Goal: Task Accomplishment & Management: Manage account settings

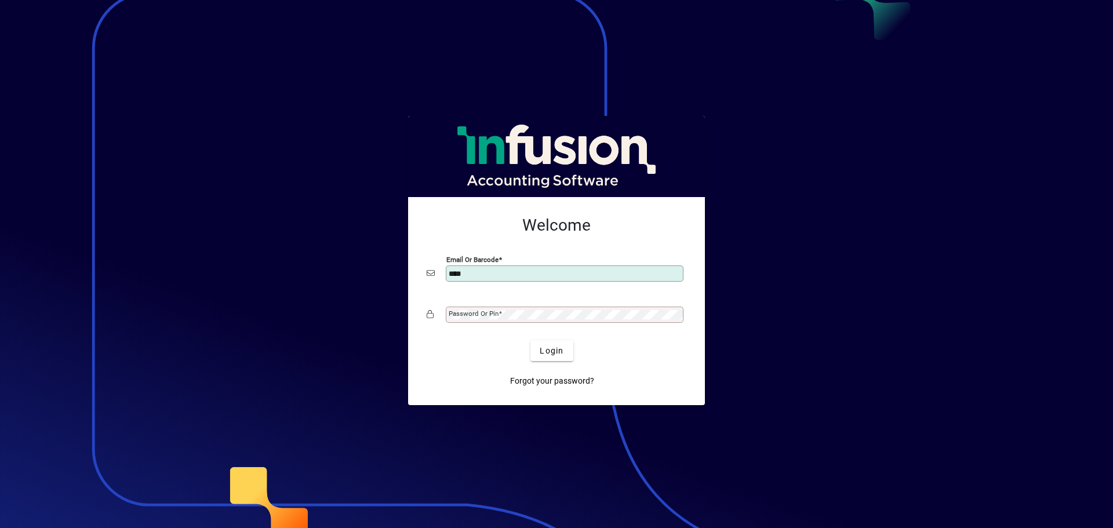
type input "**********"
click at [530, 340] on button "Login" at bounding box center [551, 350] width 42 height 21
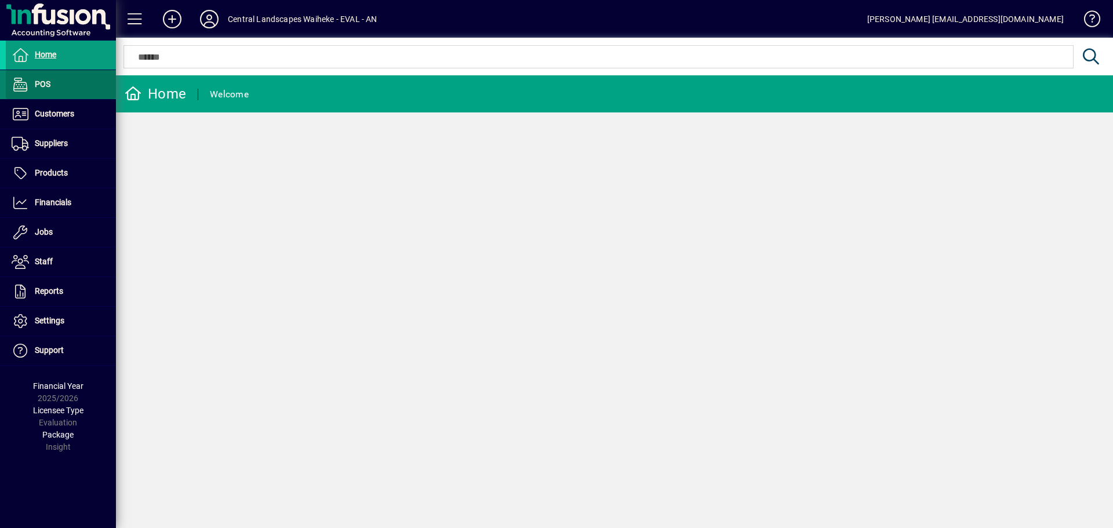
click at [81, 83] on span at bounding box center [61, 85] width 110 height 28
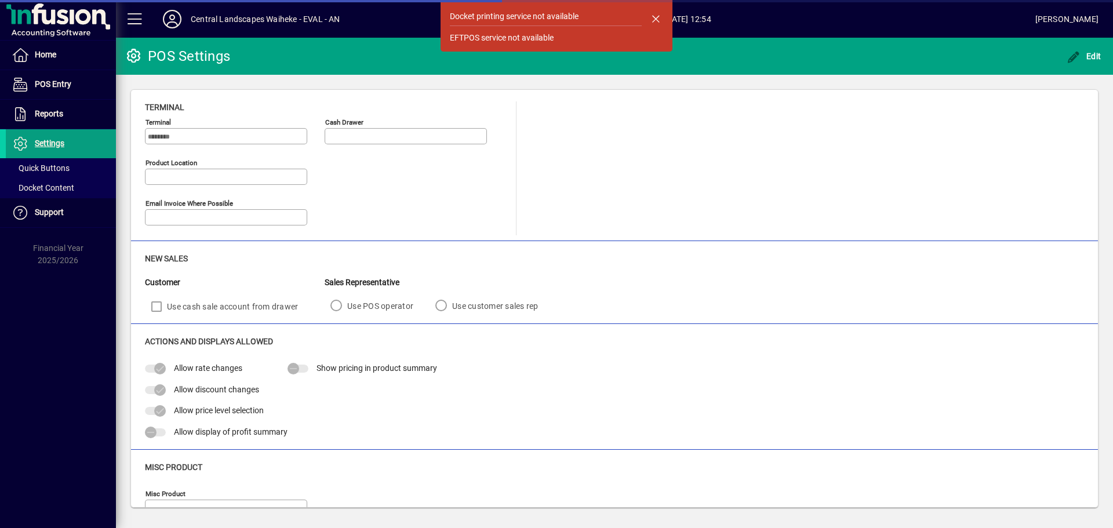
type input "**********"
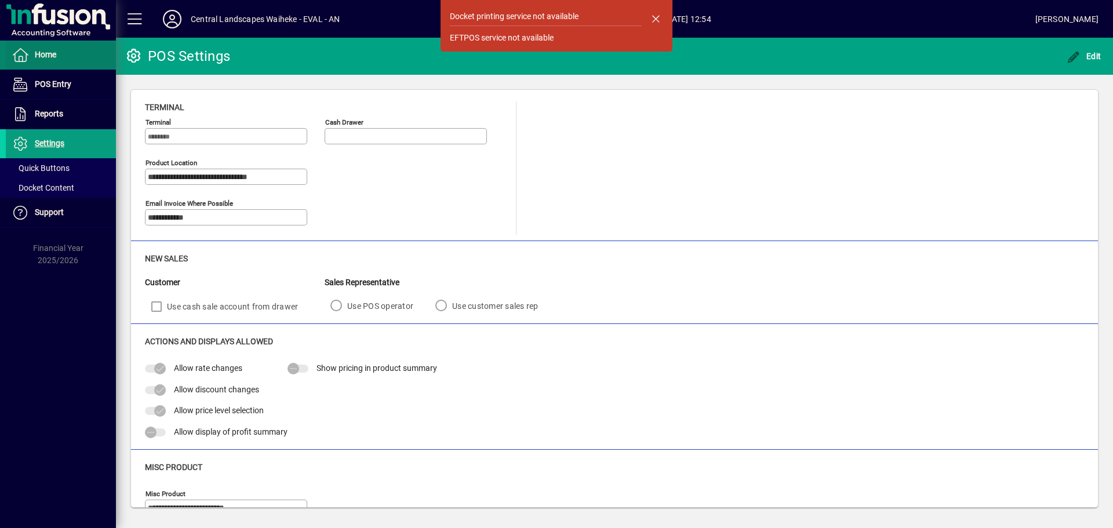
click at [46, 57] on span "Home" at bounding box center [45, 54] width 21 height 9
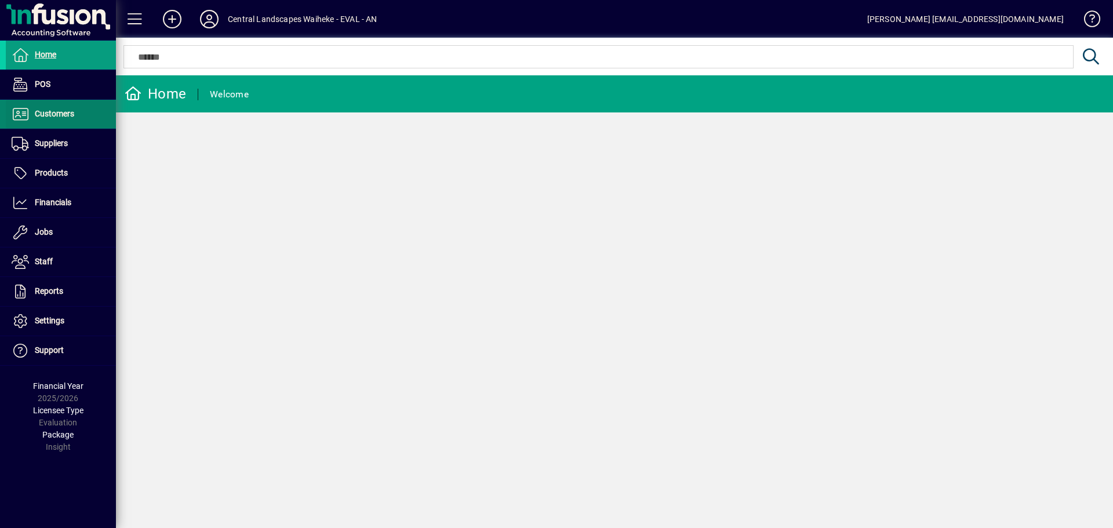
click at [57, 115] on span "Customers" at bounding box center [54, 113] width 39 height 9
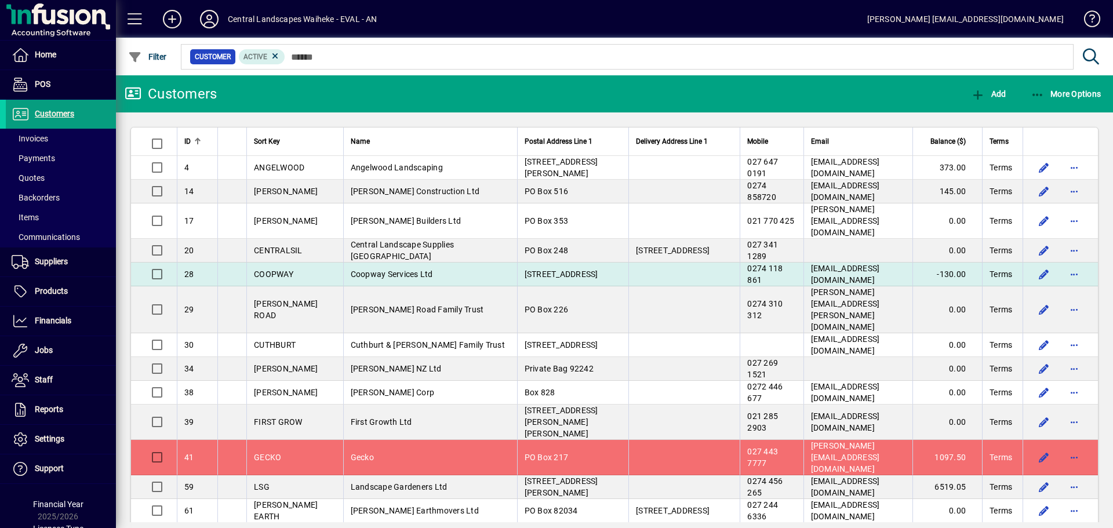
click at [628, 265] on td at bounding box center [683, 275] width 111 height 24
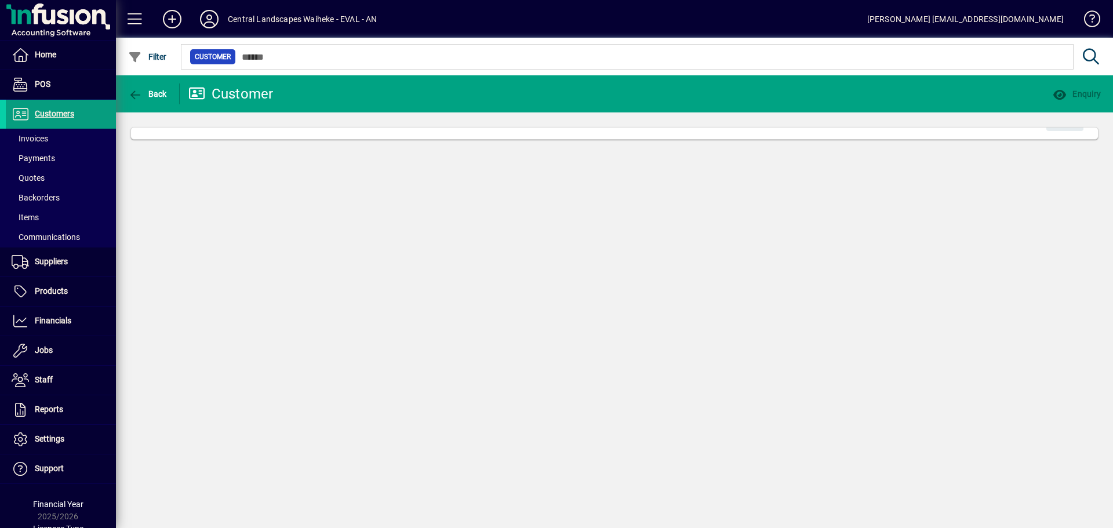
click at [622, 265] on div "Back Customer Enquiry Edit" at bounding box center [614, 301] width 997 height 453
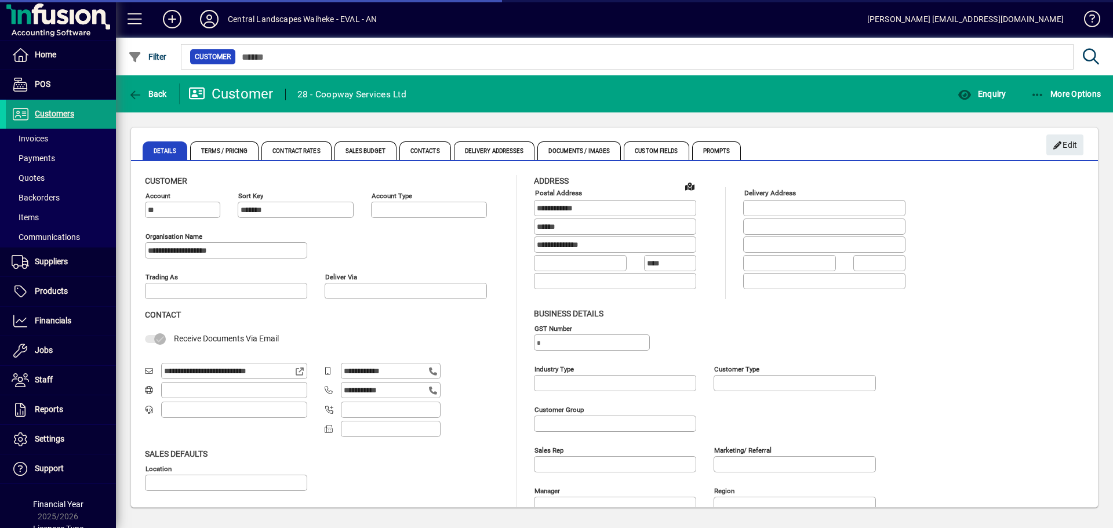
type input "**********"
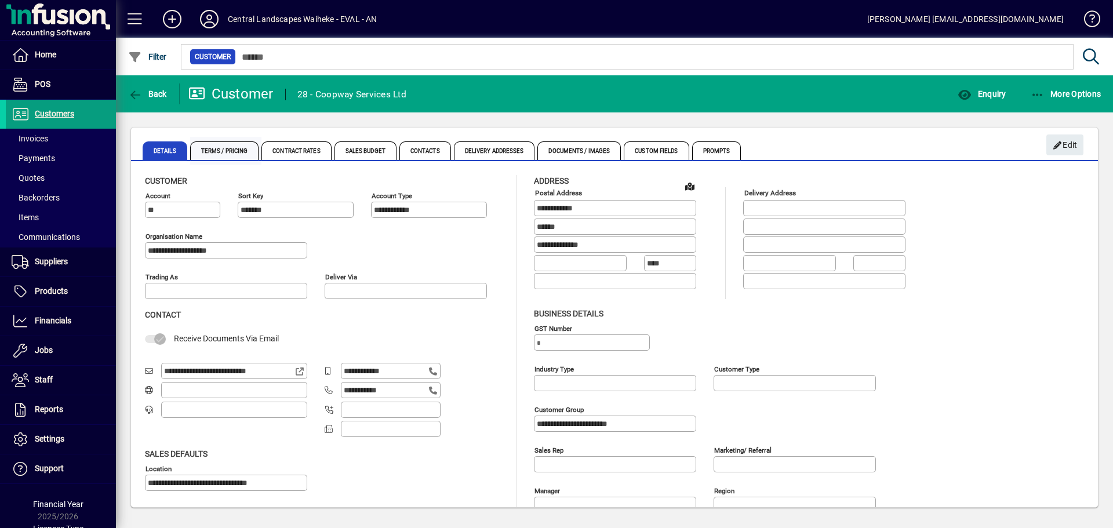
click at [236, 155] on span "Terms / Pricing" at bounding box center [224, 150] width 69 height 19
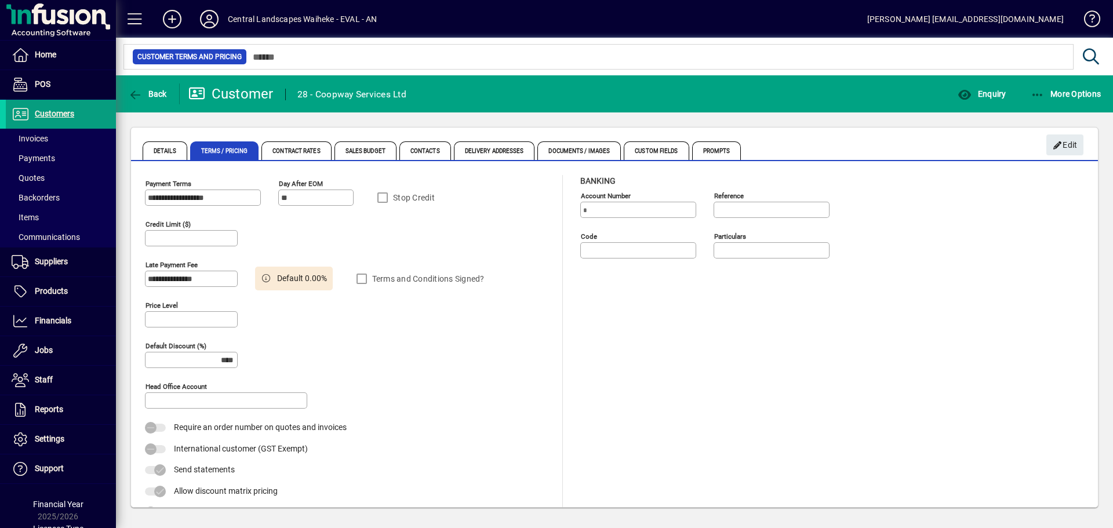
type input "*****"
click at [1070, 140] on span "Edit" at bounding box center [1064, 145] width 25 height 19
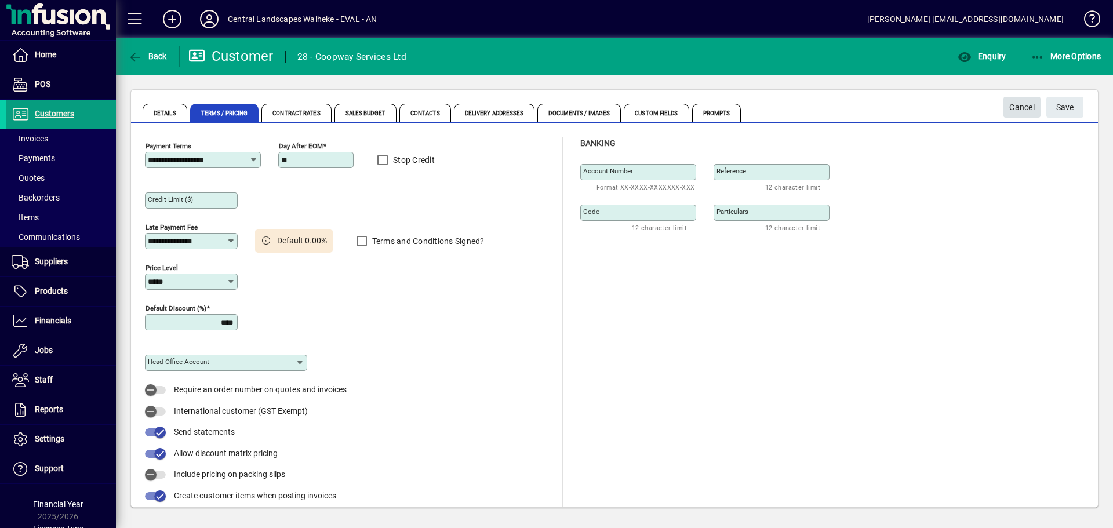
click at [1034, 108] on span "Cancel" at bounding box center [1021, 107] width 25 height 19
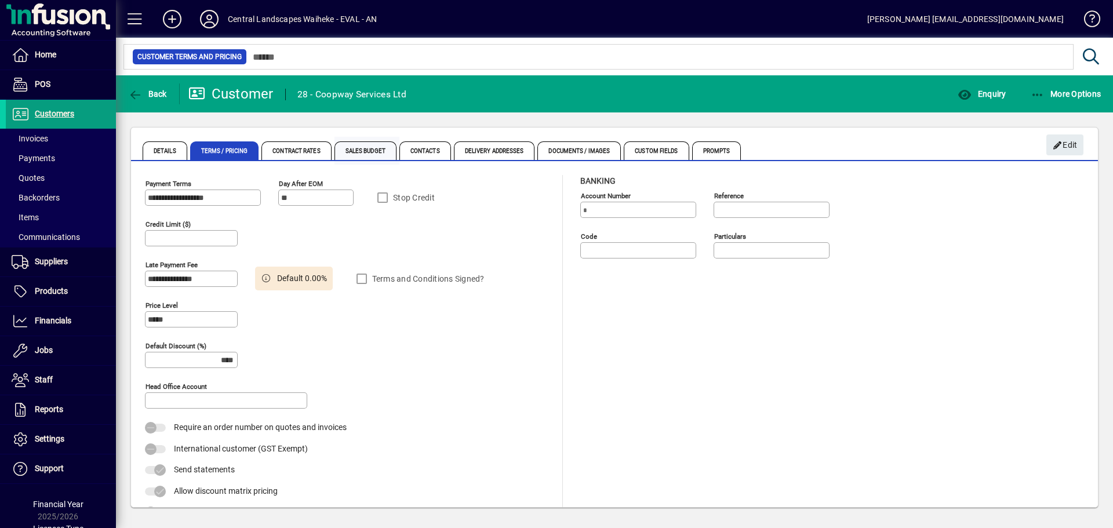
drag, startPoint x: 311, startPoint y: 154, endPoint x: 351, endPoint y: 154, distance: 40.0
click at [312, 154] on span "Contract Rates" at bounding box center [296, 150] width 70 height 19
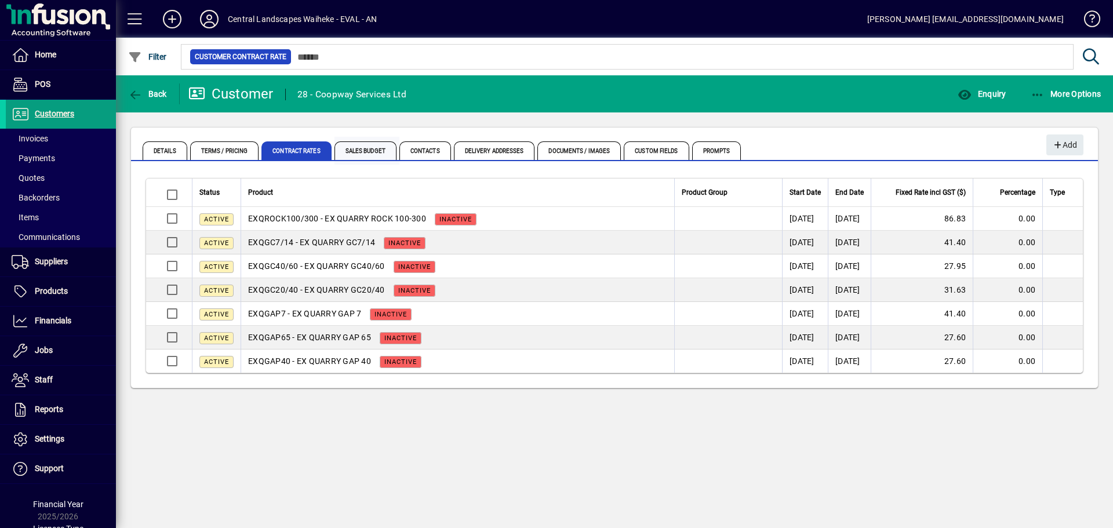
click at [353, 154] on span "Sales Budget" at bounding box center [365, 150] width 62 height 19
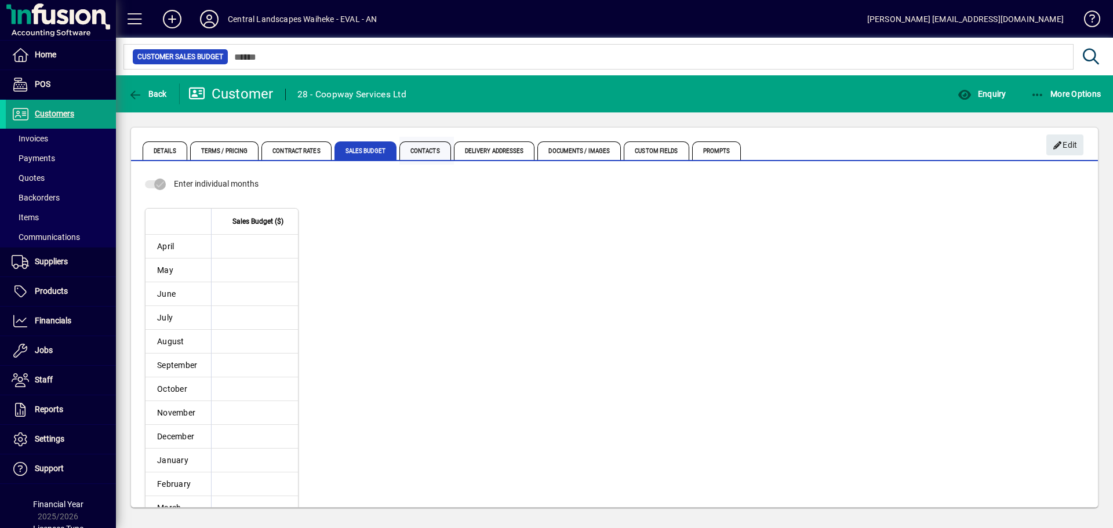
click at [430, 143] on span "Contacts" at bounding box center [425, 150] width 52 height 19
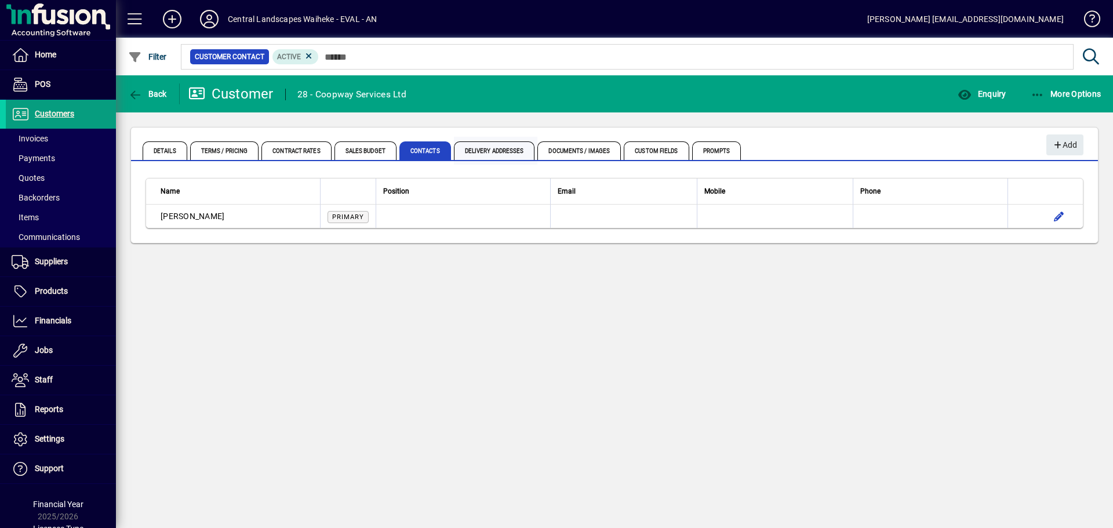
click at [490, 149] on span "Delivery Addresses" at bounding box center [494, 150] width 81 height 19
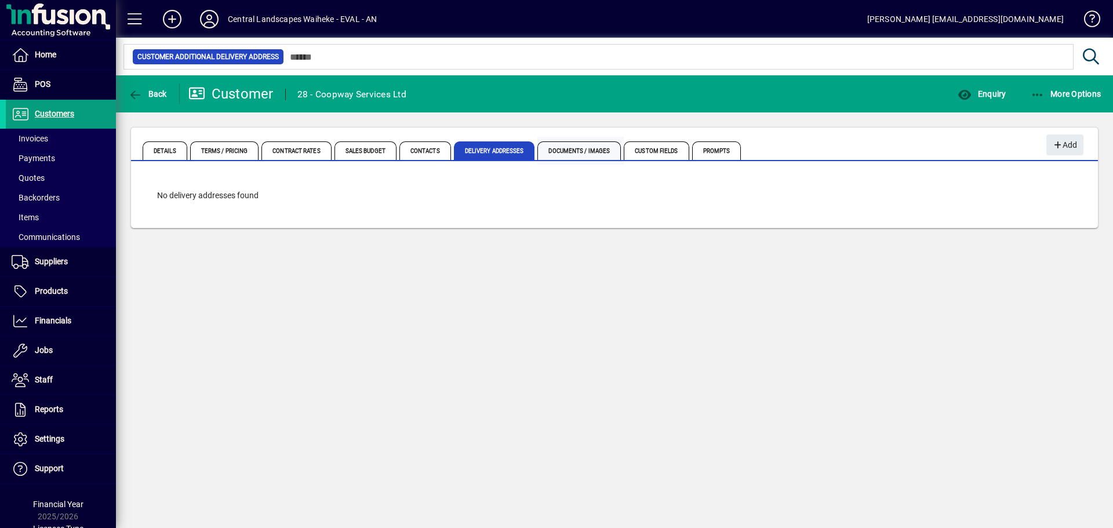
drag, startPoint x: 556, startPoint y: 150, endPoint x: 596, endPoint y: 162, distance: 42.4
click at [559, 155] on span "Documents / Images" at bounding box center [578, 150] width 83 height 19
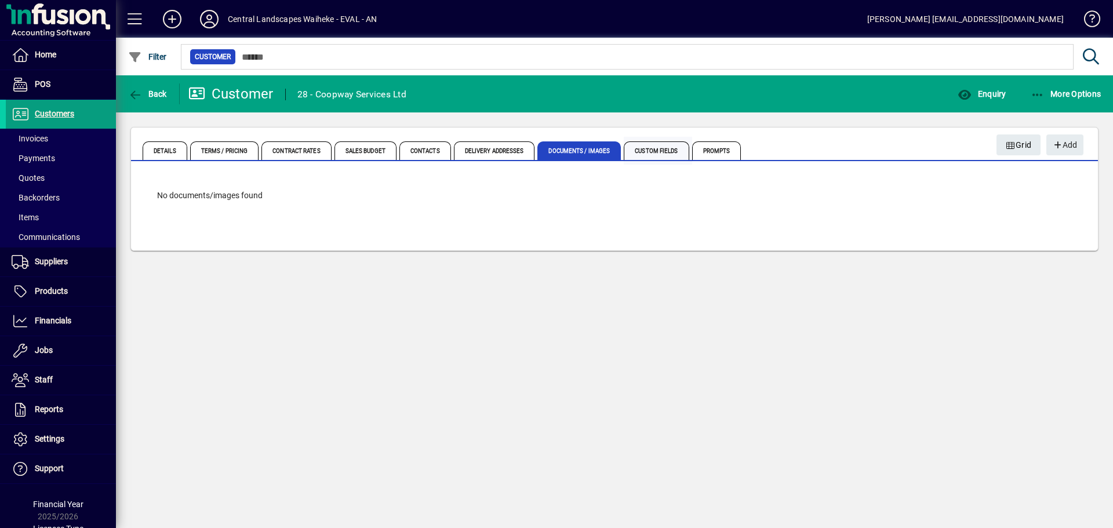
click at [658, 150] on span "Custom Fields" at bounding box center [656, 150] width 65 height 19
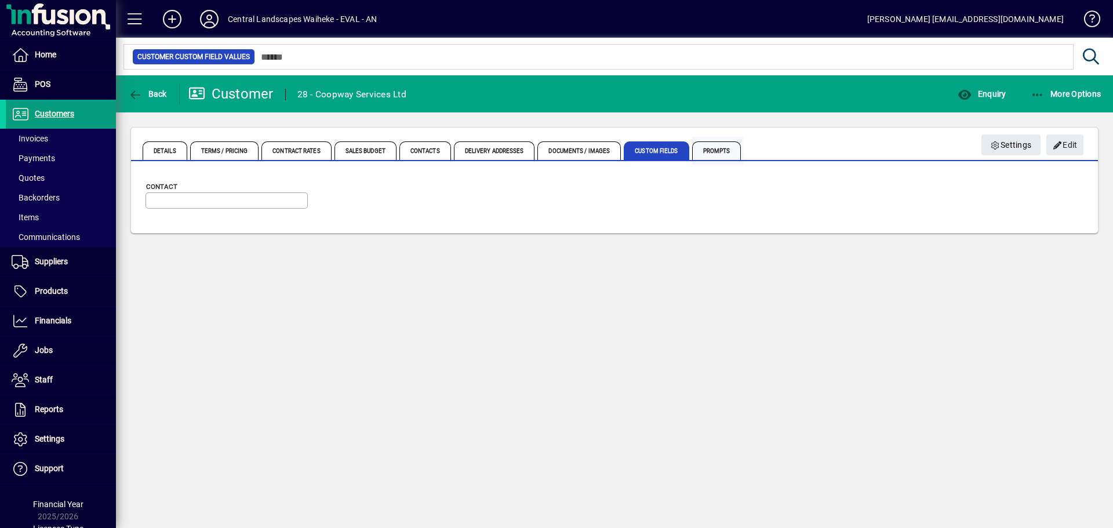
click at [717, 149] on span "Prompts" at bounding box center [716, 150] width 49 height 19
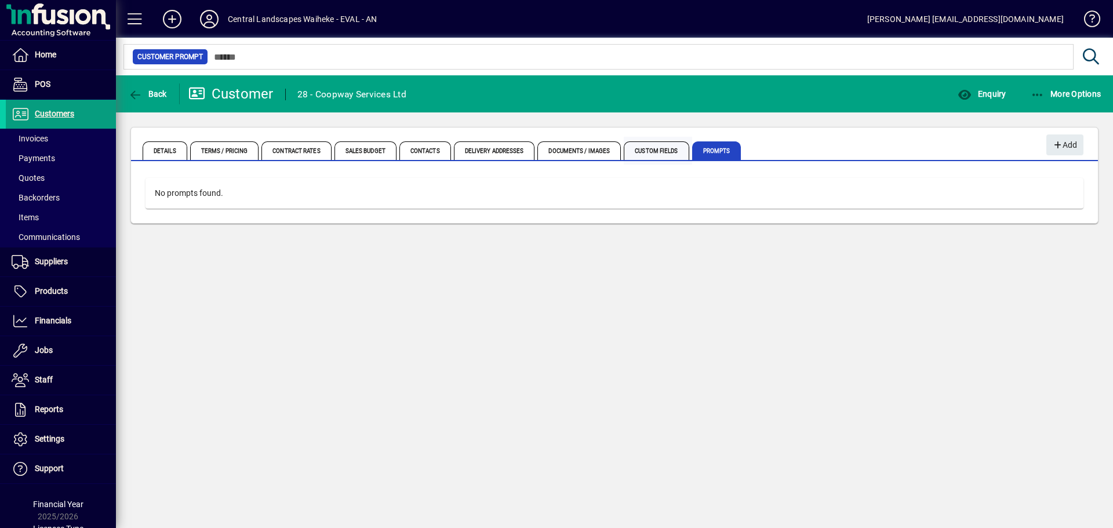
drag, startPoint x: 665, startPoint y: 150, endPoint x: 655, endPoint y: 152, distance: 10.1
click at [664, 151] on span "Custom Fields" at bounding box center [656, 150] width 65 height 19
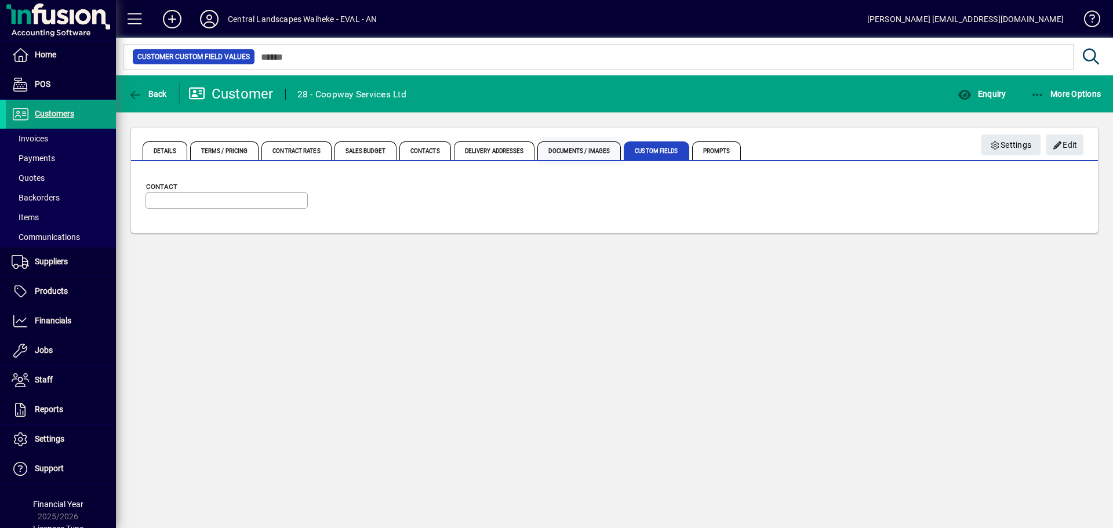
click at [545, 152] on span "Documents / Images" at bounding box center [578, 150] width 83 height 19
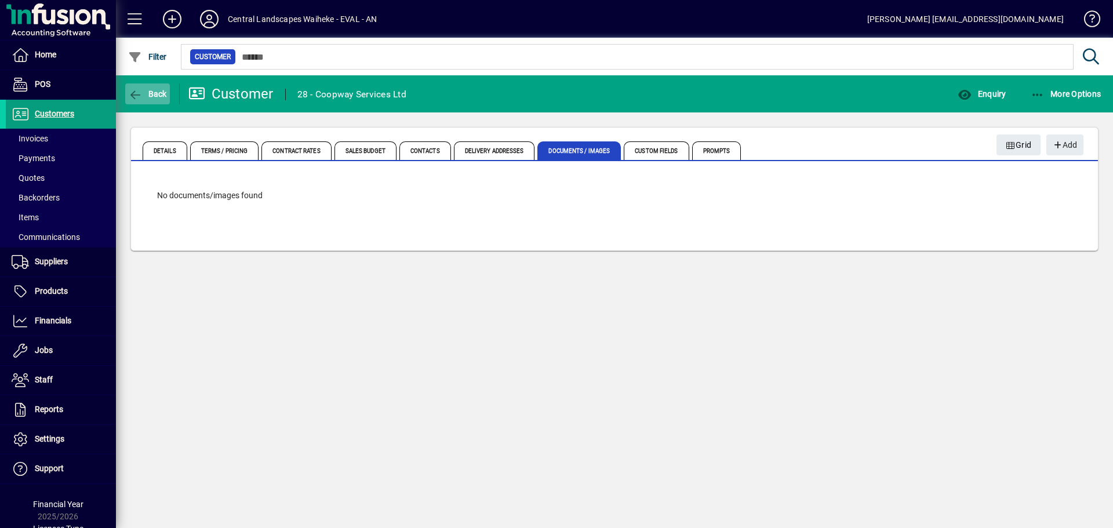
click at [140, 97] on icon "button" at bounding box center [135, 95] width 14 height 12
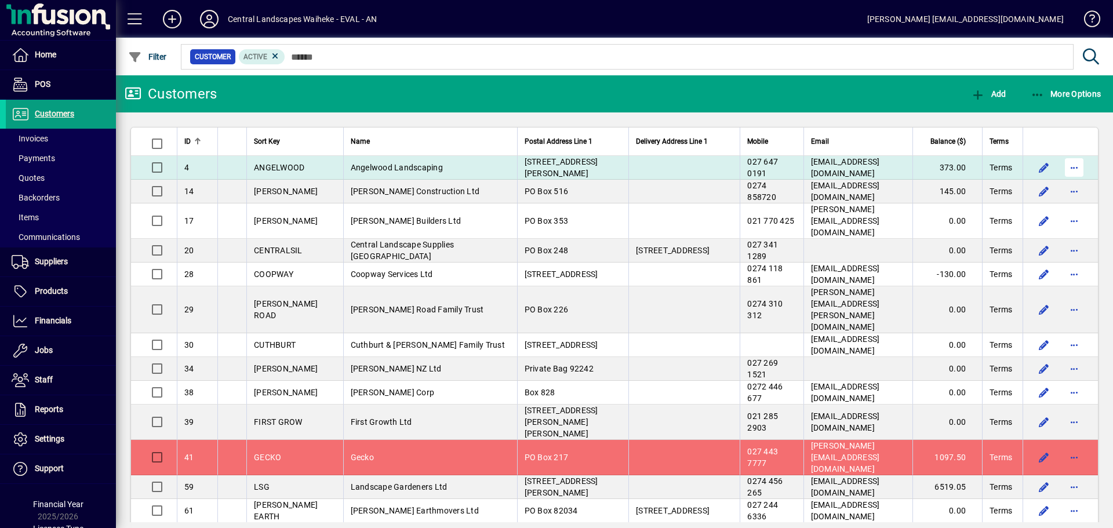
click at [1071, 168] on span "button" at bounding box center [1074, 168] width 28 height 28
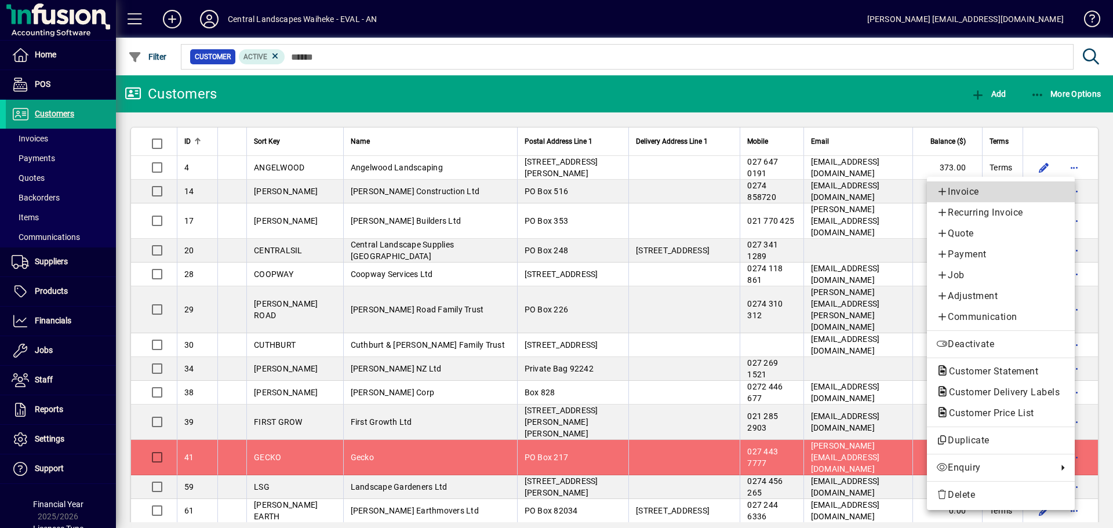
click at [1039, 190] on span "Invoice" at bounding box center [1000, 192] width 129 height 14
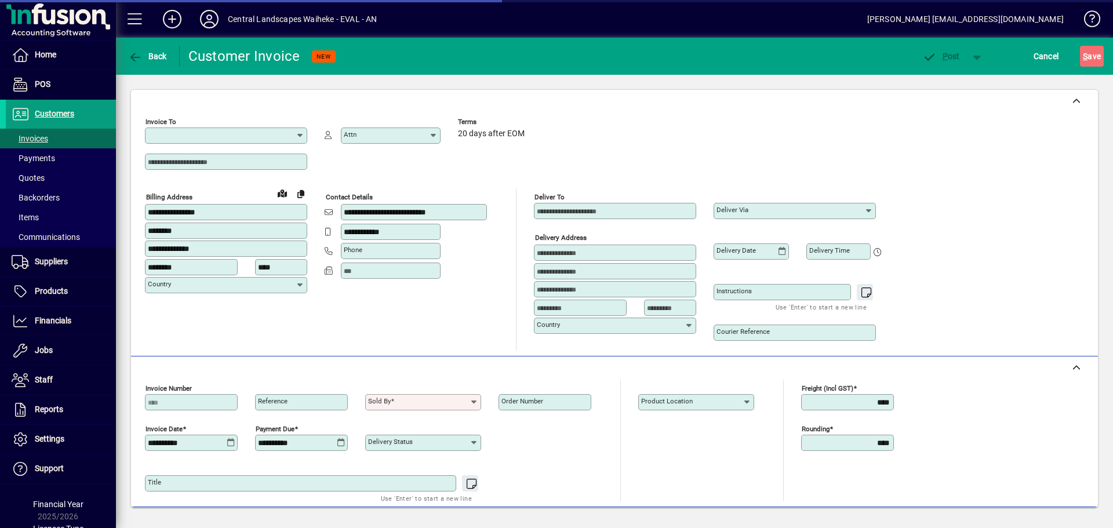
type input "**********"
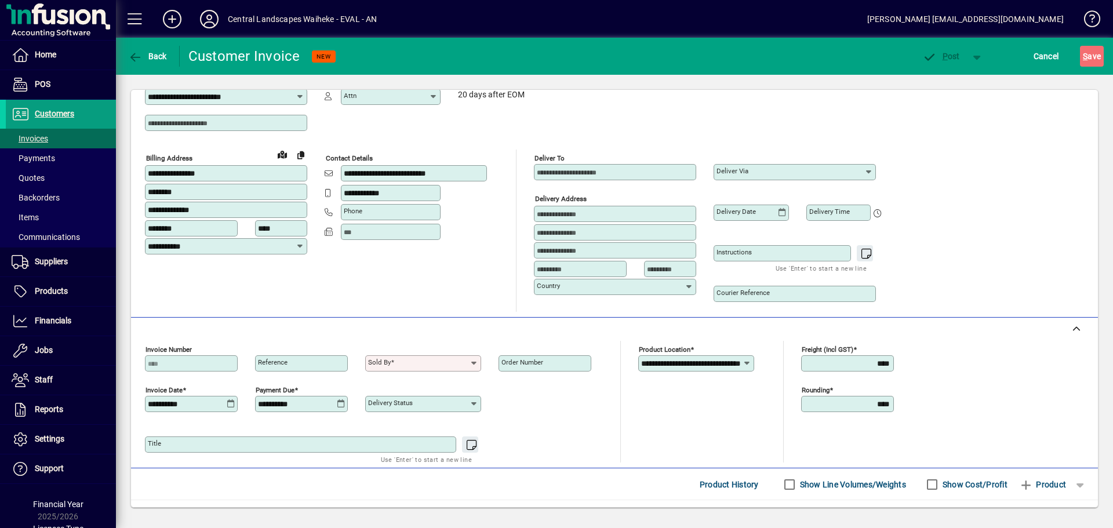
scroll to position [58, 0]
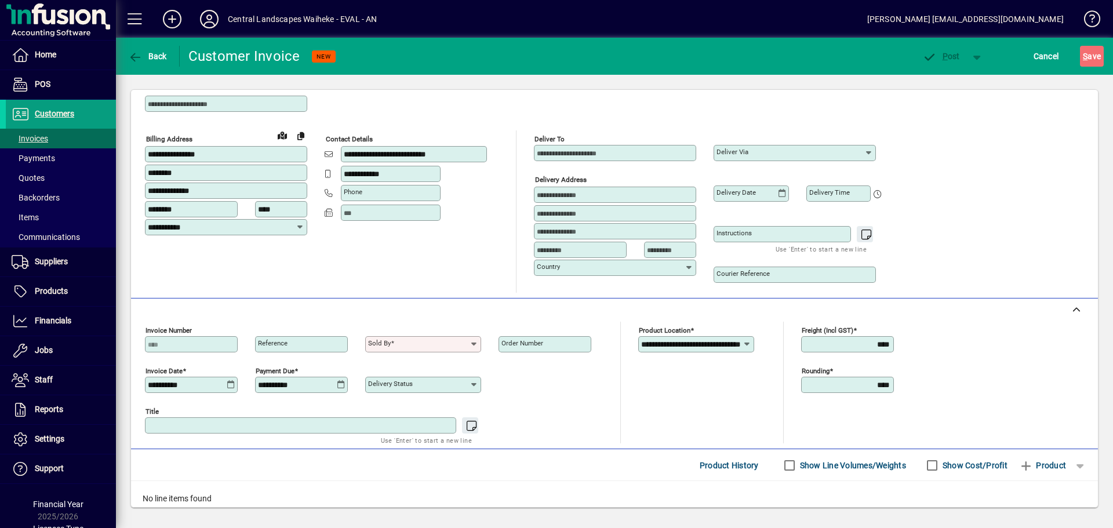
click at [223, 423] on textarea "Title" at bounding box center [302, 425] width 308 height 9
click at [592, 407] on div "Title Use 'Enter' to start a new line" at bounding box center [377, 423] width 464 height 41
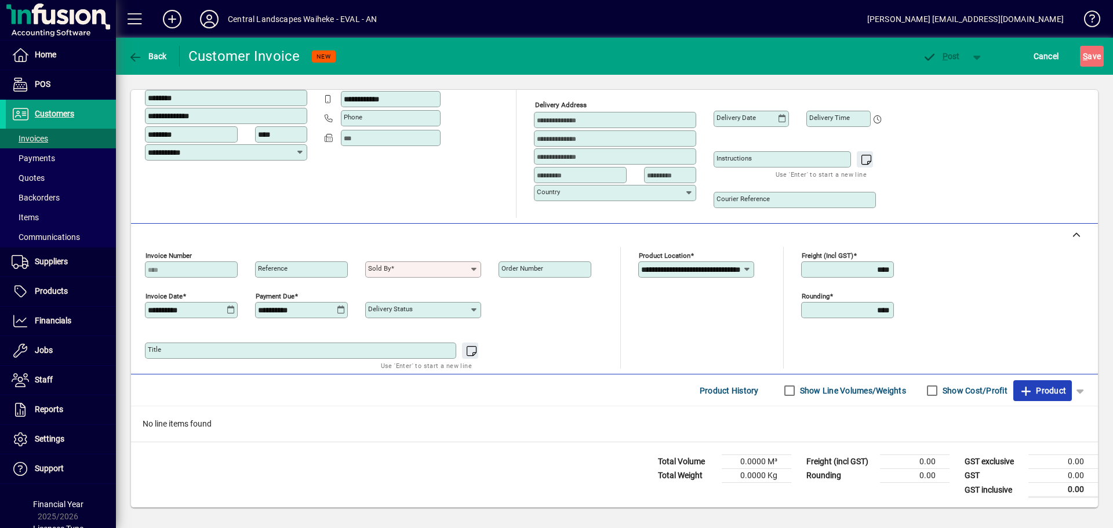
click at [1036, 382] on span "Product" at bounding box center [1042, 390] width 47 height 19
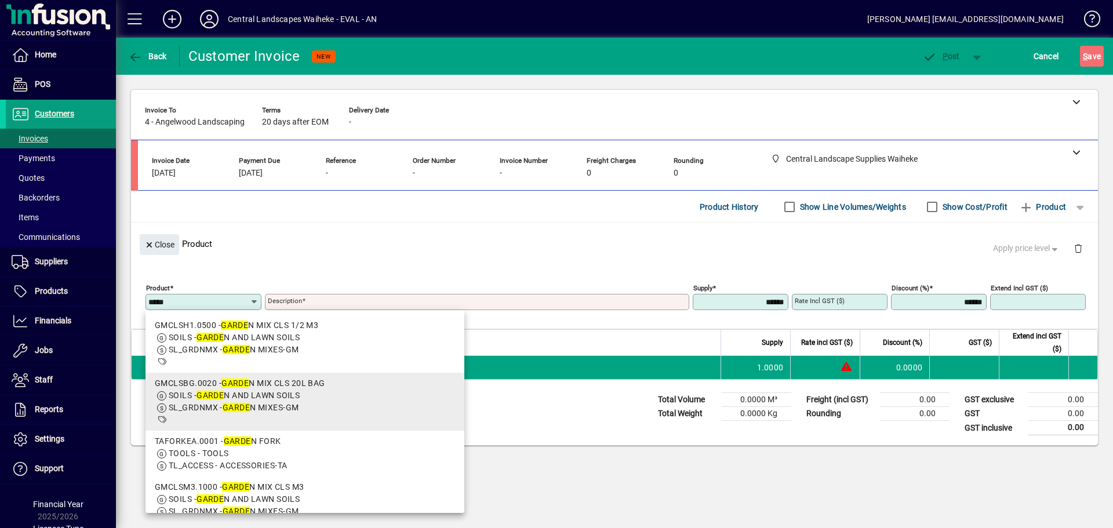
scroll to position [116, 0]
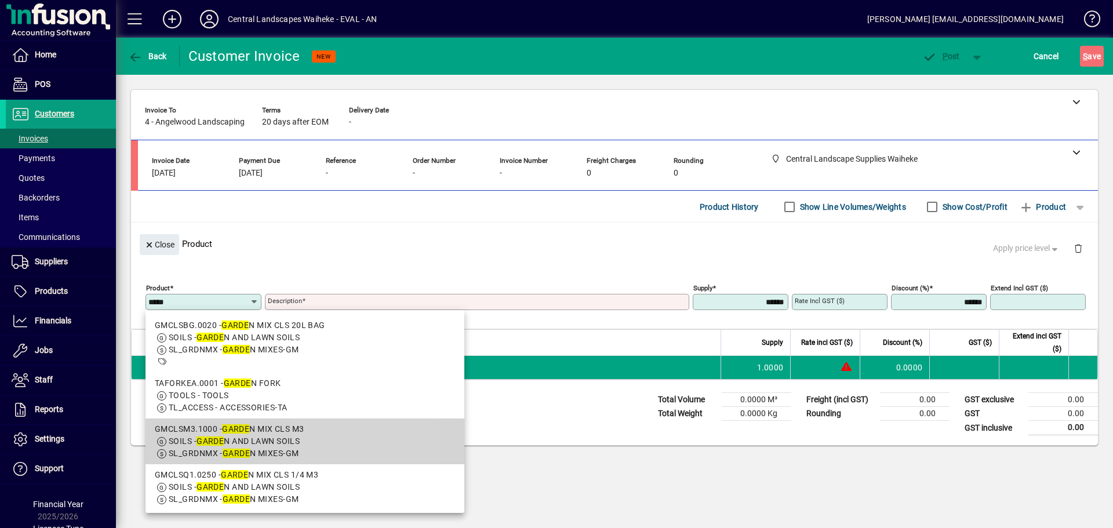
click at [319, 443] on span "SOILS - GARDE N AND LAWN SOILS" at bounding box center [305, 441] width 300 height 12
type input "**********"
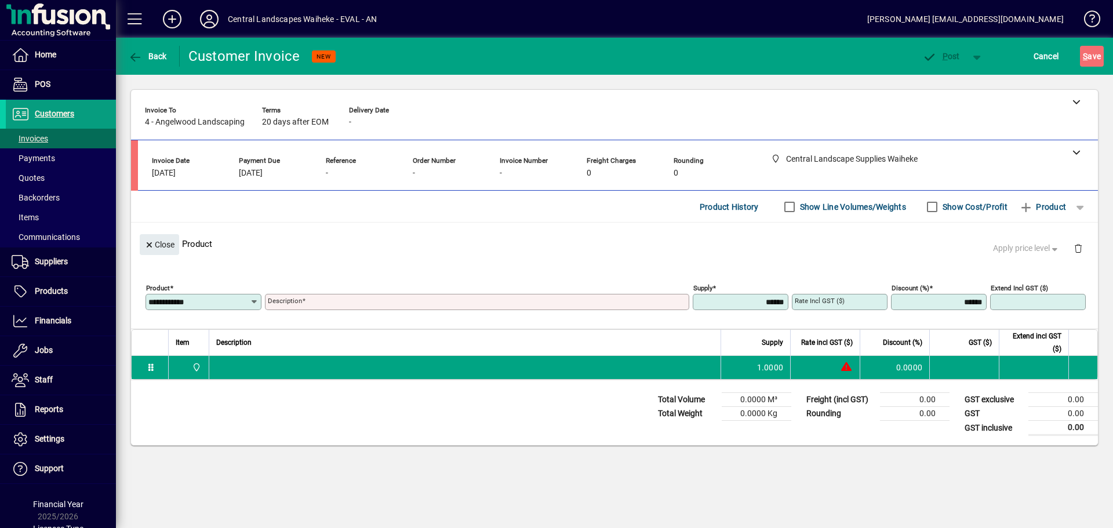
type input "**********"
type input "********"
type input "******"
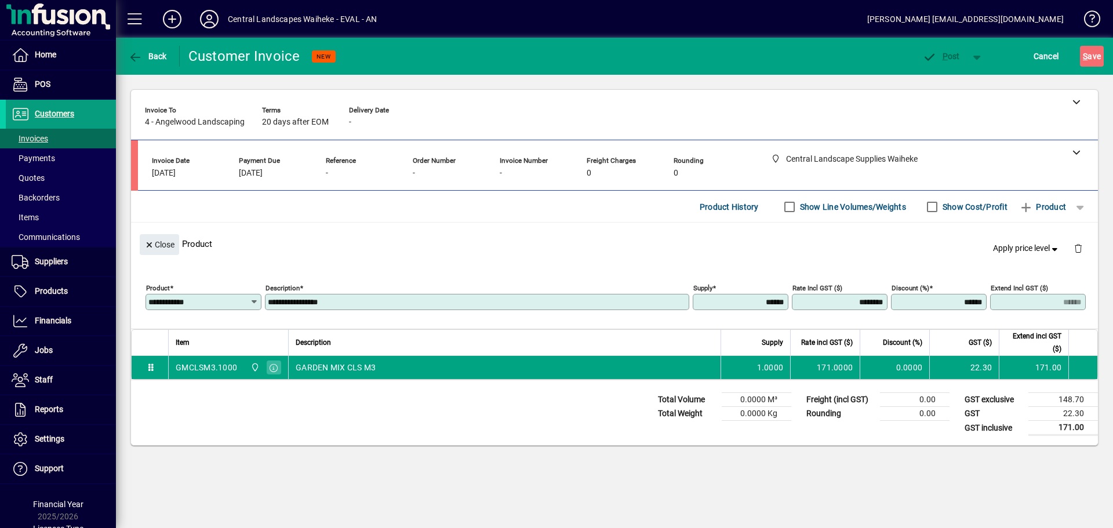
click at [411, 435] on div "Total Volume 0.0000 M³ Total Weight 0.0000 Kg Freight (incl GST) 0.00 Rounding …" at bounding box center [614, 412] width 967 height 65
click at [270, 154] on div at bounding box center [618, 151] width 960 height 23
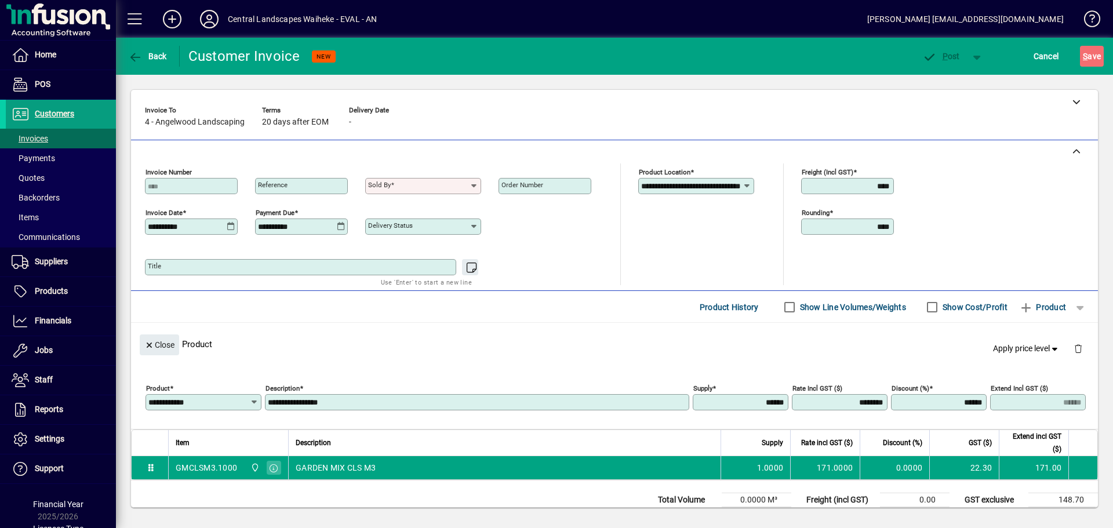
click at [452, 189] on input "Sold by" at bounding box center [418, 185] width 101 height 9
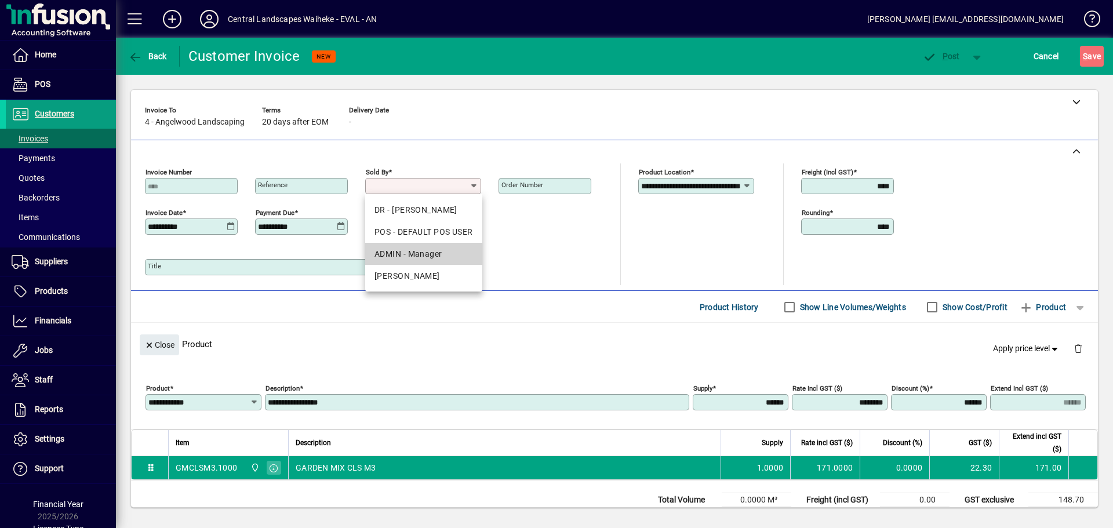
click at [409, 254] on div "ADMIN - Manager" at bounding box center [423, 254] width 99 height 12
type input "**********"
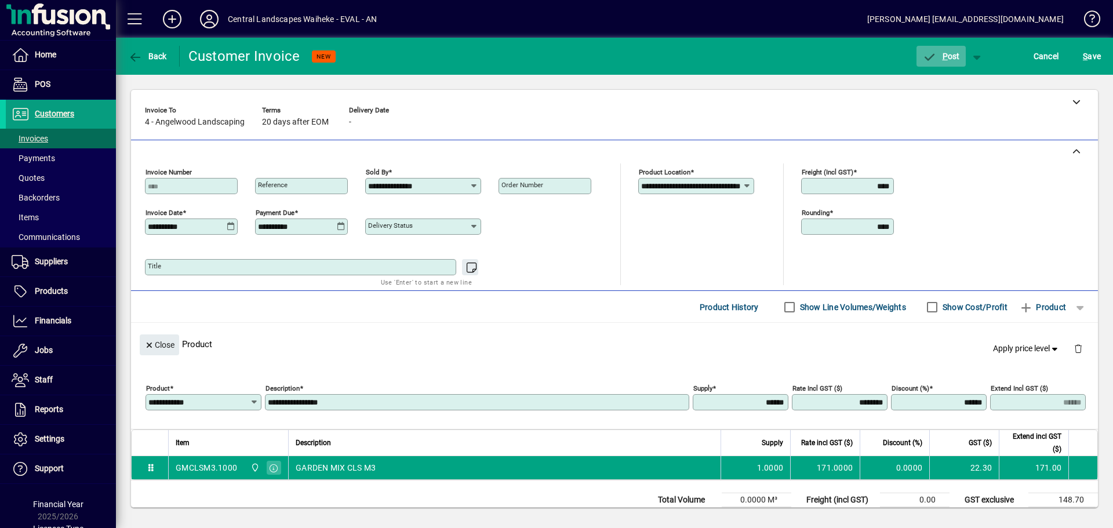
click at [953, 58] on span "P ost" at bounding box center [941, 56] width 38 height 9
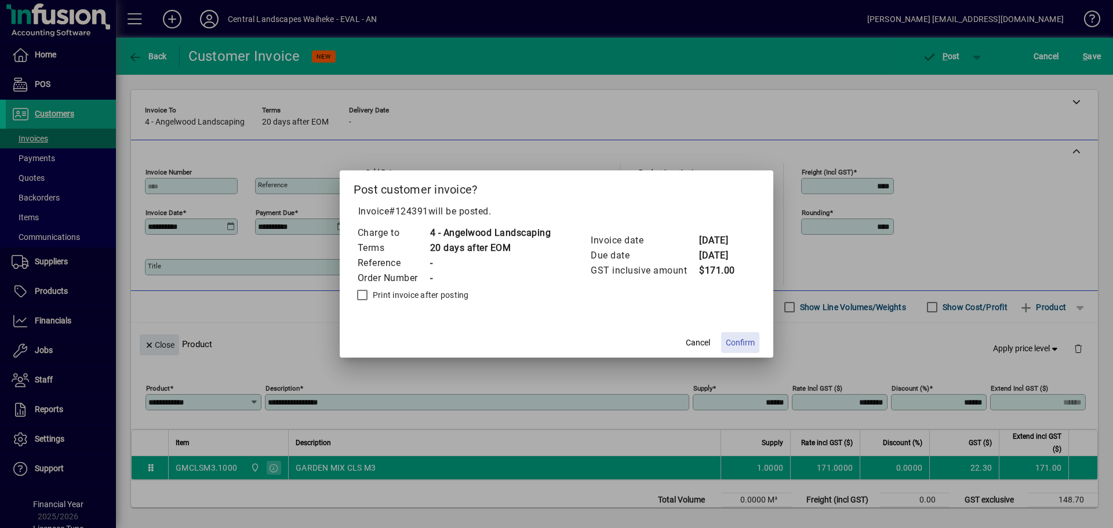
click at [747, 342] on span "Confirm" at bounding box center [740, 343] width 29 height 12
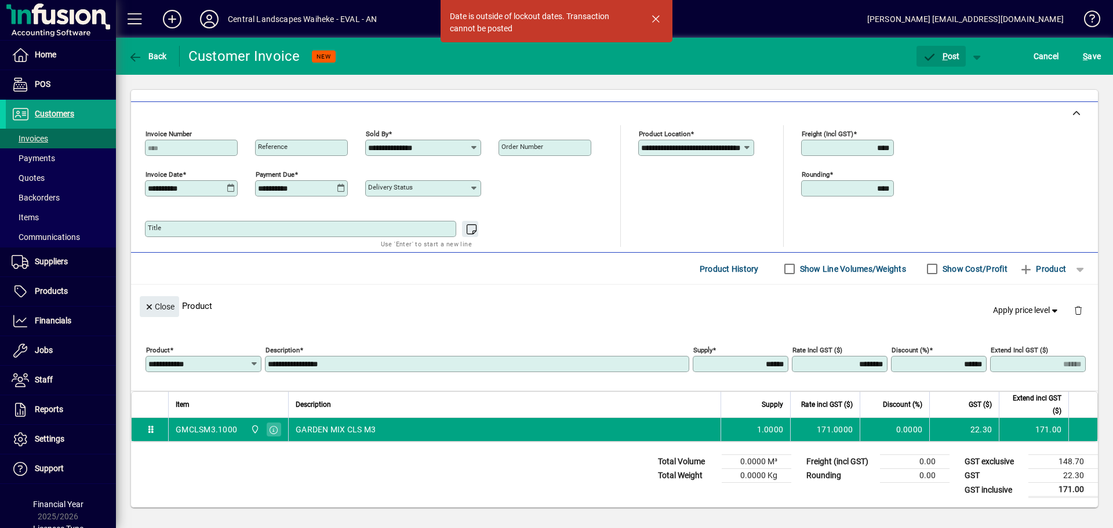
scroll to position [0, 0]
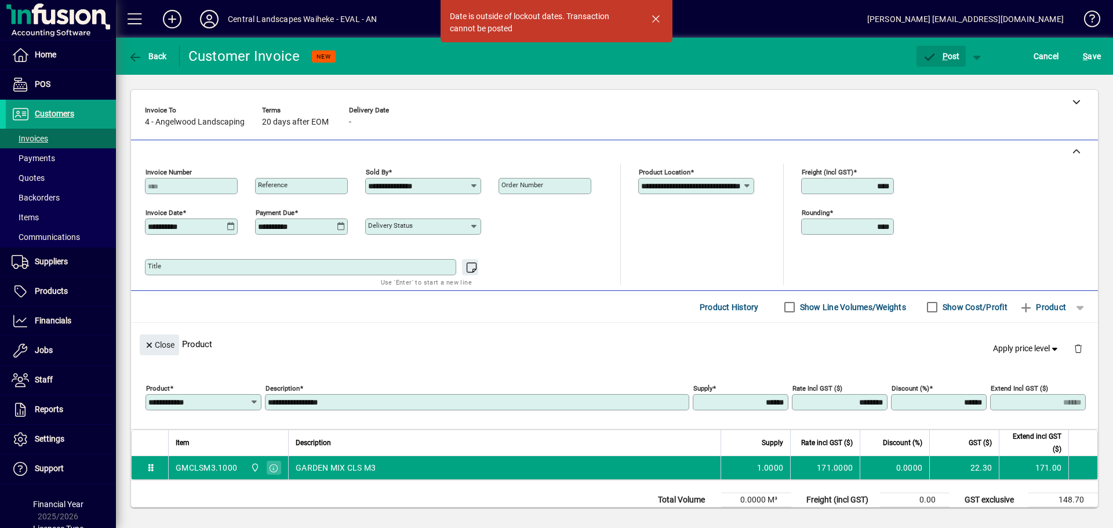
click at [209, 221] on div "**********" at bounding box center [191, 226] width 93 height 16
click at [228, 226] on icon at bounding box center [231, 226] width 9 height 9
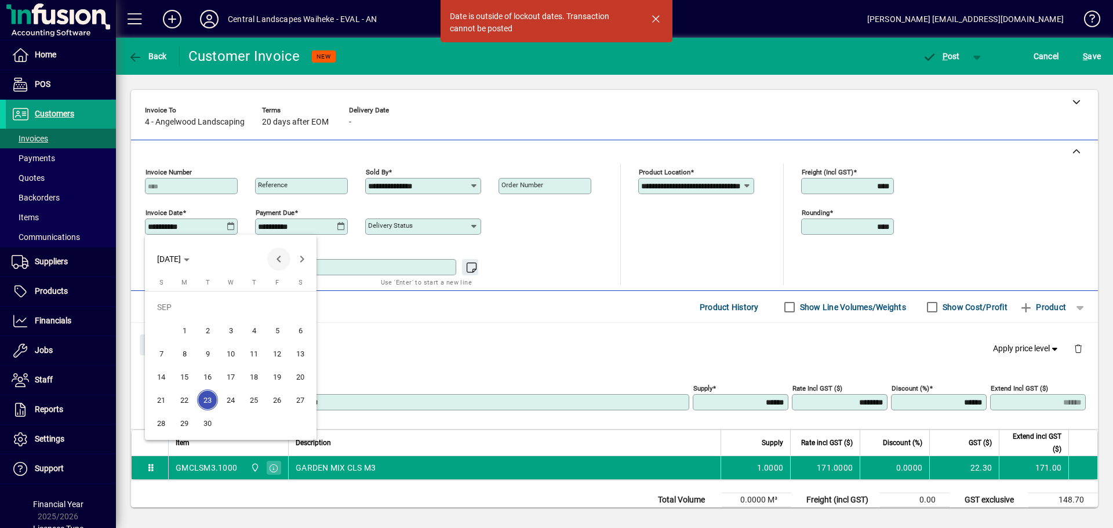
click at [276, 248] on span "Previous month" at bounding box center [278, 258] width 23 height 23
click at [298, 256] on span "Next month" at bounding box center [301, 258] width 23 height 23
click at [597, 261] on div at bounding box center [556, 264] width 1113 height 528
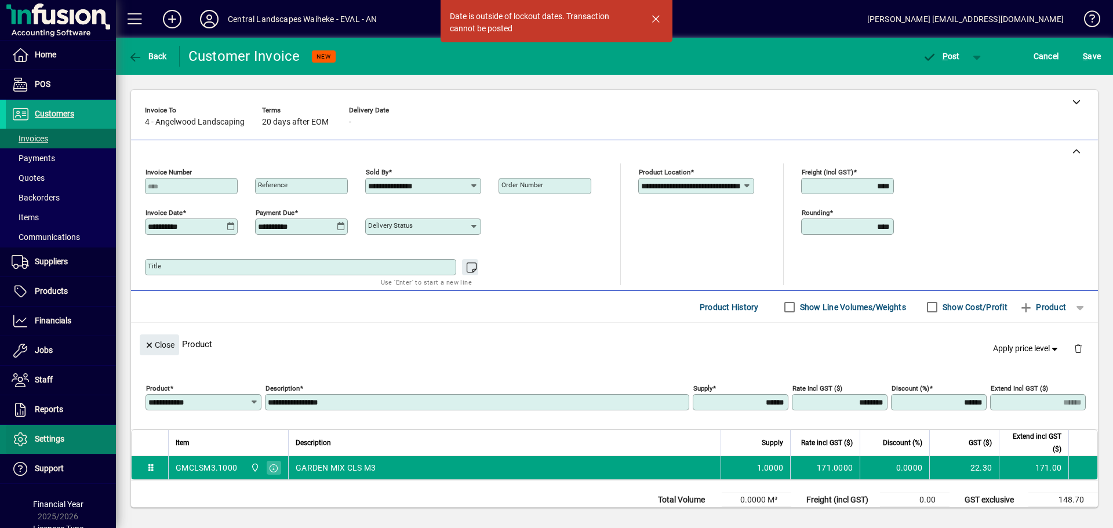
click at [59, 438] on span "Settings" at bounding box center [50, 438] width 30 height 9
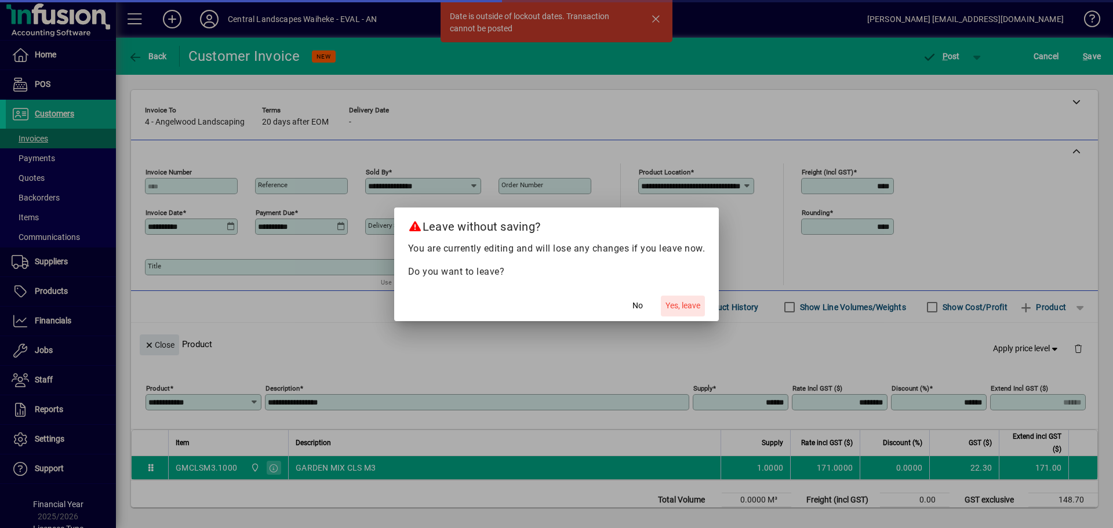
click at [684, 305] on span "Yes, leave" at bounding box center [682, 306] width 35 height 12
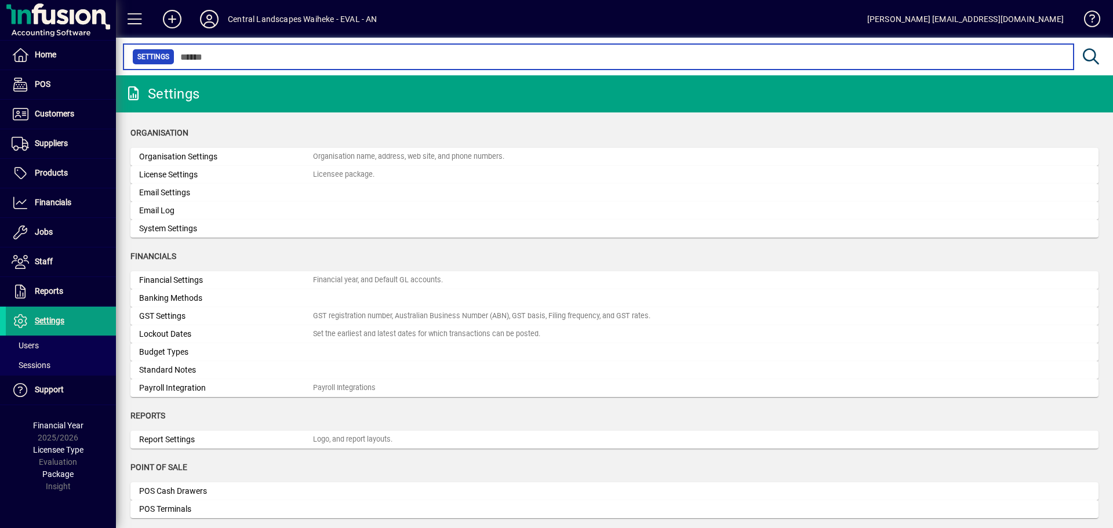
click at [357, 52] on input "text" at bounding box center [619, 57] width 890 height 16
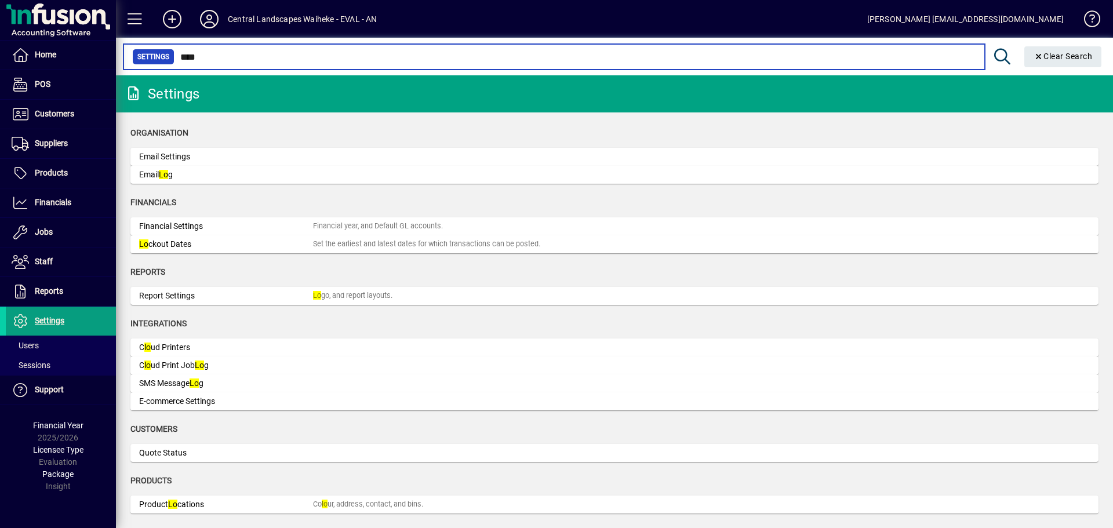
type input "****"
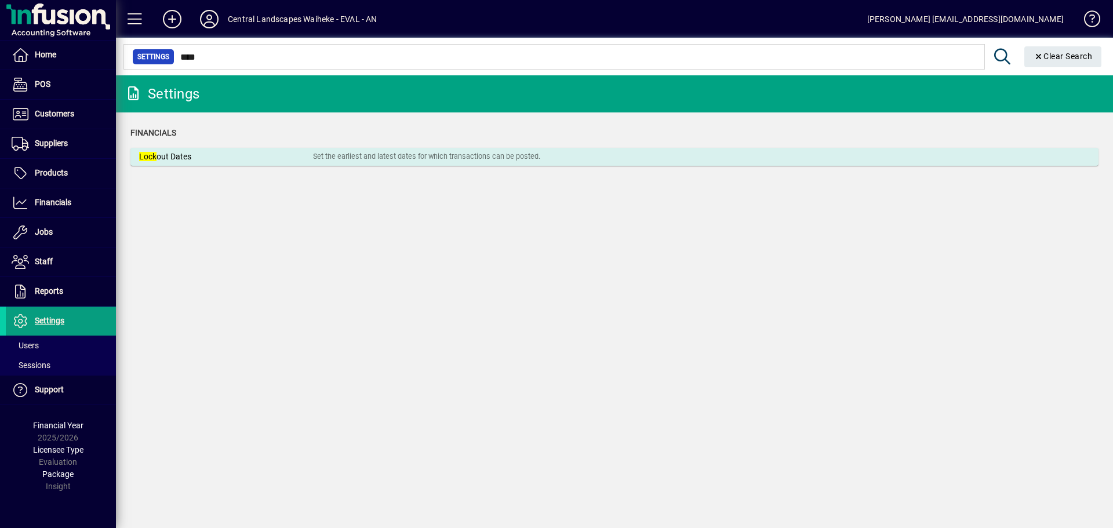
click at [351, 155] on div "Set the earliest and latest dates for which transactions can be posted." at bounding box center [426, 156] width 227 height 11
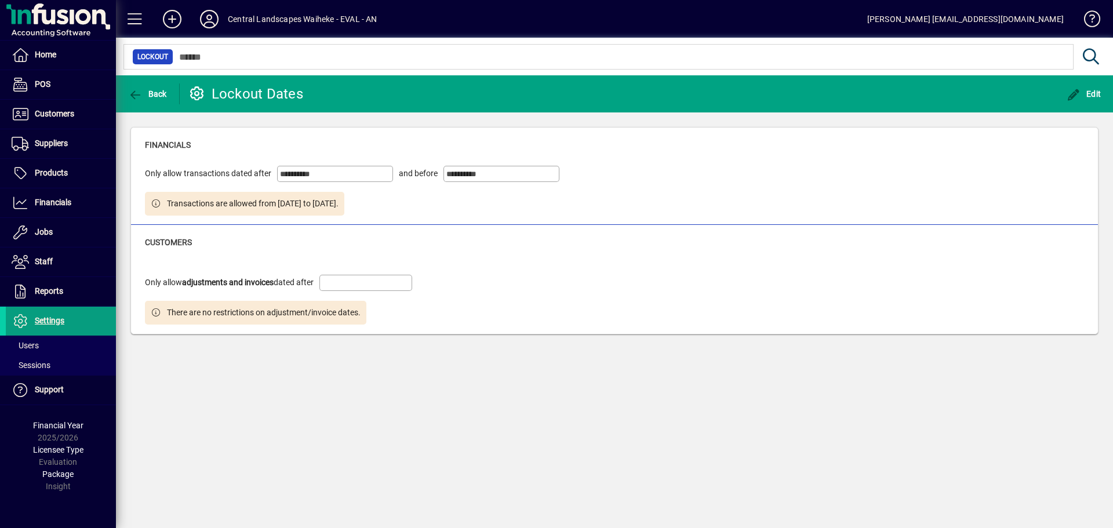
click at [337, 165] on div "**********" at bounding box center [335, 168] width 116 height 28
click at [334, 177] on input "**********" at bounding box center [336, 173] width 112 height 9
drag, startPoint x: 312, startPoint y: 175, endPoint x: 285, endPoint y: 191, distance: 31.7
click at [308, 176] on input "**********" at bounding box center [336, 173] width 112 height 9
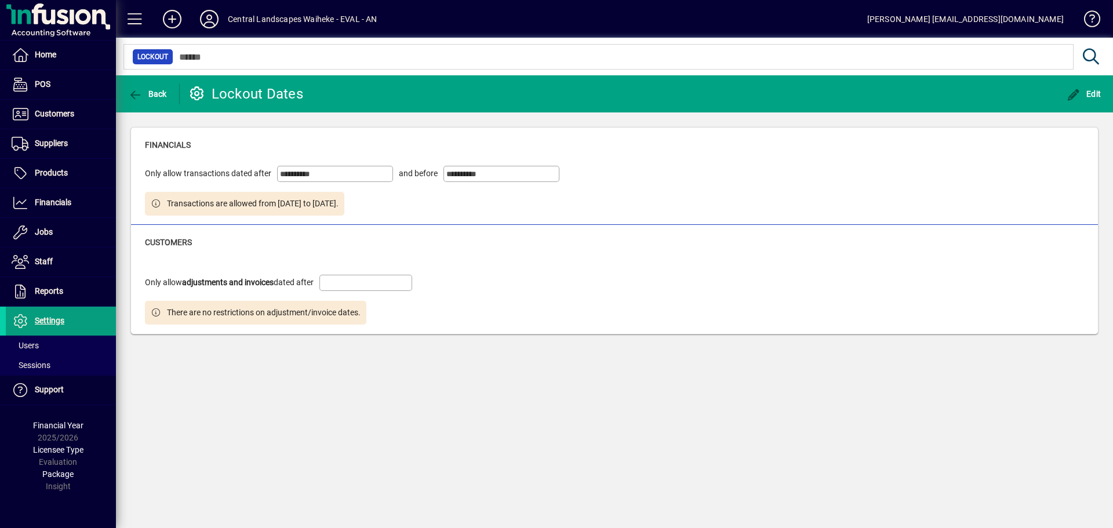
drag, startPoint x: 277, startPoint y: 203, endPoint x: 624, endPoint y: 194, distance: 346.7
click at [280, 203] on span "Transactions are allowed from [DATE] to [DATE]." at bounding box center [253, 204] width 172 height 12
click at [1072, 98] on icon "button" at bounding box center [1073, 95] width 14 height 12
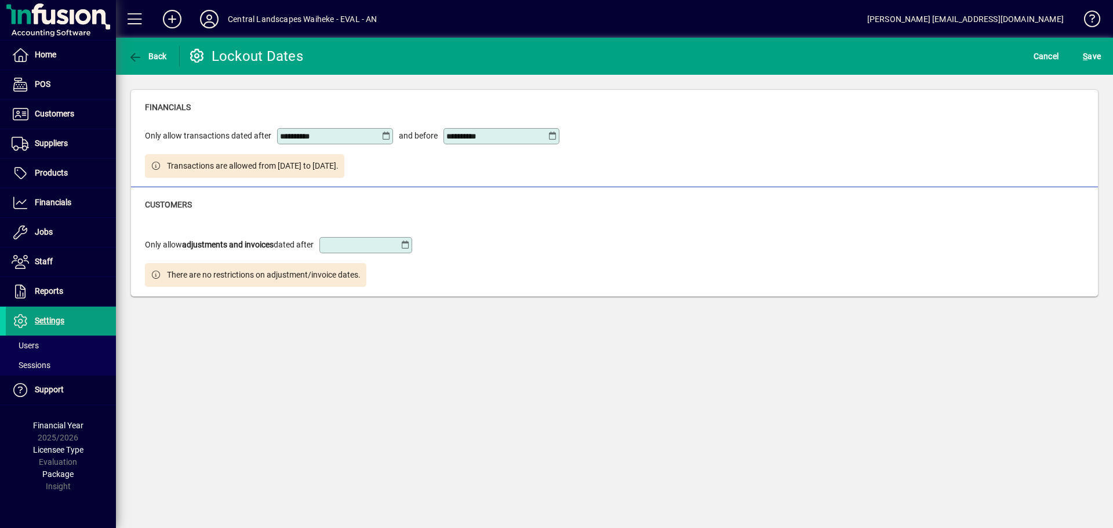
click at [318, 143] on div "**********" at bounding box center [335, 136] width 116 height 16
click at [330, 138] on input "**********" at bounding box center [330, 136] width 101 height 9
click at [384, 136] on icon at bounding box center [385, 136] width 9 height 9
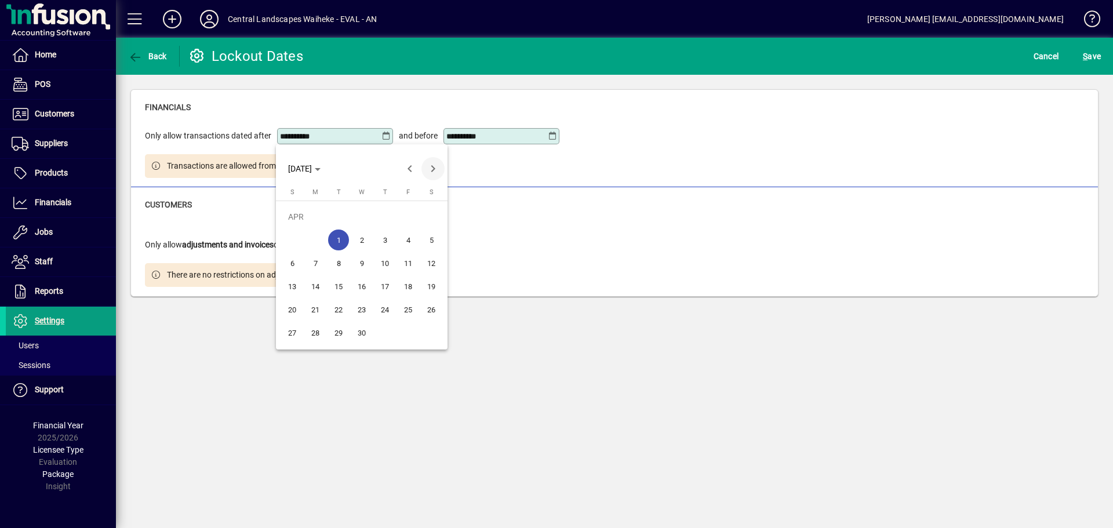
click at [429, 166] on span "Next month" at bounding box center [432, 168] width 23 height 23
click at [403, 215] on span "1" at bounding box center [408, 216] width 21 height 21
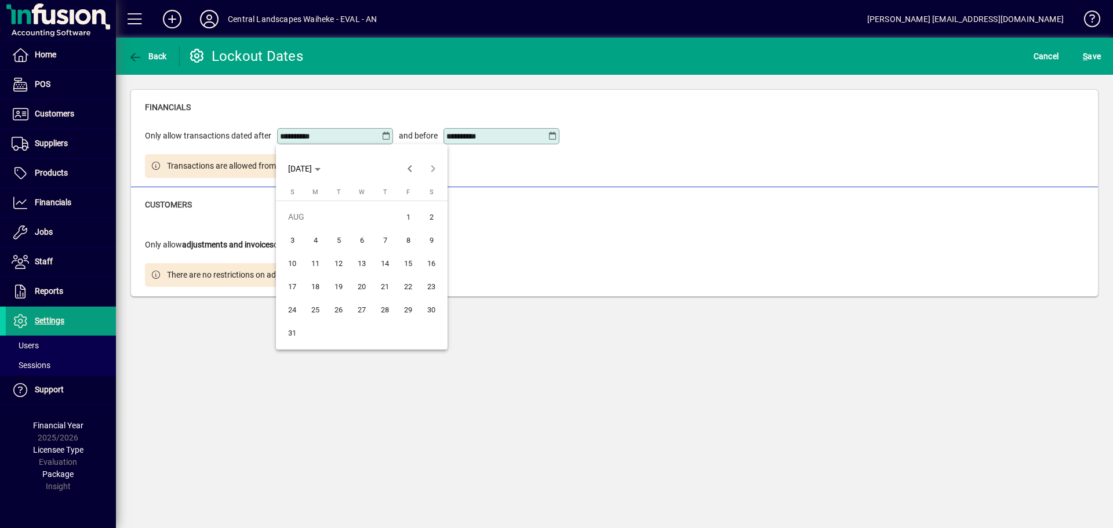
type input "**********"
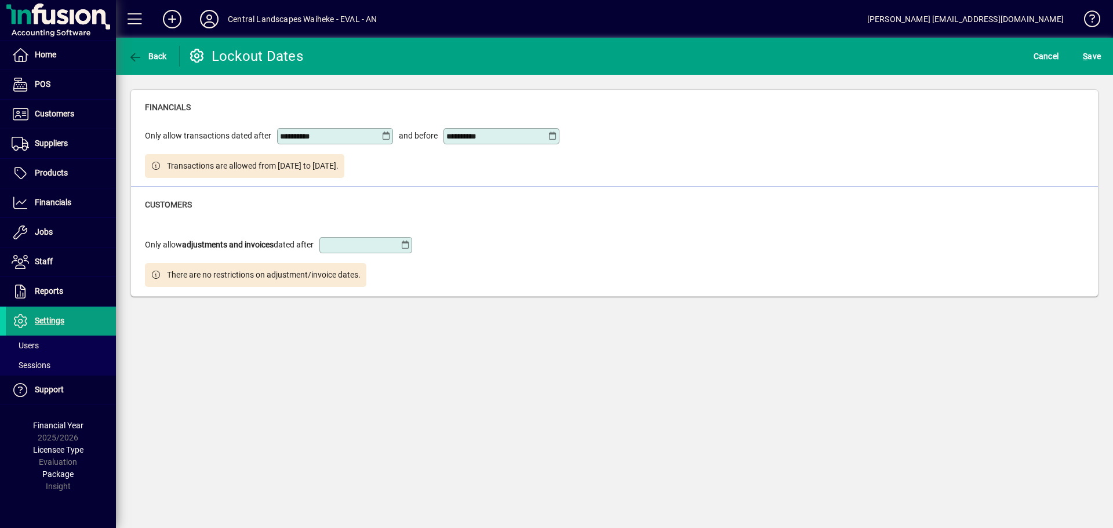
click at [553, 141] on div "**********" at bounding box center [501, 136] width 116 height 16
click at [553, 137] on icon at bounding box center [552, 136] width 9 height 9
click at [599, 165] on span "Next month" at bounding box center [599, 168] width 23 height 23
click at [499, 340] on span "30" at bounding box center [504, 332] width 21 height 21
type input "**********"
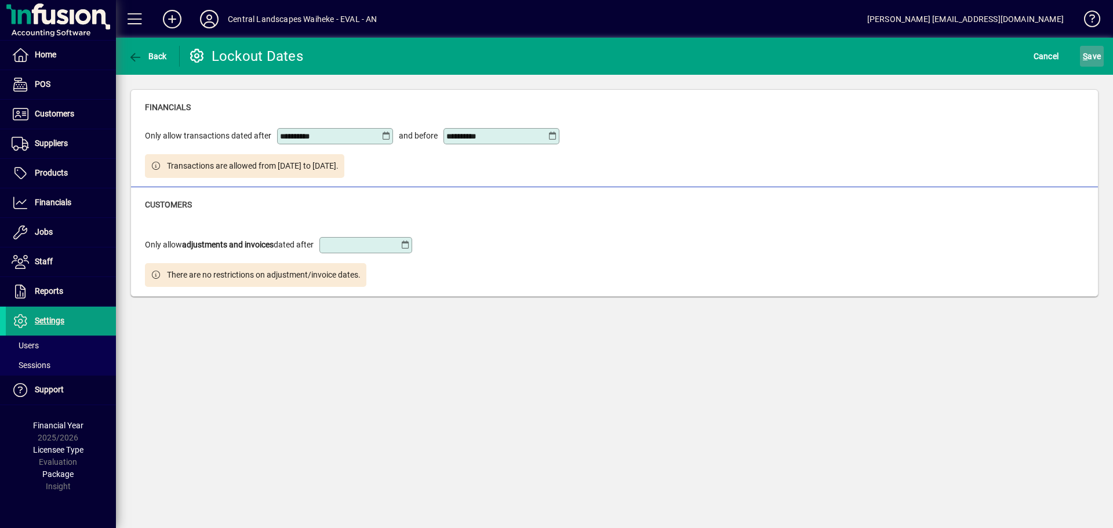
click at [1080, 48] on span "submit" at bounding box center [1092, 56] width 24 height 28
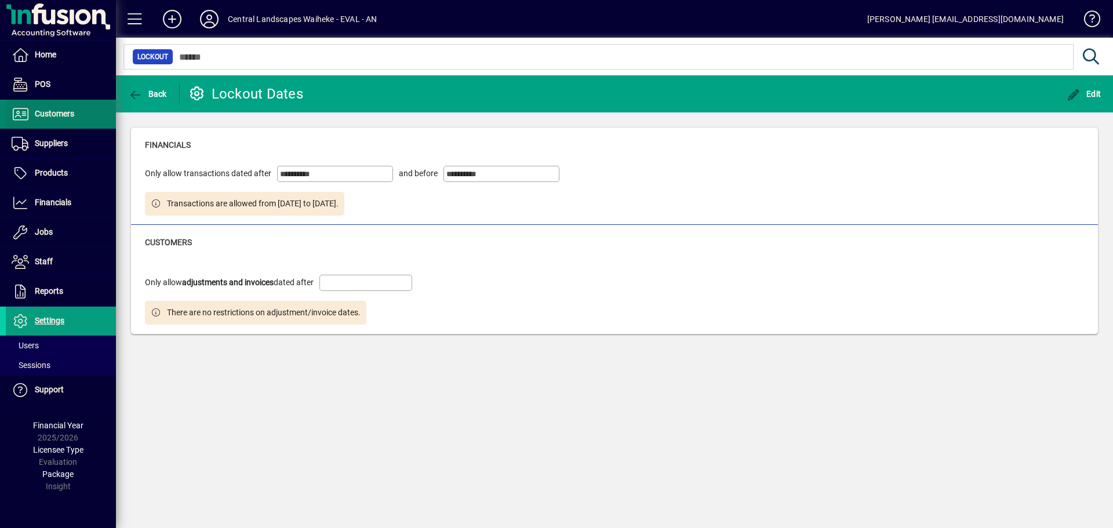
click at [54, 114] on span "Customers" at bounding box center [54, 113] width 39 height 9
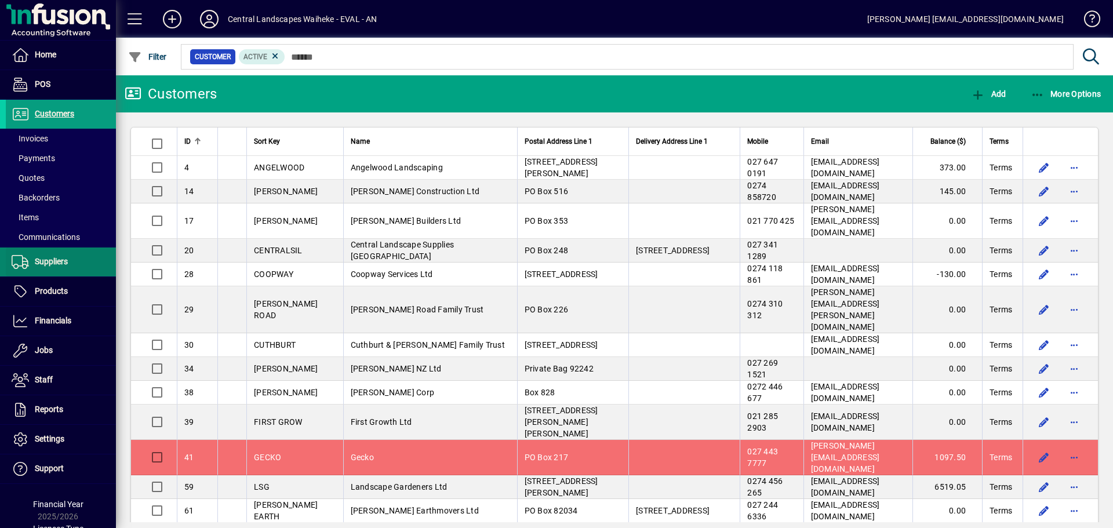
click at [45, 264] on span "Suppliers" at bounding box center [51, 261] width 33 height 9
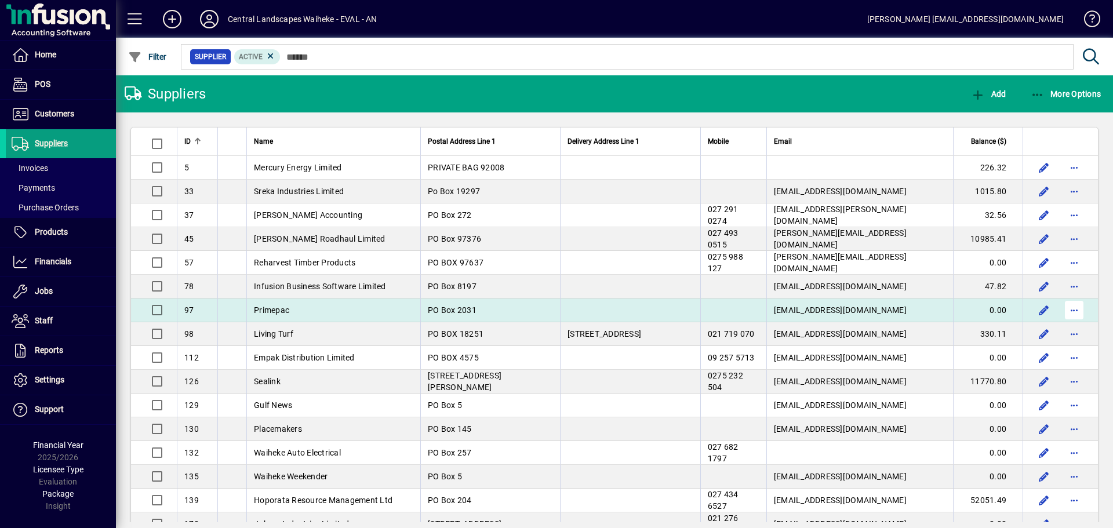
click at [1066, 305] on span "button" at bounding box center [1074, 310] width 28 height 28
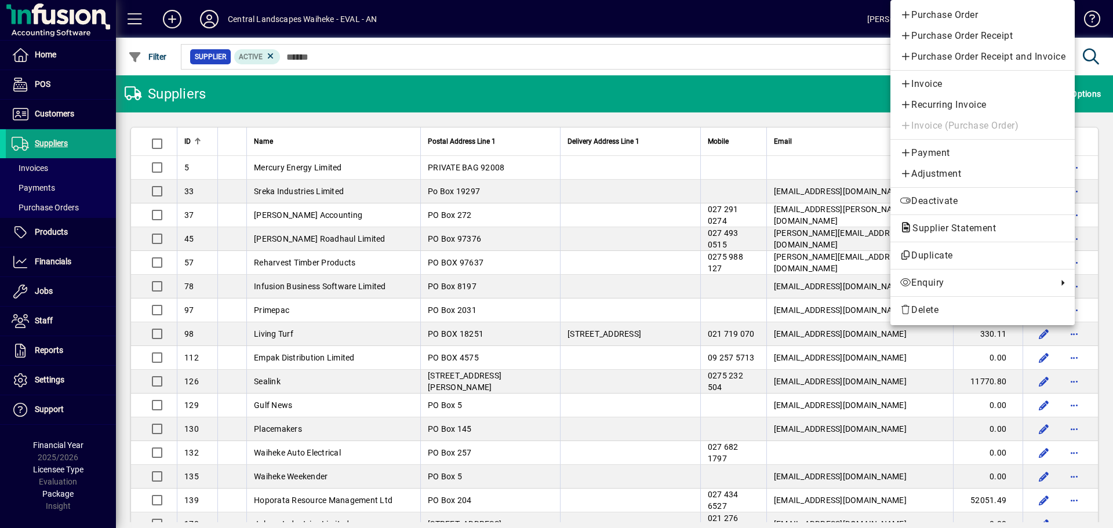
click at [85, 205] on div at bounding box center [556, 264] width 1113 height 528
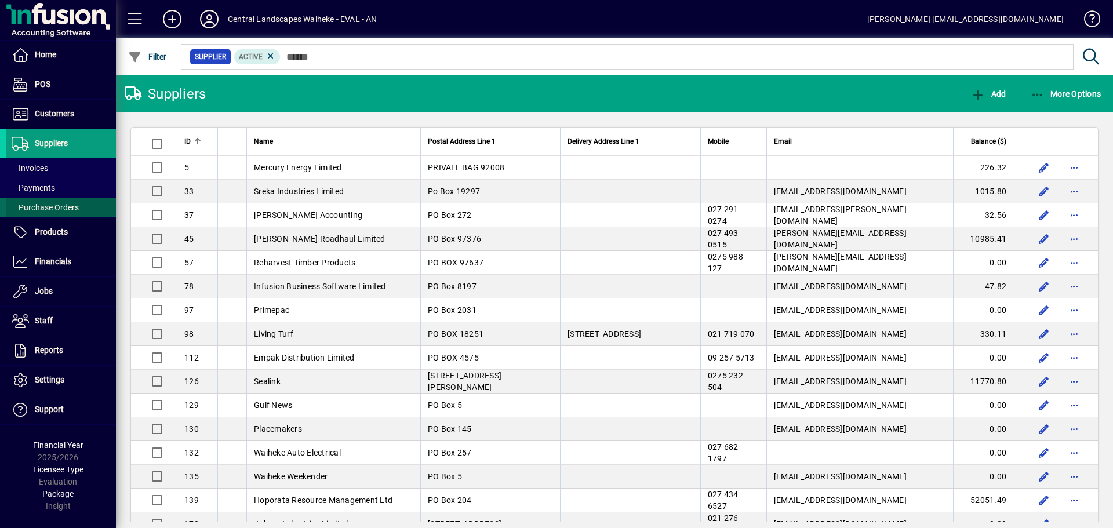
click at [40, 207] on span "Purchase Orders" at bounding box center [45, 207] width 67 height 9
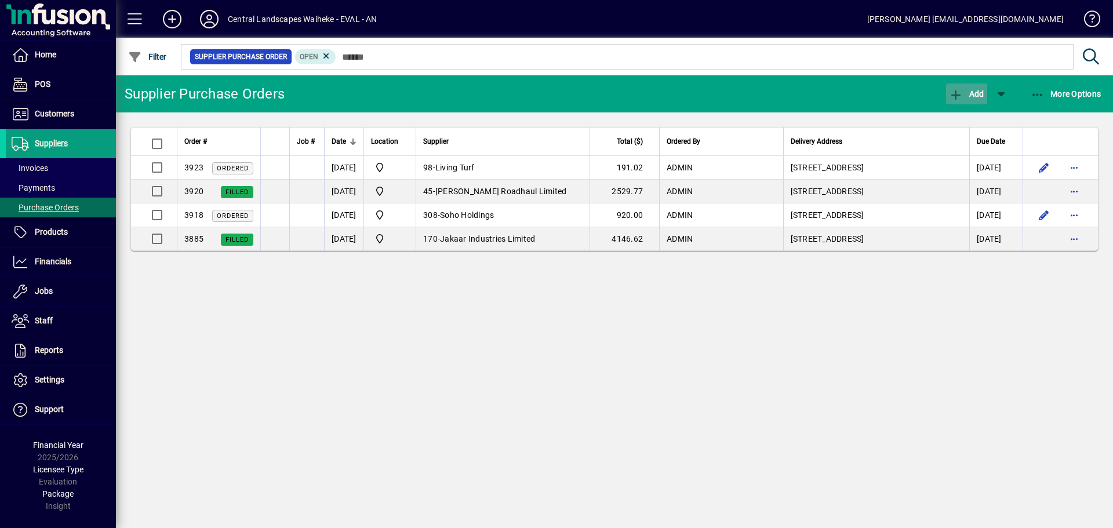
click at [971, 92] on span "Add" at bounding box center [966, 93] width 35 height 9
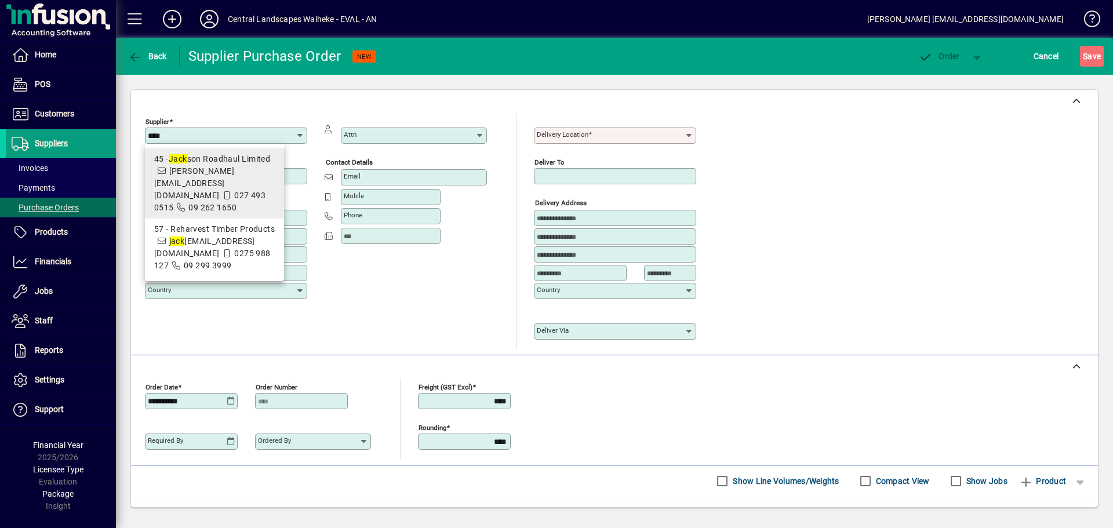
click at [239, 176] on span "45 - Jack son Roadhaul Limited [PERSON_NAME][EMAIL_ADDRESS][DOMAIN_NAME] 027 49…" at bounding box center [214, 183] width 121 height 61
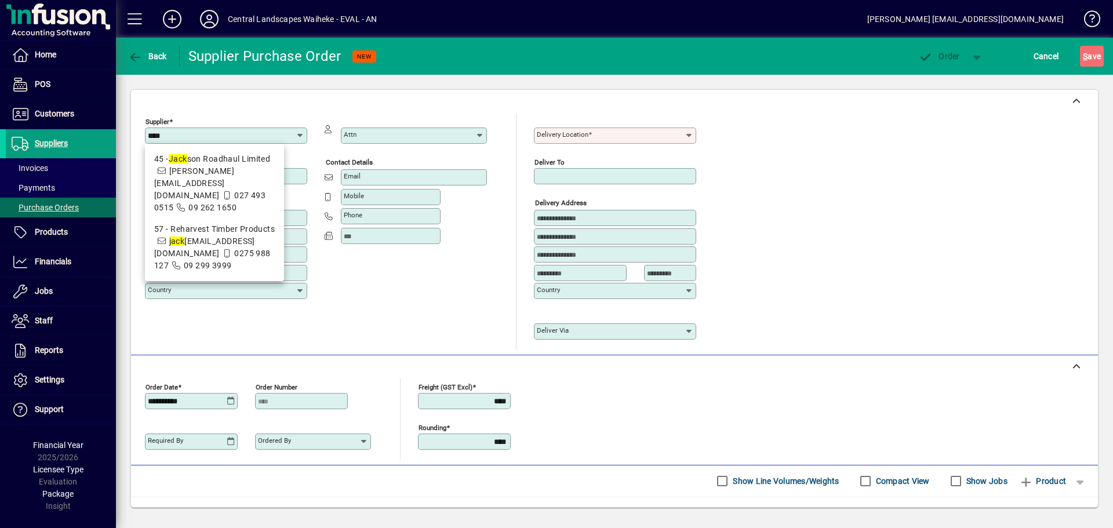
type input "**********"
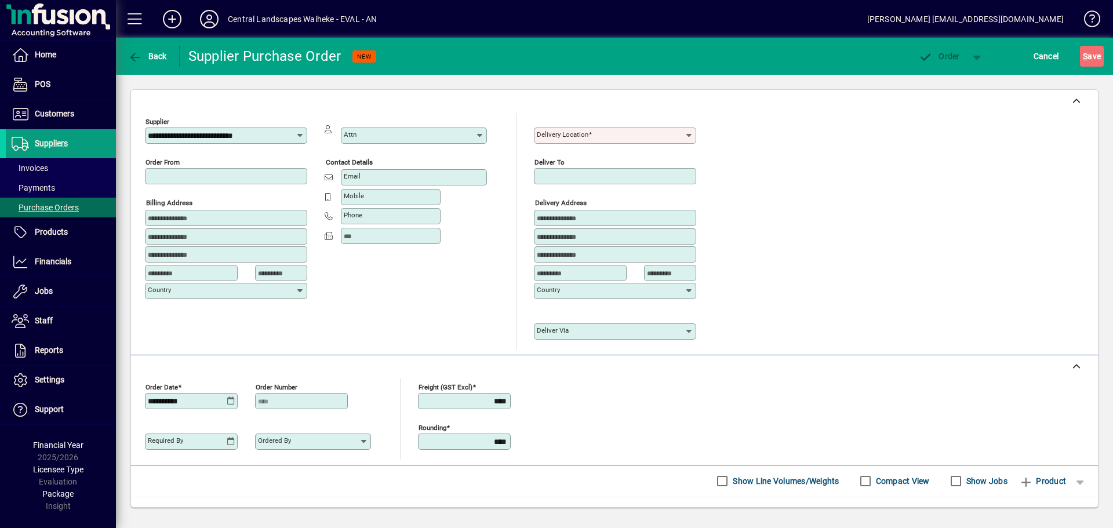
type input "**********"
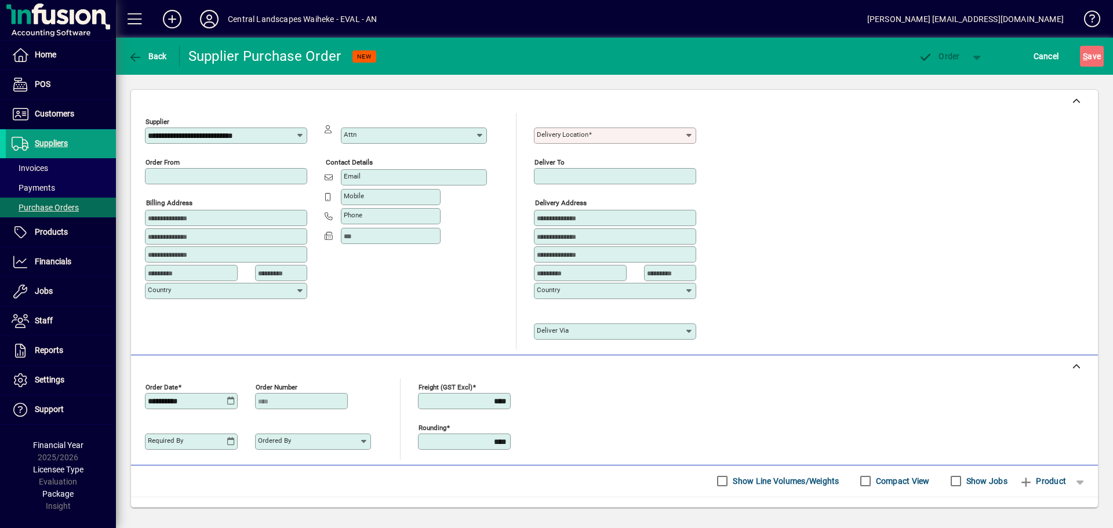
type input "**********"
click at [355, 139] on input "Attn" at bounding box center [410, 135] width 132 height 9
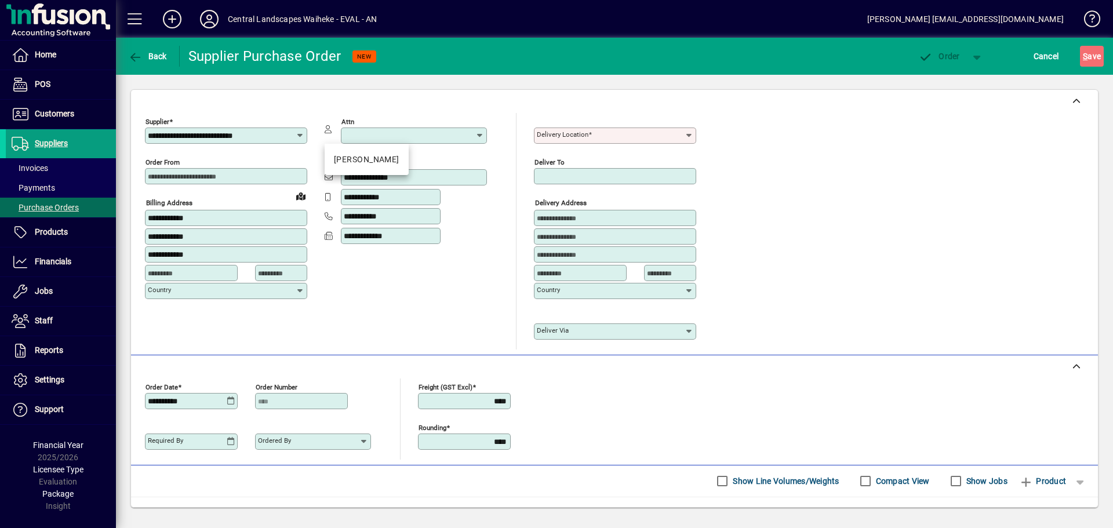
click at [505, 165] on div "**********" at bounding box center [481, 231] width 673 height 236
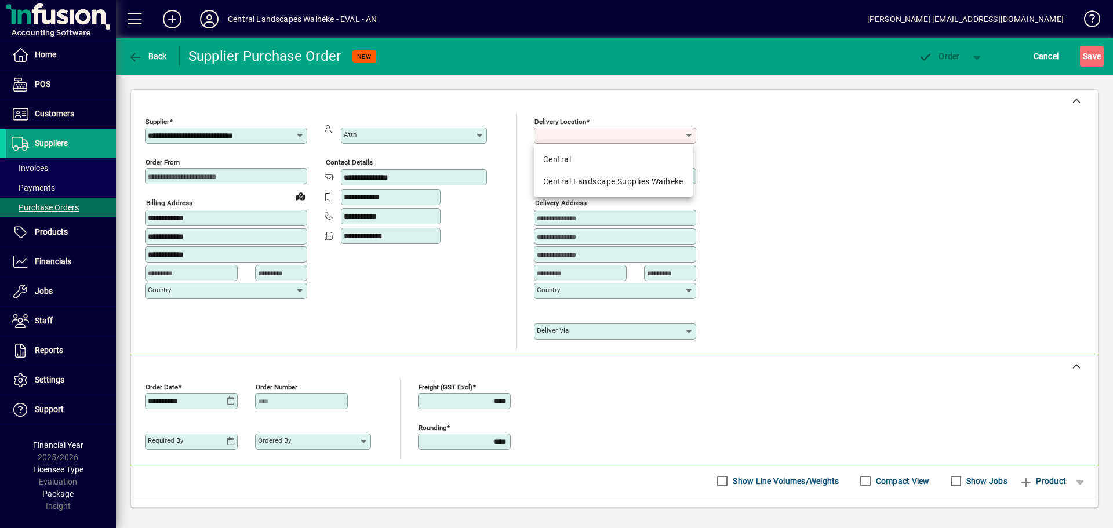
click at [579, 139] on input "Delivery Location" at bounding box center [611, 135] width 148 height 9
click at [578, 171] on mat-option "Central Landscape Supplies Waiheke" at bounding box center [613, 181] width 159 height 22
type input "**********"
type input "*******"
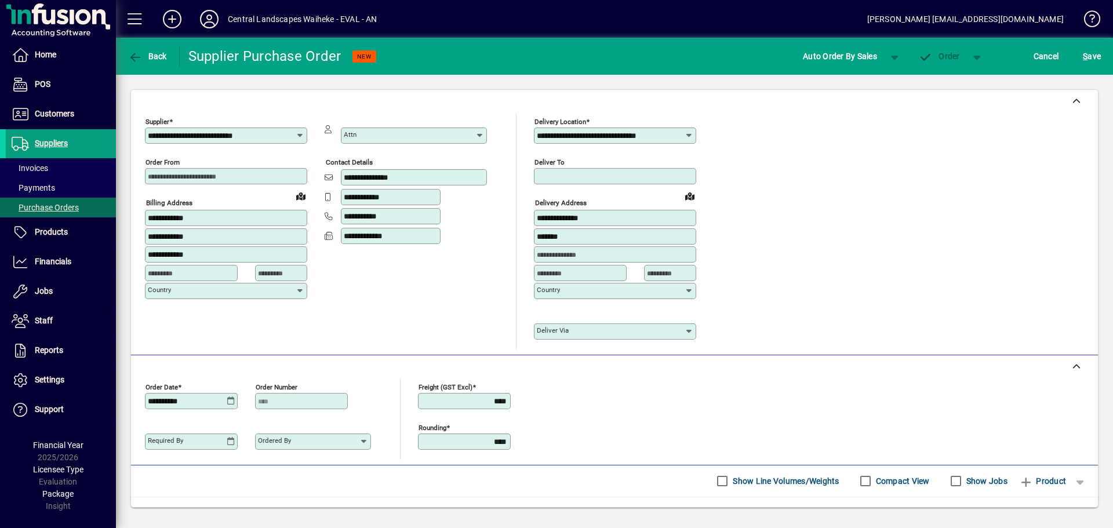
scroll to position [91, 0]
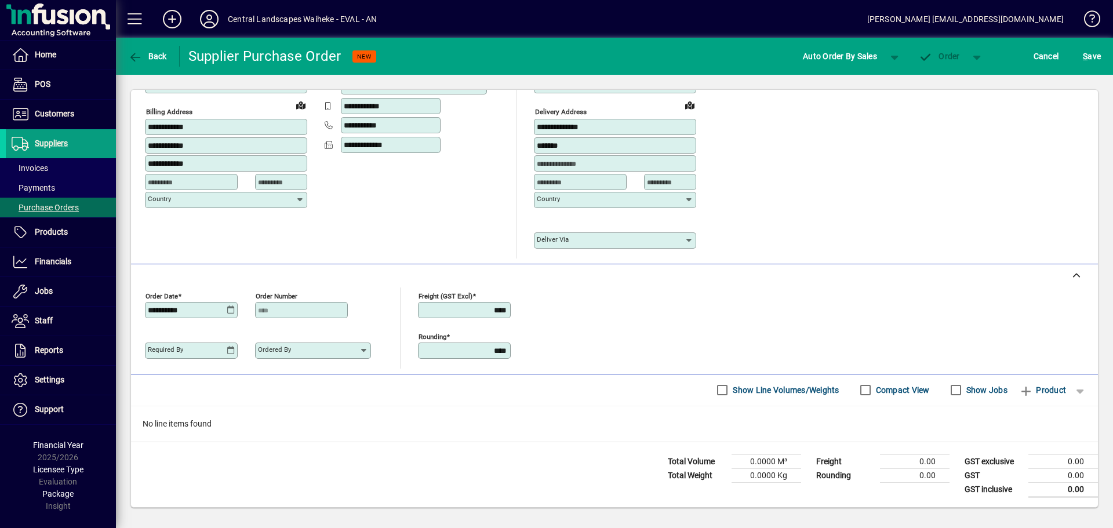
click at [231, 352] on icon at bounding box center [231, 350] width 9 height 9
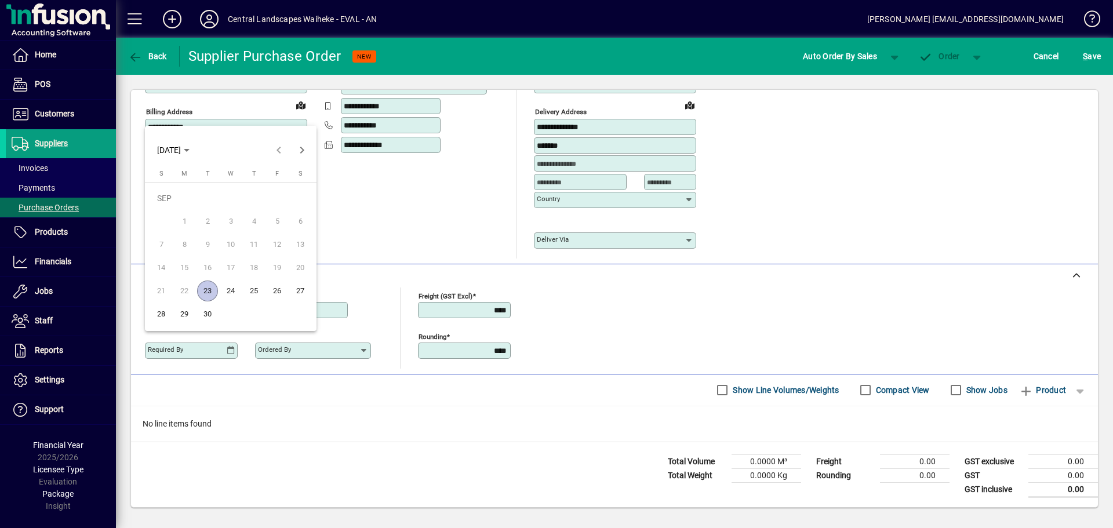
click at [281, 298] on span "26" at bounding box center [277, 290] width 21 height 21
type input "**********"
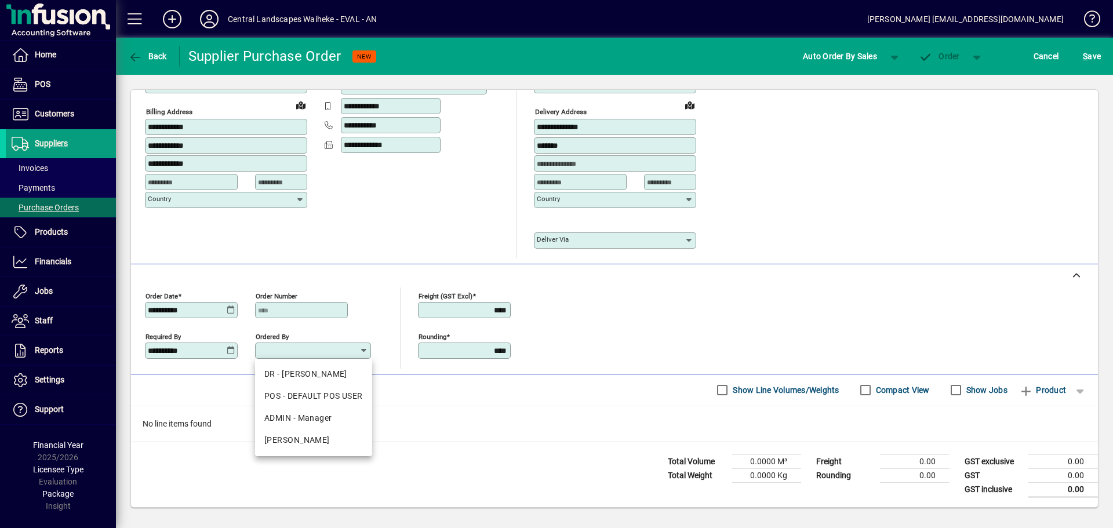
click at [355, 349] on input "Ordered by" at bounding box center [308, 350] width 101 height 9
click at [305, 417] on div "ADMIN - Manager" at bounding box center [313, 418] width 99 height 12
type input "**********"
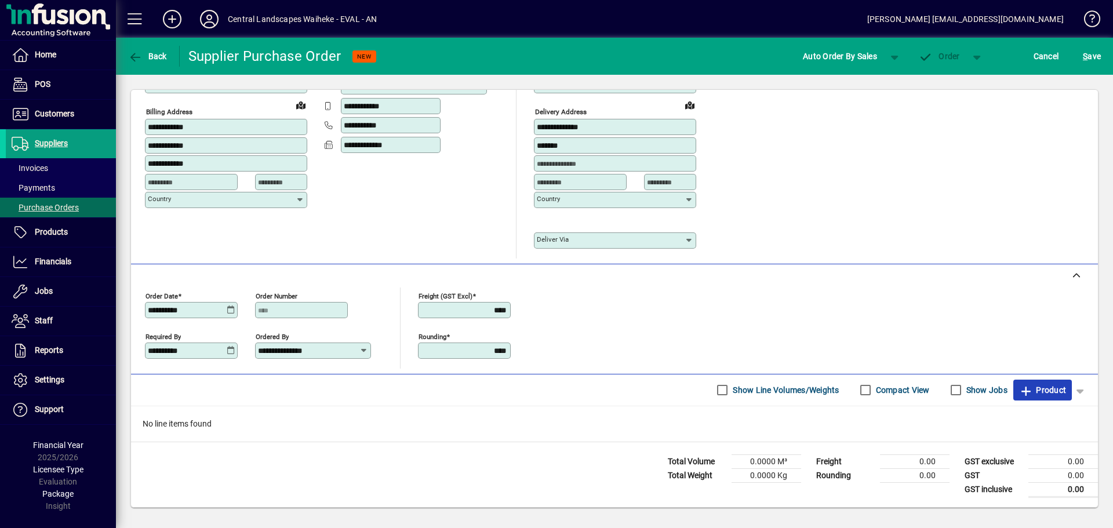
click at [1045, 389] on span "Product" at bounding box center [1042, 390] width 47 height 19
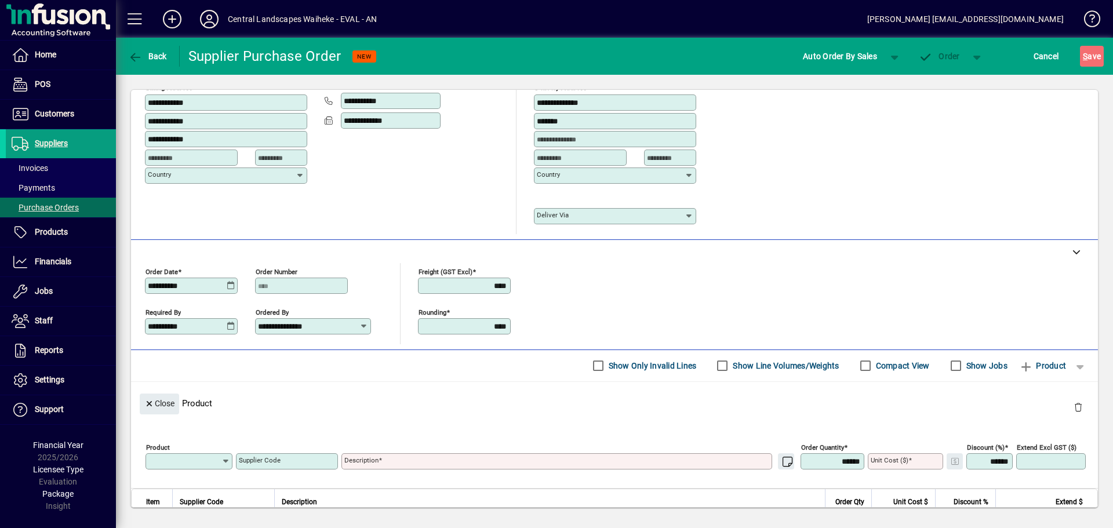
scroll to position [0, 0]
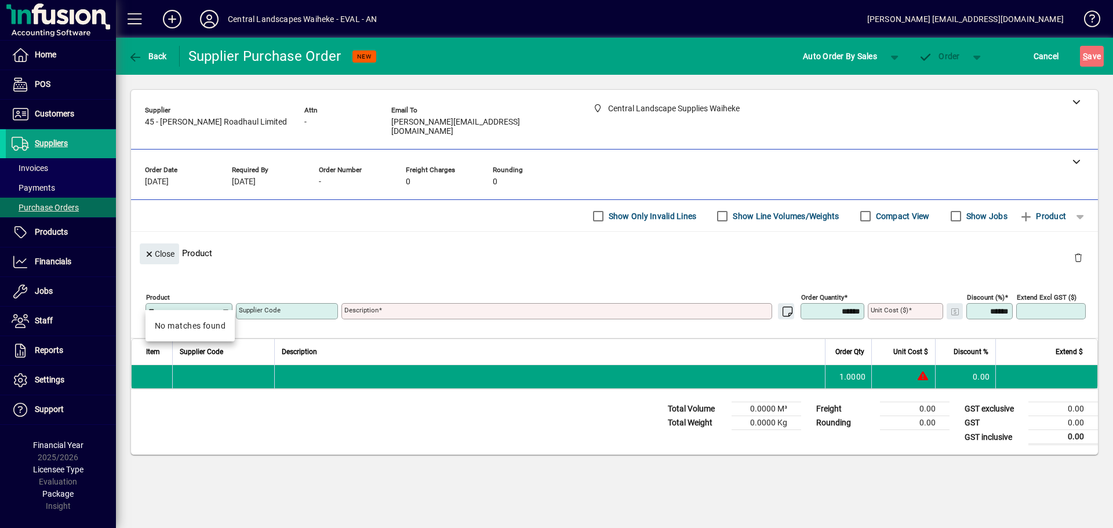
type input "*"
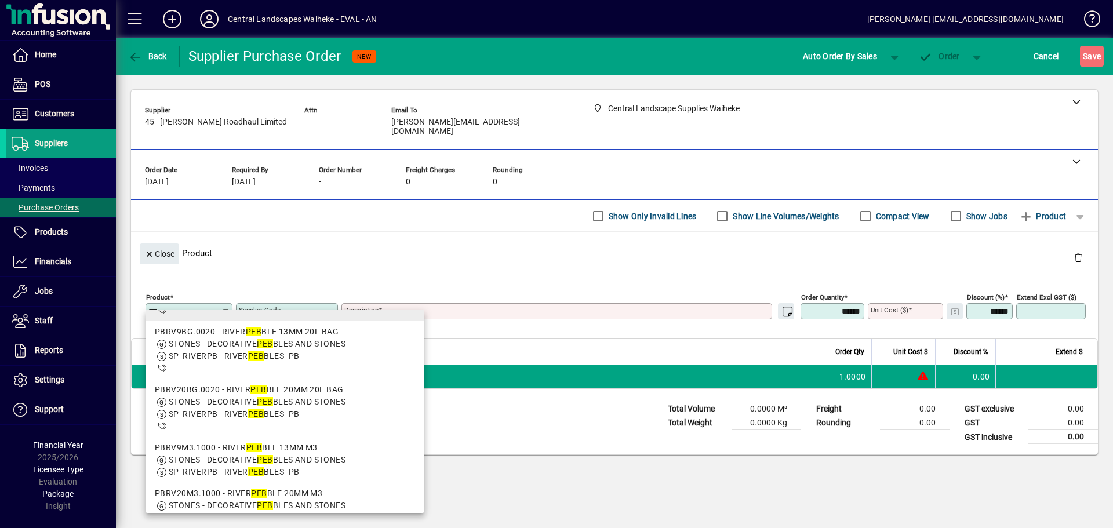
scroll to position [348, 0]
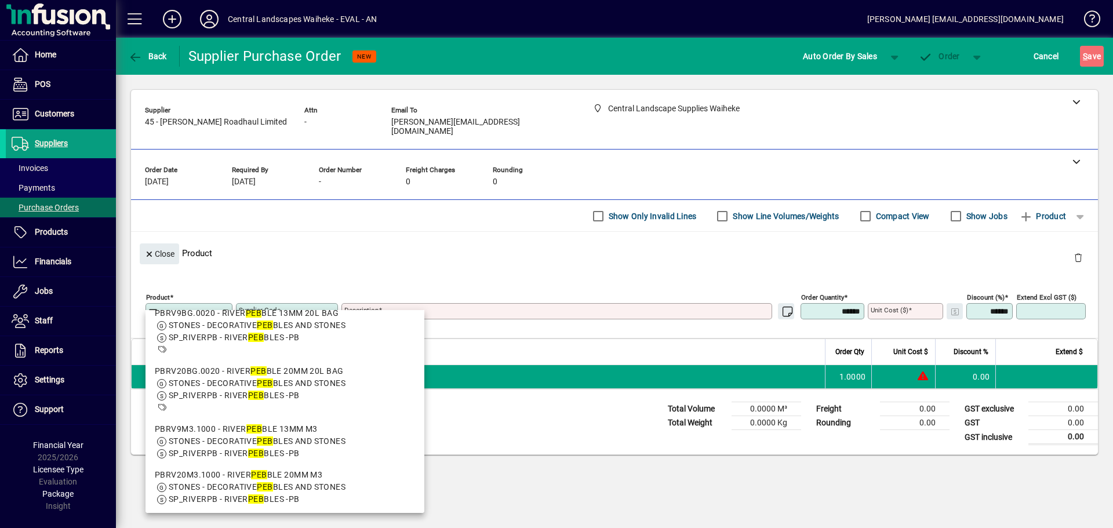
click at [333, 436] on span "STONES - DECORATIVE PEB BLES AND STONES" at bounding box center [257, 440] width 177 height 9
type input "**********"
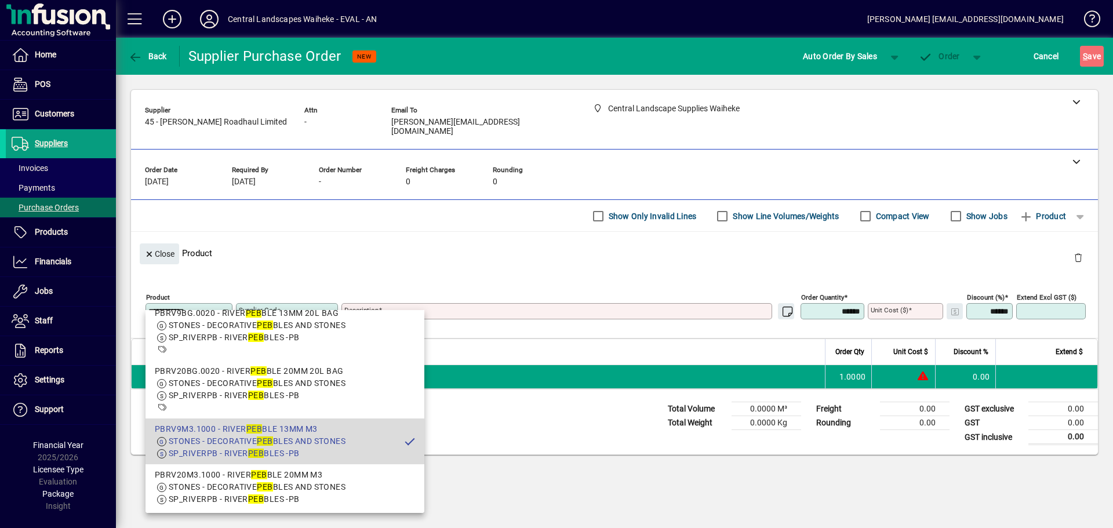
type textarea "**********"
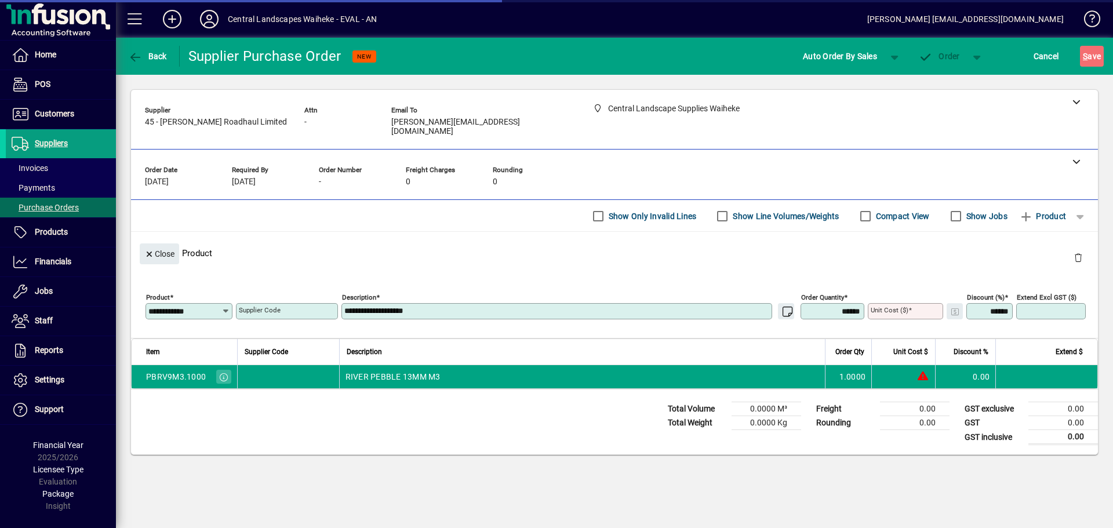
type input "********"
type input "******"
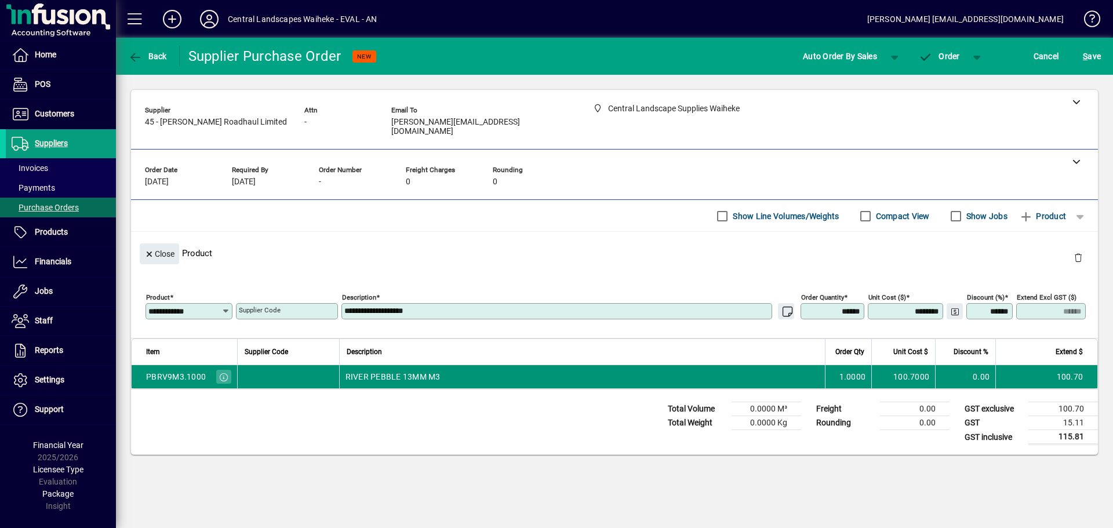
click at [946, 369] on td "0.00" at bounding box center [965, 376] width 60 height 23
click at [899, 371] on td "100.7000" at bounding box center [903, 376] width 64 height 23
click at [862, 373] on td "1.0000" at bounding box center [848, 376] width 46 height 23
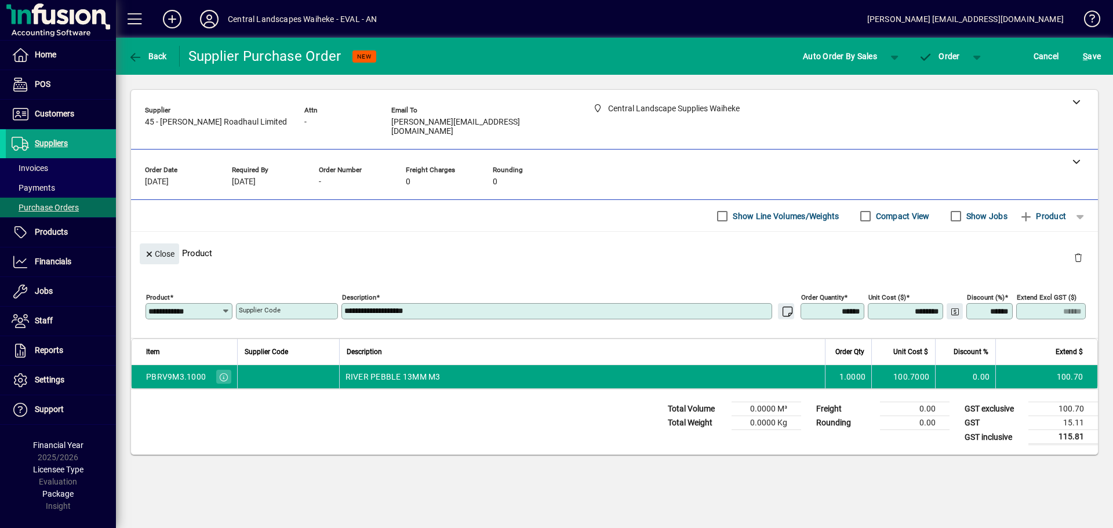
click at [607, 389] on div "Total Volume 0.0000 M³ Total Weight 0.0000 Kg Freight 0.00 Rounding 0.00 GST ex…" at bounding box center [614, 421] width 967 height 65
click at [1079, 206] on span "button" at bounding box center [1080, 216] width 28 height 28
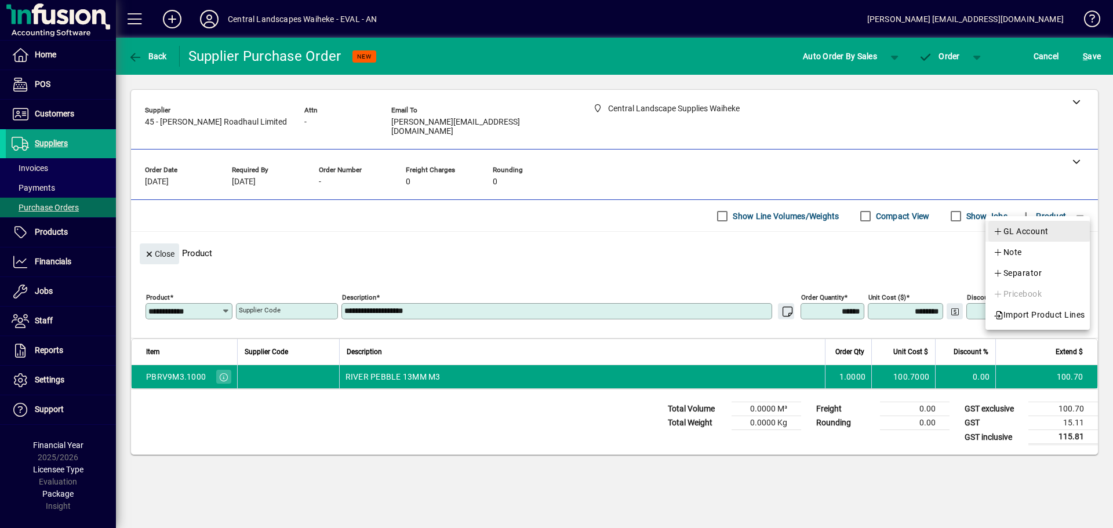
click at [1067, 232] on span "button" at bounding box center [1038, 231] width 101 height 28
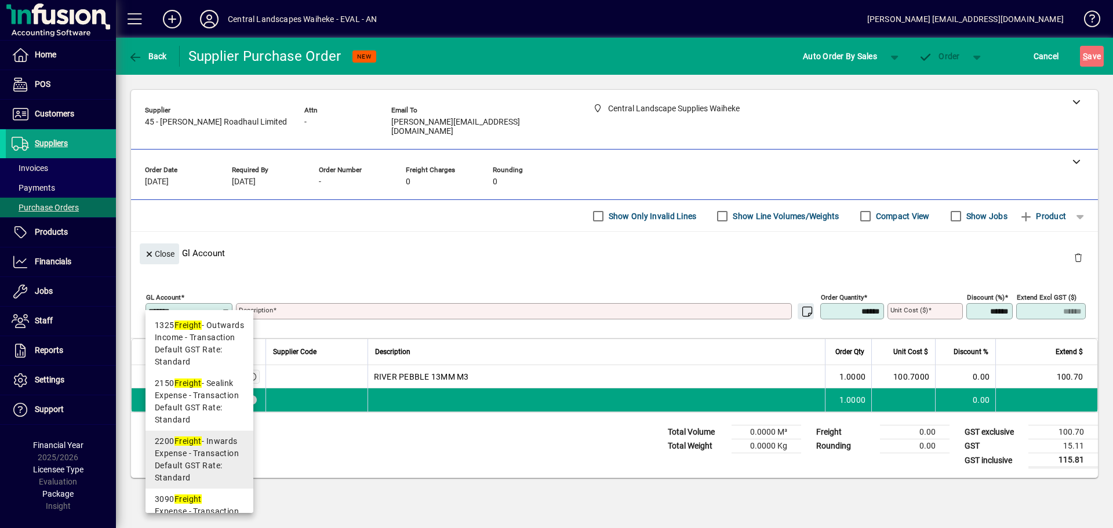
click at [215, 460] on span "Default GST Rate: Standard" at bounding box center [199, 472] width 89 height 24
type input "****"
type textarea "**********"
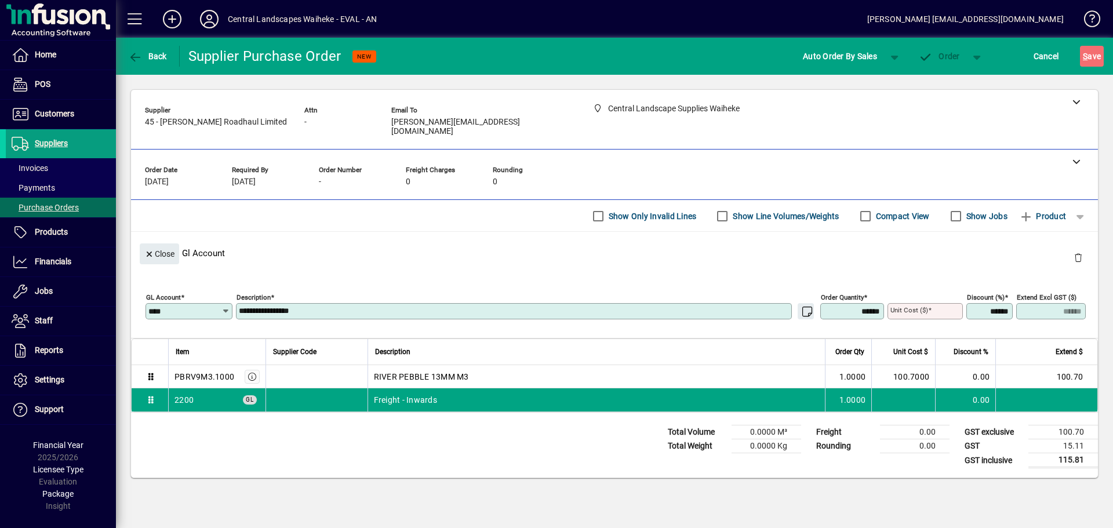
type input "****"
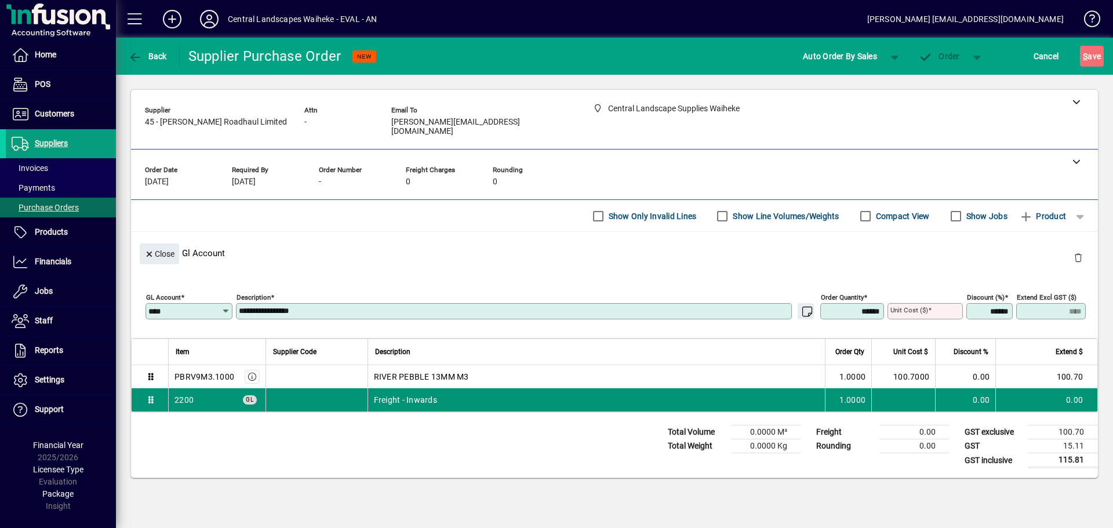
click at [454, 395] on div "Freight - Inwards" at bounding box center [597, 400] width 446 height 12
click at [928, 392] on td at bounding box center [903, 399] width 64 height 23
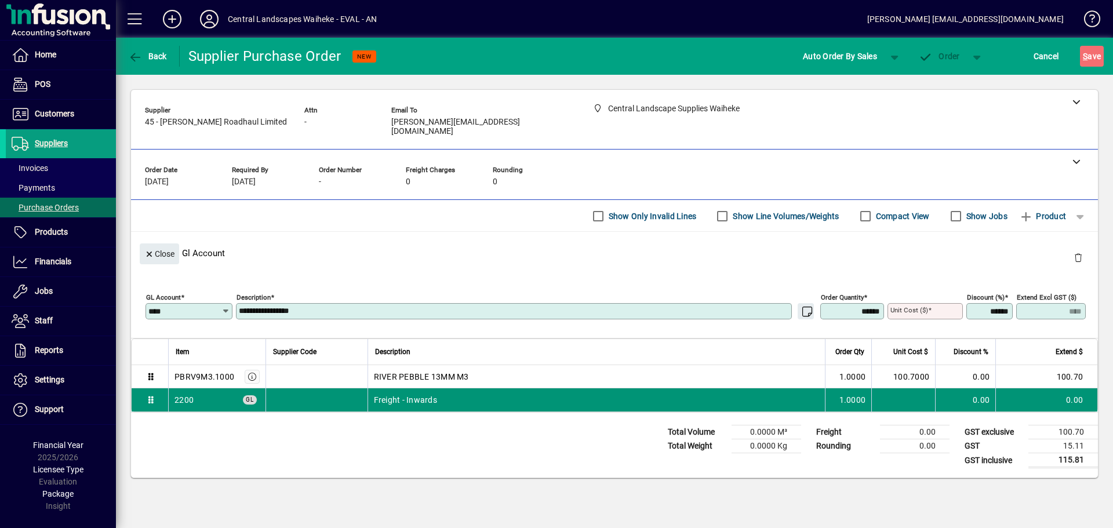
click at [928, 392] on td at bounding box center [903, 399] width 64 height 23
click at [930, 392] on td at bounding box center [903, 399] width 64 height 23
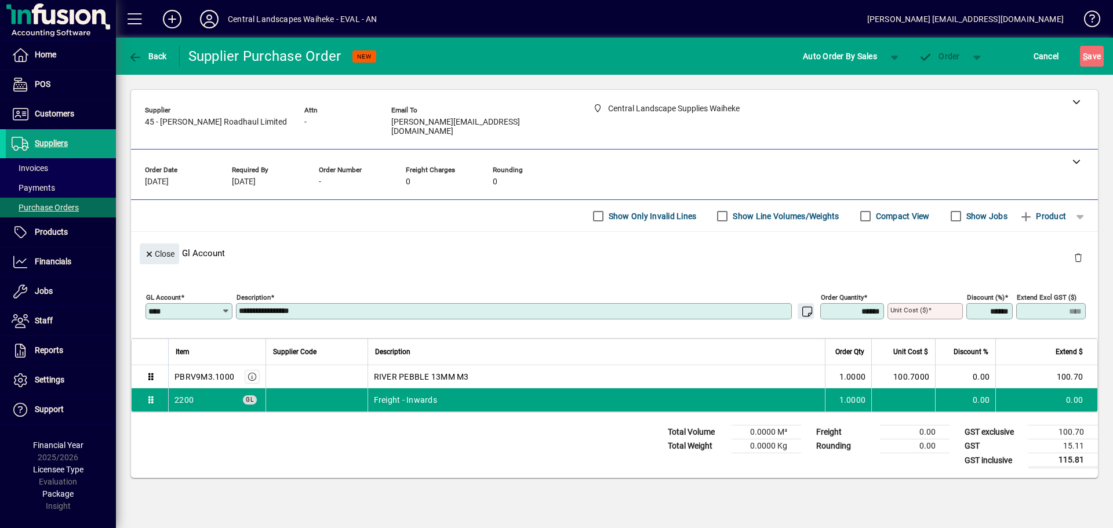
click at [899, 306] on mat-label "Unit Cost ($)" at bounding box center [909, 310] width 38 height 8
click at [899, 307] on input "Unit Cost ($)" at bounding box center [926, 311] width 72 height 9
type input "********"
type input "******"
click at [526, 277] on div "**********" at bounding box center [614, 303] width 949 height 52
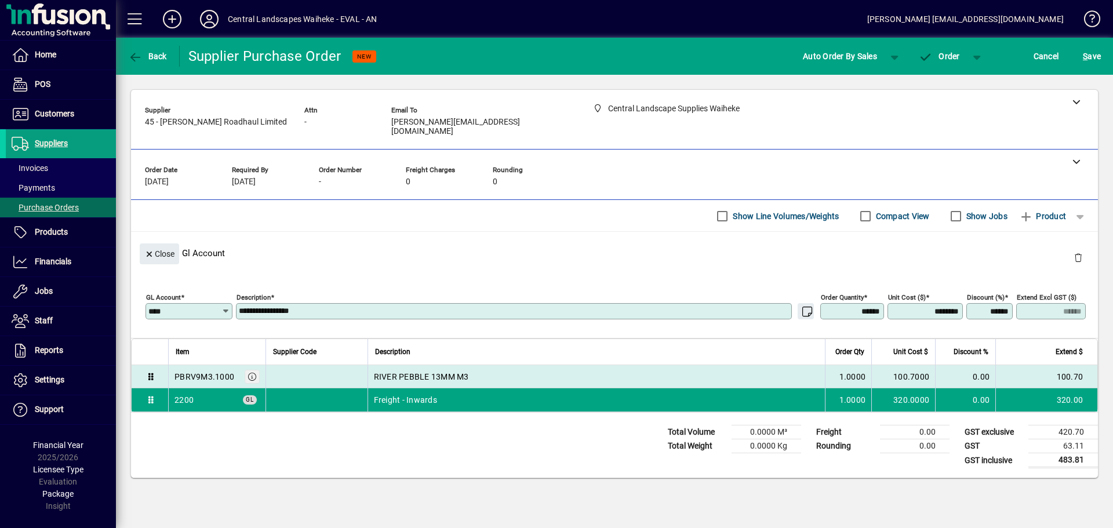
click at [254, 373] on icon "button" at bounding box center [252, 377] width 10 height 8
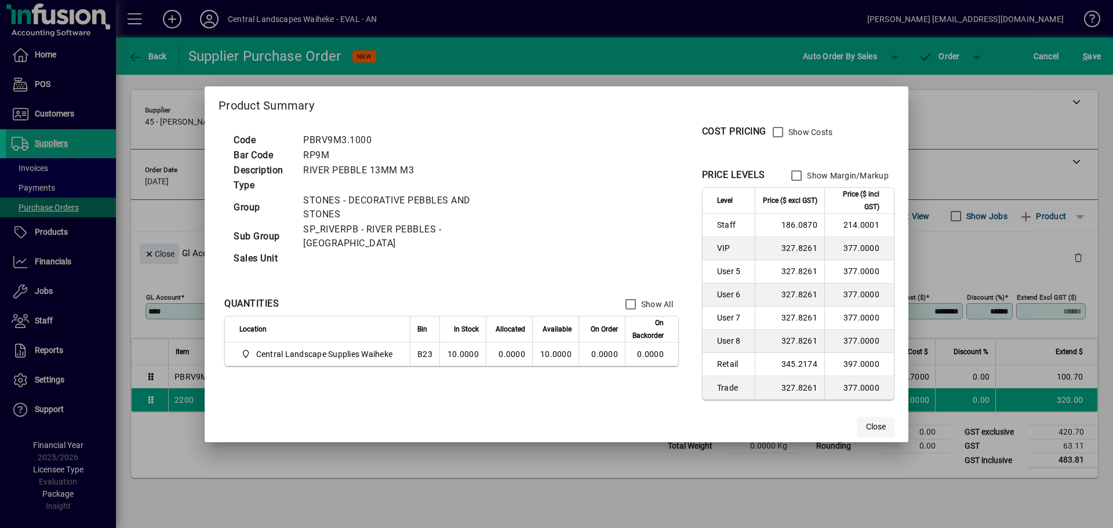
click at [875, 429] on span "Close" at bounding box center [876, 427] width 20 height 12
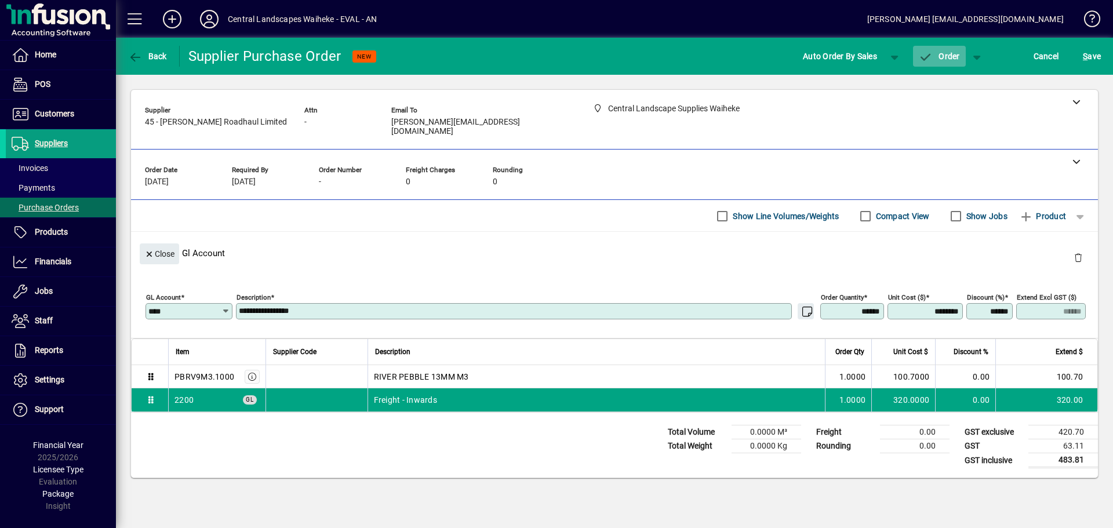
click at [922, 59] on icon "button" at bounding box center [926, 58] width 14 height 12
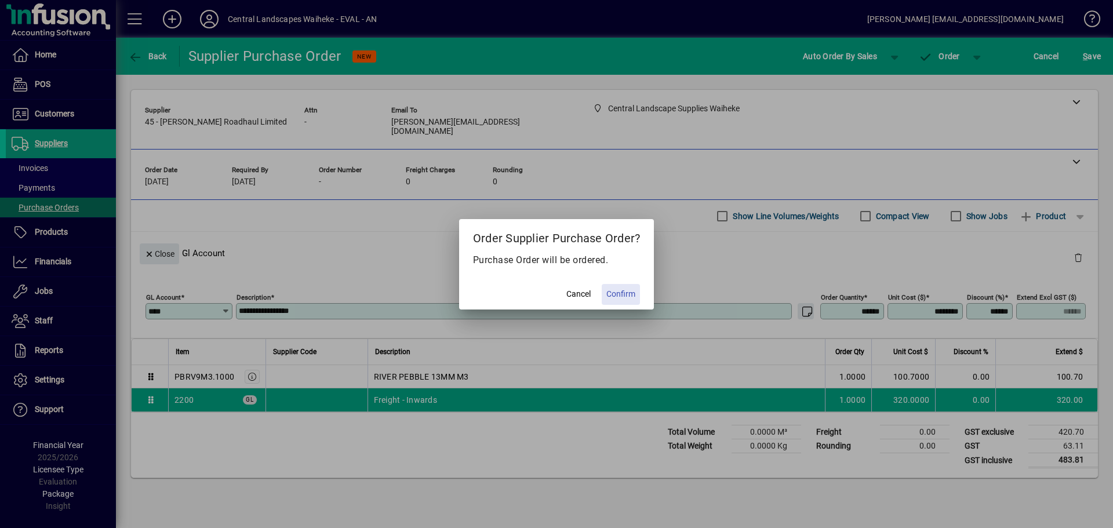
click at [635, 301] on span at bounding box center [621, 294] width 38 height 28
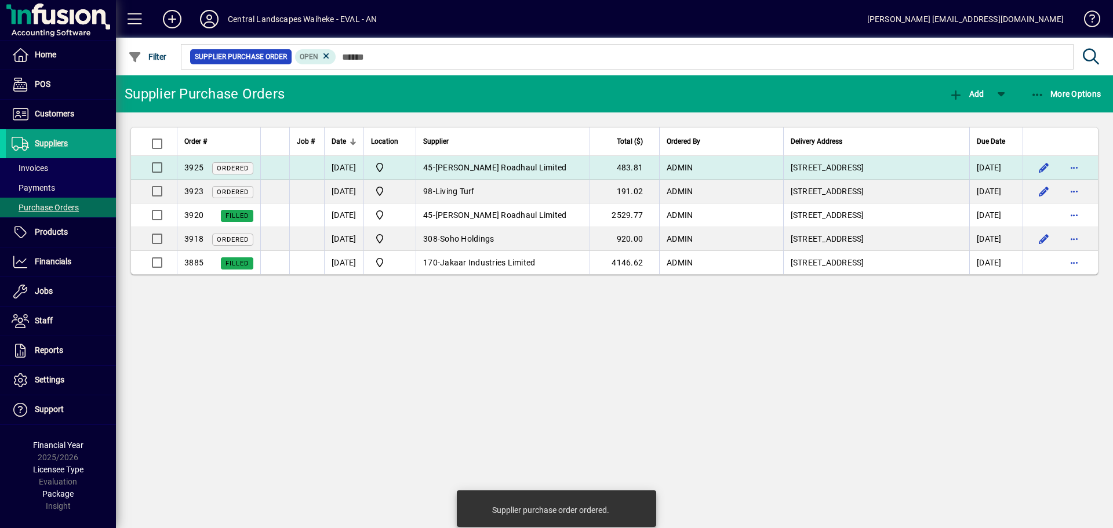
click at [489, 157] on td "45 - [PERSON_NAME] Roadhaul Limited" at bounding box center [503, 168] width 174 height 24
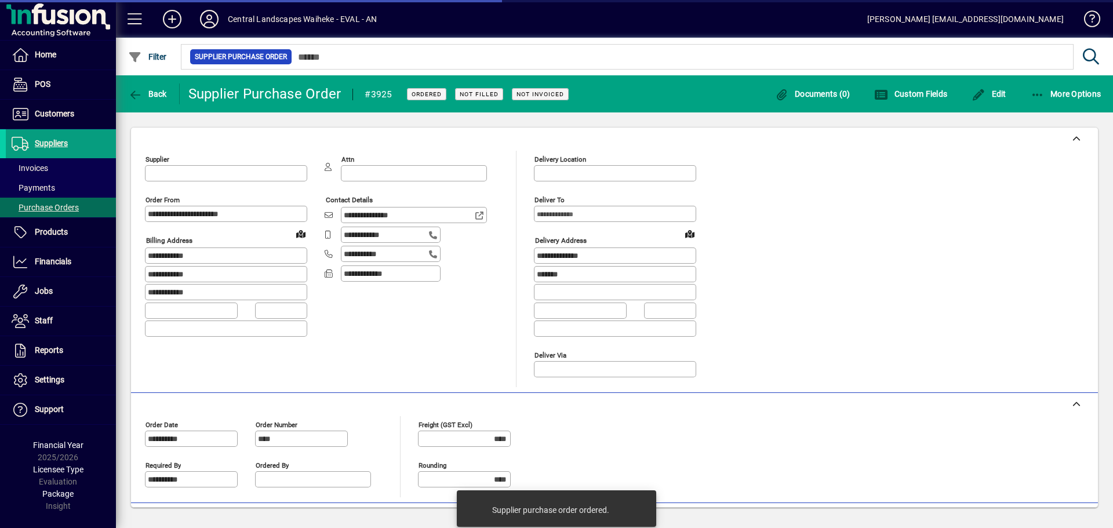
type input "**********"
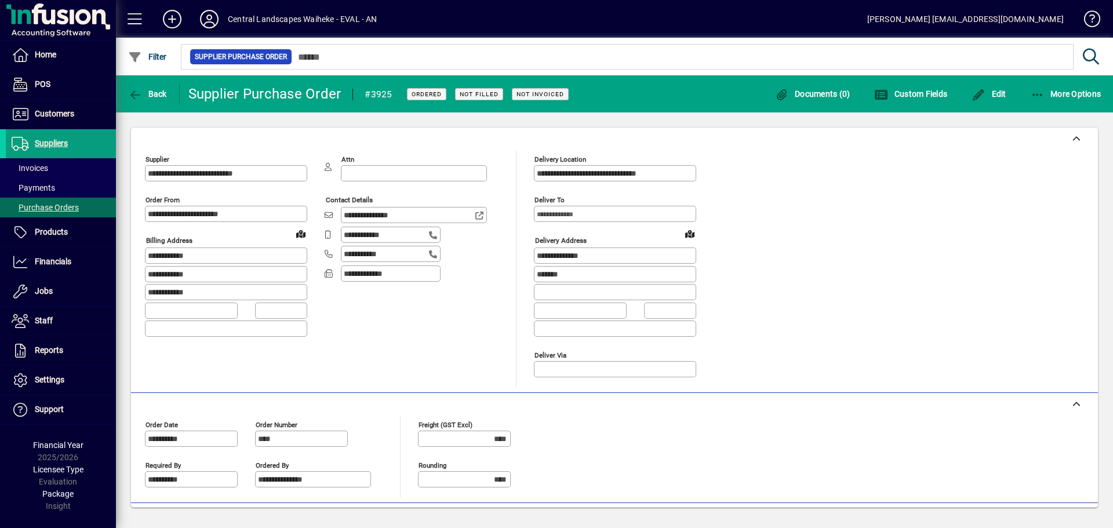
click at [488, 94] on span "Not Filled" at bounding box center [479, 94] width 39 height 8
click at [1032, 97] on icon "button" at bounding box center [1037, 95] width 14 height 12
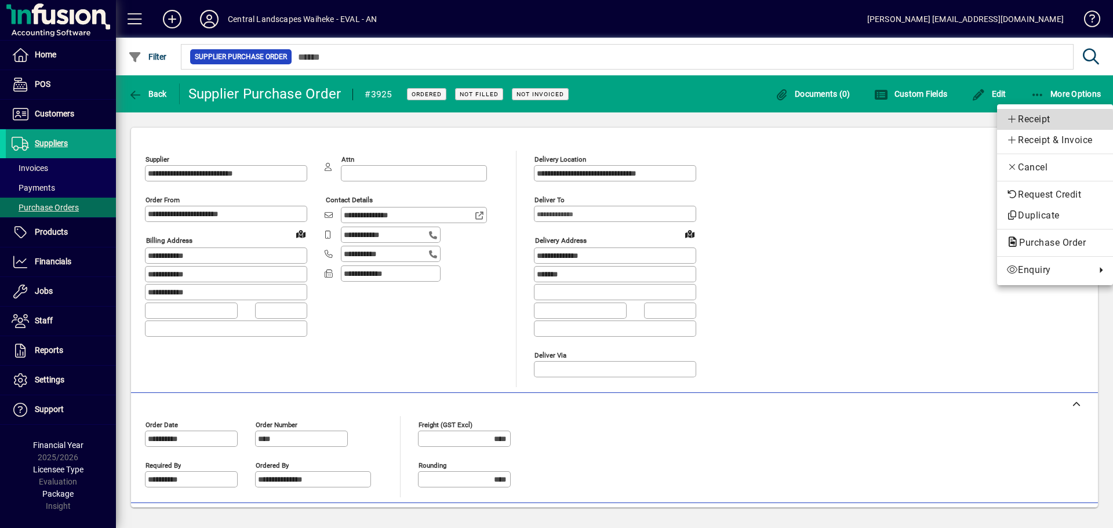
click at [1042, 120] on span "Receipt" at bounding box center [1054, 119] width 97 height 14
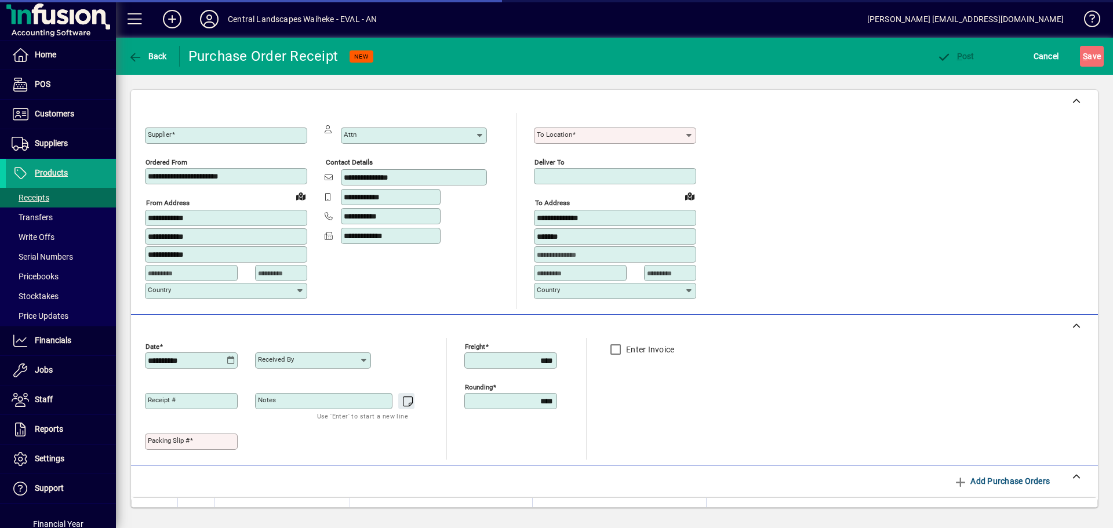
type input "**********"
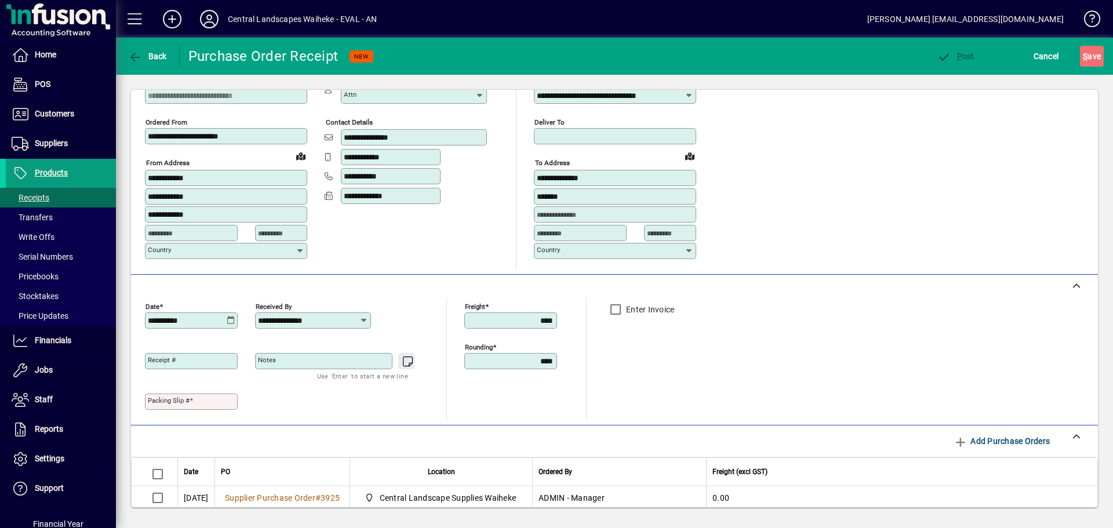
scroll to position [214, 0]
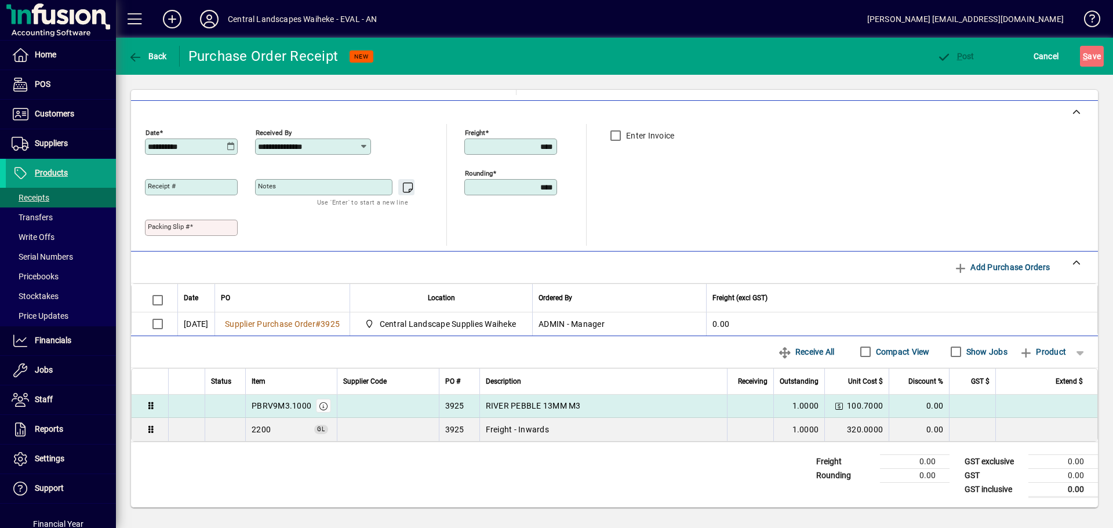
click at [736, 406] on td at bounding box center [750, 406] width 46 height 23
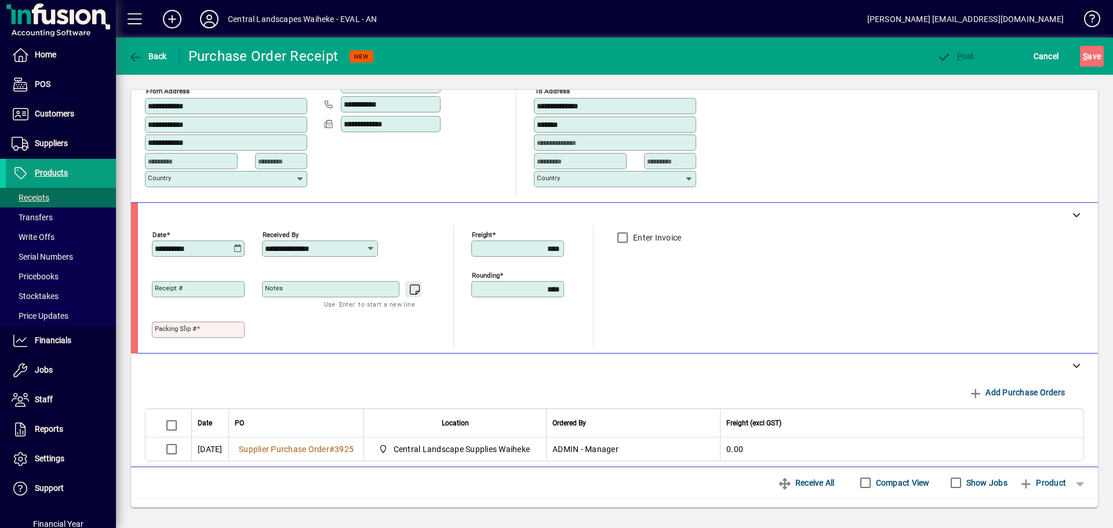
type input "**********"
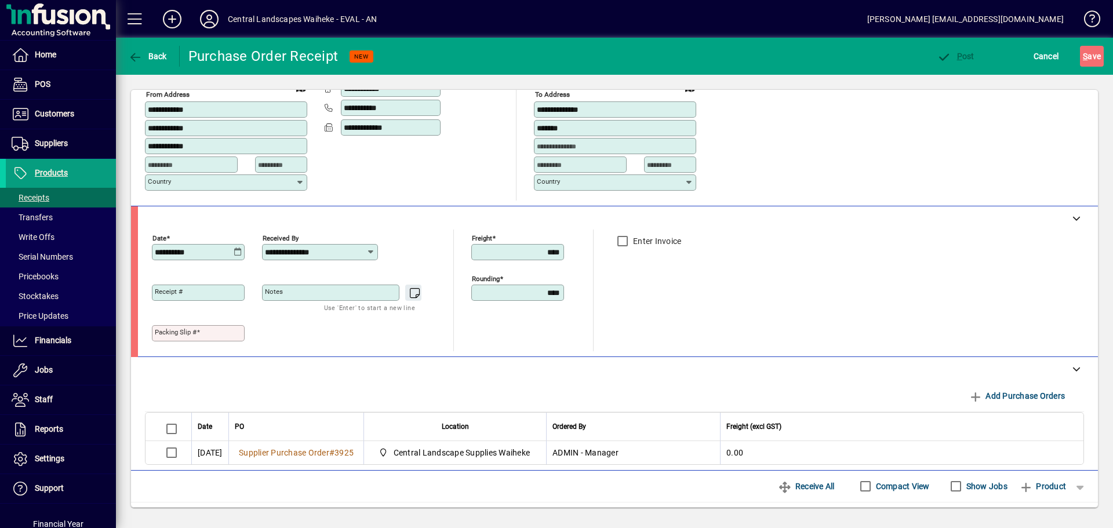
scroll to position [5, 0]
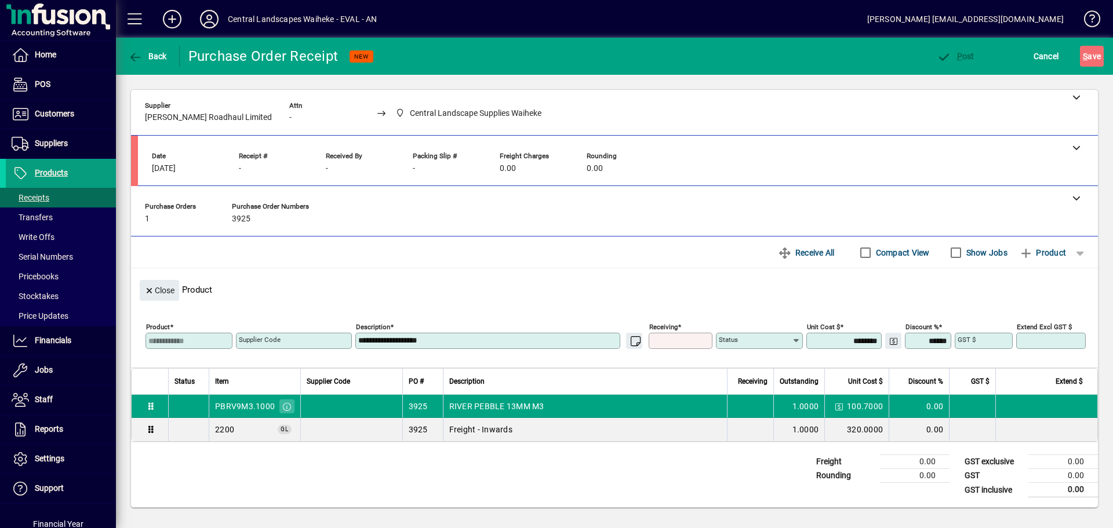
type input "*"
type input "*****"
type input "******"
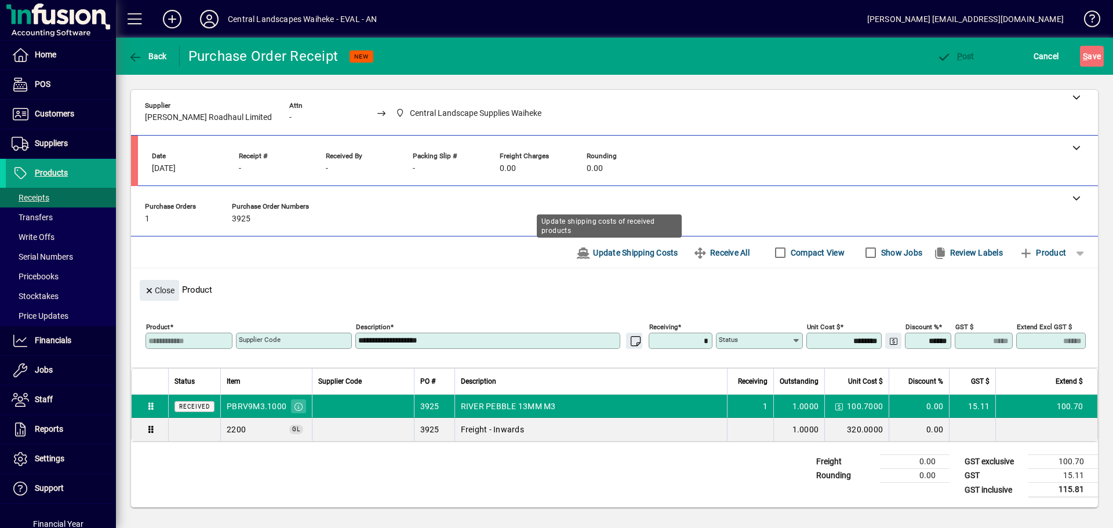
type input "********"
type input "******"
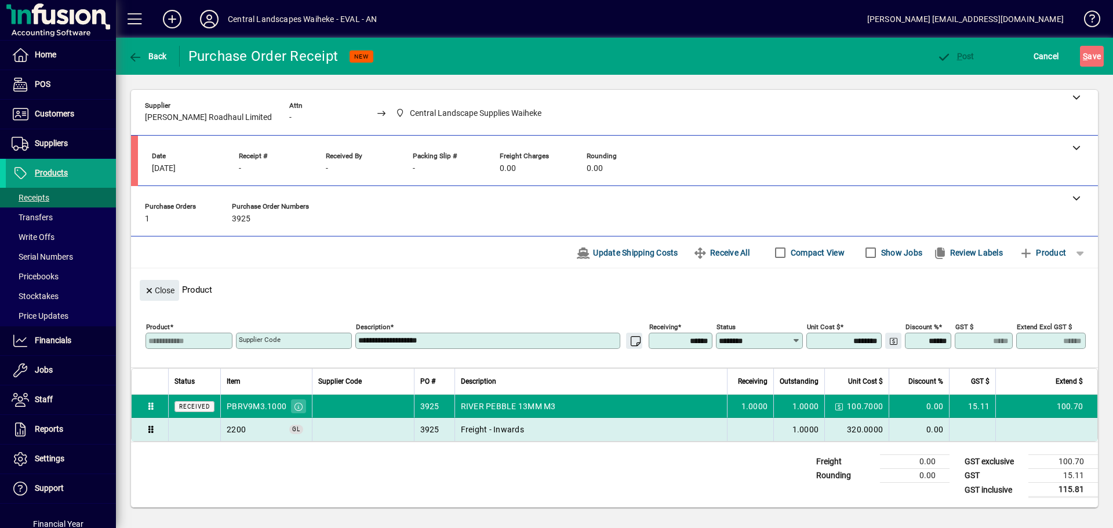
click at [727, 421] on td at bounding box center [750, 429] width 46 height 23
type textarea "**********"
type input "********"
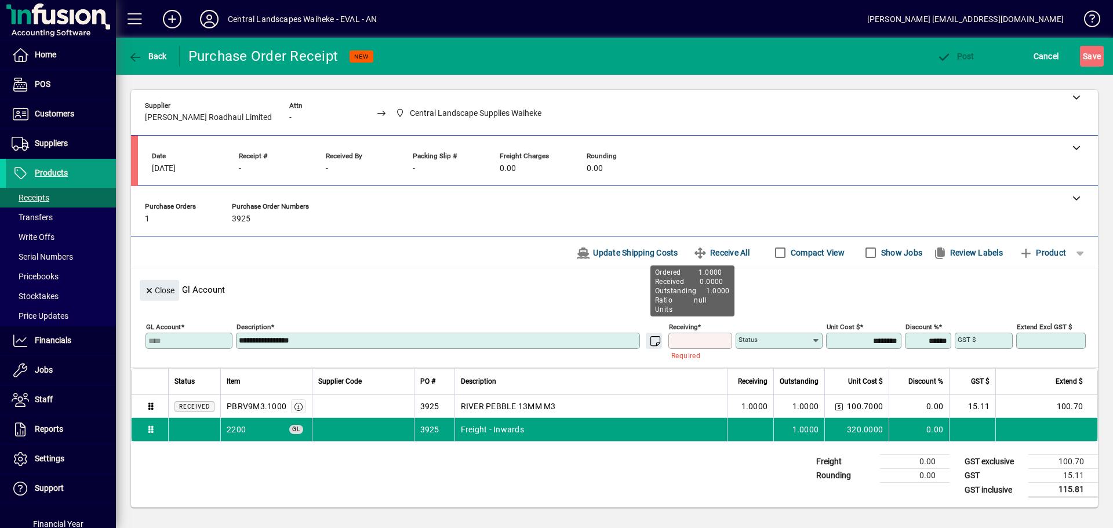
type input "*"
type input "*****"
type input "******"
type input "********"
type input "******"
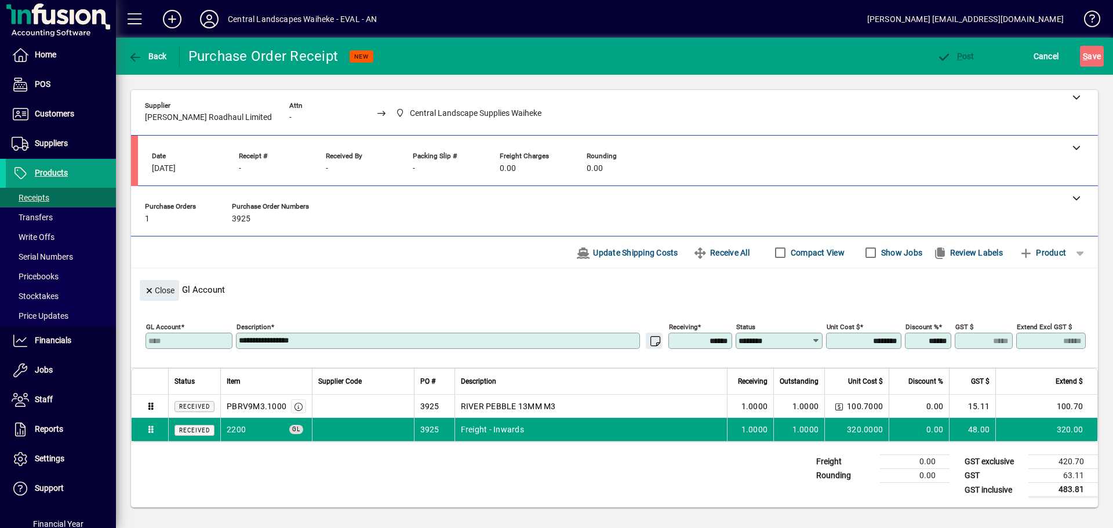
click at [746, 454] on div "Freight 0.00 Rounding 0.00 GST exclusive 420.70 GST 63.11 GST inclusive 483.81" at bounding box center [614, 474] width 967 height 65
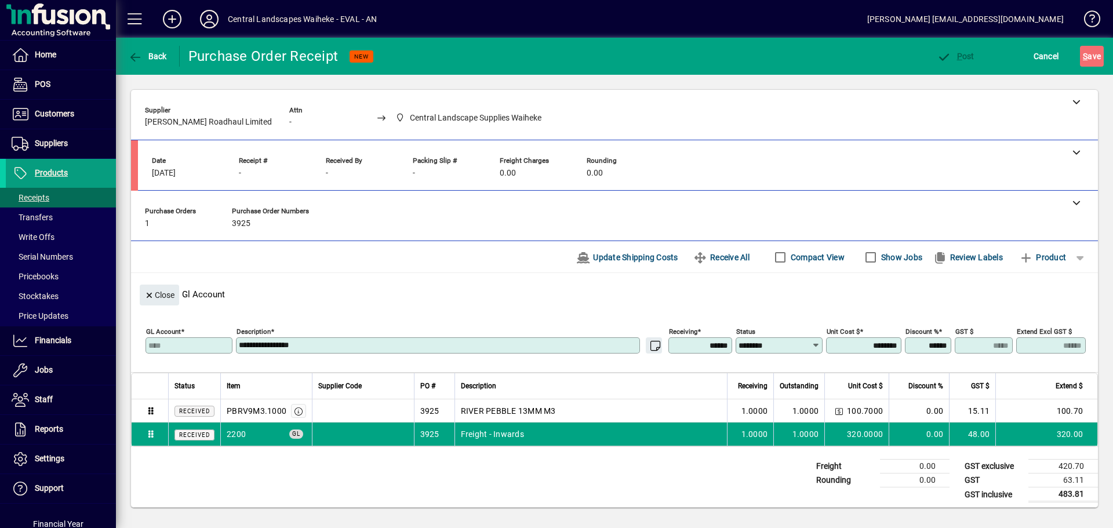
click at [261, 454] on div "Freight 0.00 Rounding 0.00 GST exclusive 420.70 GST 63.11 GST inclusive 483.81" at bounding box center [614, 479] width 967 height 65
click at [806, 136] on div "**********" at bounding box center [614, 115] width 967 height 50
click at [63, 343] on span "Financials" at bounding box center [53, 340] width 37 height 9
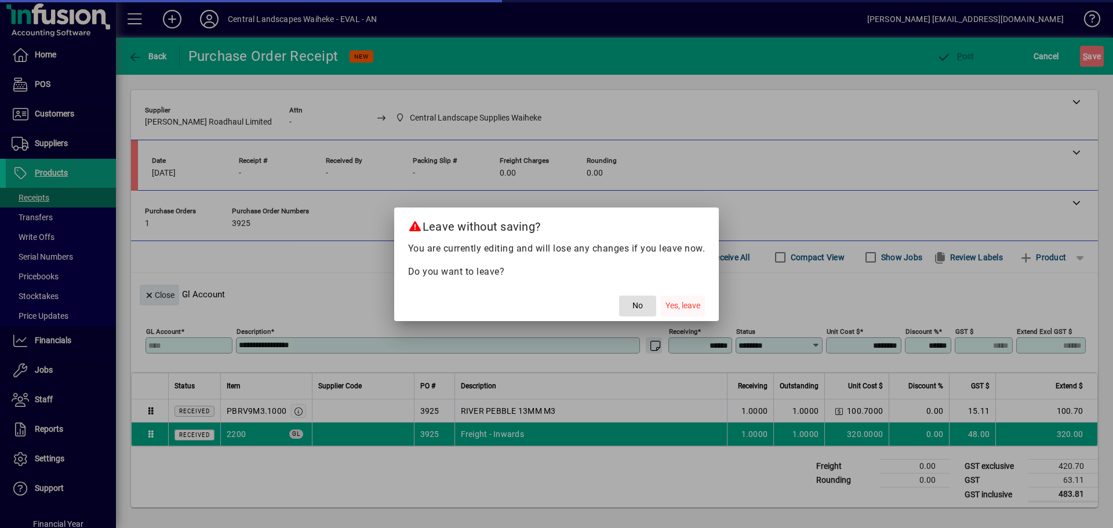
click at [702, 303] on span "button" at bounding box center [683, 306] width 44 height 28
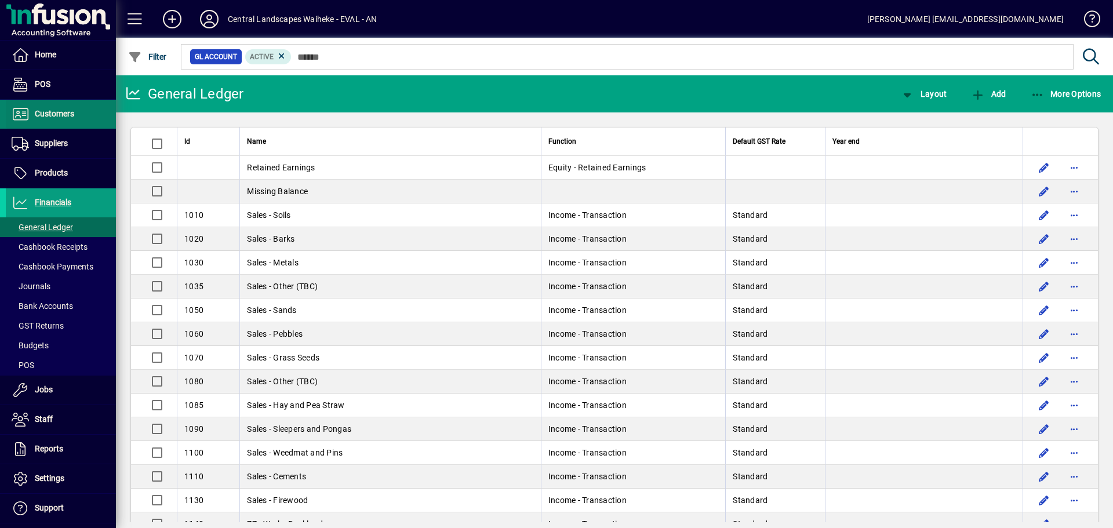
click at [52, 119] on span "Customers" at bounding box center [40, 114] width 68 height 14
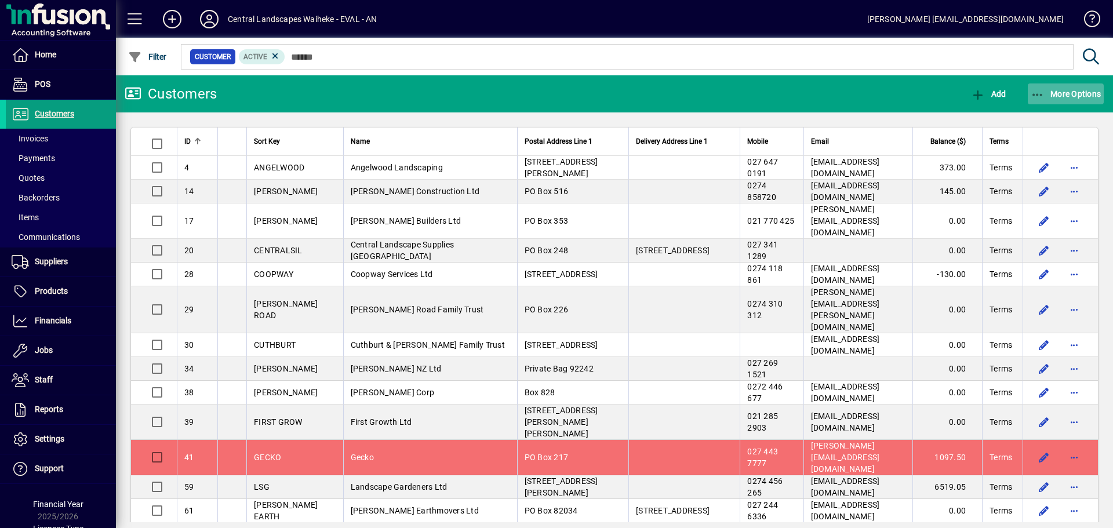
click at [1057, 87] on span "button" at bounding box center [1066, 94] width 76 height 28
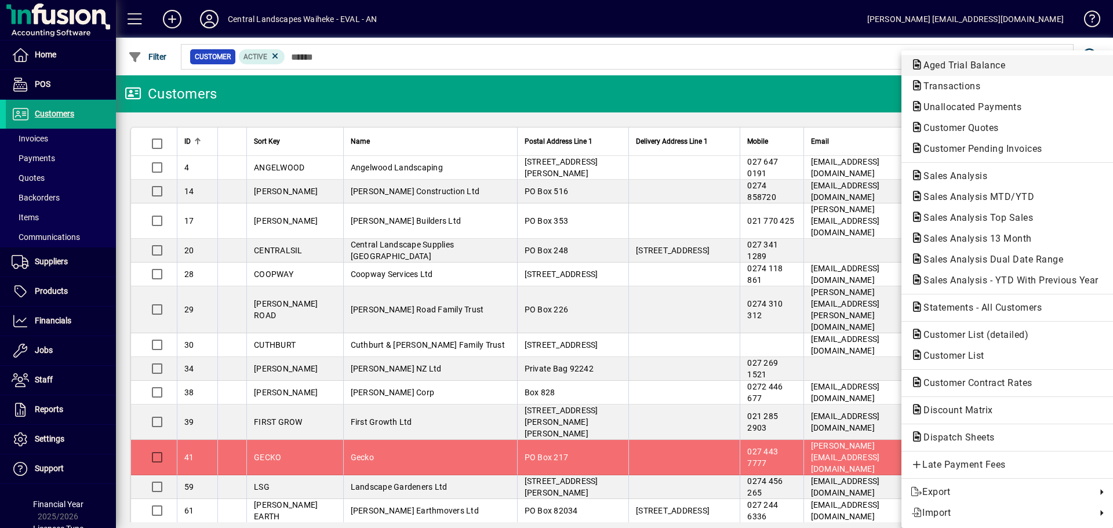
click at [1050, 63] on span "Aged Trial Balance" at bounding box center [1007, 66] width 194 height 14
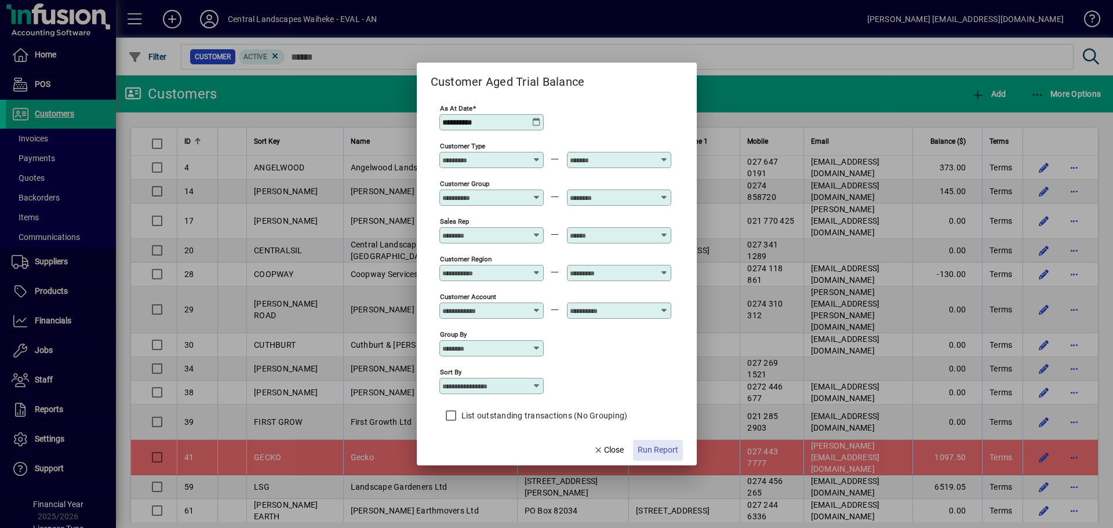
click at [656, 443] on span "button" at bounding box center [658, 450] width 50 height 28
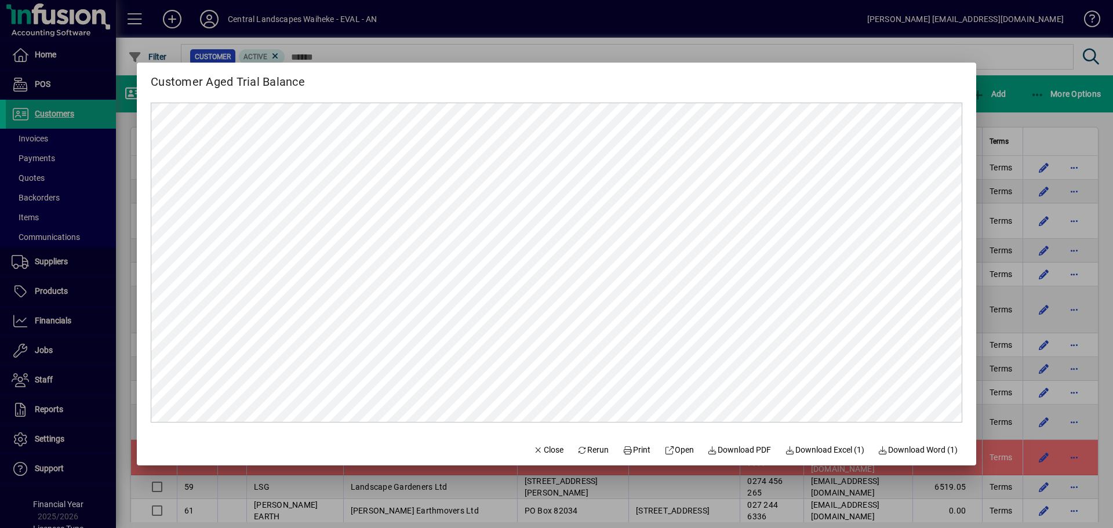
click at [1014, 56] on div at bounding box center [556, 264] width 1113 height 528
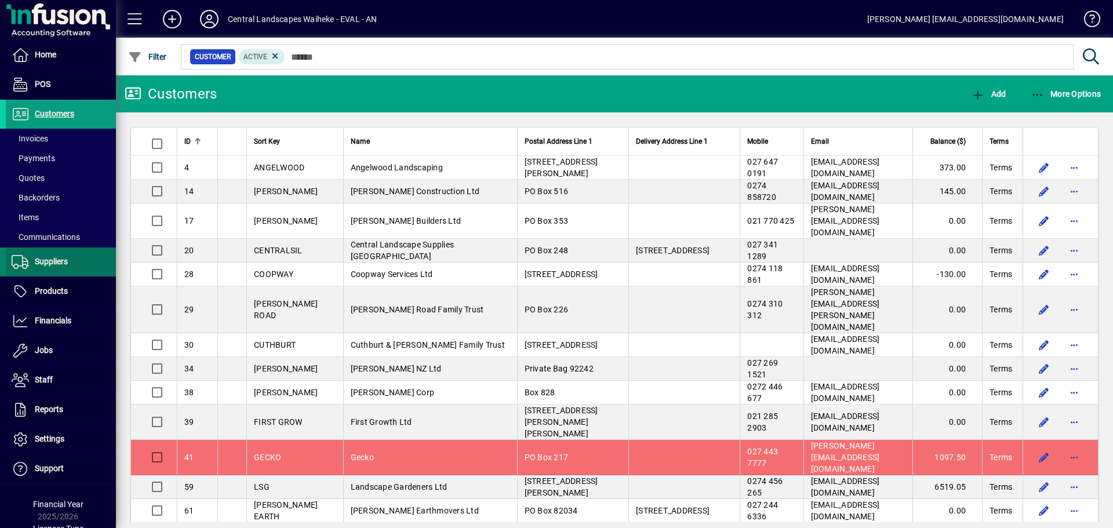
click at [81, 270] on span at bounding box center [61, 262] width 110 height 28
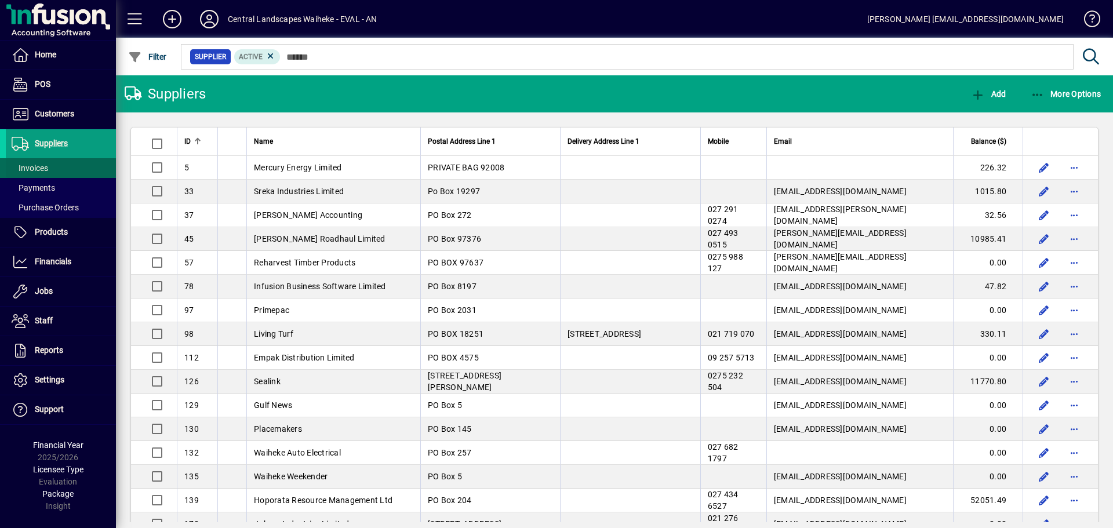
click at [69, 168] on span at bounding box center [61, 168] width 110 height 28
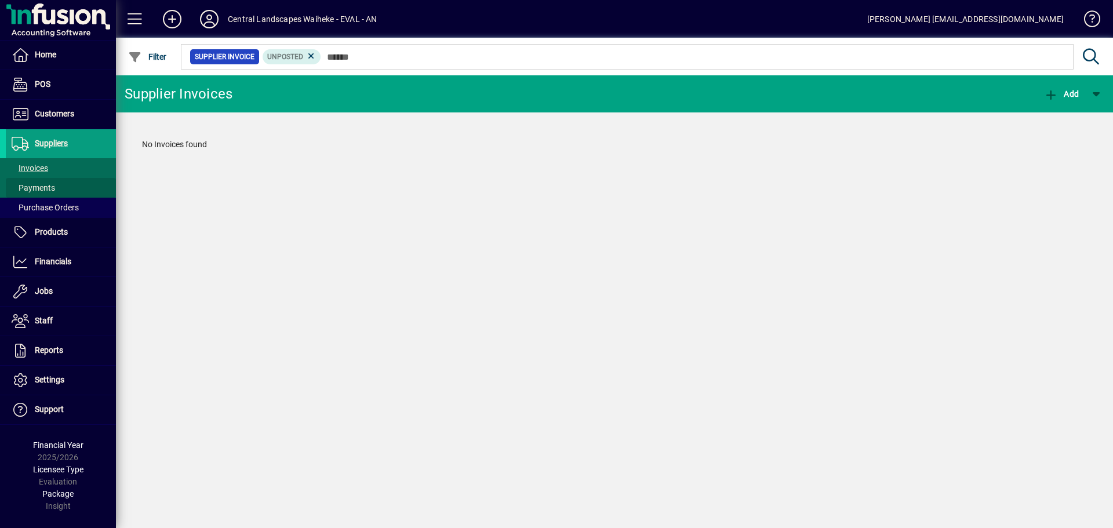
click at [55, 189] on span at bounding box center [61, 188] width 110 height 28
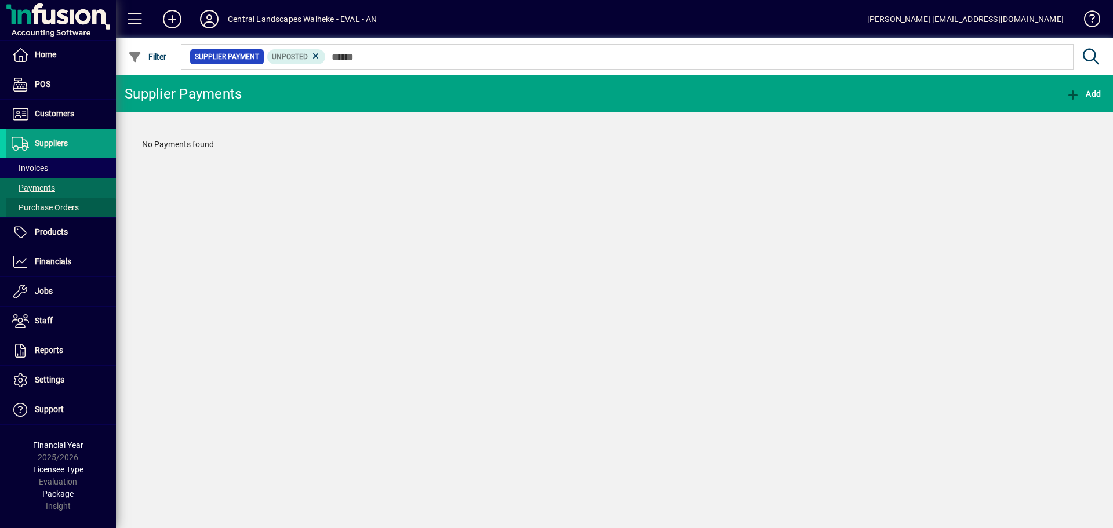
click at [56, 205] on span "Purchase Orders" at bounding box center [45, 207] width 67 height 9
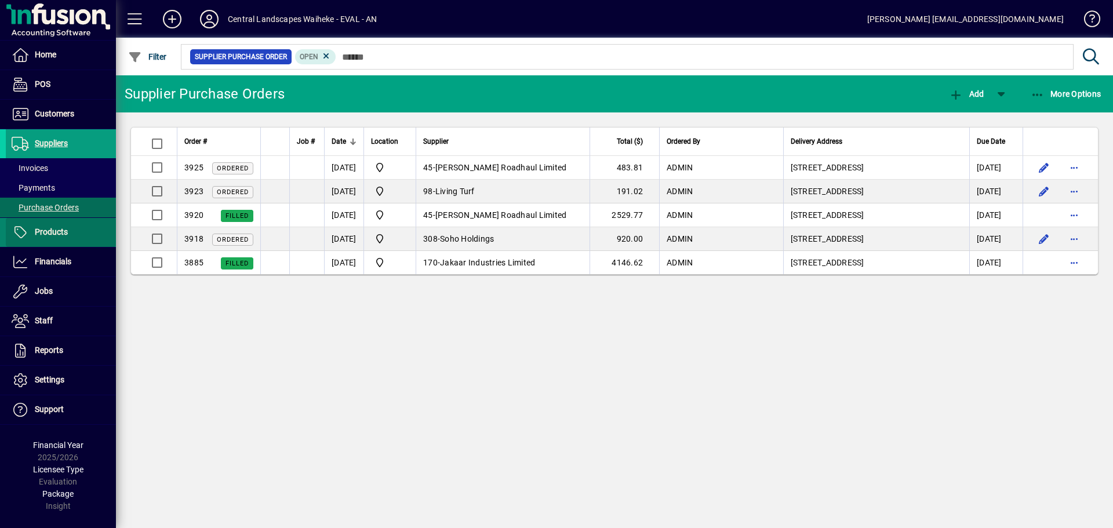
click at [64, 223] on span at bounding box center [61, 232] width 110 height 28
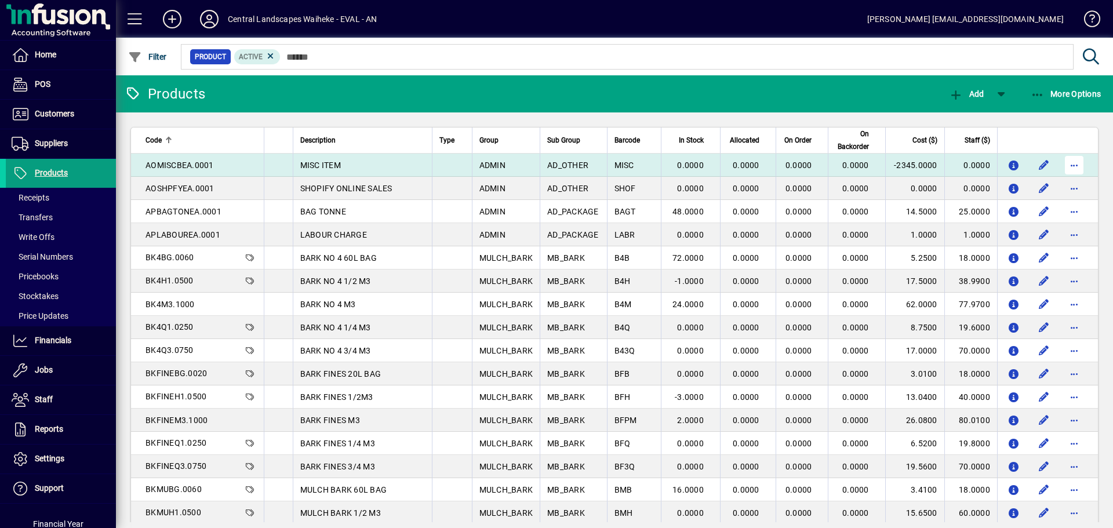
click at [1069, 166] on span "button" at bounding box center [1074, 165] width 28 height 28
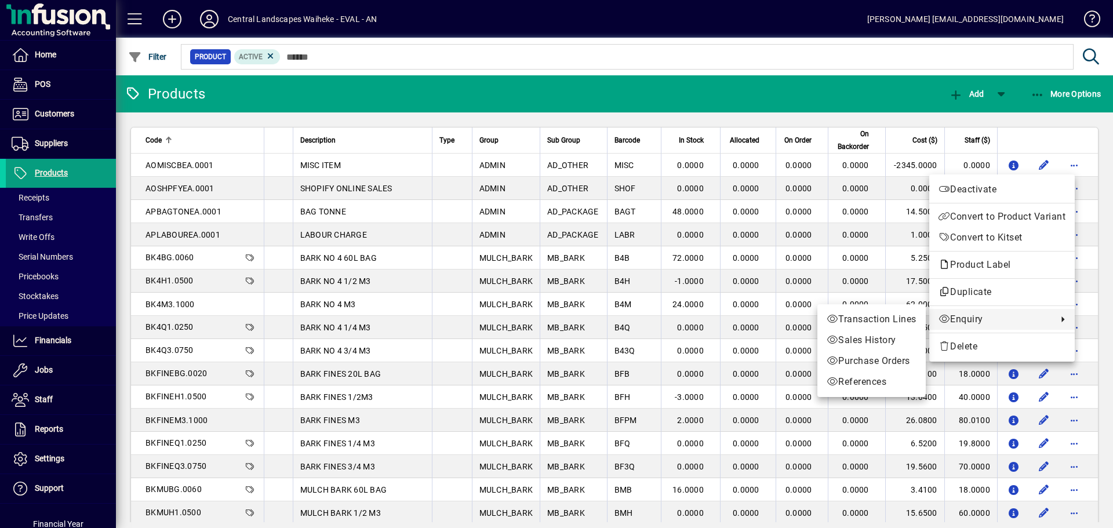
click at [997, 329] on link "Enquiry" at bounding box center [1001, 319] width 145 height 21
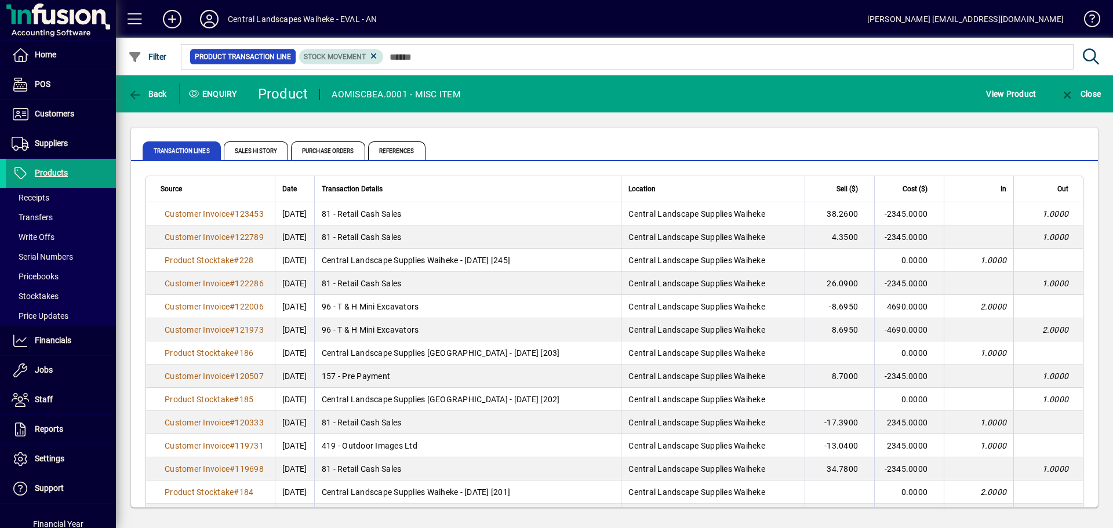
click at [380, 54] on mat-chip "Stock movement" at bounding box center [341, 56] width 85 height 15
click at [373, 56] on icon at bounding box center [374, 56] width 10 height 10
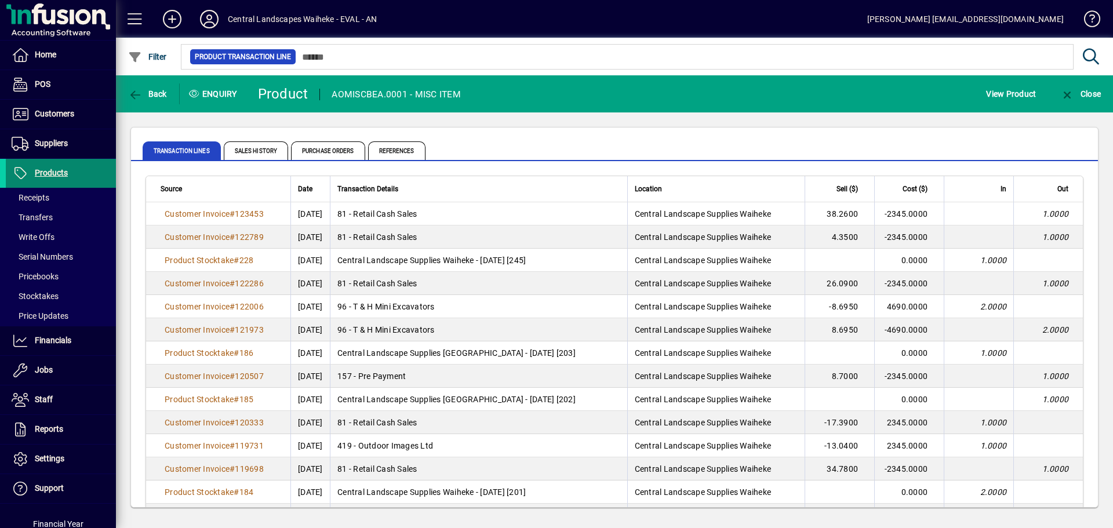
click at [61, 174] on span "Products" at bounding box center [51, 172] width 33 height 9
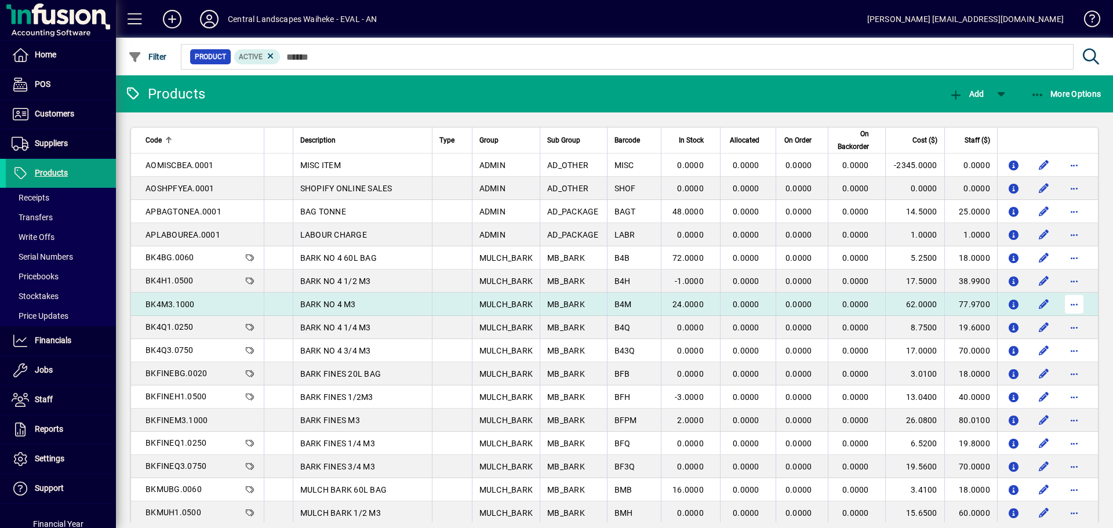
click at [1066, 297] on span "button" at bounding box center [1074, 304] width 28 height 28
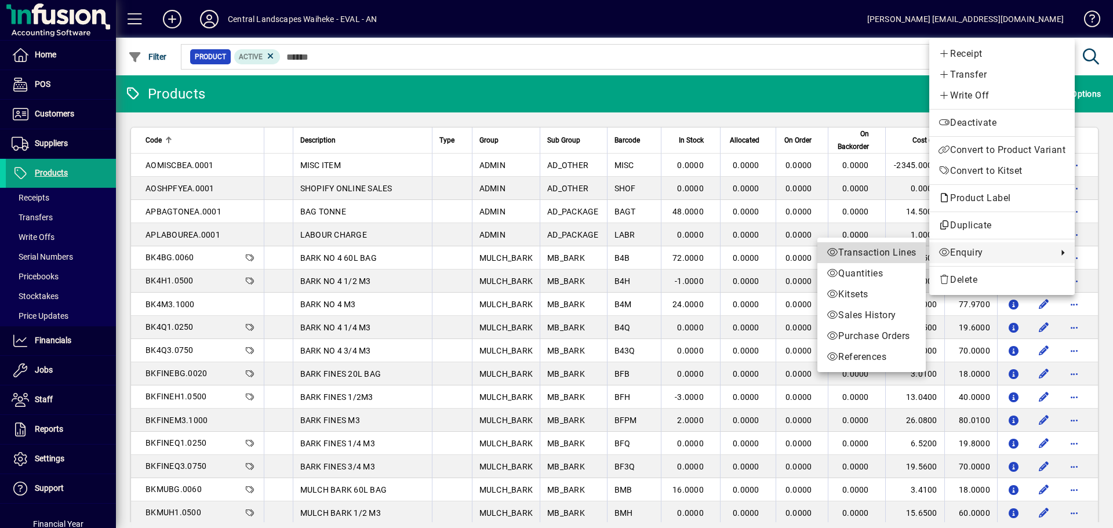
click at [851, 259] on span "Transaction Lines" at bounding box center [871, 253] width 90 height 14
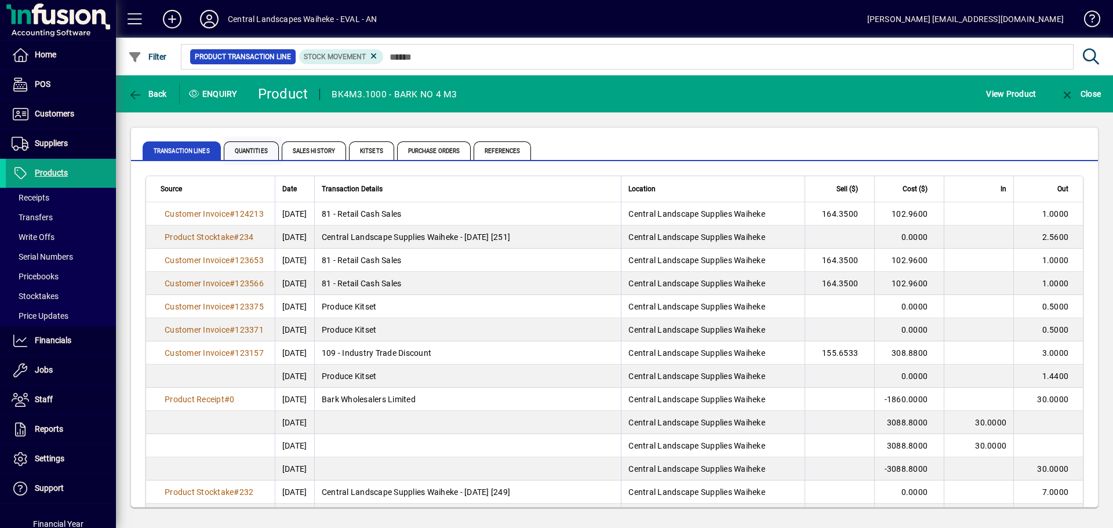
click at [260, 151] on span "Quantities" at bounding box center [251, 150] width 55 height 19
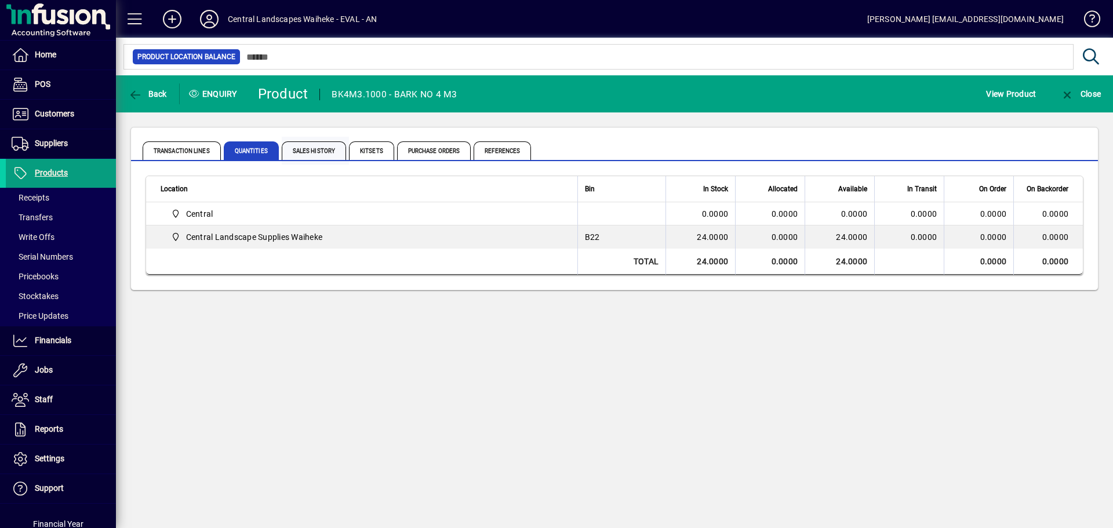
click at [306, 150] on span "Sales History" at bounding box center [314, 150] width 64 height 19
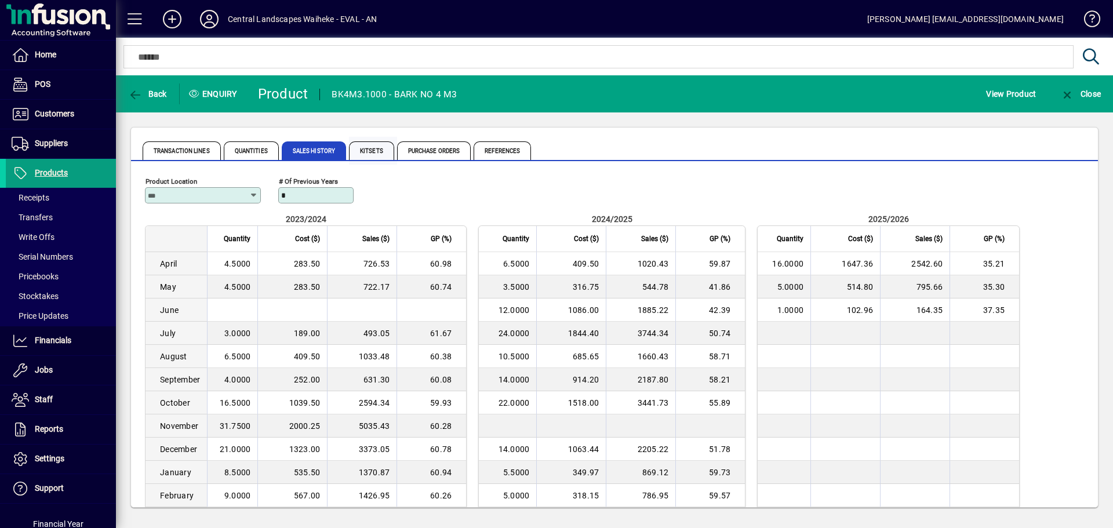
click at [351, 145] on span "Kitsets" at bounding box center [371, 150] width 45 height 19
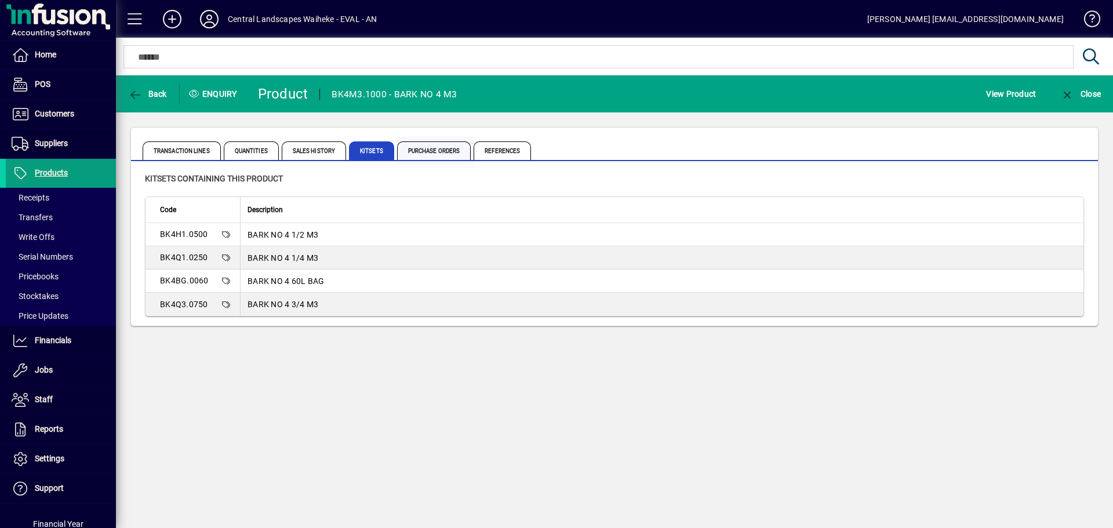
click at [424, 141] on span "Purchase Orders" at bounding box center [434, 150] width 74 height 19
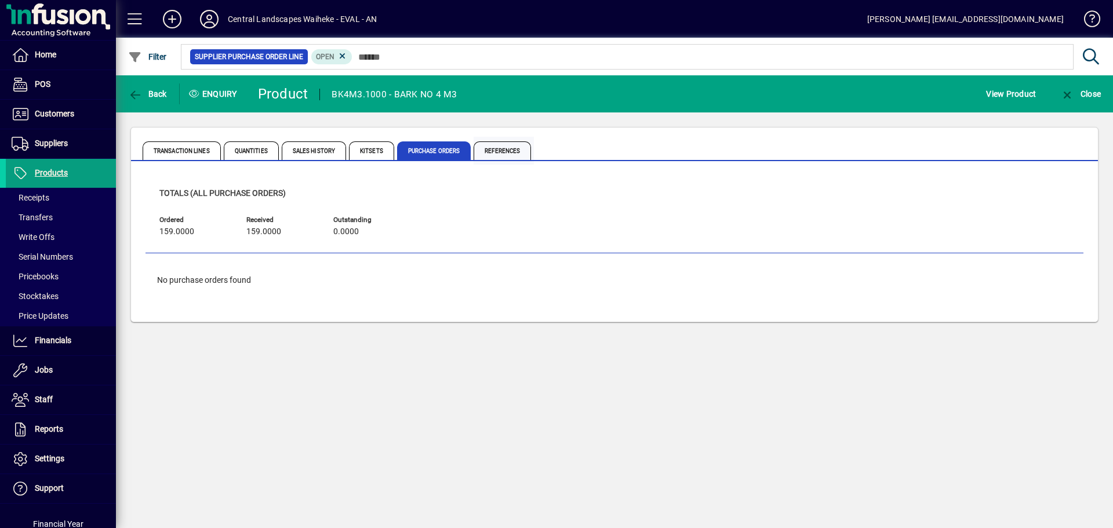
click at [492, 143] on span "References" at bounding box center [501, 150] width 57 height 19
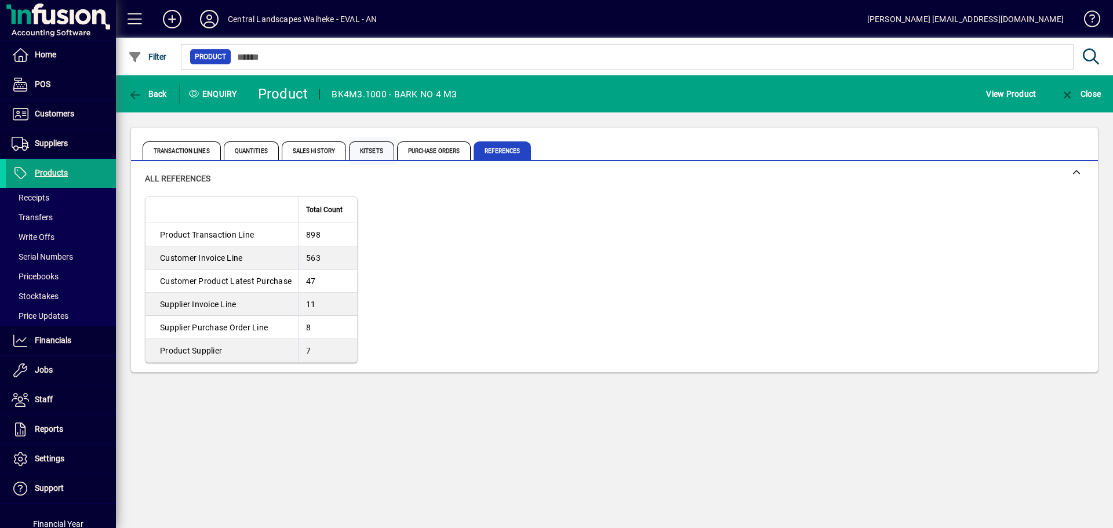
click at [349, 153] on span "Kitsets" at bounding box center [371, 150] width 45 height 19
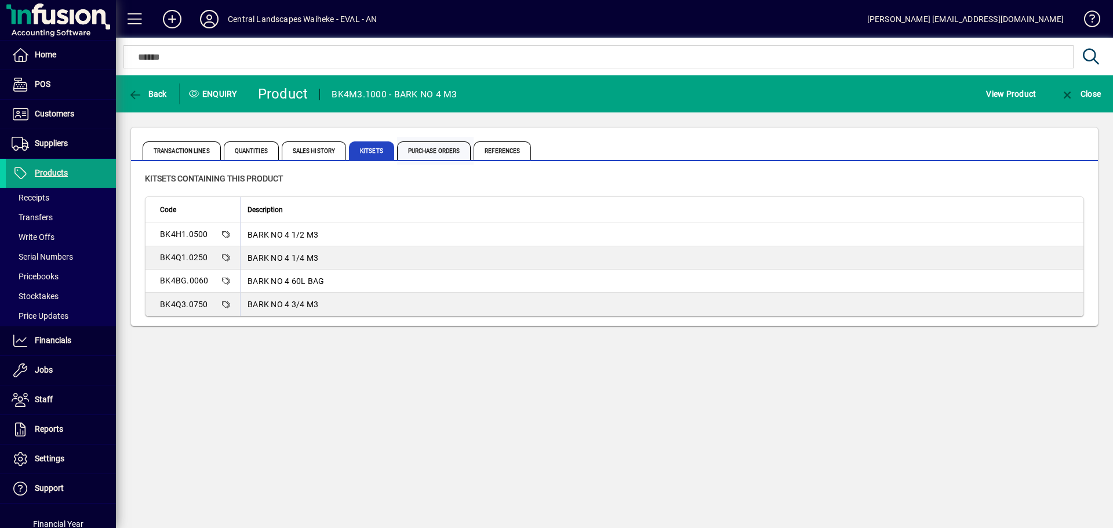
drag, startPoint x: 496, startPoint y: 142, endPoint x: 468, endPoint y: 143, distance: 28.4
click at [493, 142] on span "References" at bounding box center [501, 150] width 57 height 19
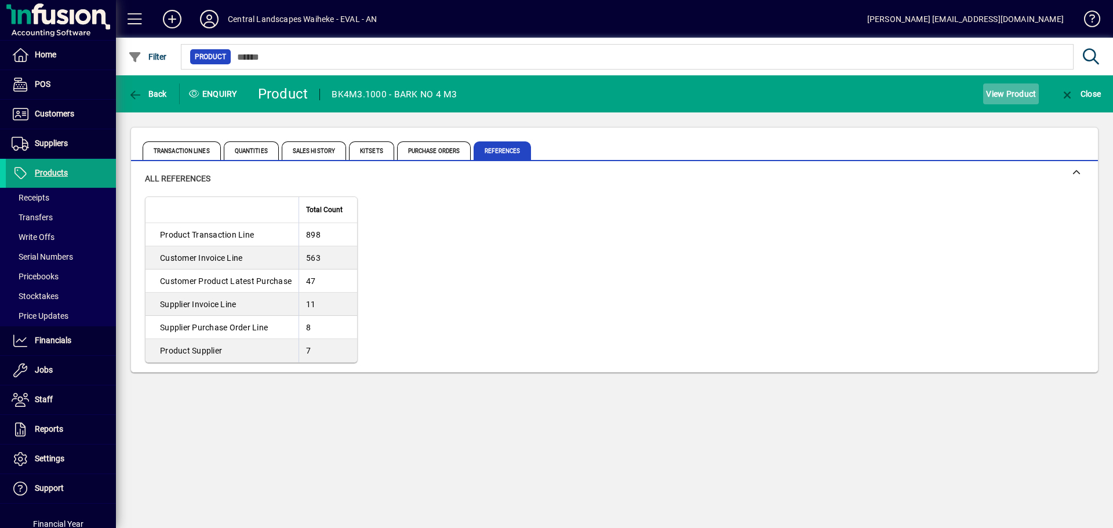
click at [1010, 90] on span "View Product" at bounding box center [1011, 94] width 50 height 19
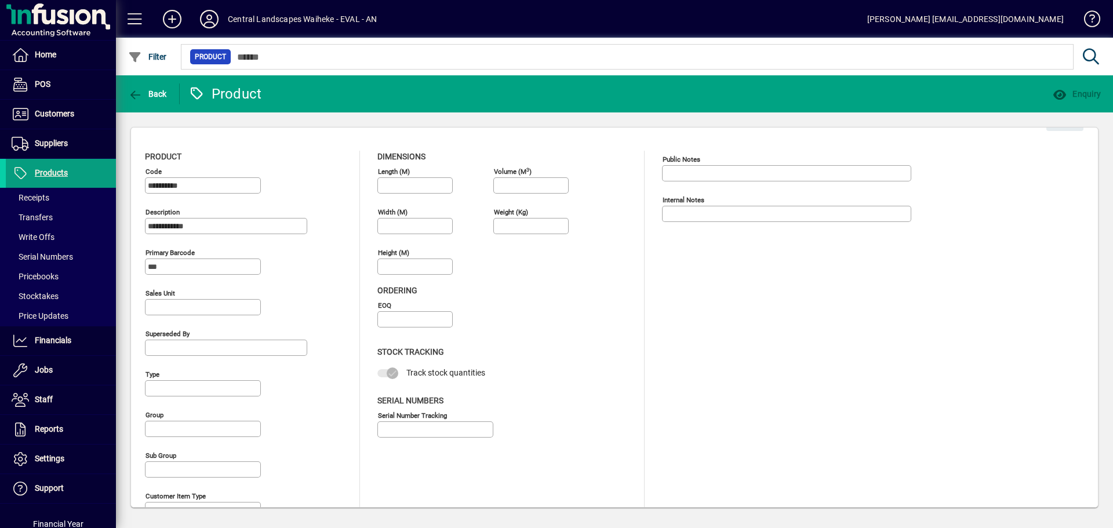
type input "****"
type input "**********"
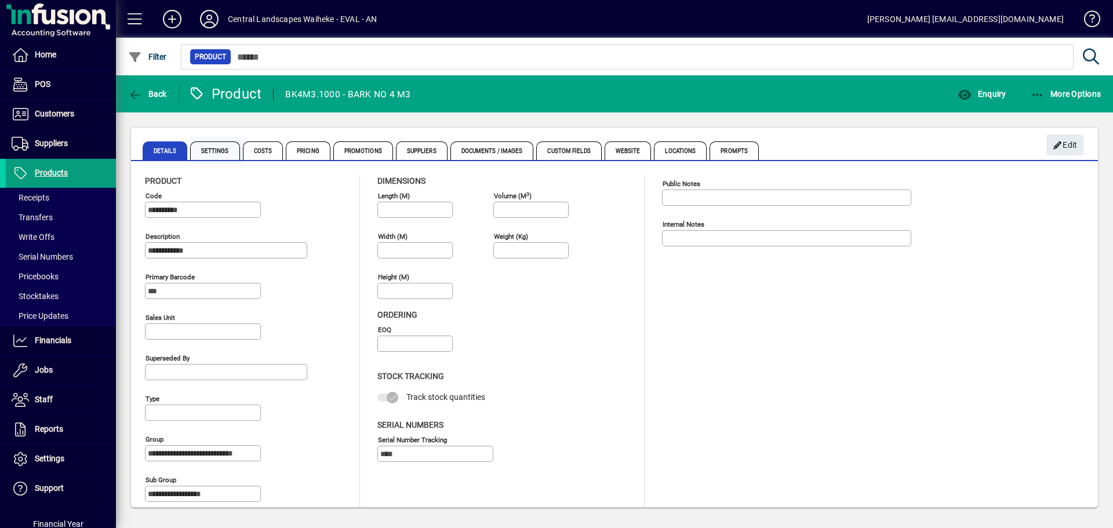
click at [236, 147] on span "Settings" at bounding box center [215, 150] width 50 height 19
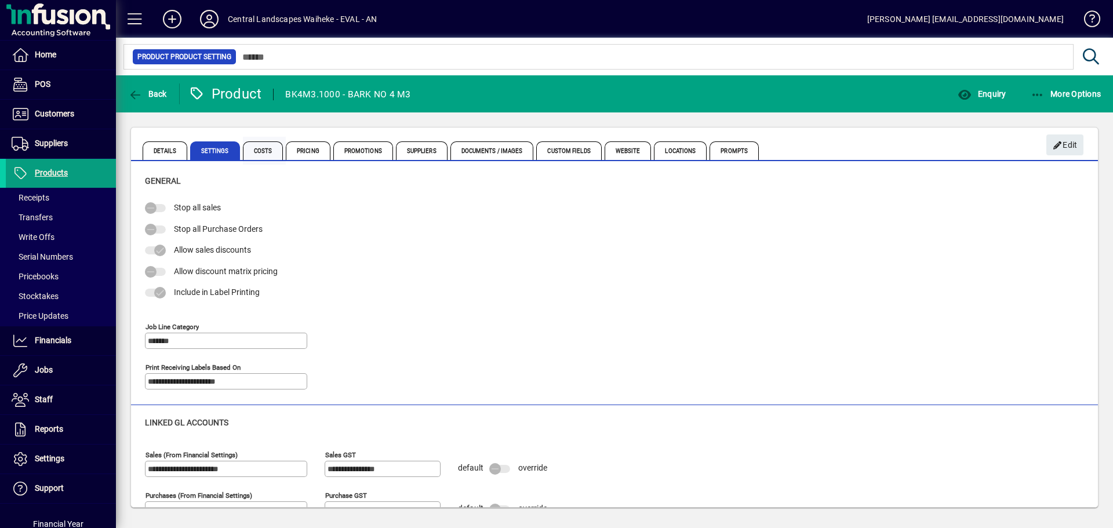
click at [266, 150] on span "Costs" at bounding box center [263, 150] width 41 height 19
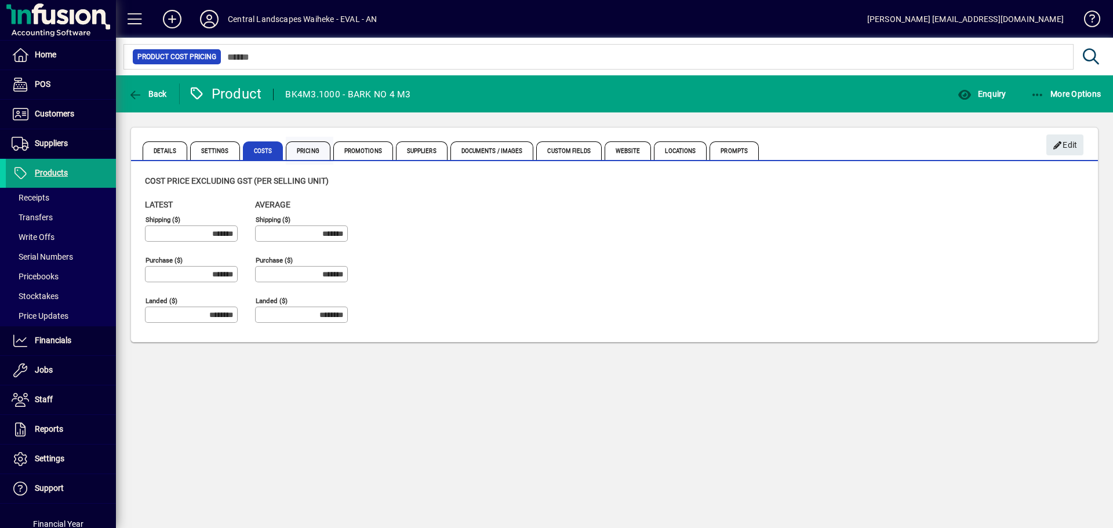
click at [311, 150] on span "Pricing" at bounding box center [308, 150] width 45 height 19
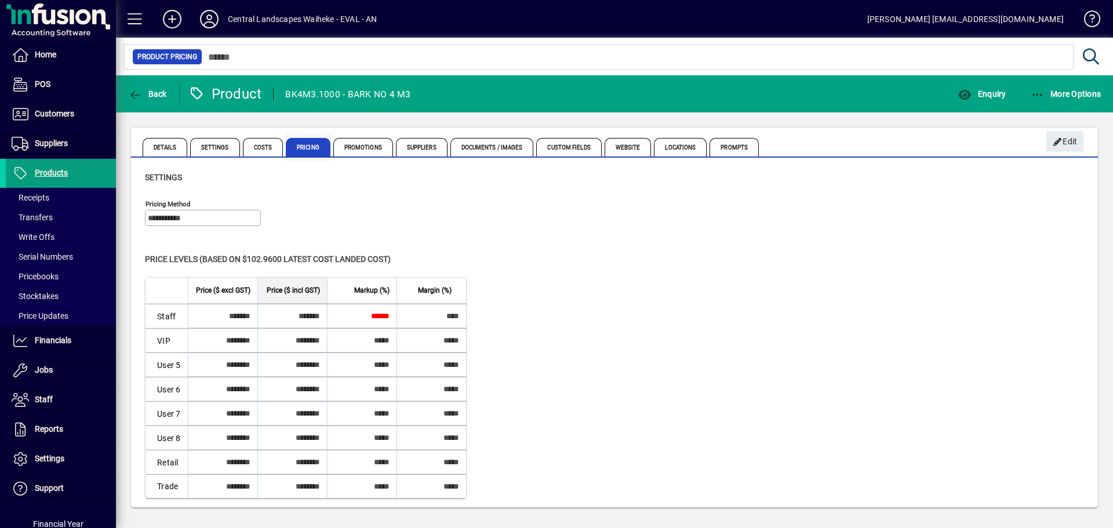
scroll to position [4, 0]
click at [384, 149] on span "Promotions" at bounding box center [363, 146] width 60 height 19
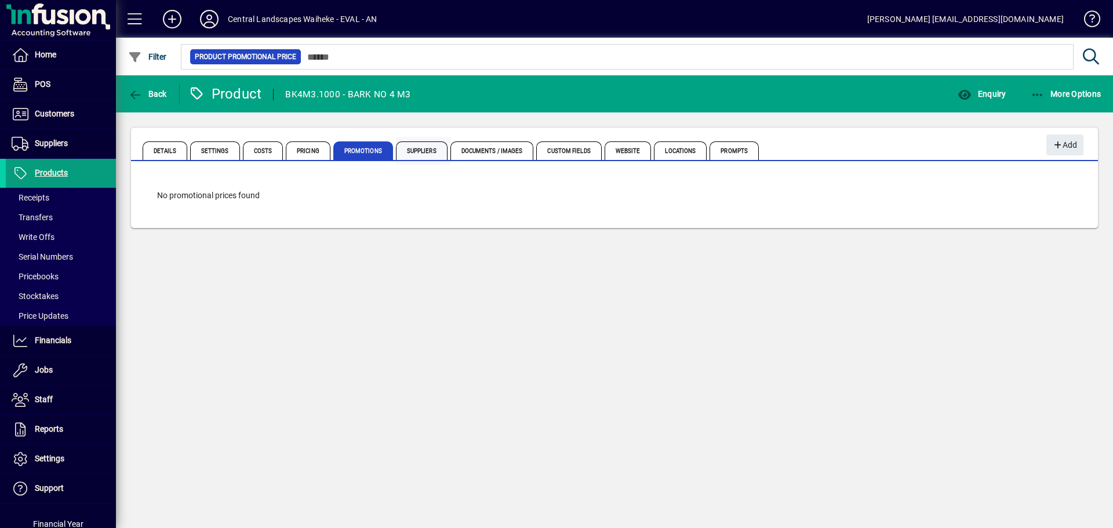
click at [418, 154] on span "Suppliers" at bounding box center [422, 150] width 52 height 19
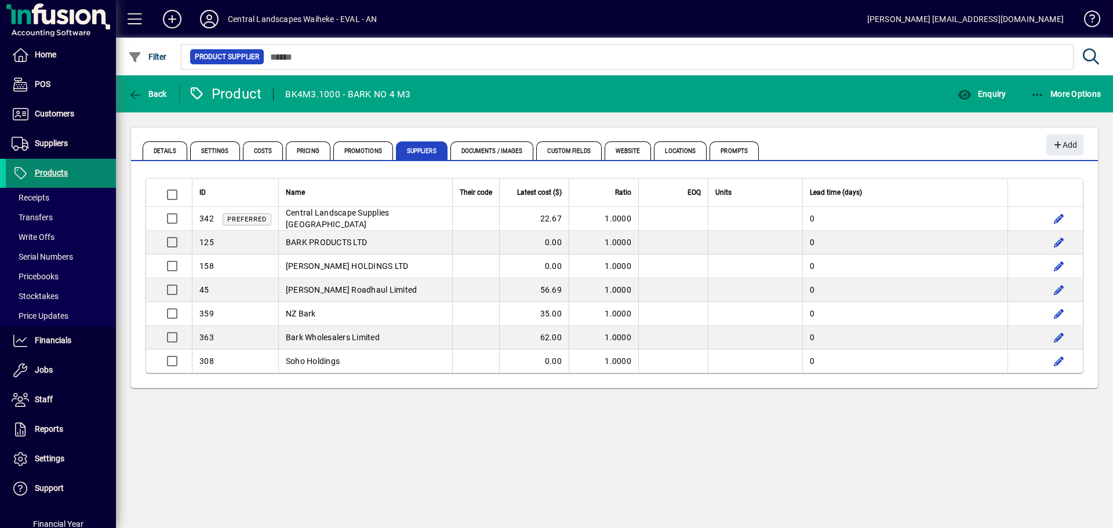
click at [63, 182] on span at bounding box center [61, 173] width 110 height 28
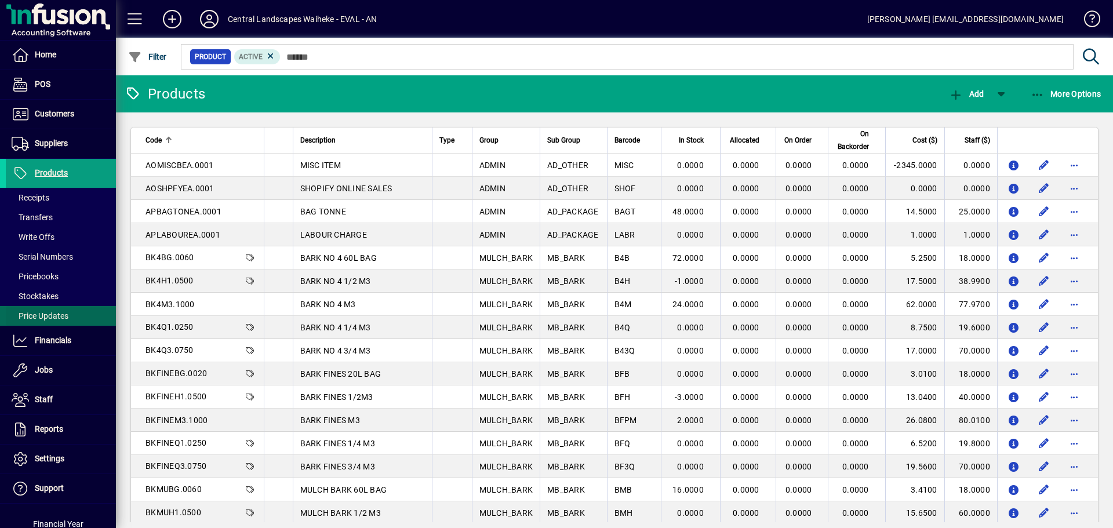
click at [57, 325] on span at bounding box center [61, 316] width 110 height 28
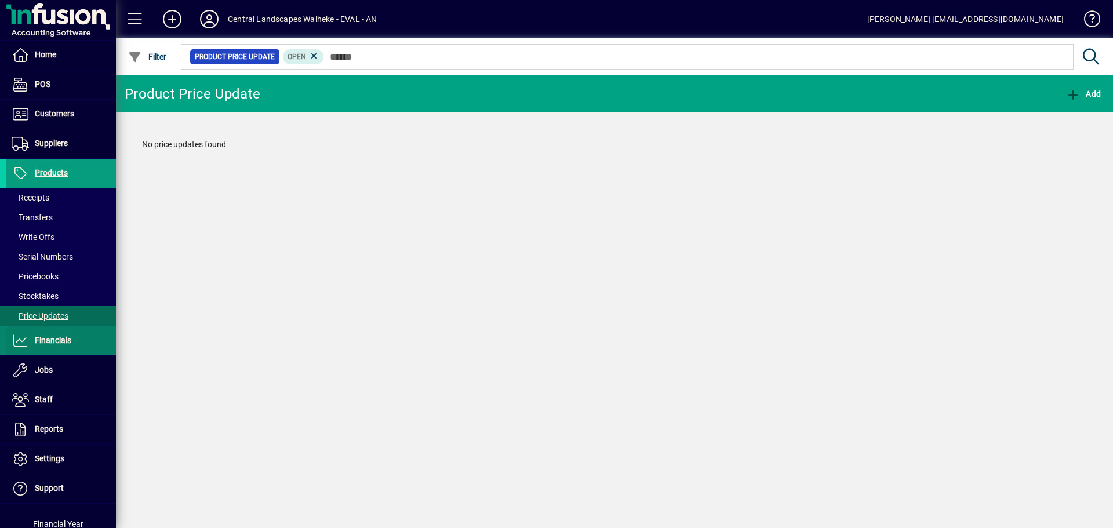
click at [49, 343] on span "Financials" at bounding box center [53, 340] width 37 height 9
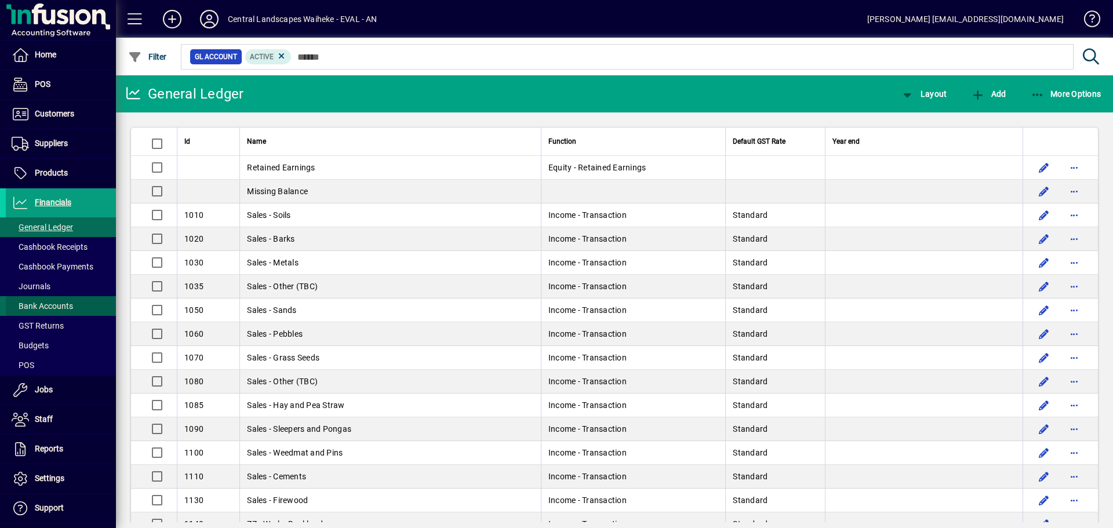
click at [67, 301] on span "Bank Accounts" at bounding box center [42, 305] width 61 height 9
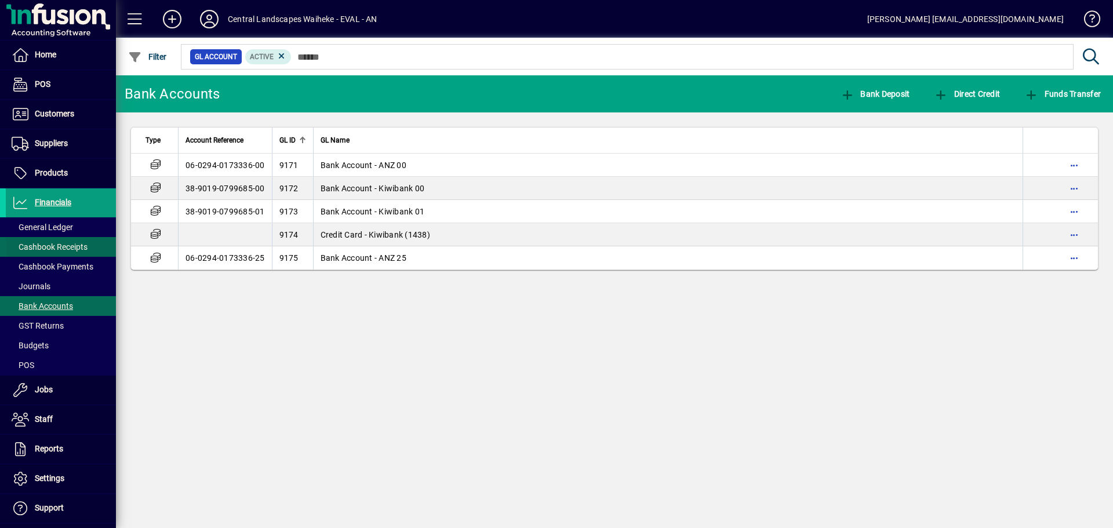
click at [68, 245] on span "Cashbook Receipts" at bounding box center [50, 246] width 76 height 9
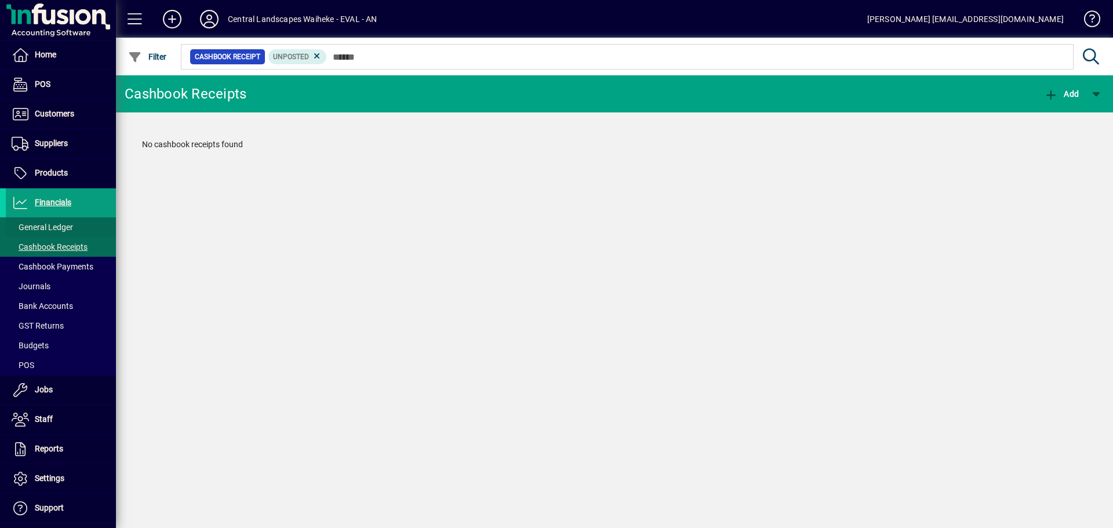
click at [62, 230] on span "General Ledger" at bounding box center [42, 227] width 61 height 9
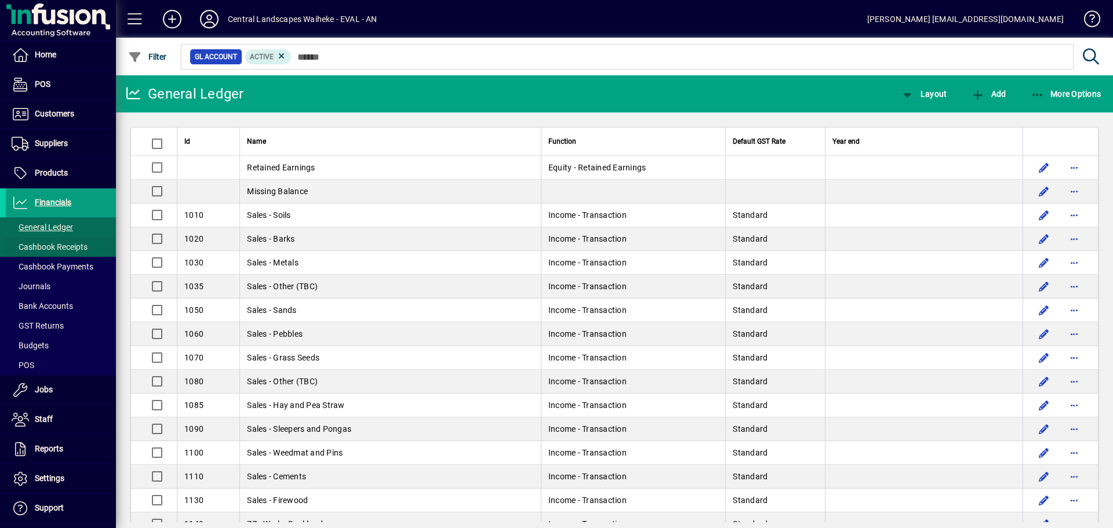
click at [61, 243] on span "Cashbook Receipts" at bounding box center [50, 246] width 76 height 9
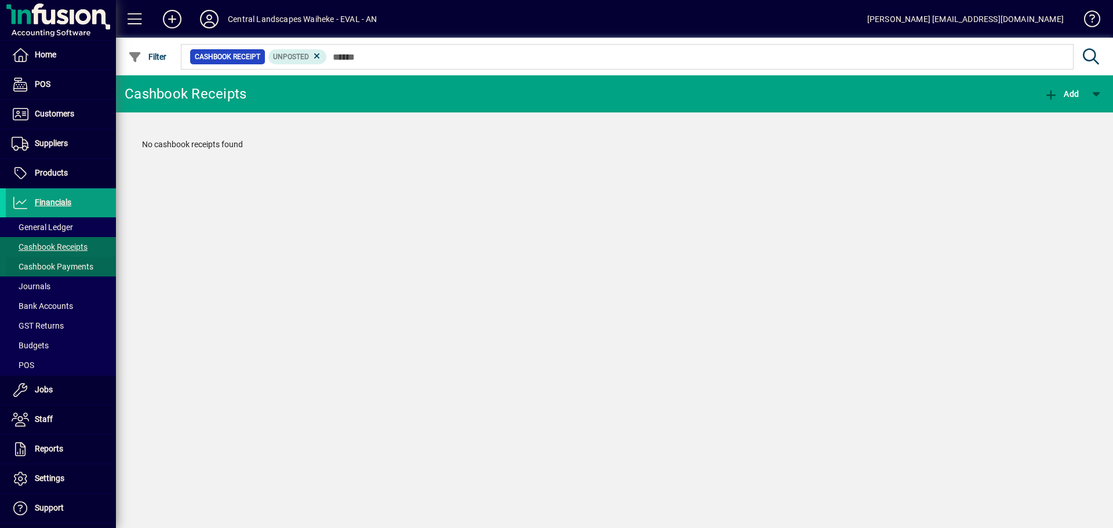
click at [61, 269] on span "Cashbook Payments" at bounding box center [53, 266] width 82 height 9
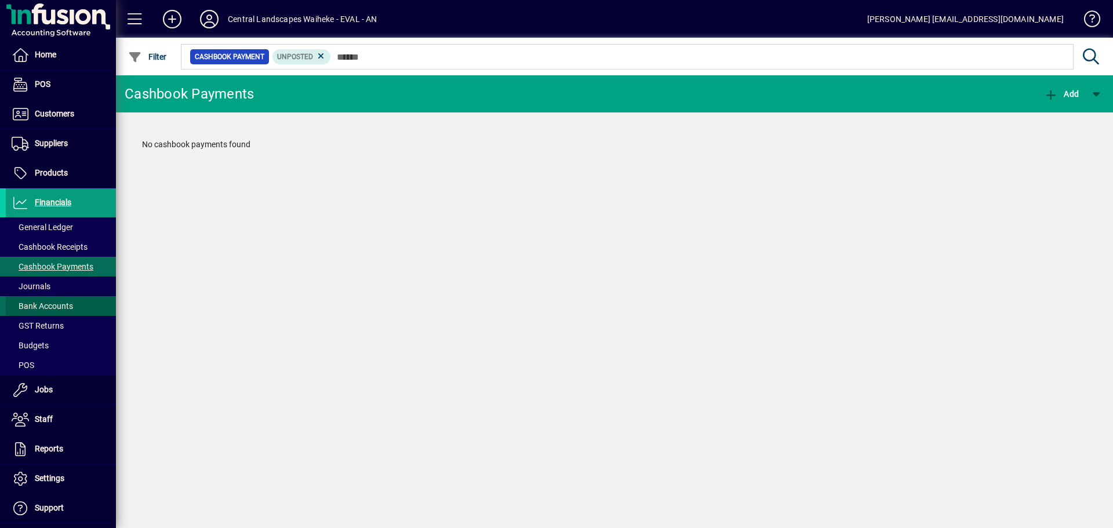
click at [61, 300] on span "Bank Accounts" at bounding box center [39, 306] width 67 height 12
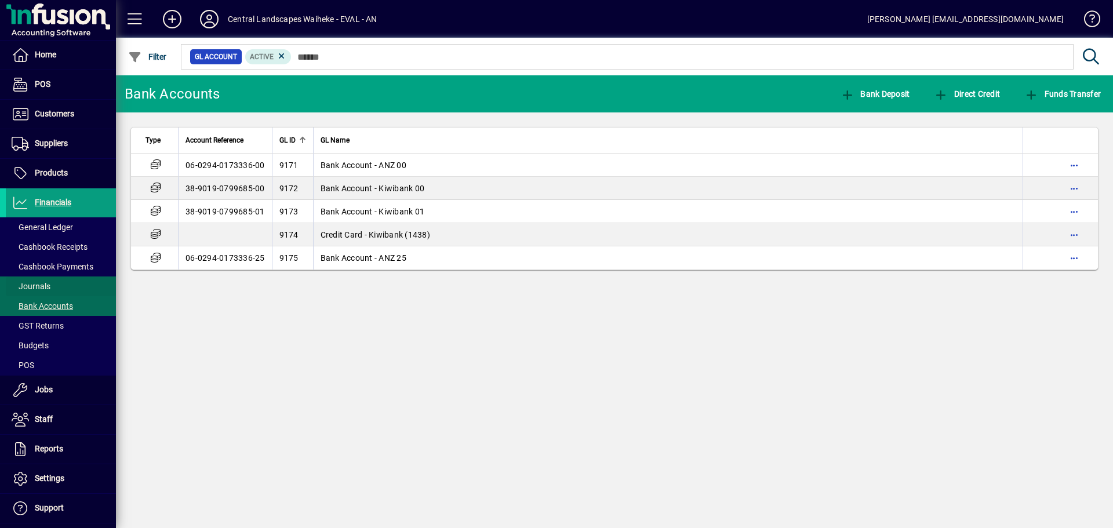
click at [59, 286] on span at bounding box center [61, 286] width 110 height 28
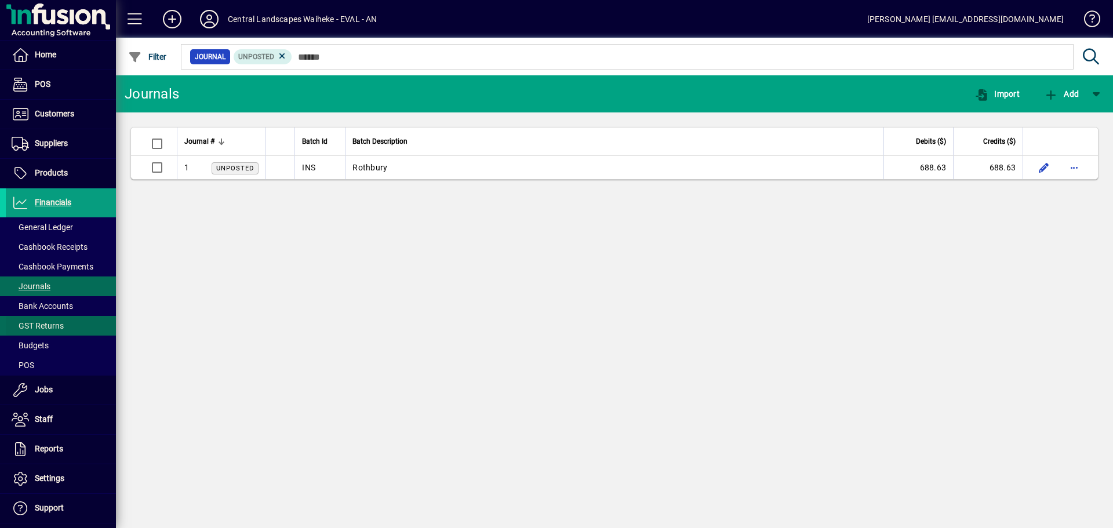
click at [53, 322] on span "GST Returns" at bounding box center [38, 325] width 52 height 9
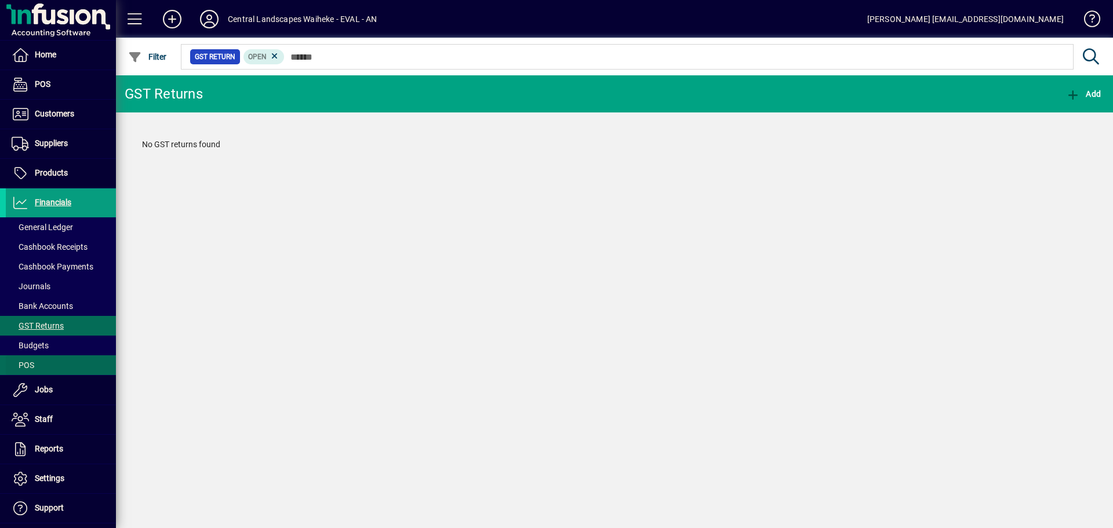
click at [46, 358] on span at bounding box center [61, 365] width 110 height 28
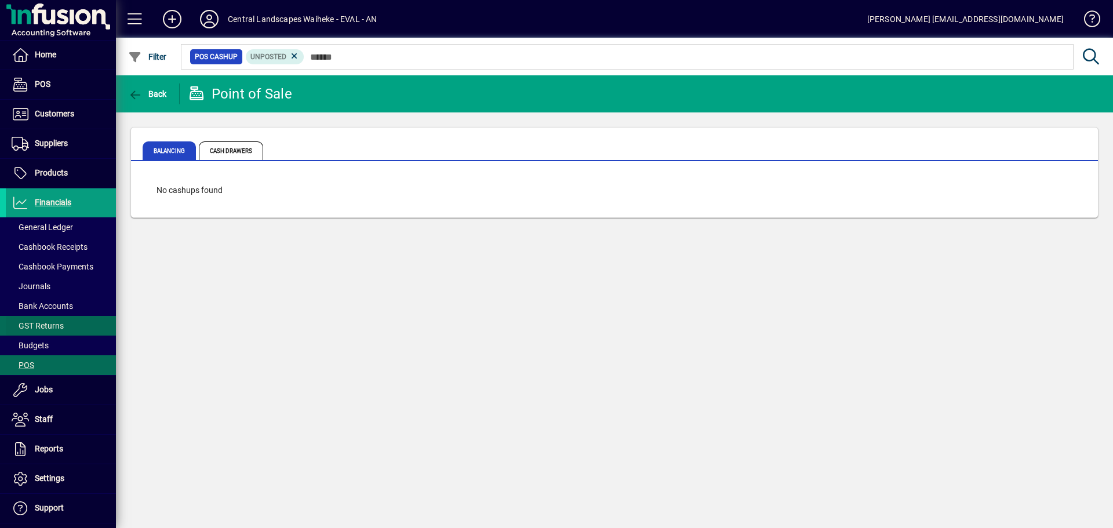
click at [49, 327] on span "GST Returns" at bounding box center [38, 325] width 52 height 9
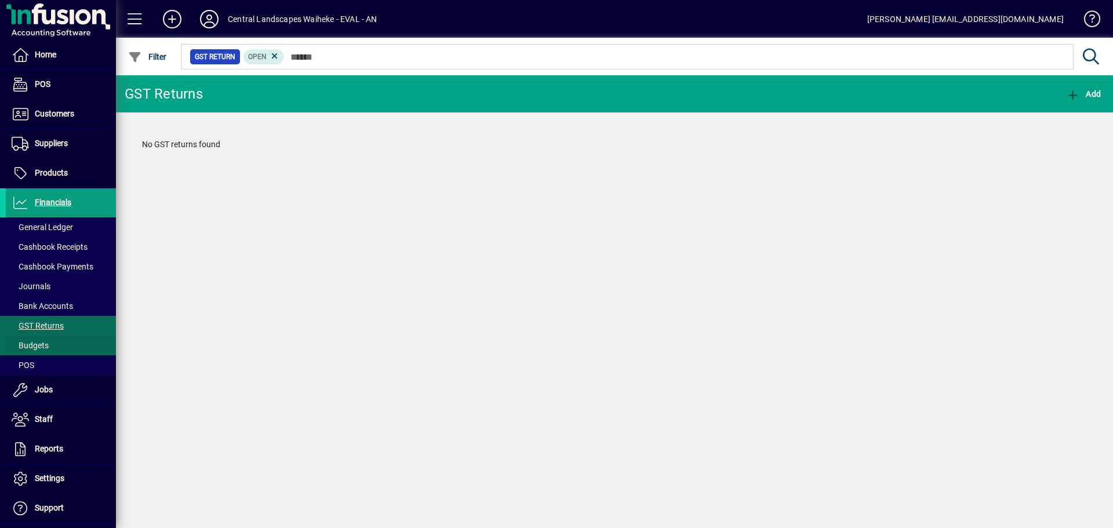
click at [49, 337] on span at bounding box center [61, 345] width 110 height 28
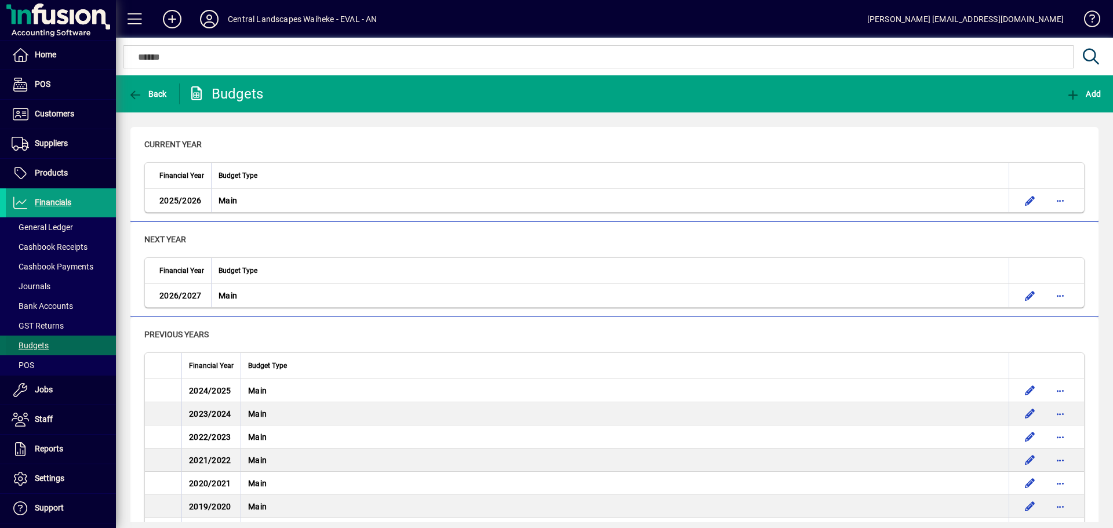
scroll to position [83, 0]
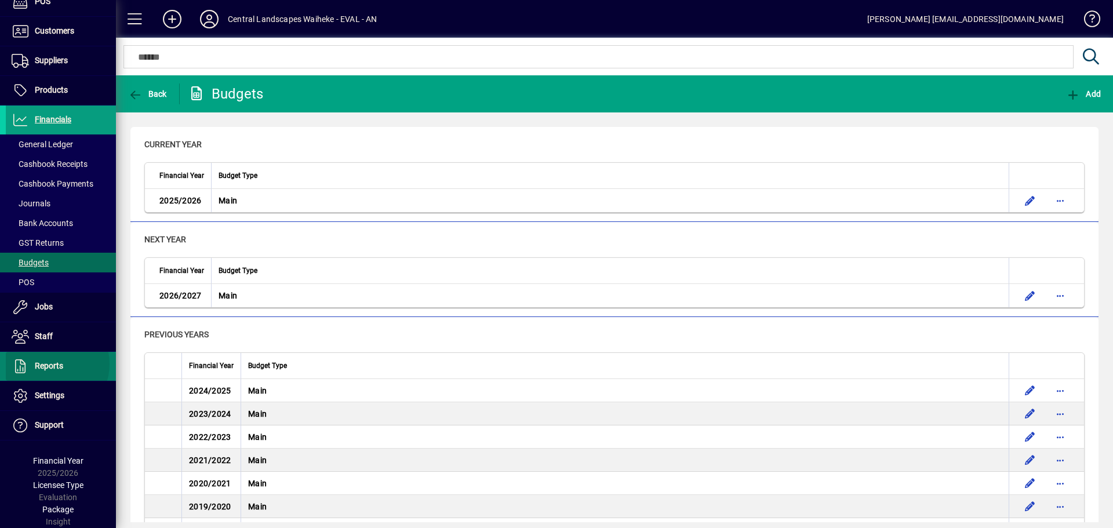
click at [48, 364] on span "Reports" at bounding box center [49, 365] width 28 height 9
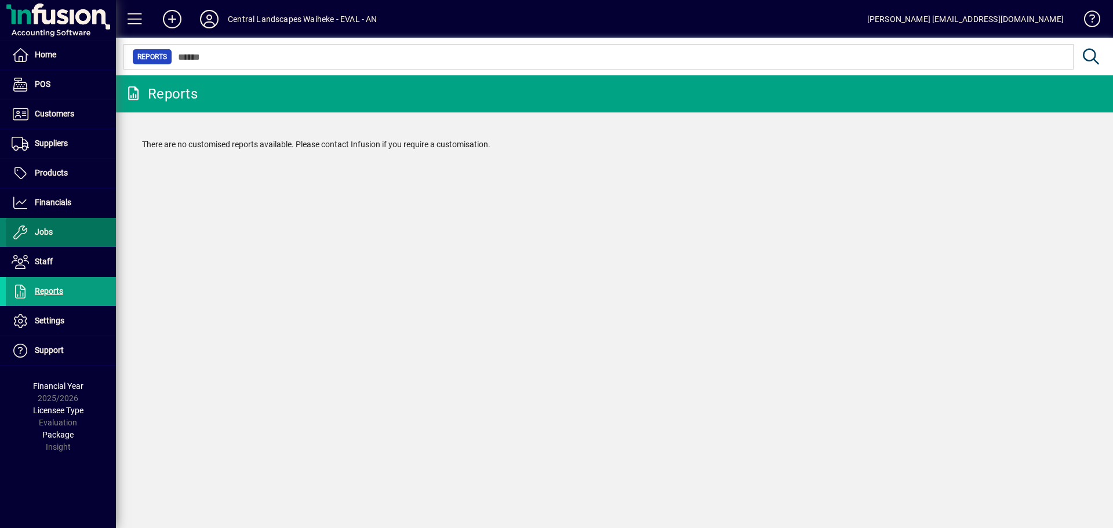
click at [59, 245] on span at bounding box center [61, 232] width 110 height 28
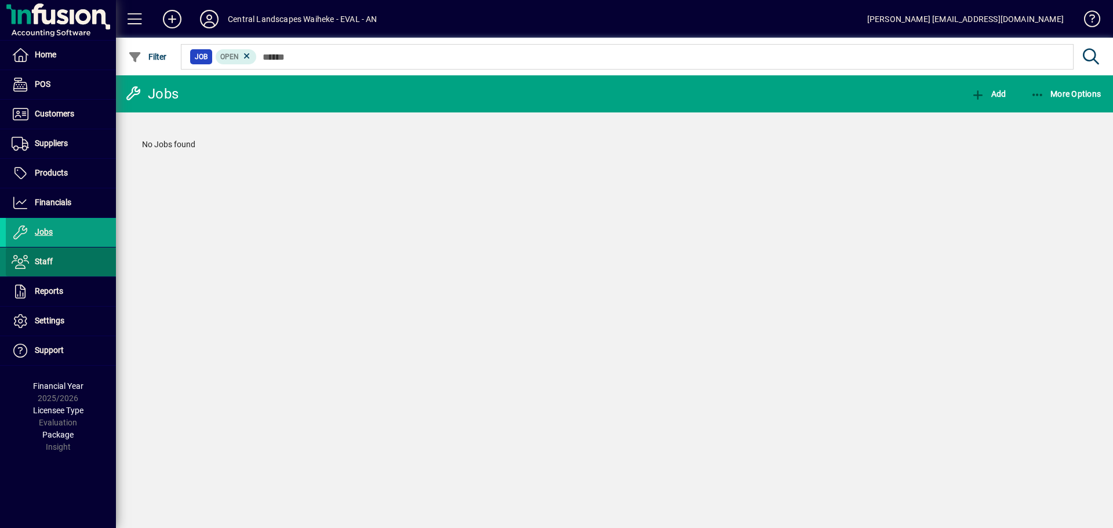
click at [60, 256] on span at bounding box center [61, 262] width 110 height 28
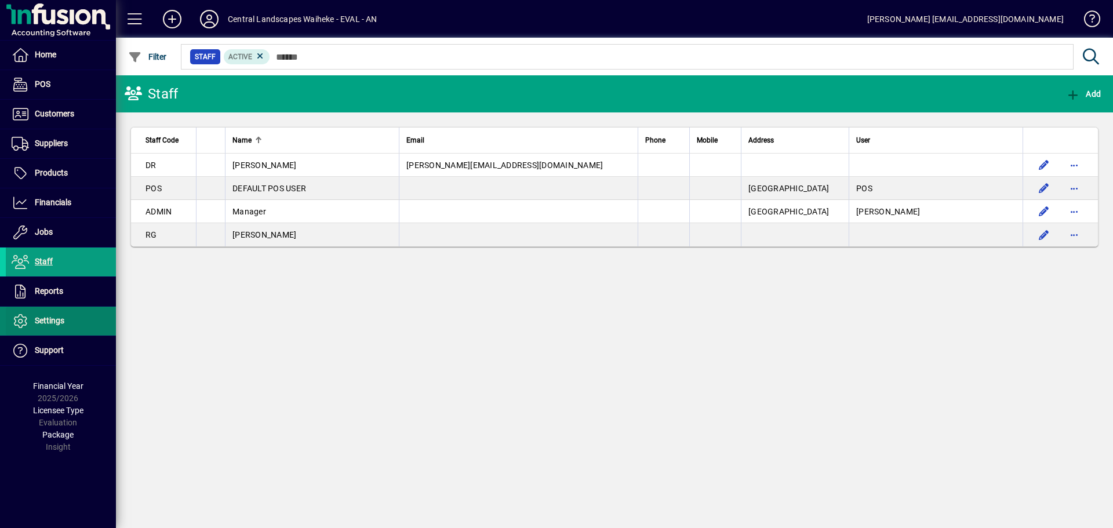
click at [61, 329] on span at bounding box center [61, 321] width 110 height 28
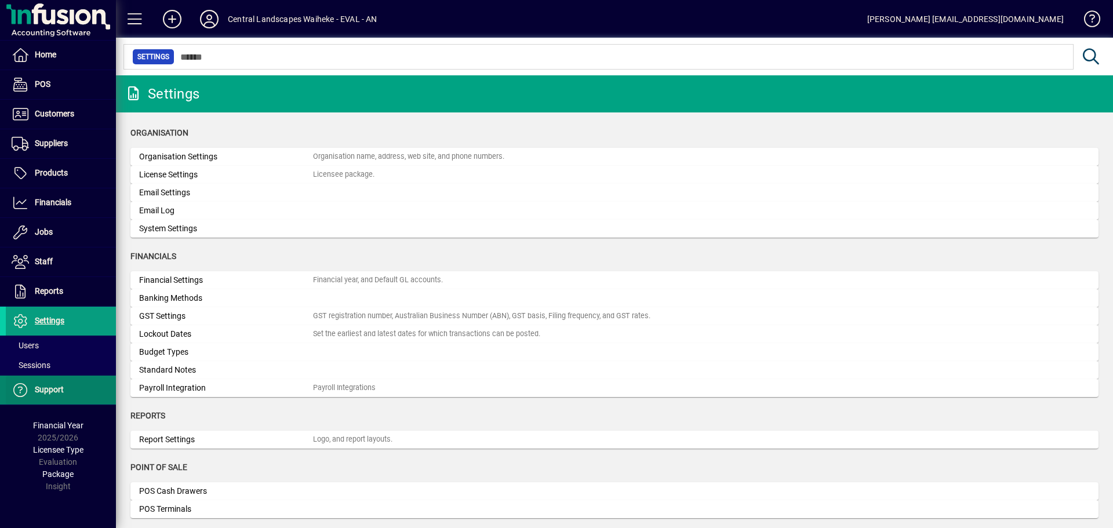
click at [64, 387] on span at bounding box center [61, 390] width 110 height 28
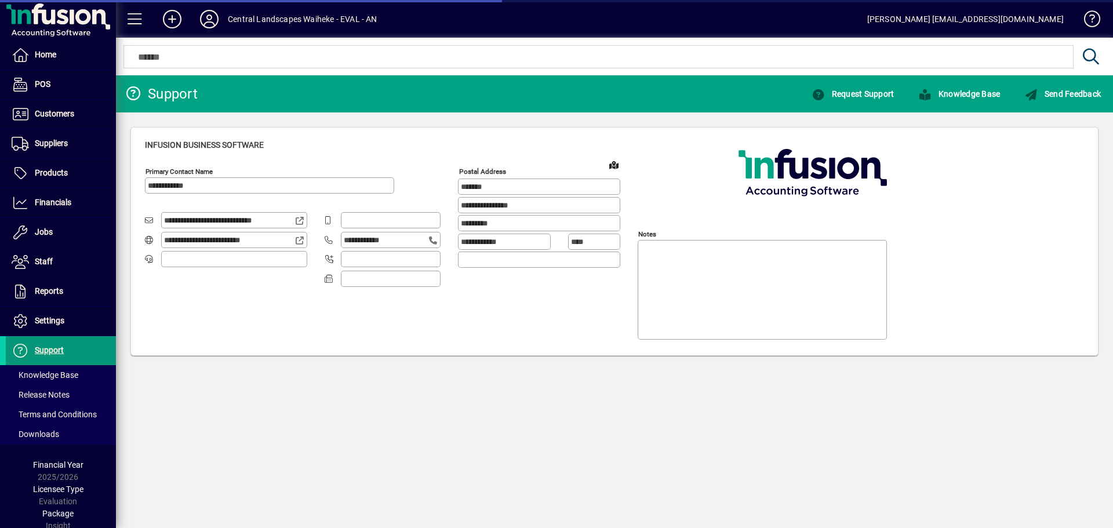
type input "**********"
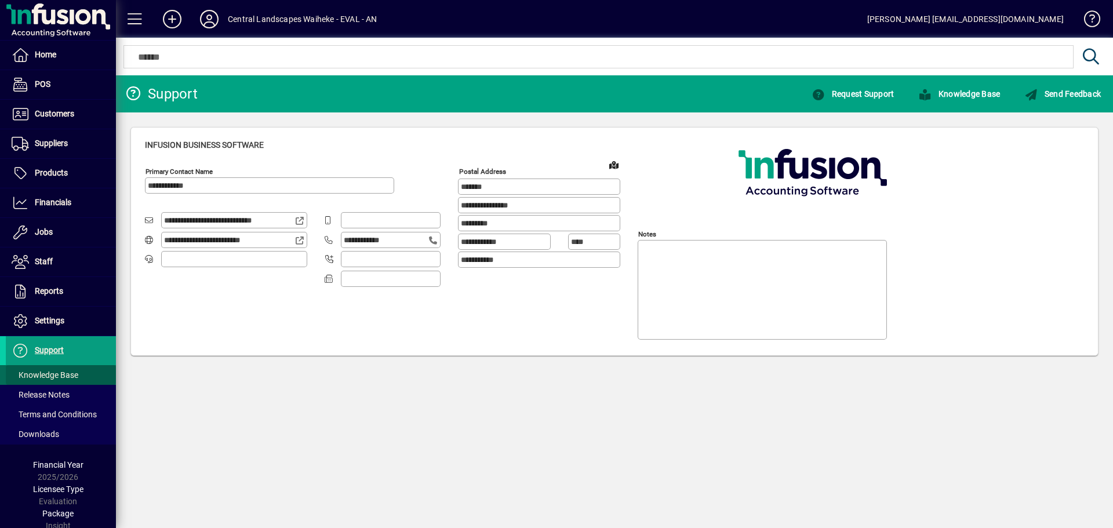
click at [72, 375] on span "Knowledge Base" at bounding box center [45, 374] width 67 height 9
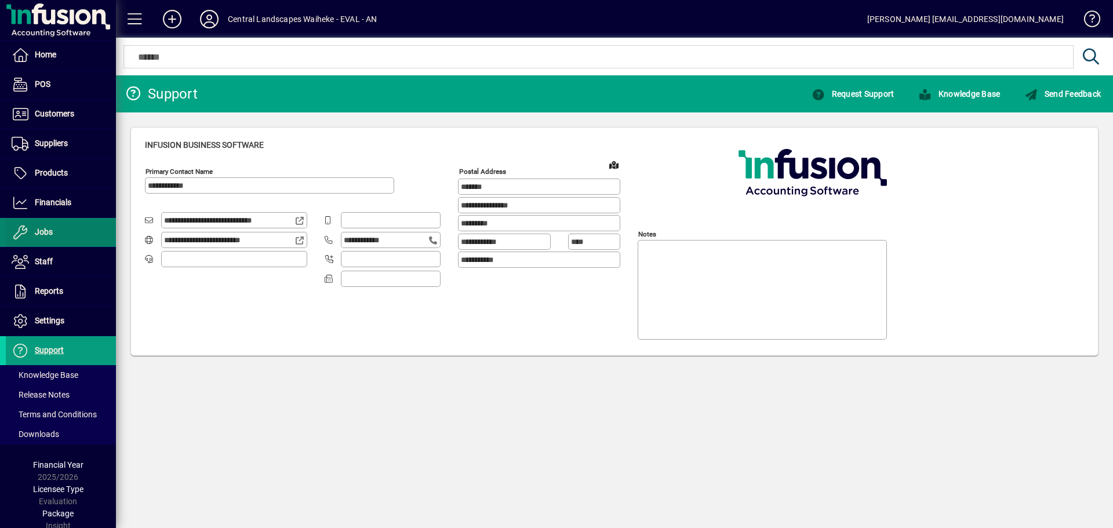
click at [70, 218] on span at bounding box center [61, 232] width 110 height 29
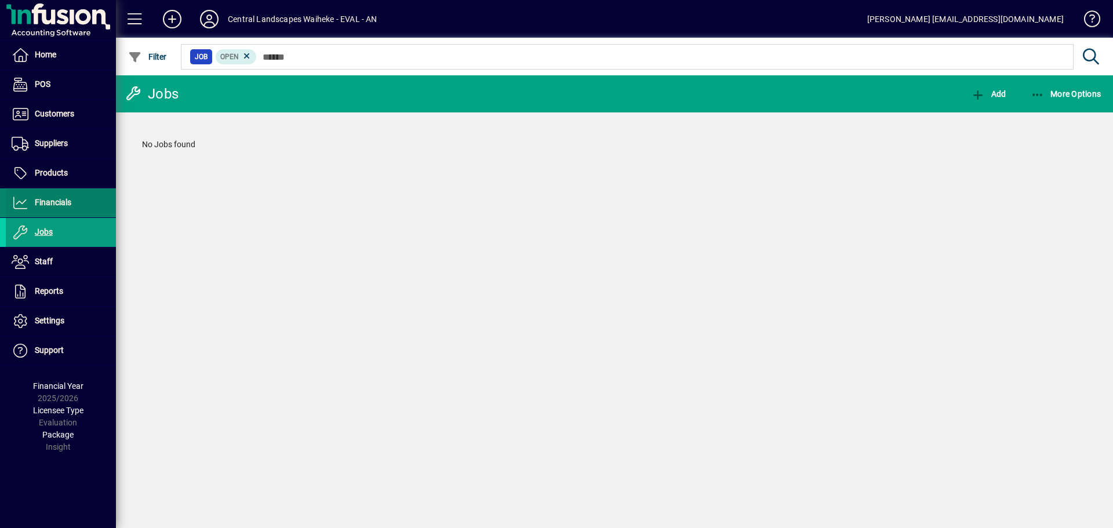
click at [70, 199] on span "Financials" at bounding box center [53, 202] width 37 height 9
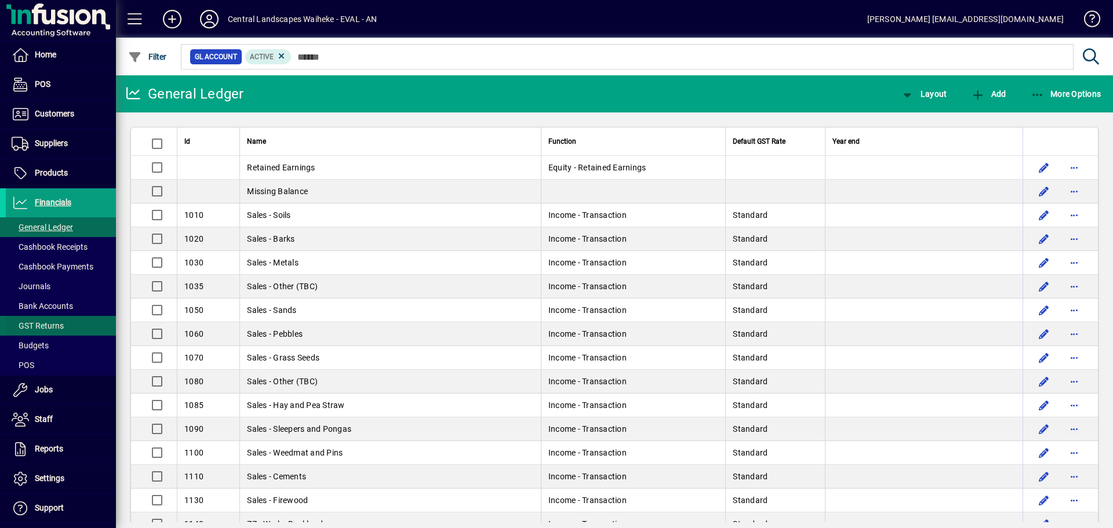
click at [46, 324] on span "GST Returns" at bounding box center [38, 325] width 52 height 9
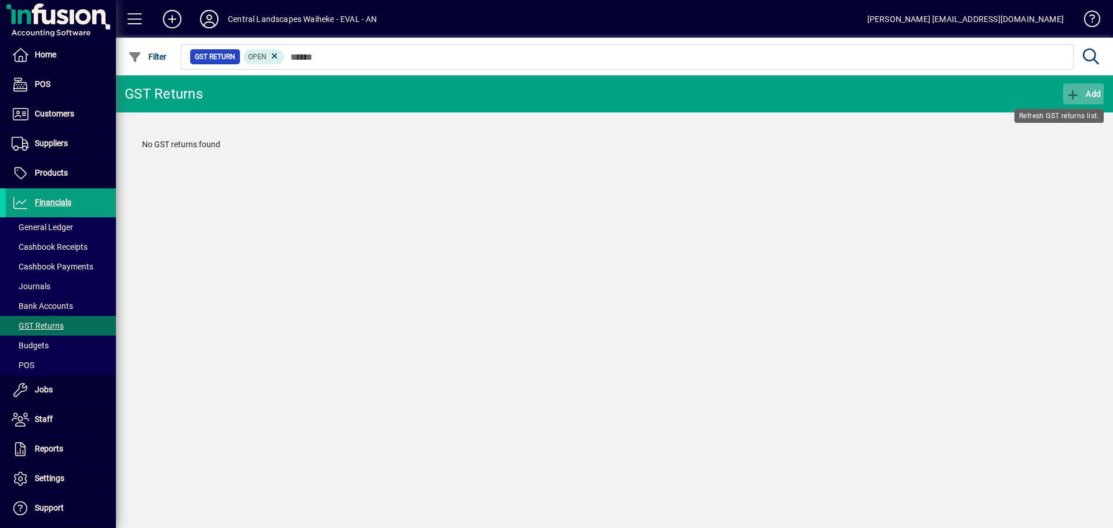
click at [1092, 100] on span "button" at bounding box center [1083, 94] width 41 height 28
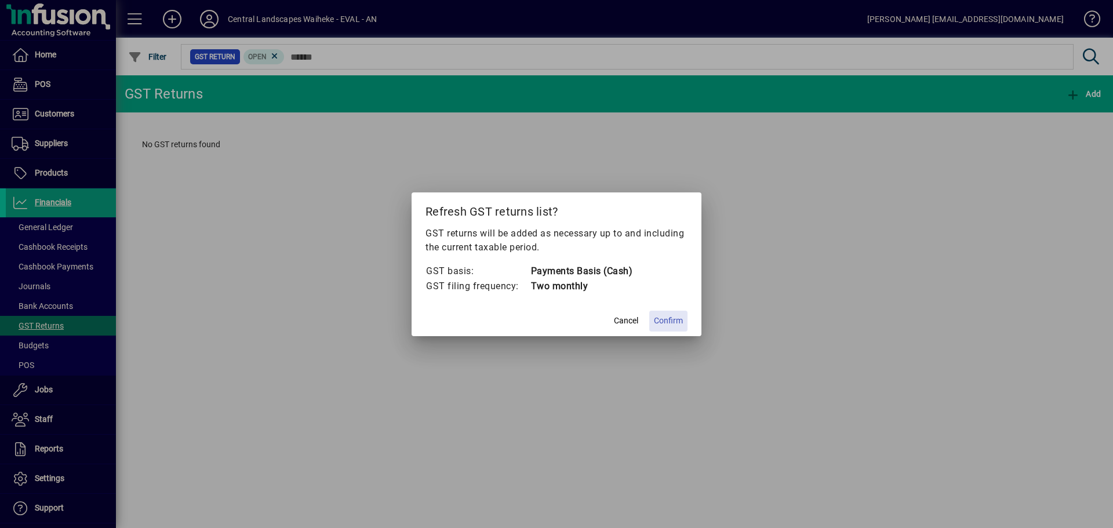
click at [660, 319] on span "Confirm" at bounding box center [668, 321] width 29 height 12
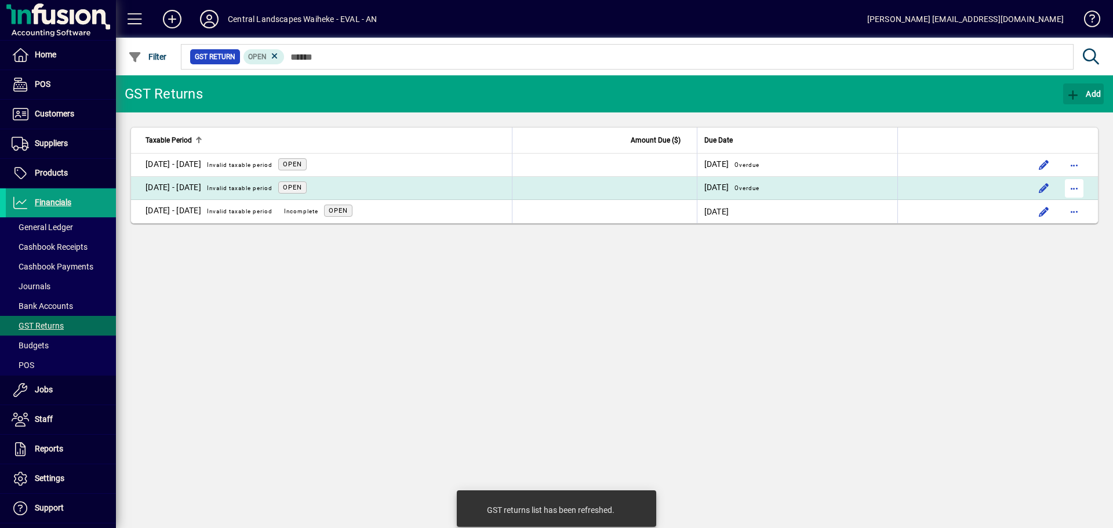
click at [1074, 188] on span "button" at bounding box center [1074, 188] width 28 height 28
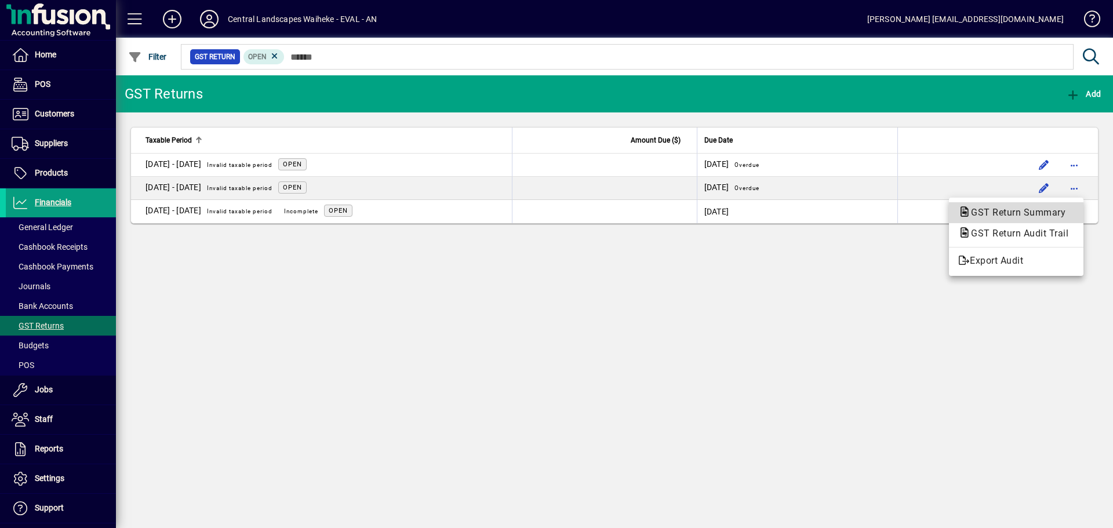
click at [1055, 212] on span "GST Return Summary" at bounding box center [1014, 212] width 113 height 11
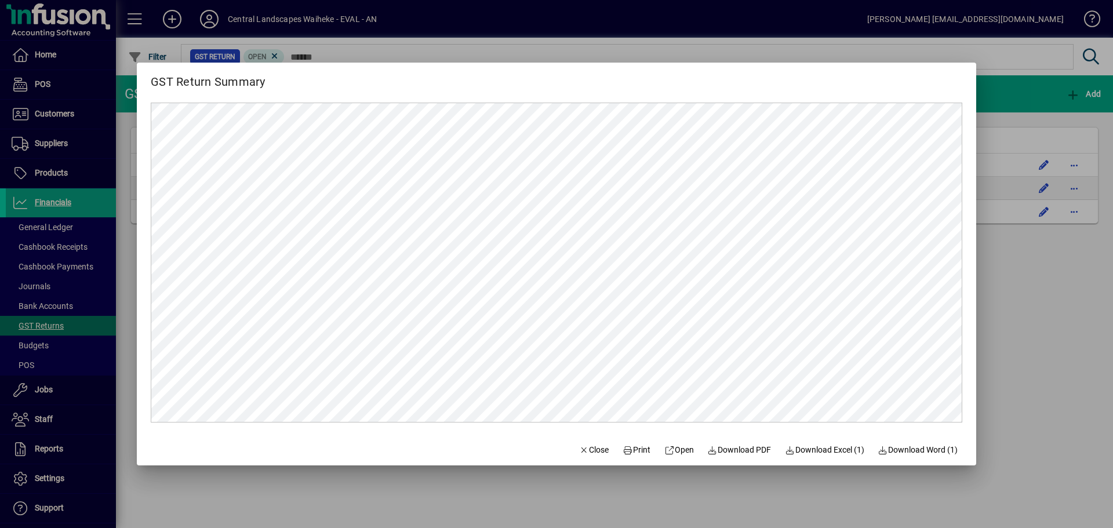
click at [1003, 271] on div at bounding box center [556, 264] width 1113 height 528
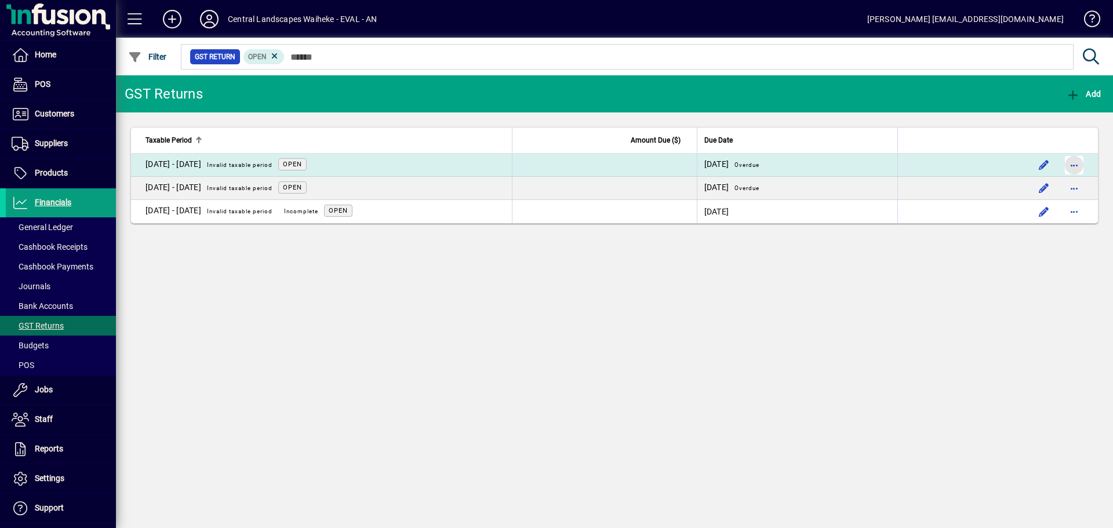
click at [1068, 163] on span "button" at bounding box center [1074, 165] width 28 height 28
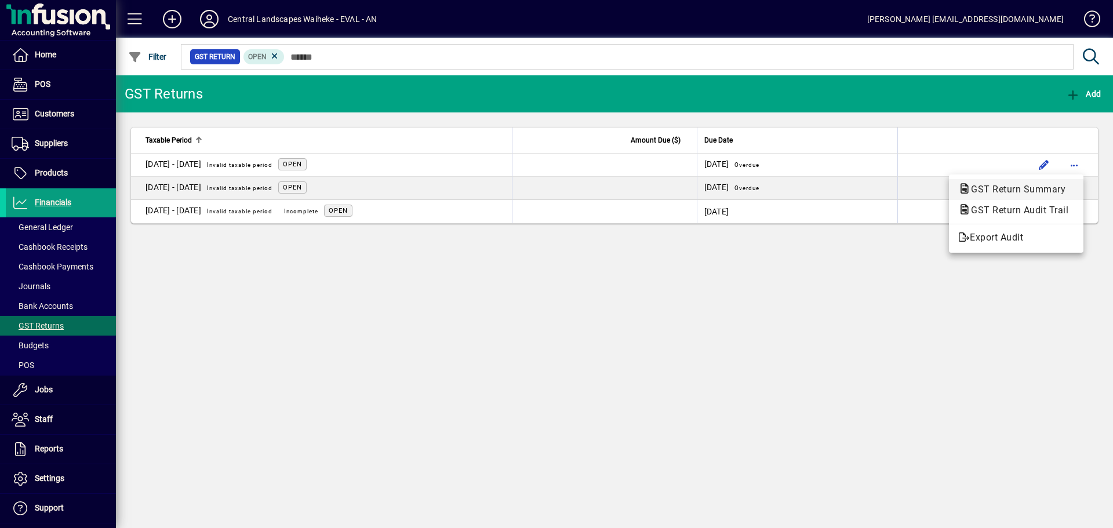
click at [1037, 188] on span "GST Return Summary" at bounding box center [1014, 189] width 113 height 11
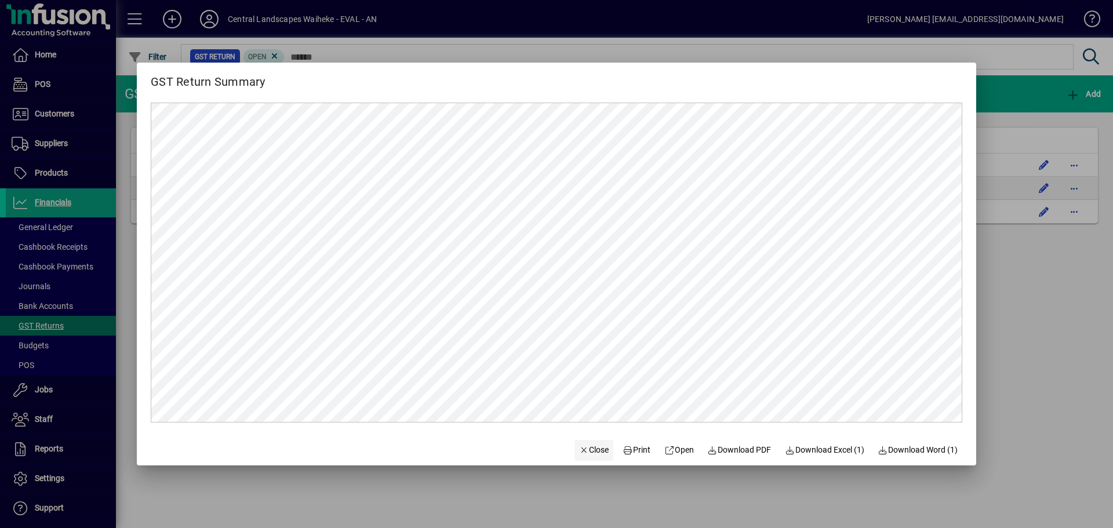
click at [595, 452] on span "Close" at bounding box center [594, 450] width 30 height 12
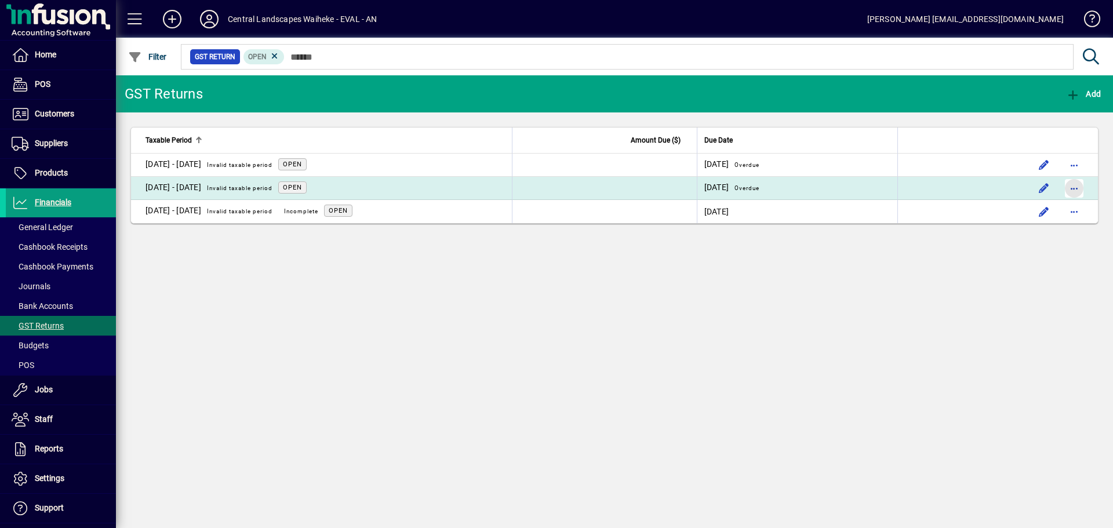
click at [1072, 185] on span "button" at bounding box center [1074, 188] width 28 height 28
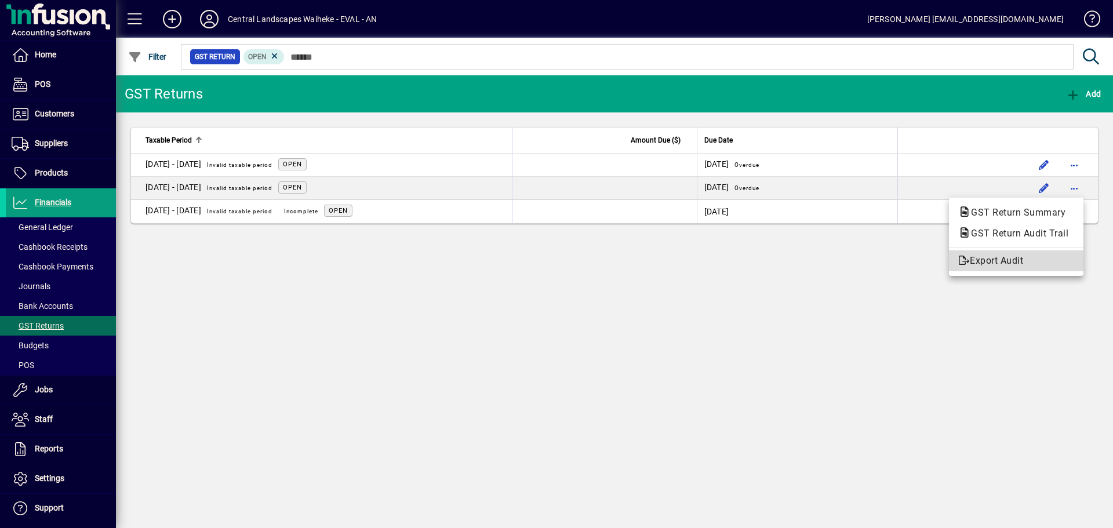
click at [1018, 260] on span "Export Audit" at bounding box center [1016, 261] width 116 height 14
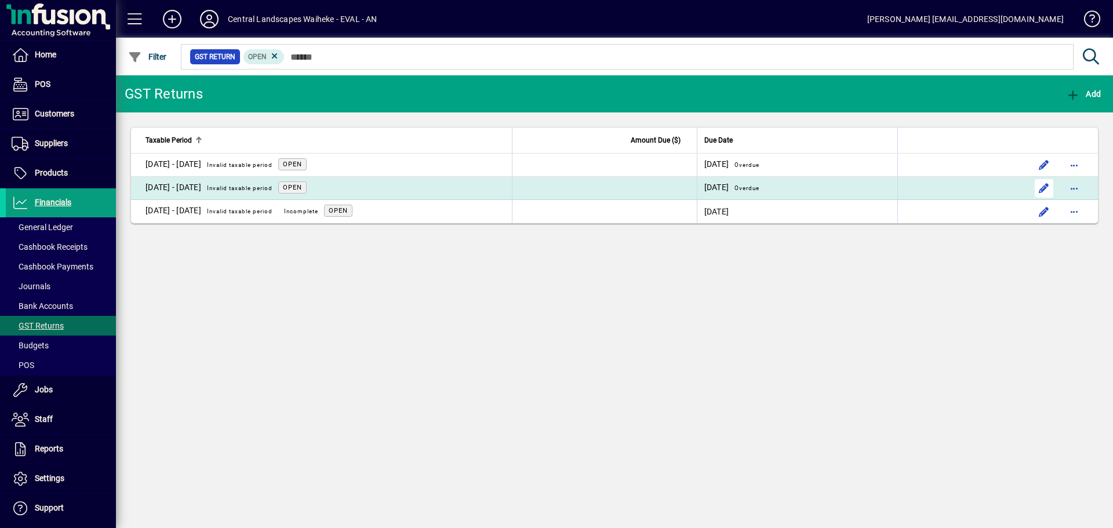
click at [1049, 188] on span "button" at bounding box center [1044, 188] width 28 height 28
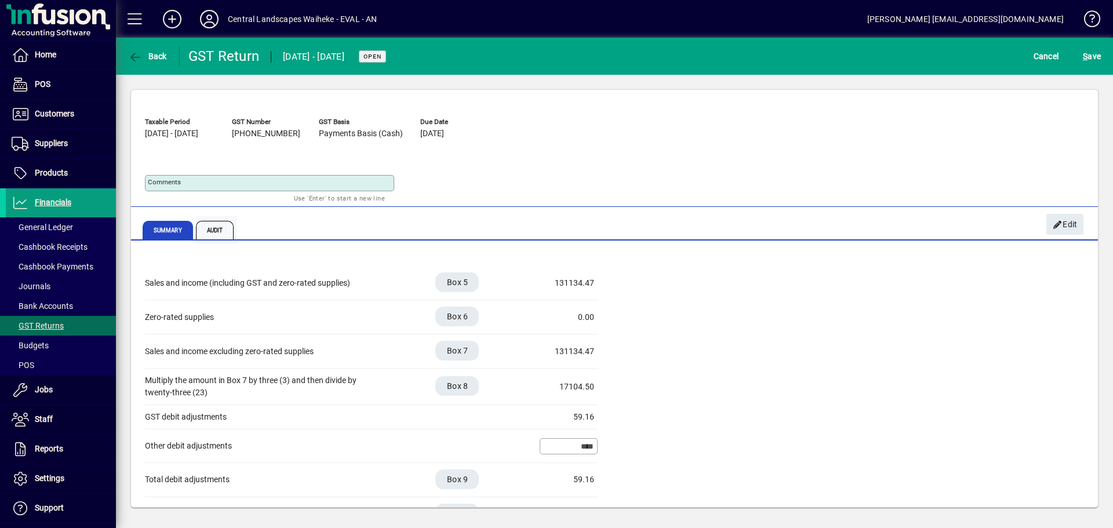
click at [199, 223] on span "Audit" at bounding box center [215, 230] width 38 height 19
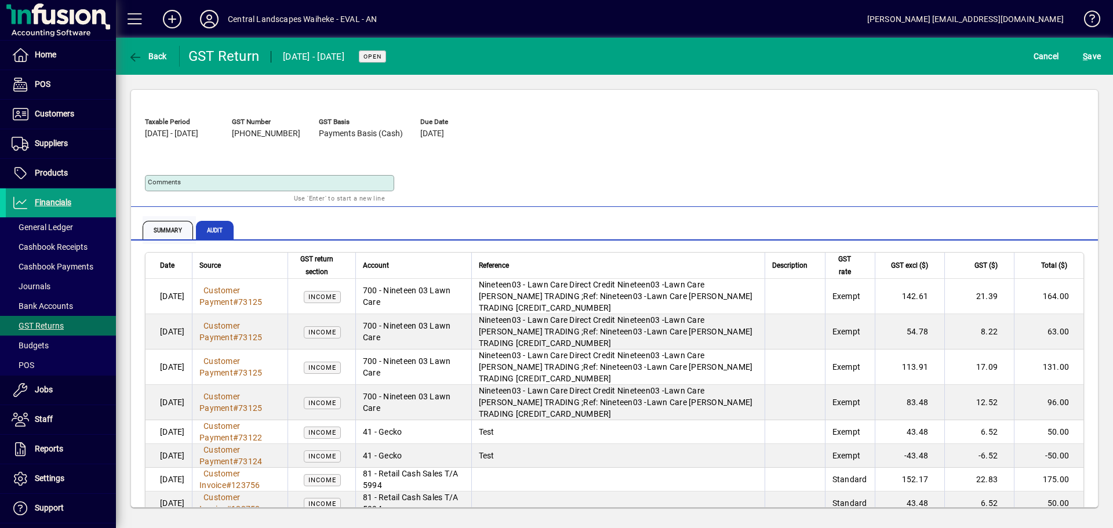
click at [174, 231] on span "Summary" at bounding box center [168, 230] width 50 height 19
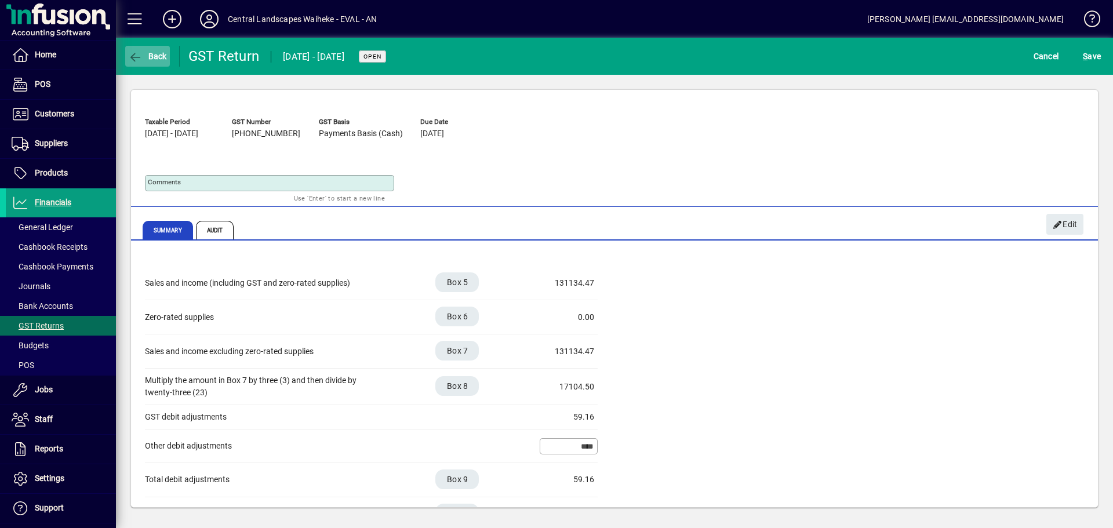
click at [142, 52] on icon "button" at bounding box center [135, 58] width 14 height 12
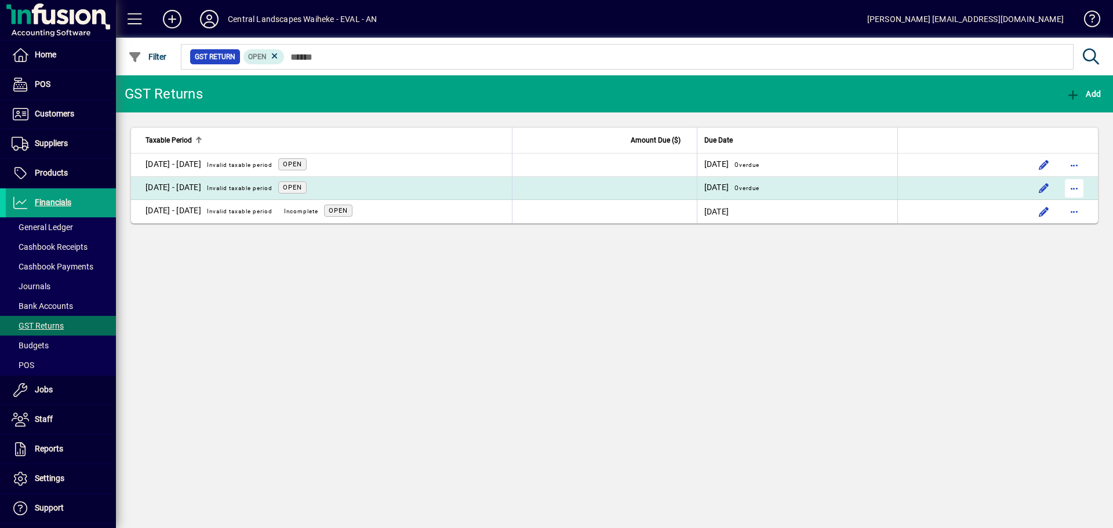
click at [1078, 192] on span "button" at bounding box center [1074, 188] width 28 height 28
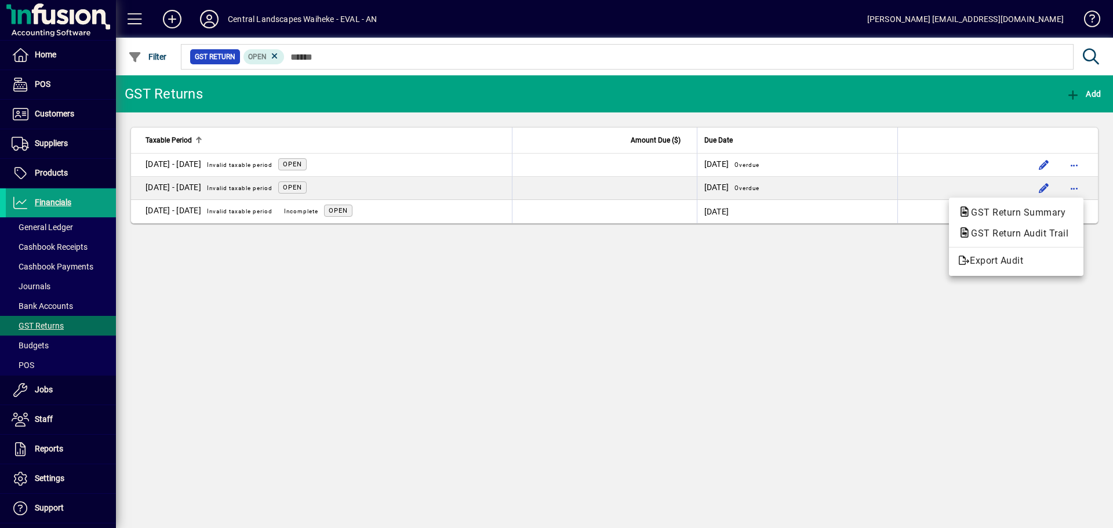
click at [991, 186] on div at bounding box center [556, 264] width 1113 height 528
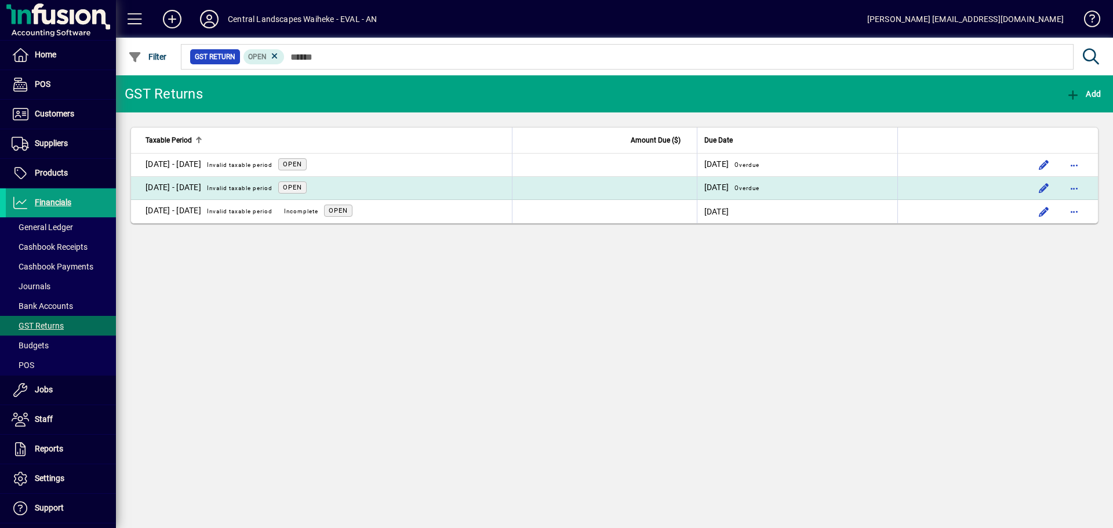
click at [302, 187] on span "Open" at bounding box center [292, 188] width 19 height 8
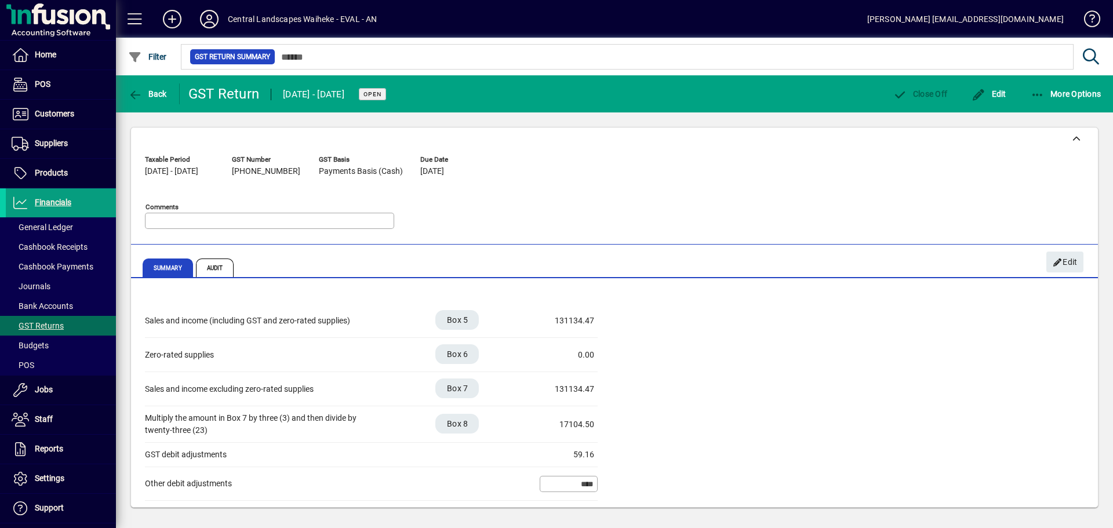
click at [337, 98] on div "01 Jun - 31 Jul 2025" at bounding box center [313, 94] width 61 height 19
click at [140, 97] on icon "button" at bounding box center [135, 95] width 14 height 12
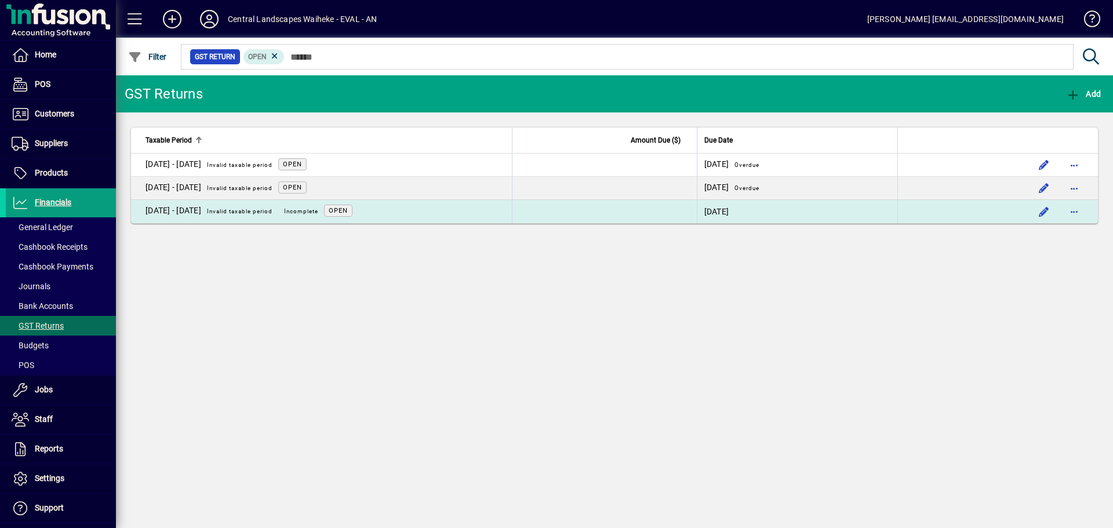
click at [760, 205] on td "28/10/2025" at bounding box center [797, 211] width 201 height 23
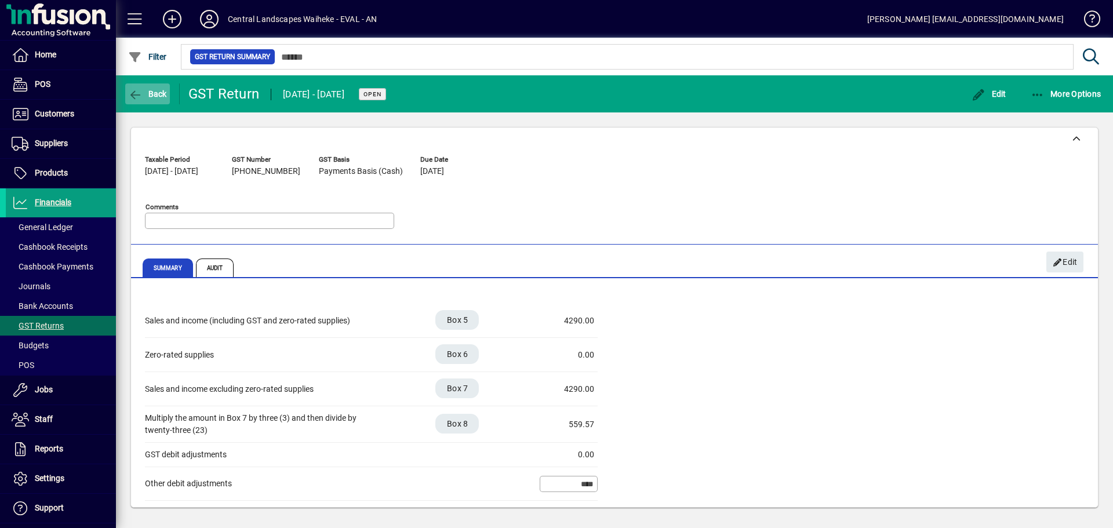
click at [137, 93] on icon "button" at bounding box center [135, 95] width 14 height 12
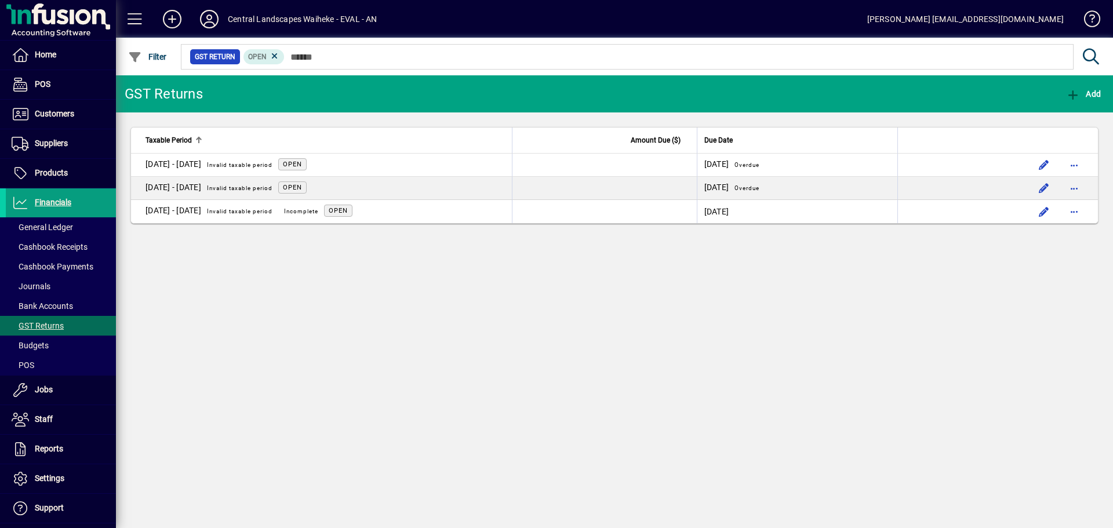
click at [897, 180] on td "28/08/2025 Overdue" at bounding box center [797, 188] width 201 height 23
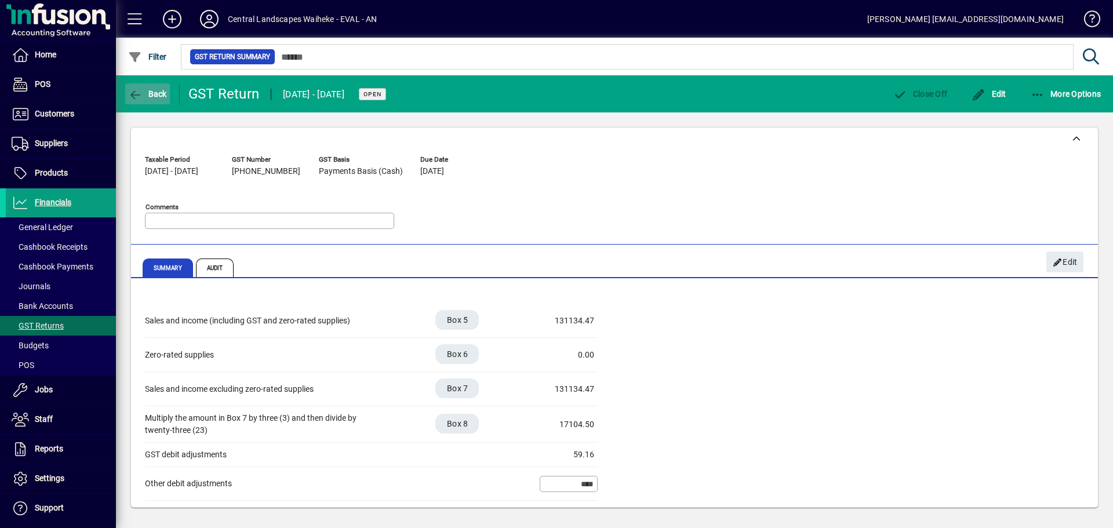
click at [152, 96] on span "Back" at bounding box center [147, 93] width 39 height 9
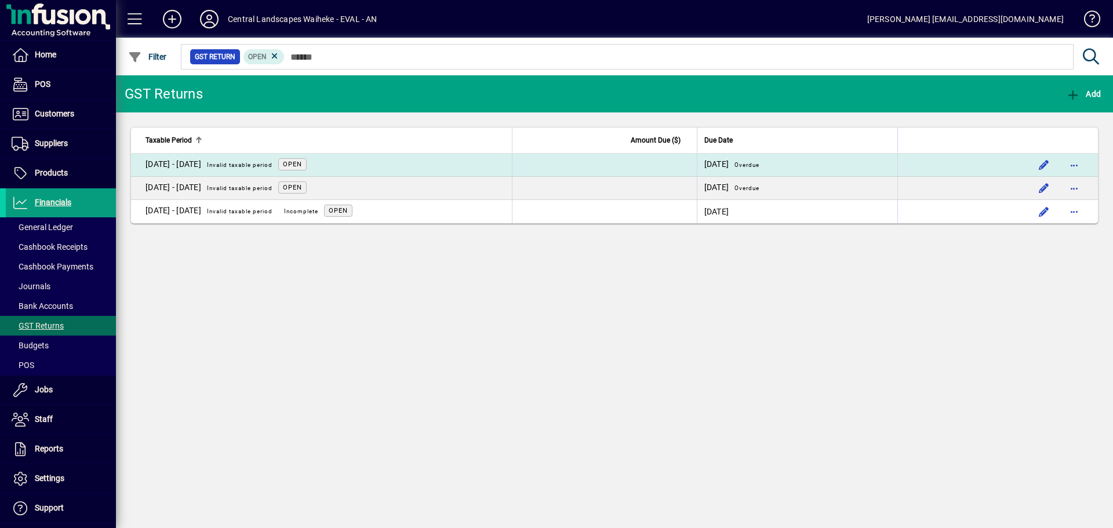
click at [829, 169] on td "28/06/2025 Overdue" at bounding box center [797, 165] width 201 height 23
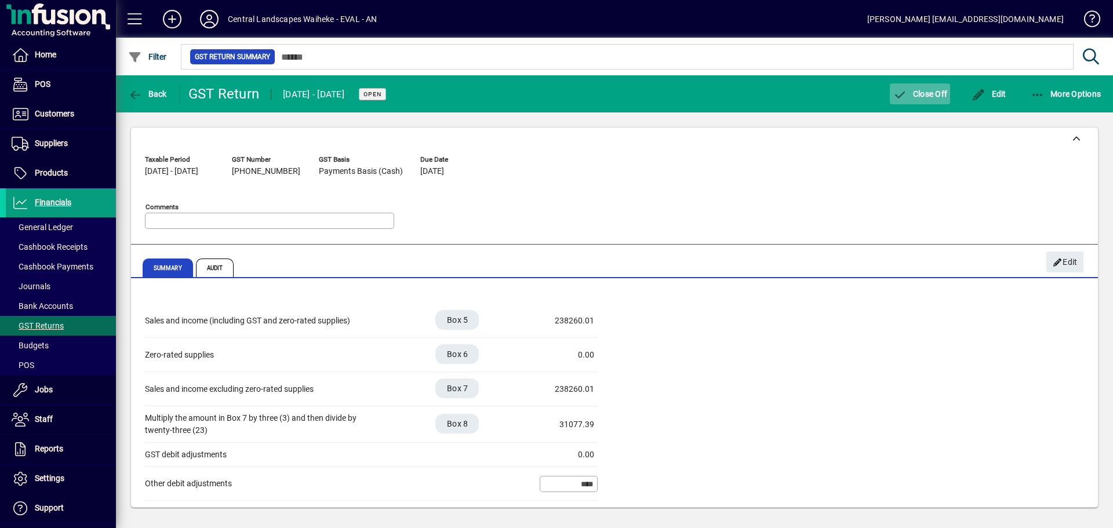
drag, startPoint x: 946, startPoint y: 98, endPoint x: 941, endPoint y: 103, distance: 6.6
click at [946, 98] on span "Close Off" at bounding box center [919, 93] width 54 height 9
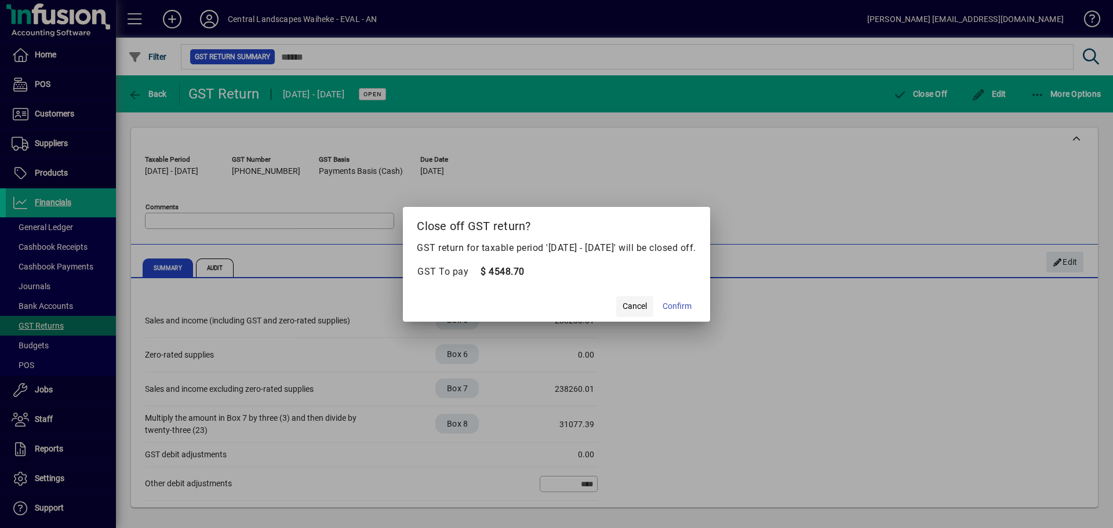
click at [645, 306] on span "Cancel" at bounding box center [634, 306] width 24 height 12
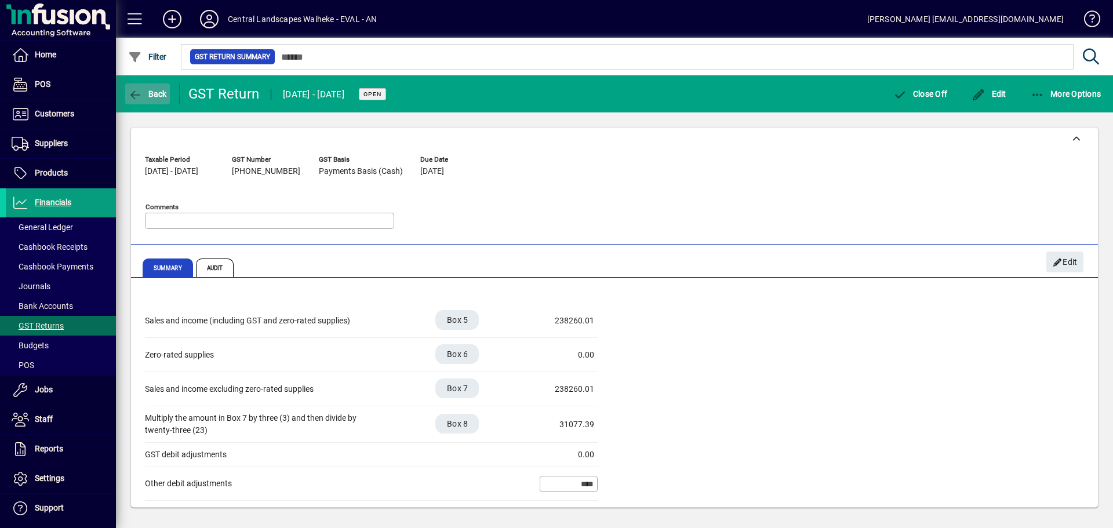
click at [154, 99] on span "button" at bounding box center [147, 94] width 45 height 28
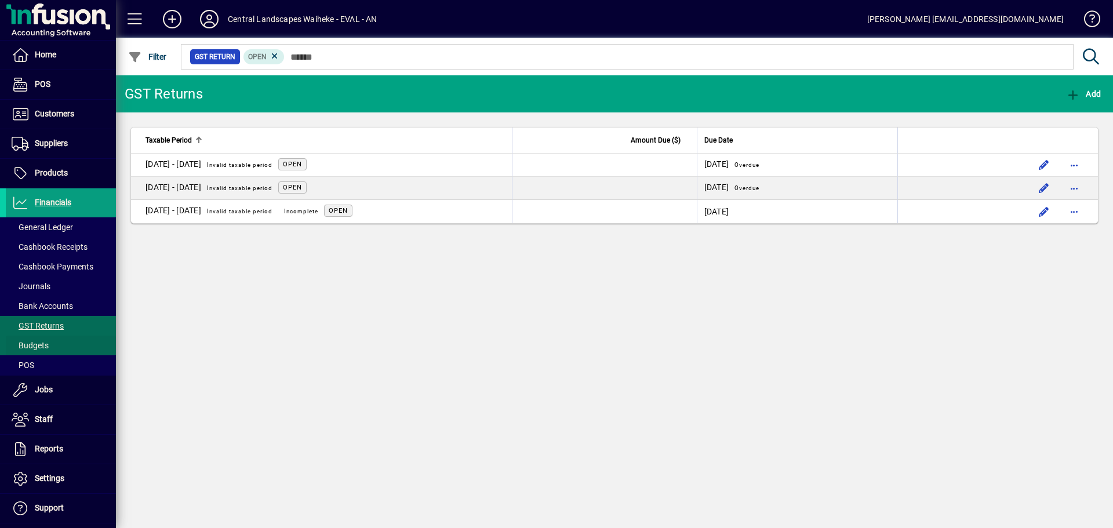
click at [27, 342] on span "Budgets" at bounding box center [30, 345] width 37 height 9
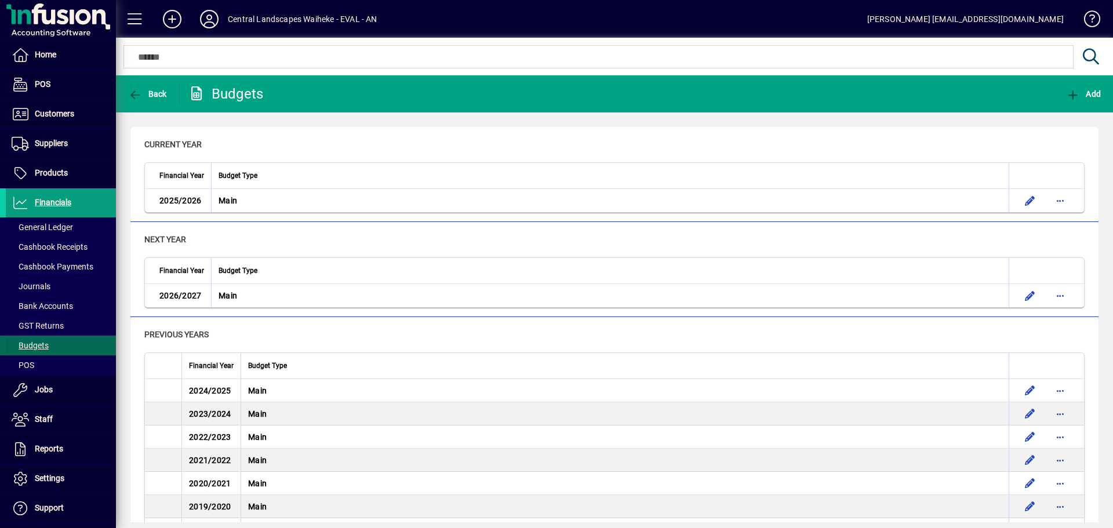
scroll to position [58, 0]
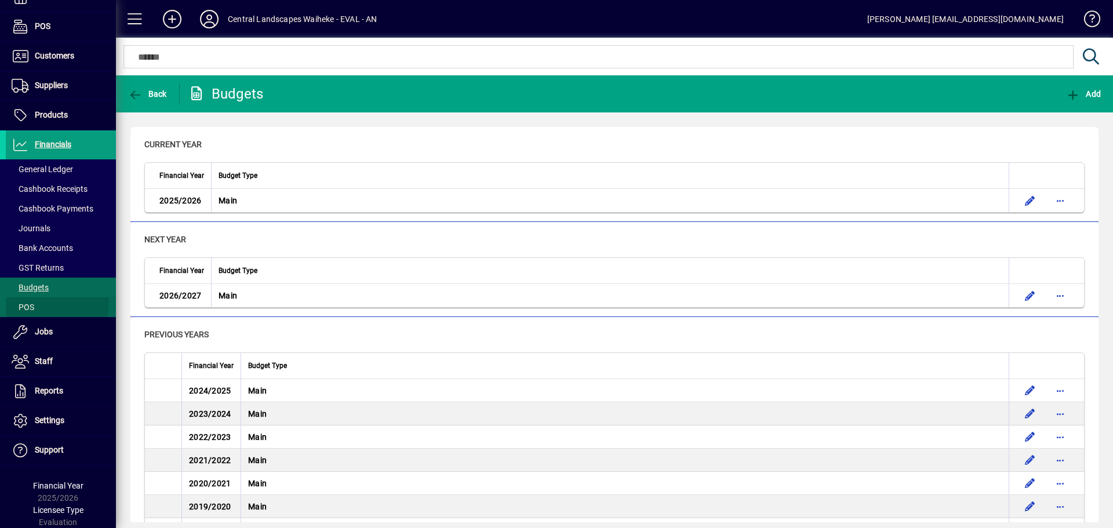
click at [43, 303] on span at bounding box center [61, 307] width 110 height 28
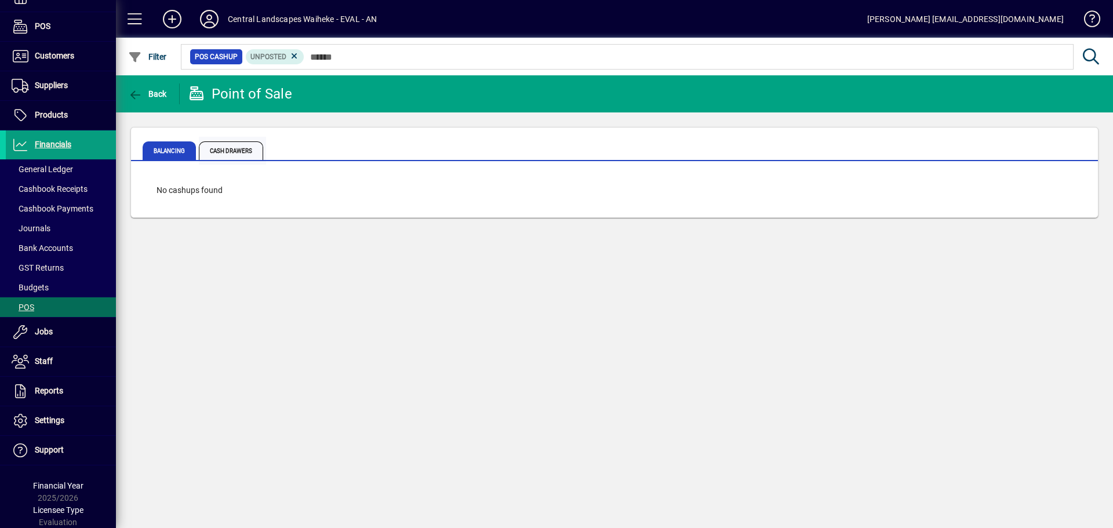
click at [257, 137] on span "Cash Drawers" at bounding box center [232, 151] width 67 height 28
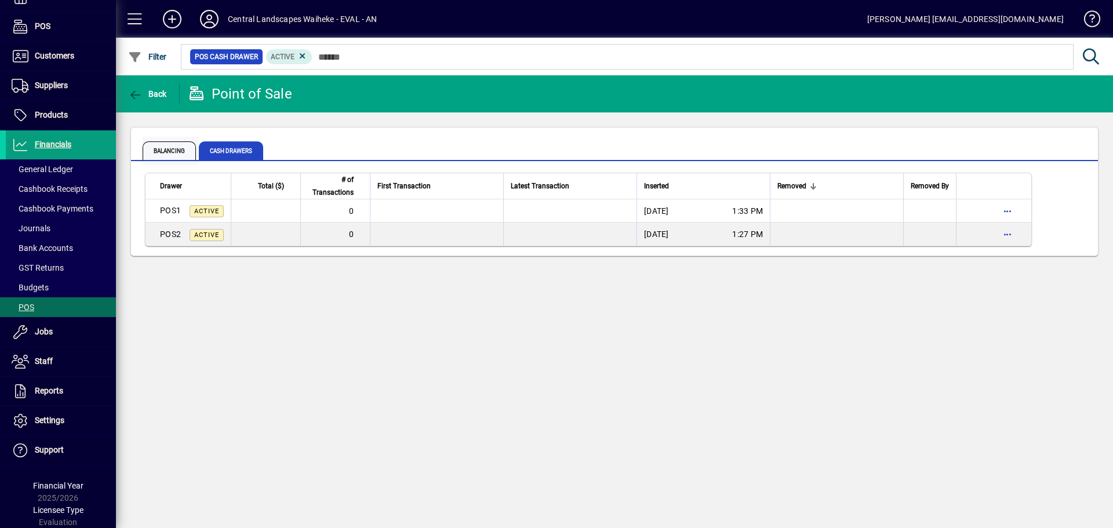
click at [182, 145] on span "Balancing" at bounding box center [169, 150] width 53 height 19
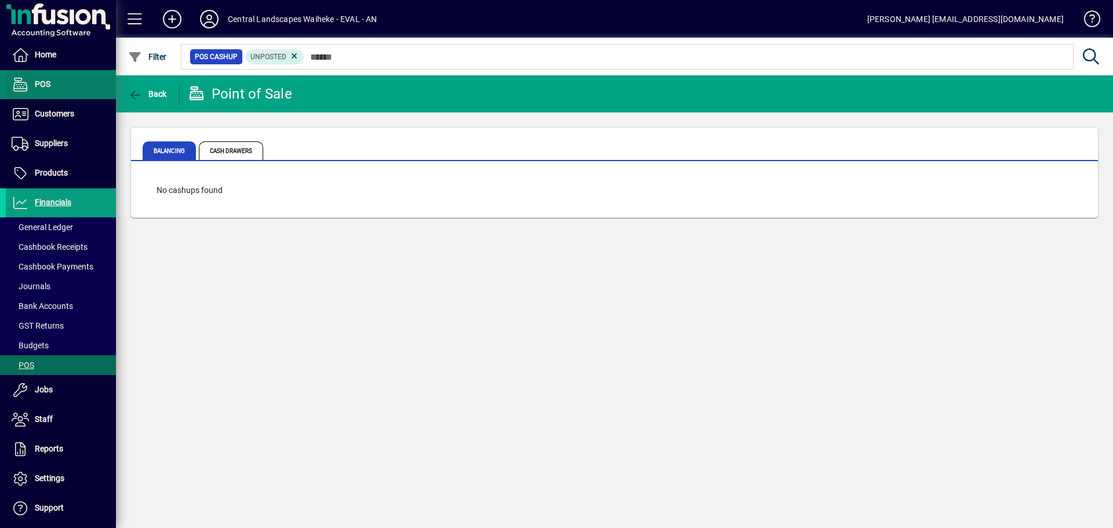
click at [28, 83] on icon at bounding box center [20, 85] width 17 height 14
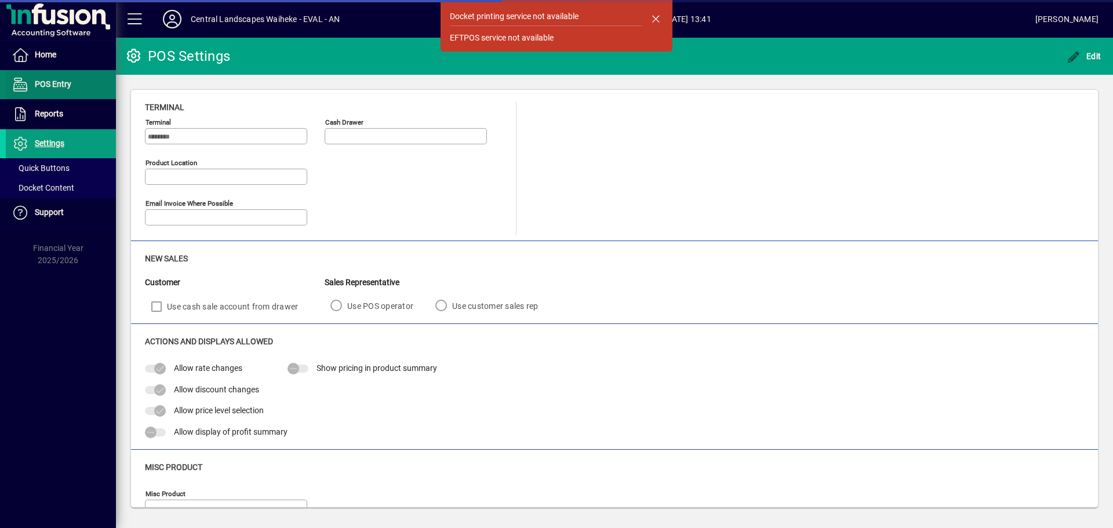
type input "**********"
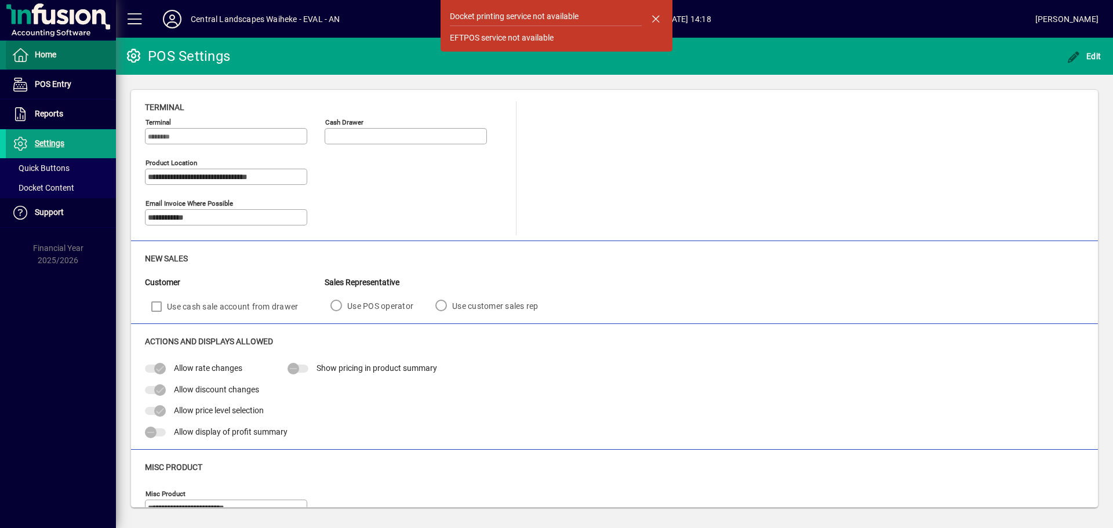
click at [45, 52] on span "Home" at bounding box center [45, 54] width 21 height 9
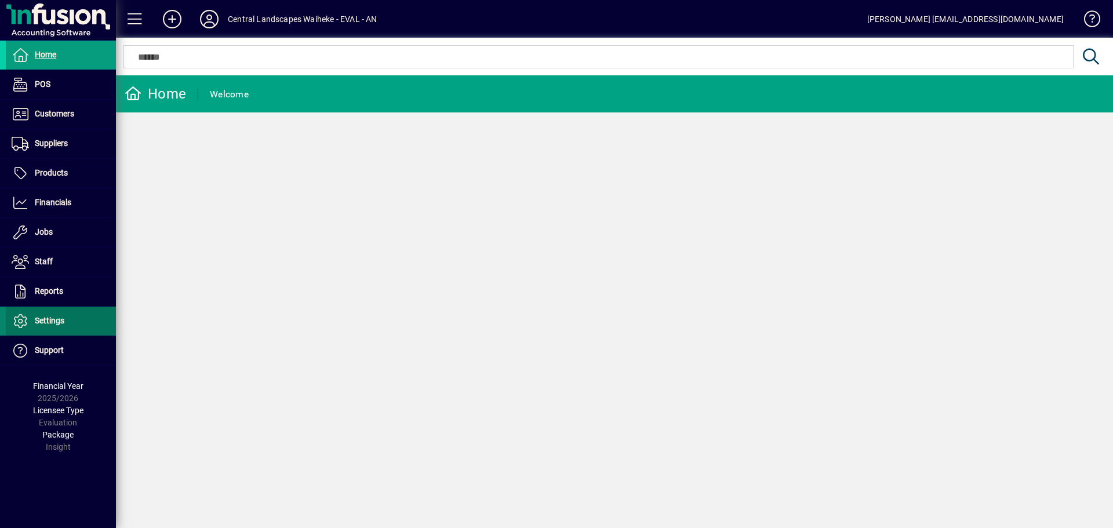
click at [64, 320] on span "Settings" at bounding box center [50, 320] width 30 height 9
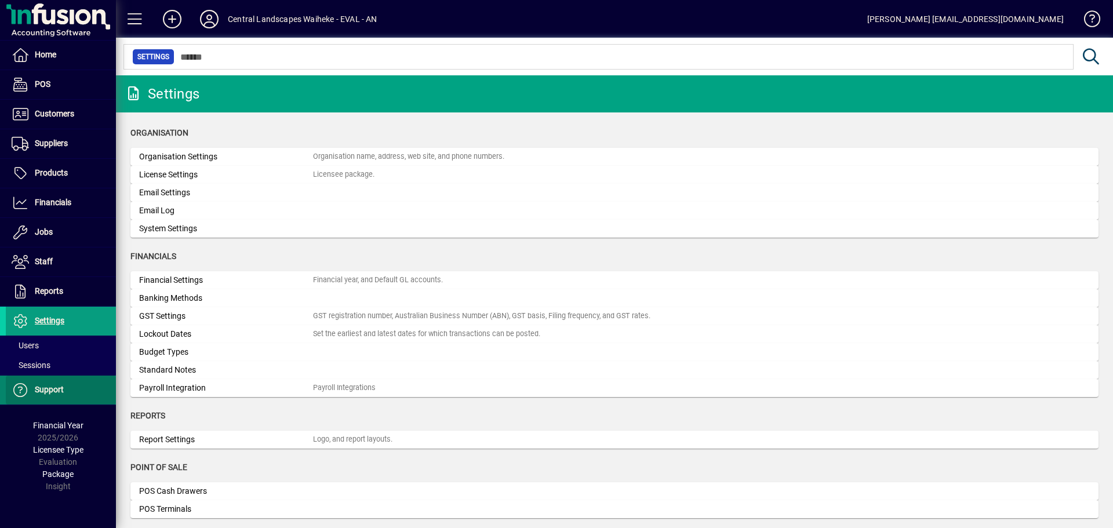
click at [64, 378] on span at bounding box center [61, 390] width 110 height 28
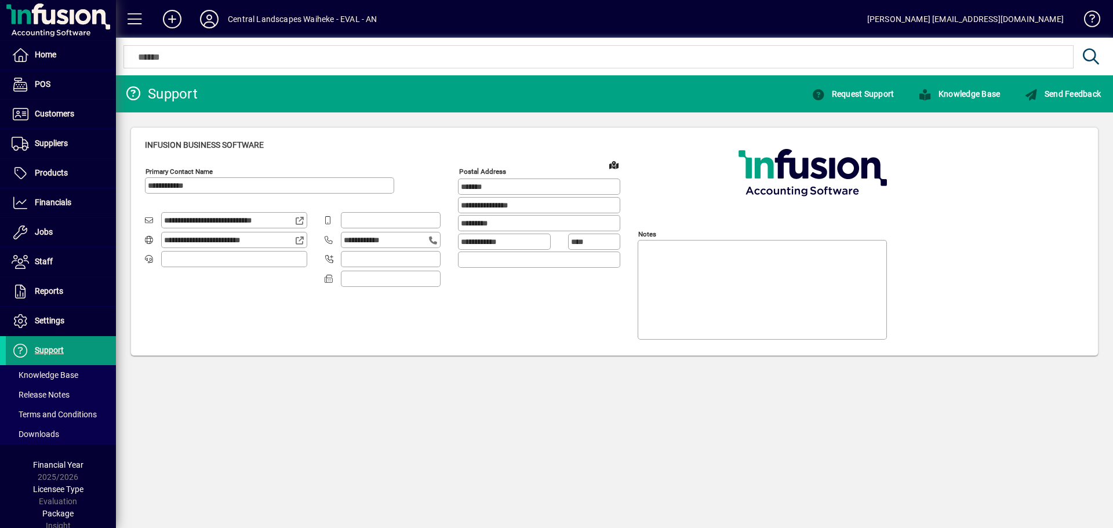
type input "**********"
click at [64, 374] on span "Knowledge Base" at bounding box center [45, 374] width 67 height 9
click at [72, 192] on span at bounding box center [61, 203] width 110 height 28
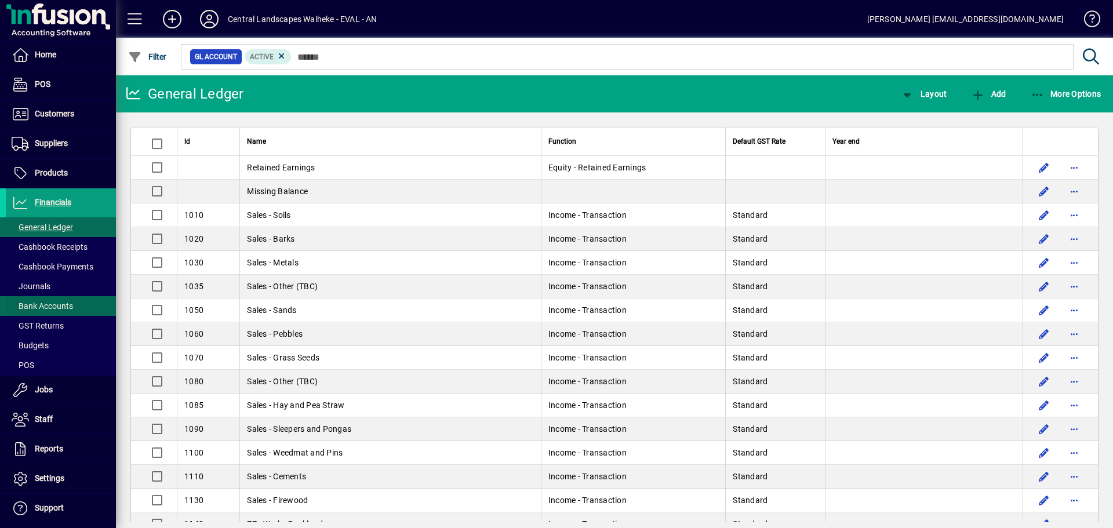
click at [42, 302] on span "Bank Accounts" at bounding box center [42, 305] width 61 height 9
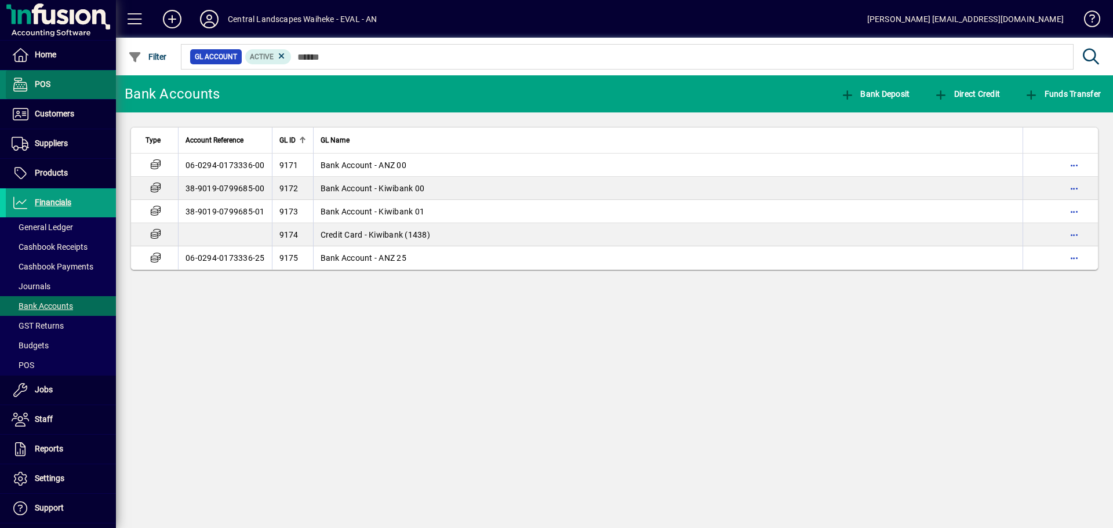
click at [75, 84] on span at bounding box center [61, 85] width 110 height 28
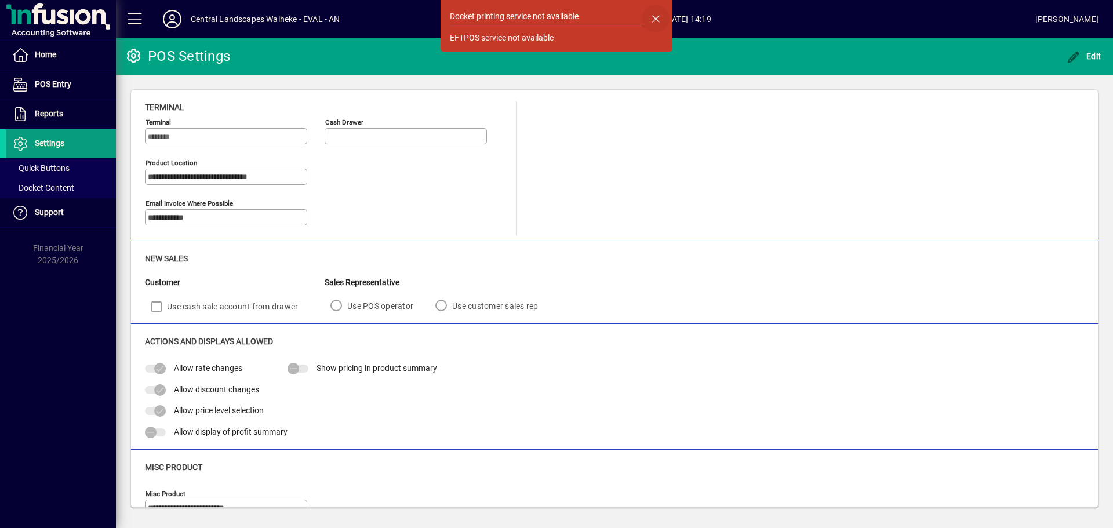
click at [652, 23] on span "button" at bounding box center [656, 19] width 28 height 28
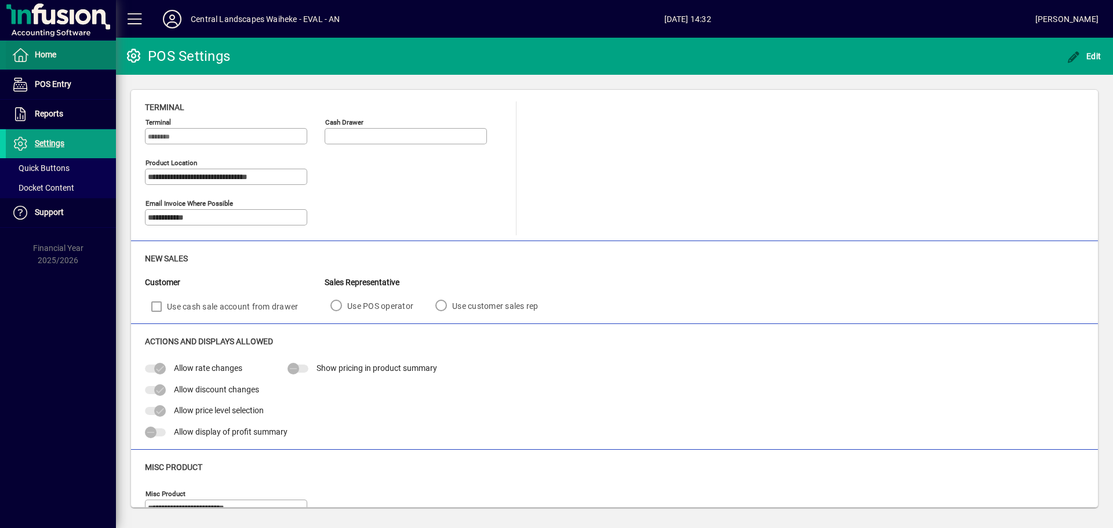
click at [54, 56] on span "Home" at bounding box center [45, 54] width 21 height 9
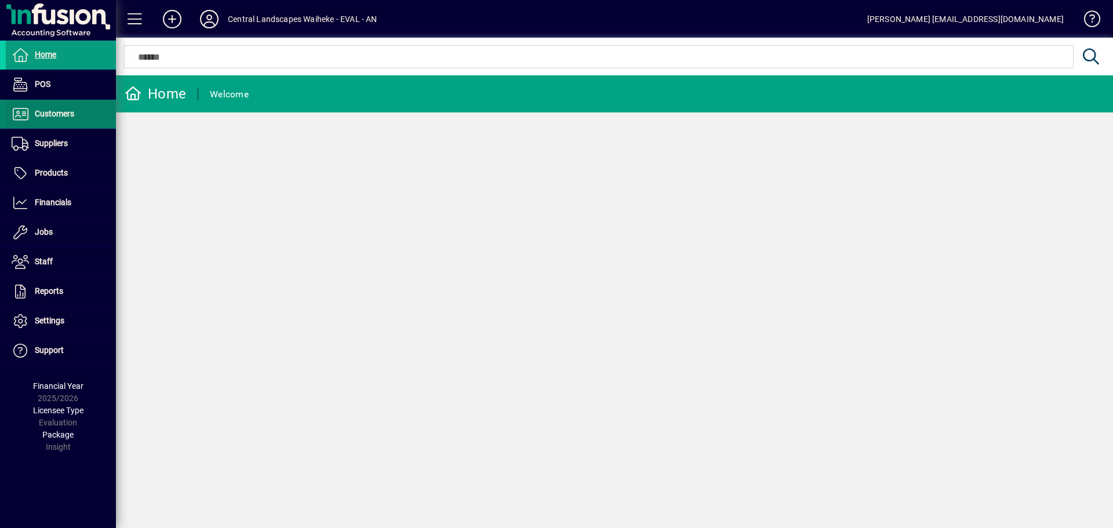
click at [68, 118] on span "Customers" at bounding box center [54, 113] width 39 height 9
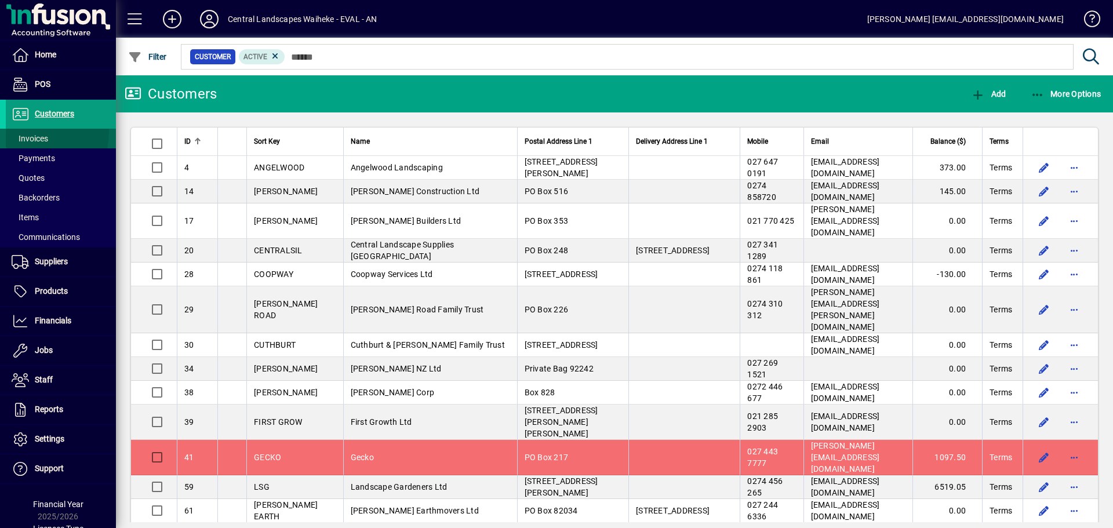
click at [26, 133] on span "Invoices" at bounding box center [27, 139] width 42 height 12
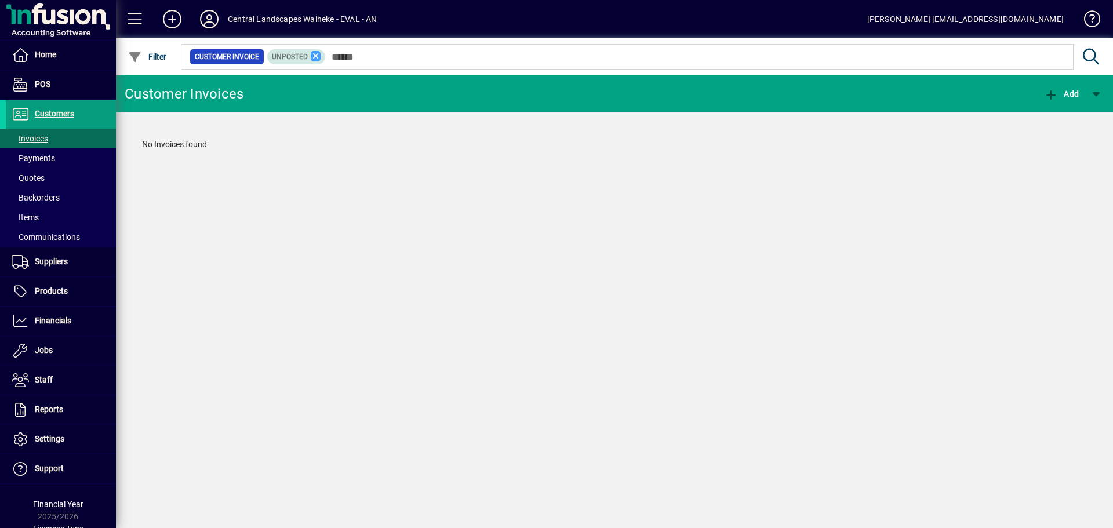
click at [319, 53] on icon at bounding box center [316, 56] width 10 height 10
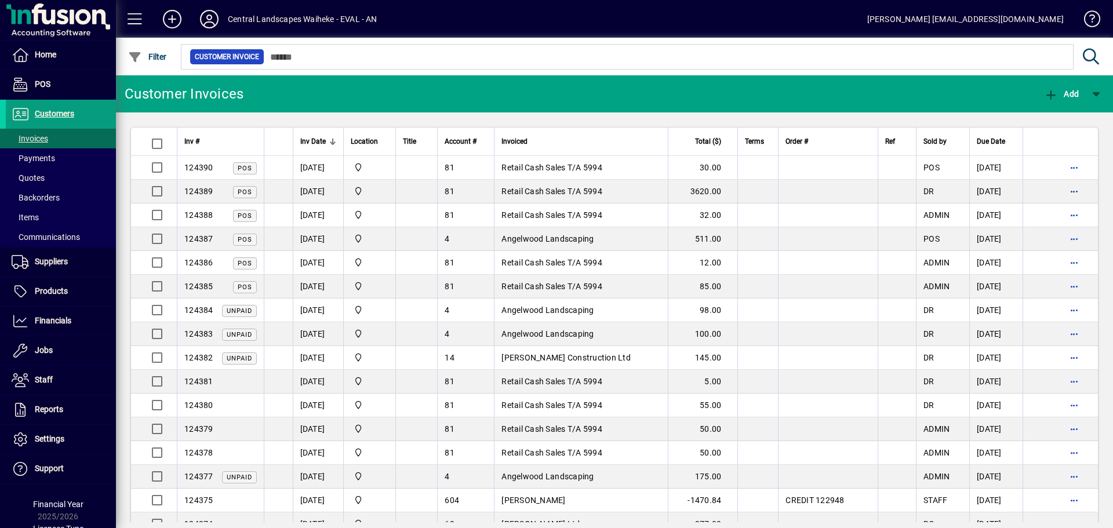
click at [123, 54] on div "Filter" at bounding box center [147, 56] width 63 height 21
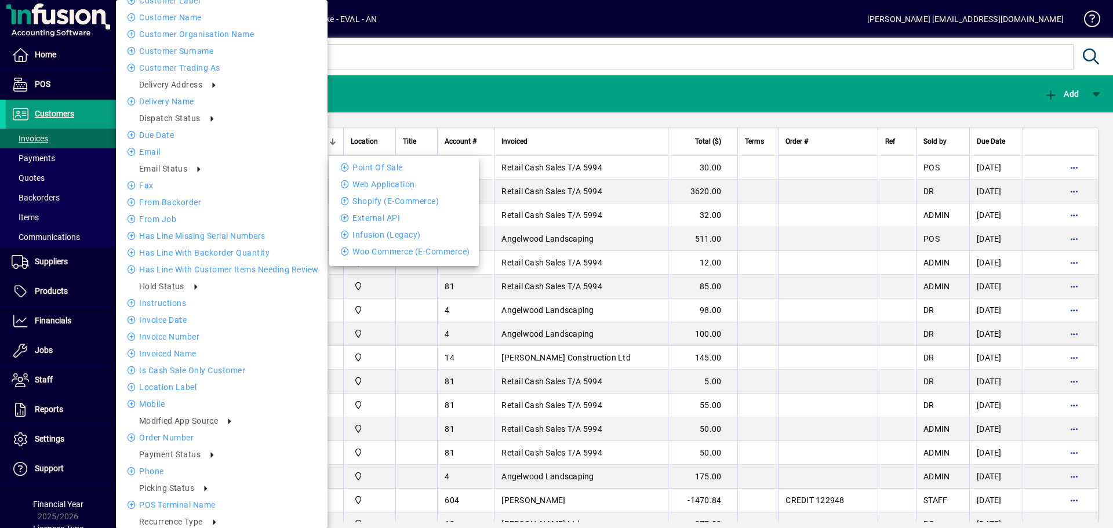
scroll to position [322, 0]
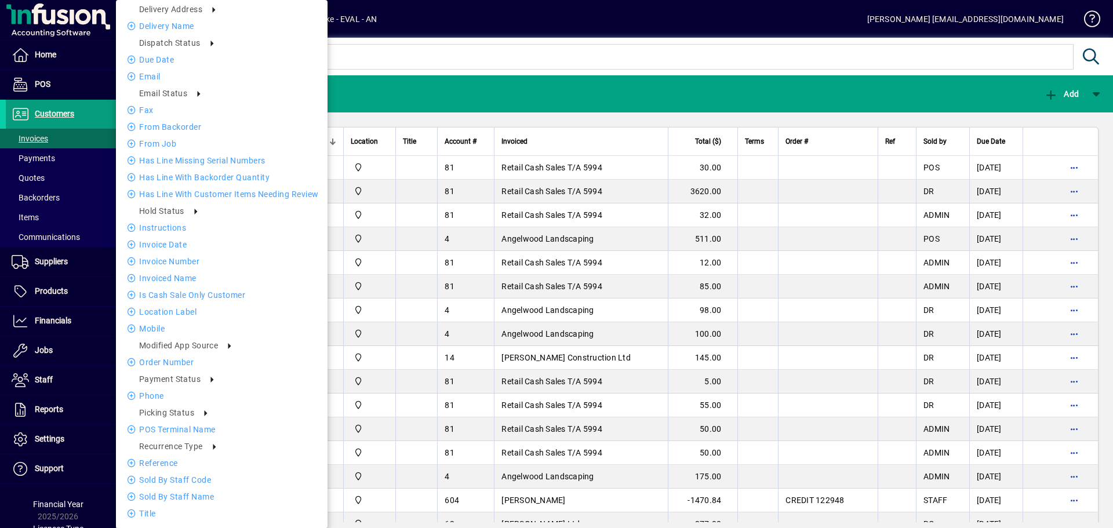
click at [446, 64] on div at bounding box center [556, 264] width 1113 height 528
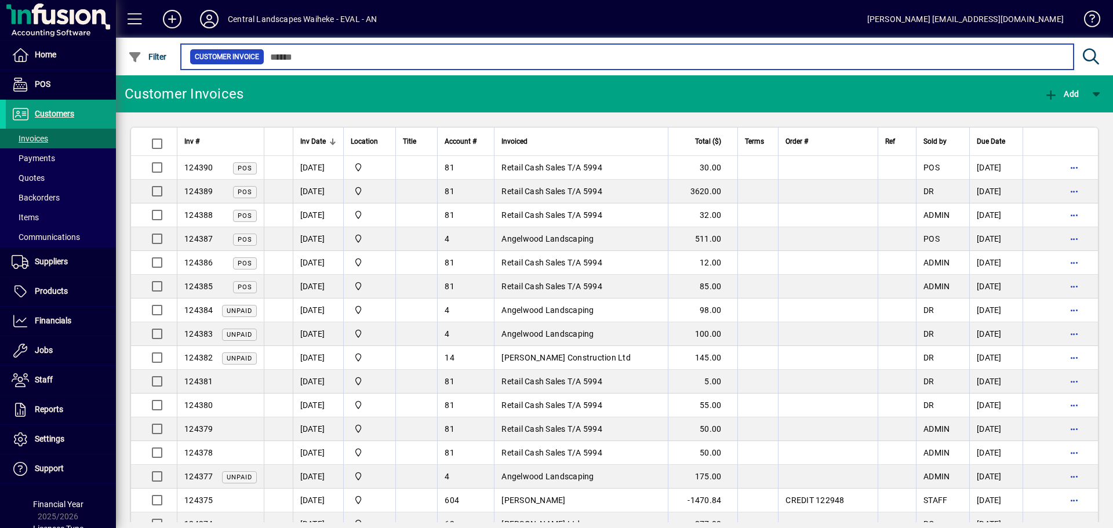
click at [446, 64] on input "text" at bounding box center [664, 57] width 800 height 16
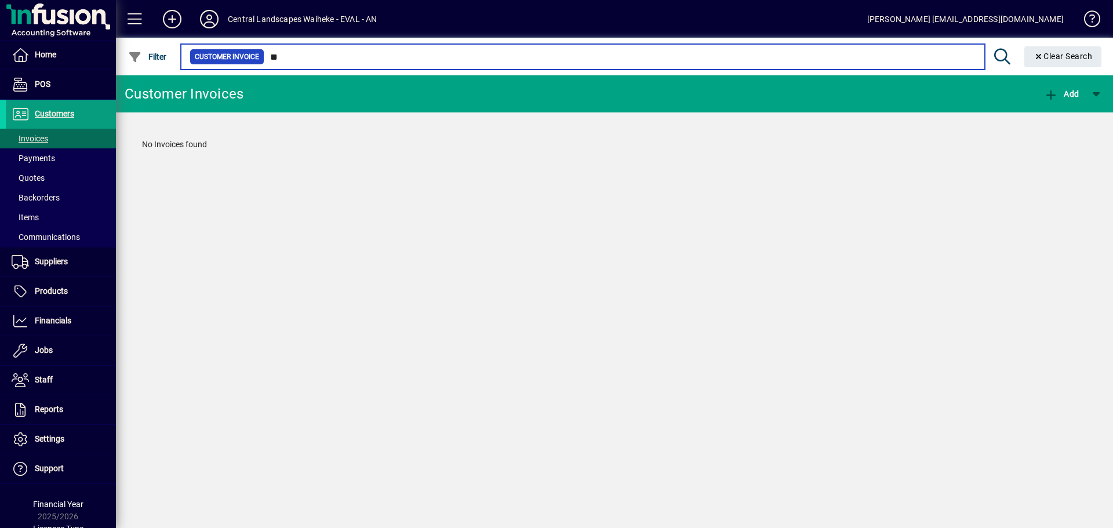
type input "*"
type input "******"
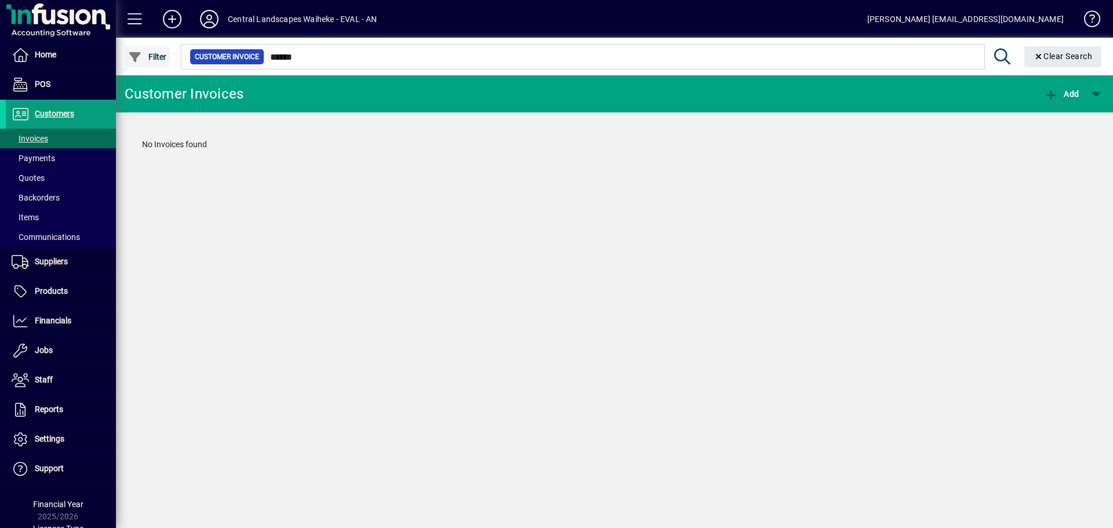
click at [151, 50] on span "button" at bounding box center [147, 57] width 45 height 28
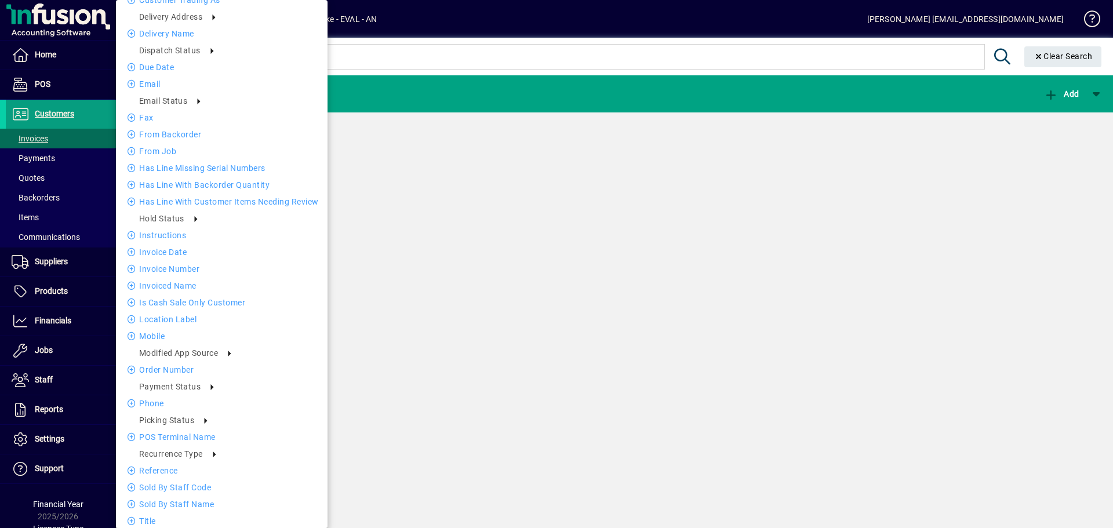
scroll to position [322, 0]
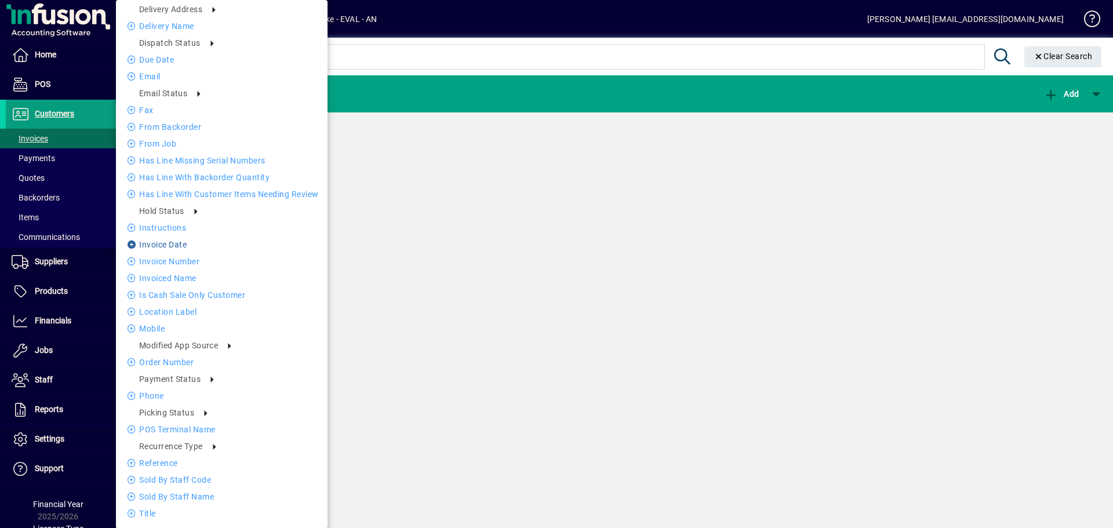
click at [173, 243] on li "Invoice date" at bounding box center [222, 245] width 212 height 14
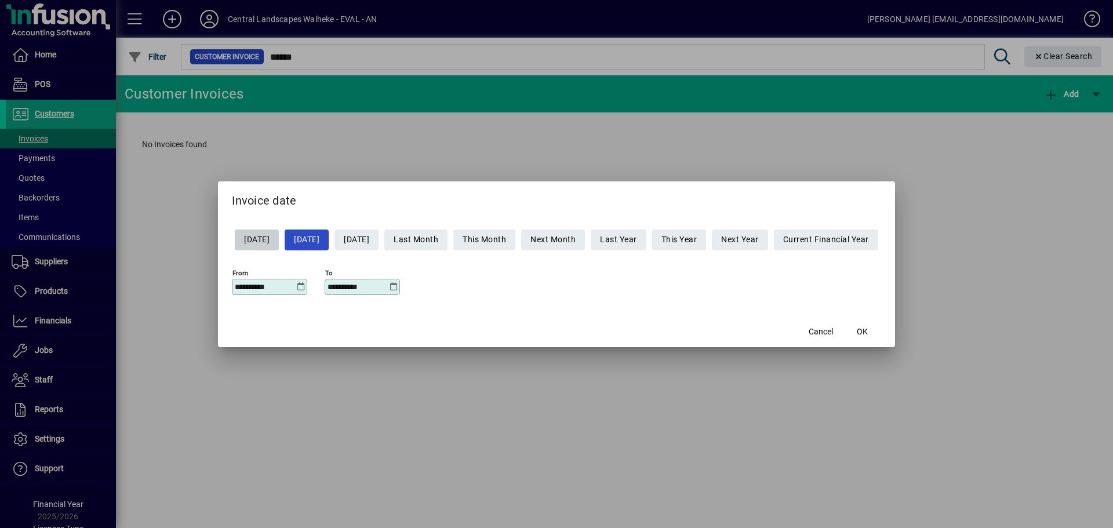
click at [299, 236] on span "Today" at bounding box center [306, 239] width 25 height 19
click at [868, 330] on span "OK" at bounding box center [862, 332] width 11 height 12
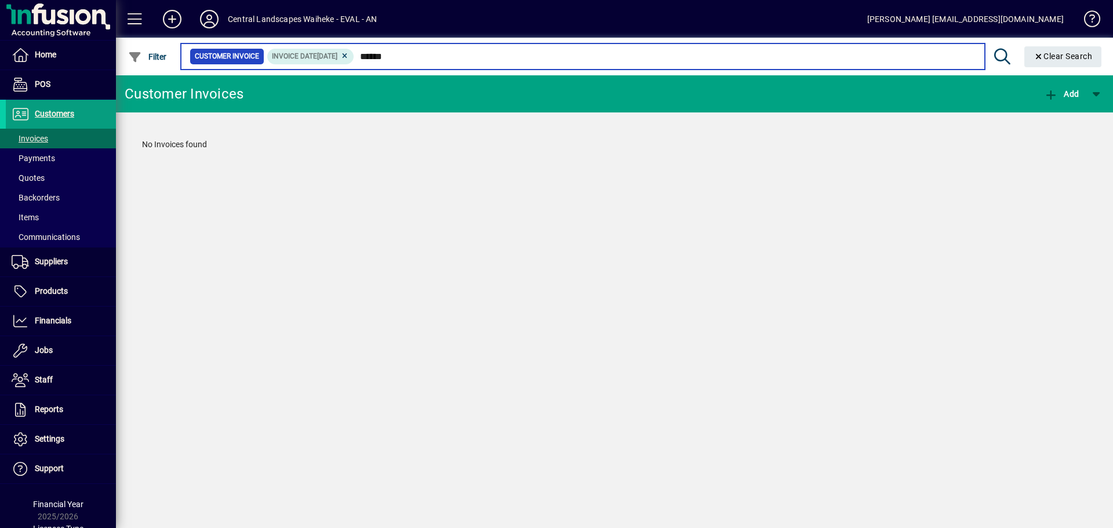
drag, startPoint x: 436, startPoint y: 59, endPoint x: 373, endPoint y: 63, distance: 63.3
click at [373, 63] on input "******" at bounding box center [664, 56] width 621 height 16
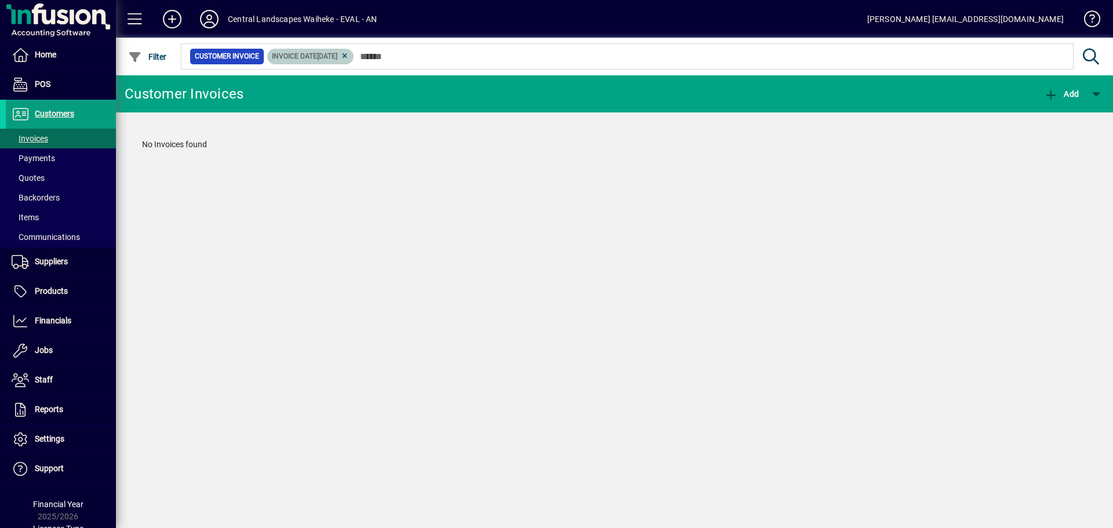
click at [349, 57] on icon at bounding box center [344, 56] width 9 height 7
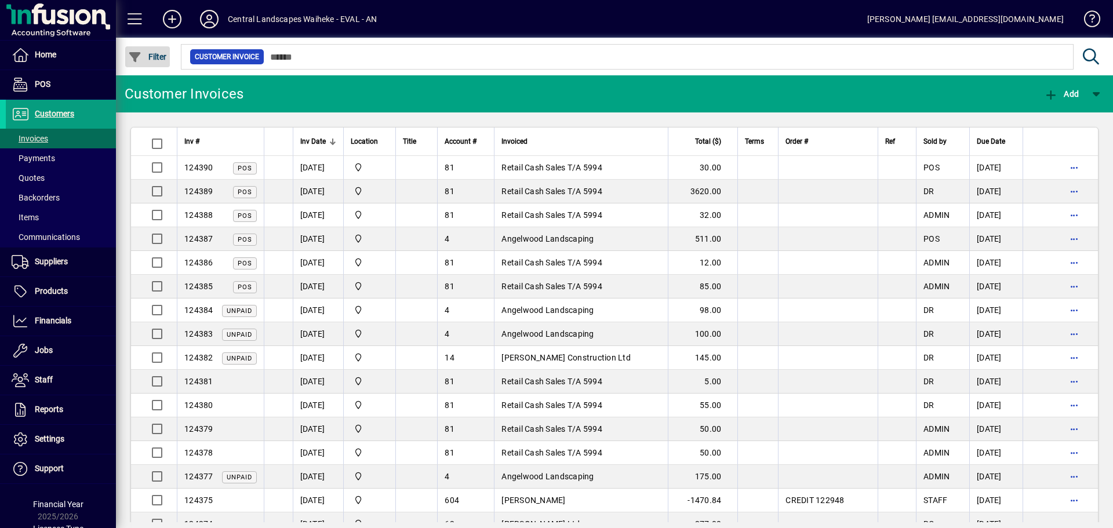
click at [152, 59] on span "Filter" at bounding box center [147, 56] width 39 height 9
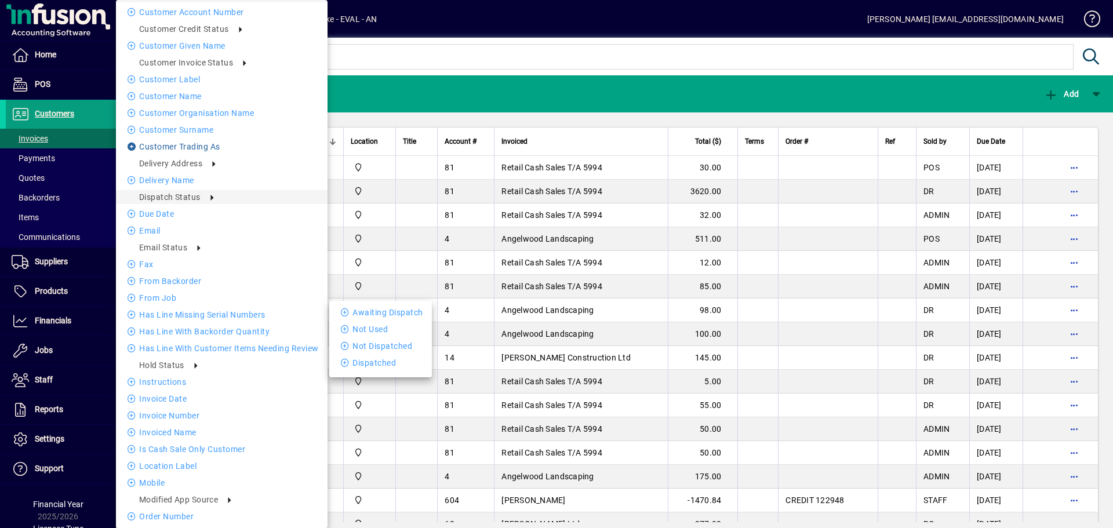
scroll to position [174, 0]
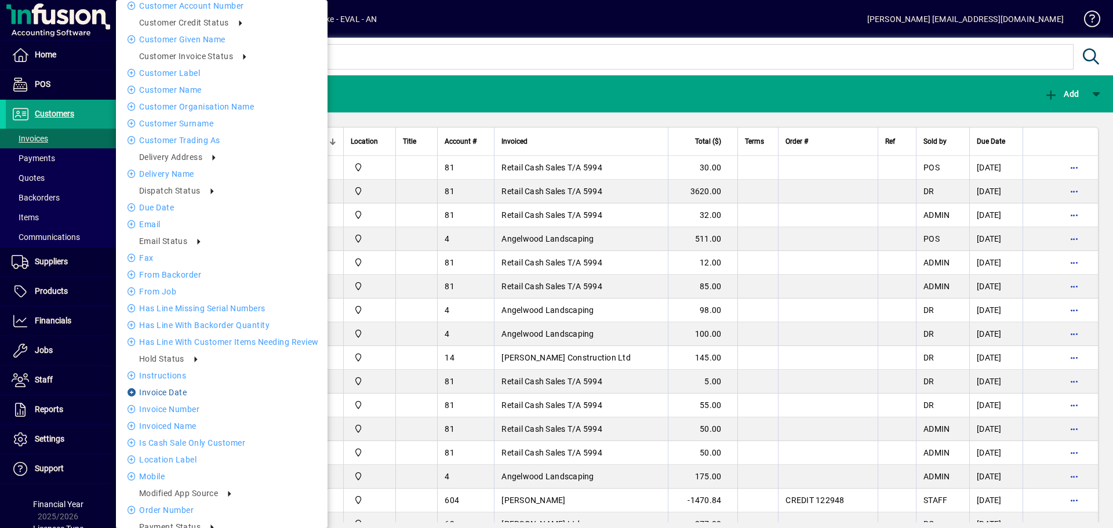
click at [172, 392] on li "Invoice date" at bounding box center [222, 392] width 212 height 14
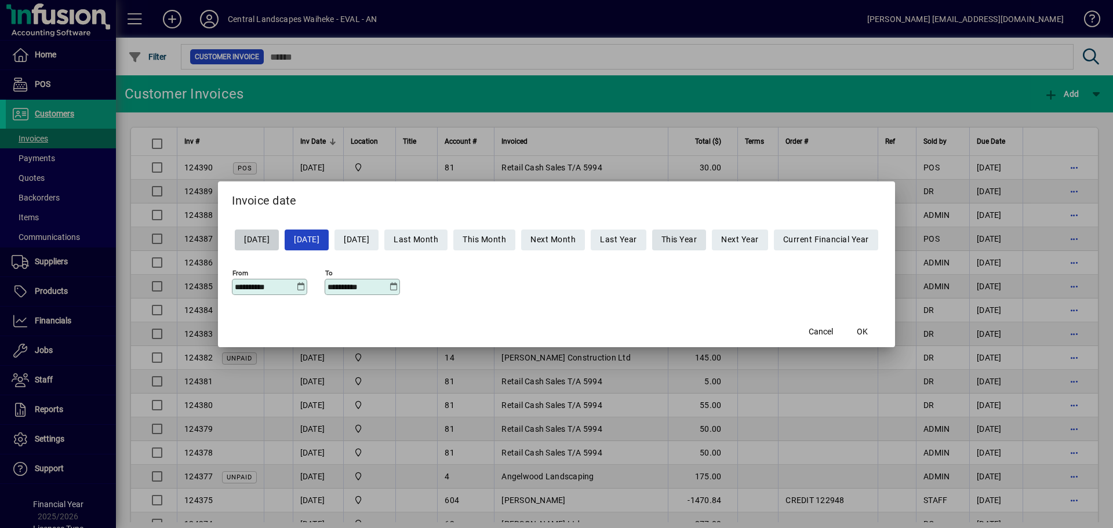
click at [697, 241] on span "This Year" at bounding box center [679, 239] width 36 height 19
type input "**********"
click at [867, 330] on span "button" at bounding box center [862, 332] width 37 height 28
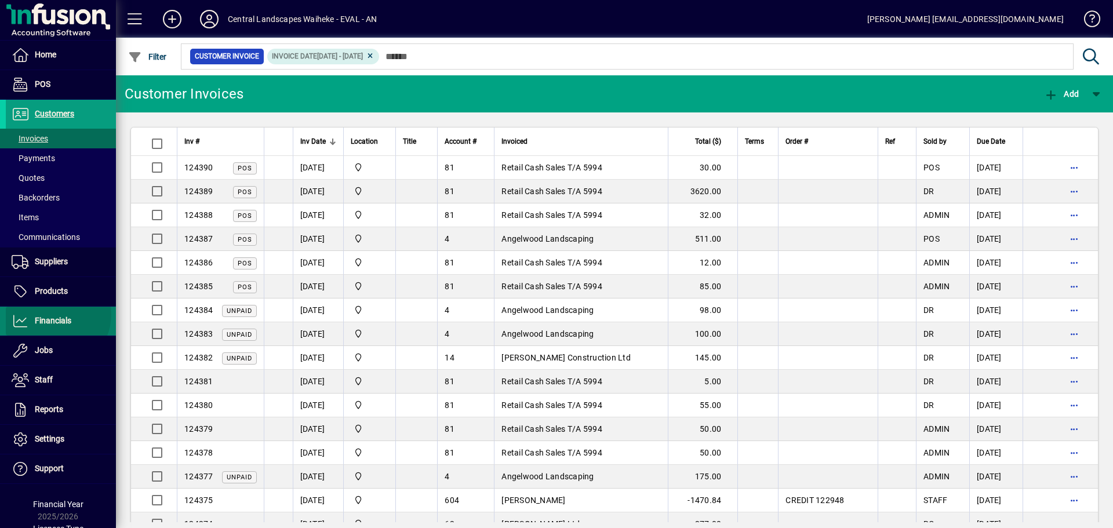
click at [52, 314] on span "Financials" at bounding box center [38, 321] width 65 height 14
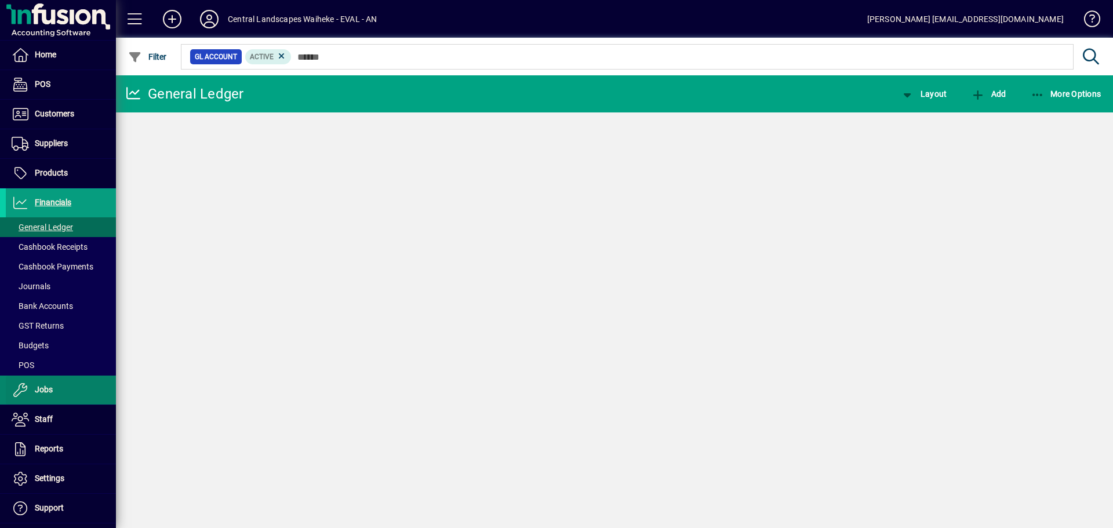
click at [27, 398] on span at bounding box center [61, 390] width 110 height 28
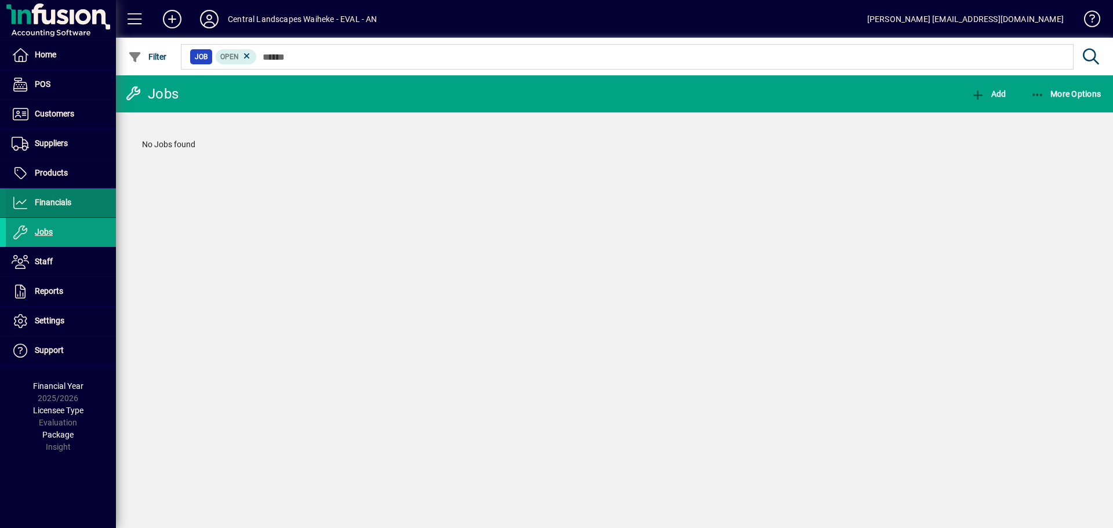
click at [50, 199] on span "Financials" at bounding box center [53, 202] width 37 height 9
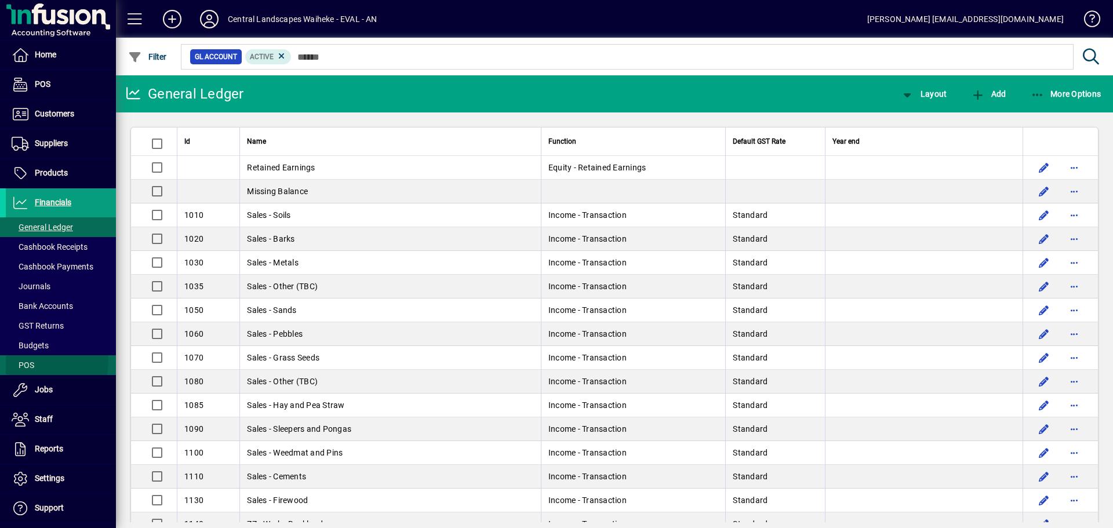
click at [28, 360] on span "POS" at bounding box center [23, 364] width 23 height 9
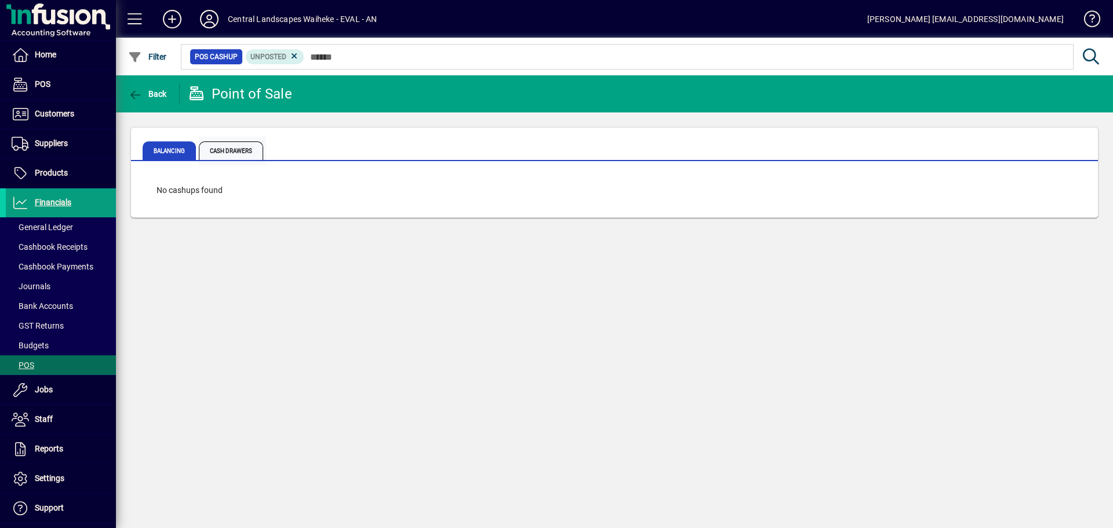
click at [233, 144] on span "Cash Drawers" at bounding box center [231, 150] width 64 height 19
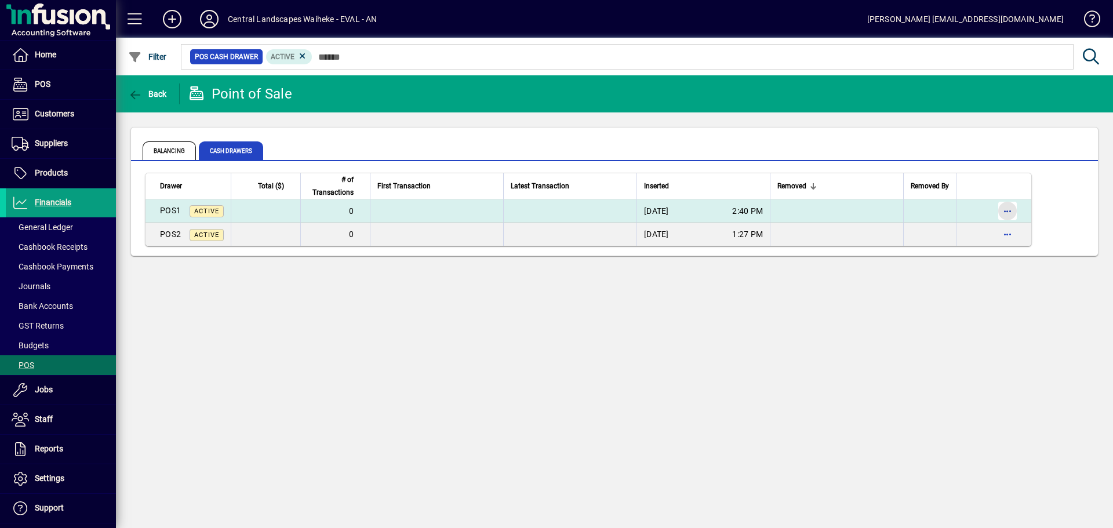
click at [1008, 209] on span "button" at bounding box center [1007, 211] width 28 height 28
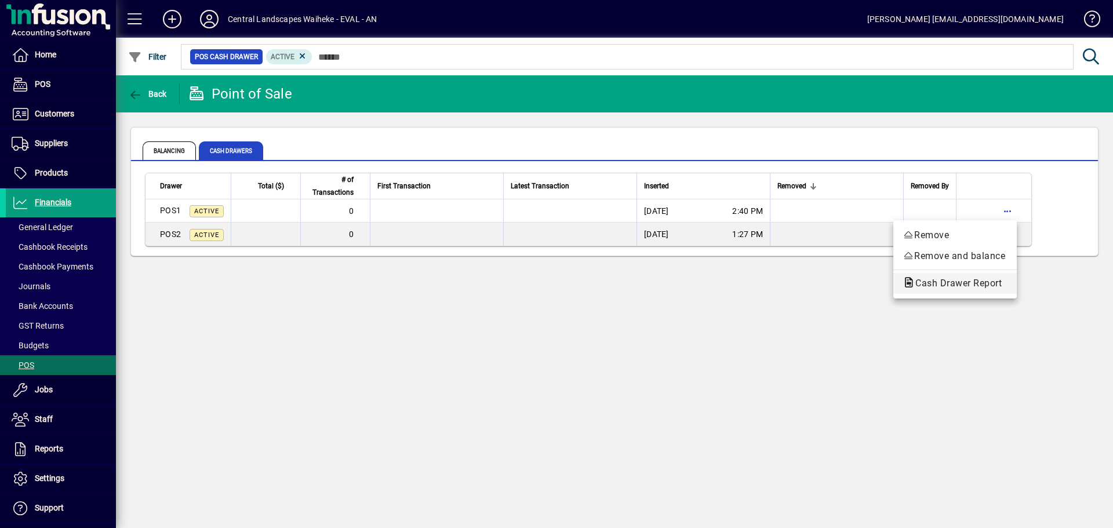
click at [954, 283] on span "Cash Drawer Report" at bounding box center [954, 283] width 105 height 11
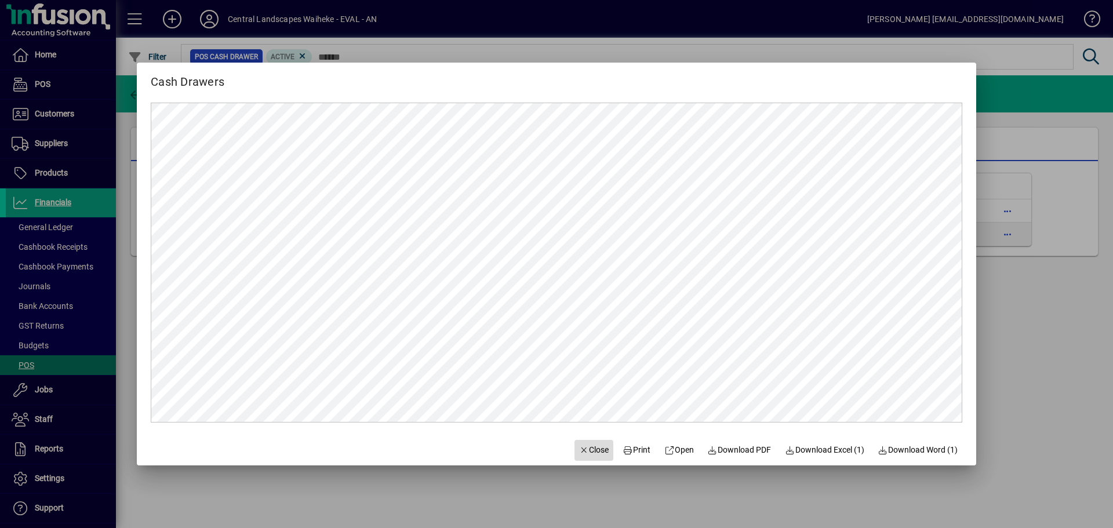
click at [579, 452] on icon "button" at bounding box center [584, 450] width 10 height 8
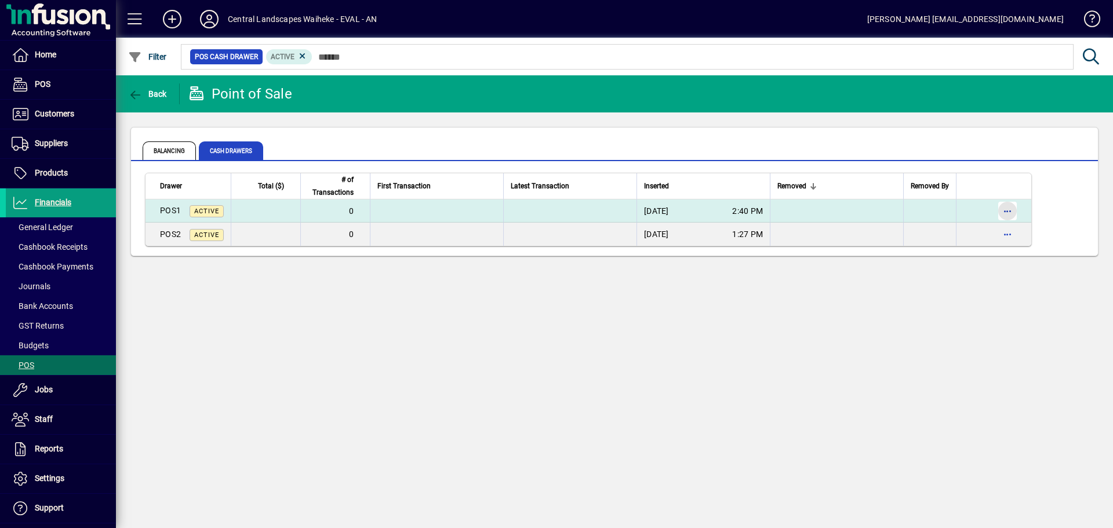
click at [1007, 209] on span "button" at bounding box center [1007, 211] width 28 height 28
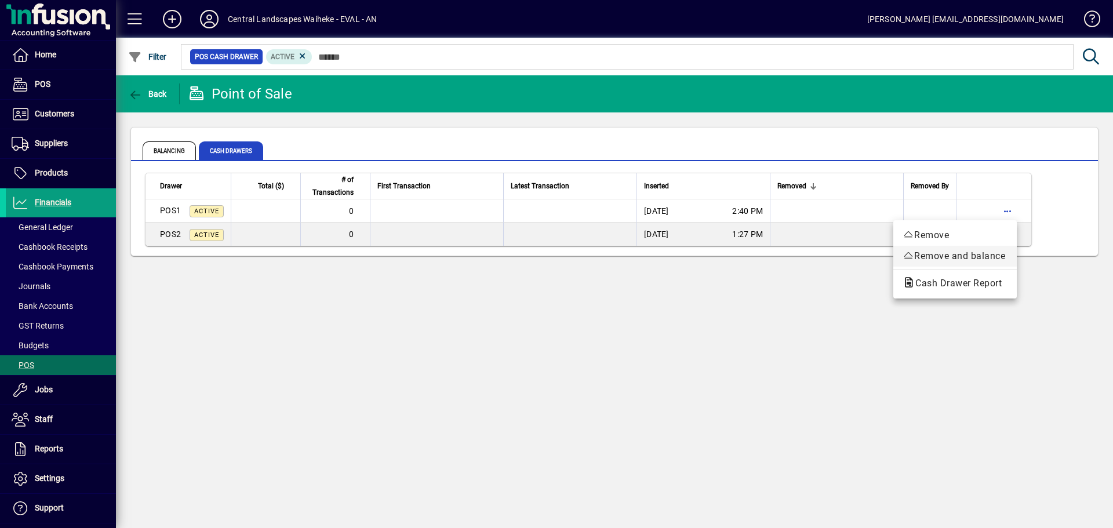
click at [986, 261] on span "Remove and balance" at bounding box center [954, 256] width 105 height 14
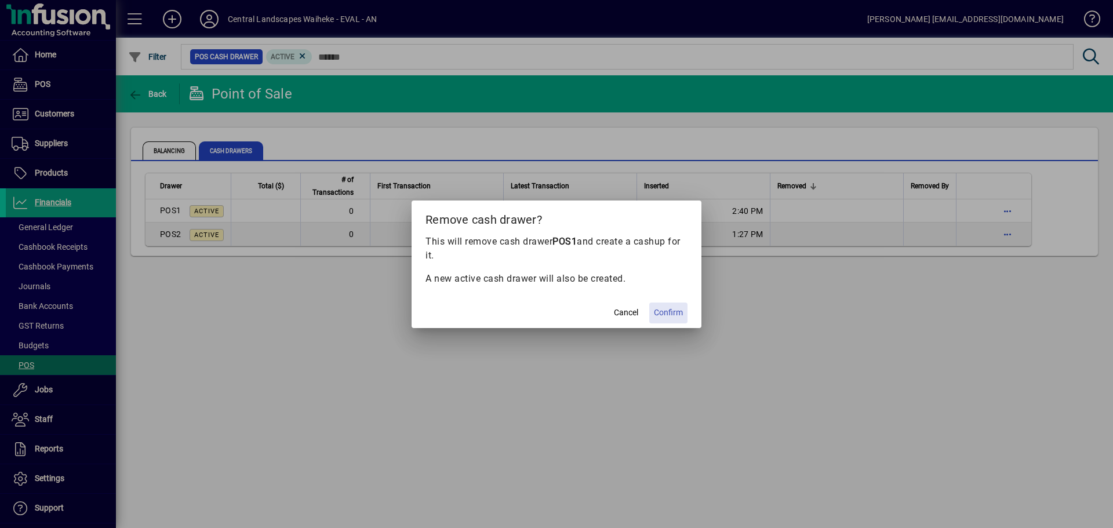
click at [680, 316] on span "Confirm" at bounding box center [668, 313] width 29 height 12
click at [668, 311] on mat-dialog-actions "Cancel Confirm" at bounding box center [556, 312] width 290 height 31
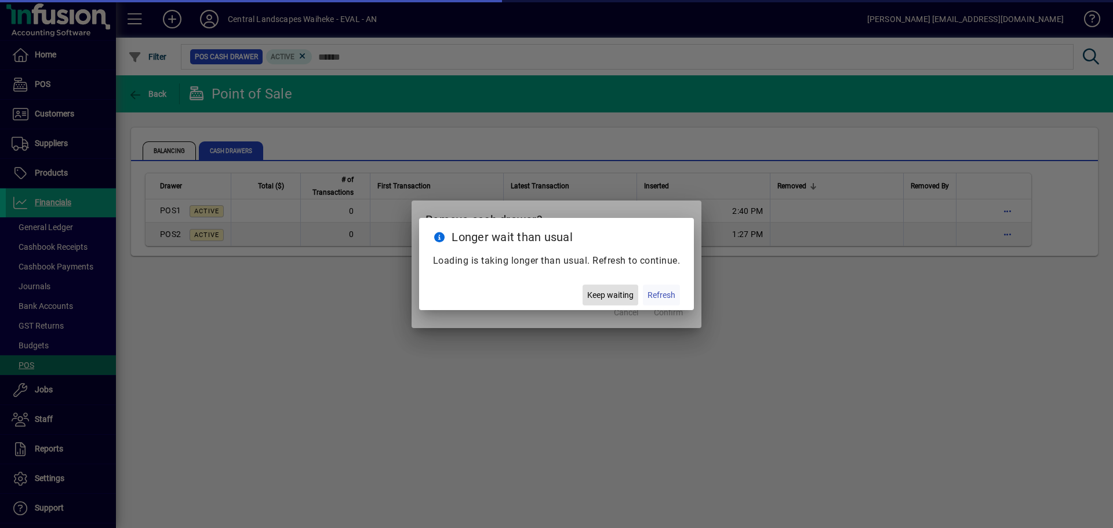
click at [655, 296] on span "Refresh" at bounding box center [661, 295] width 28 height 12
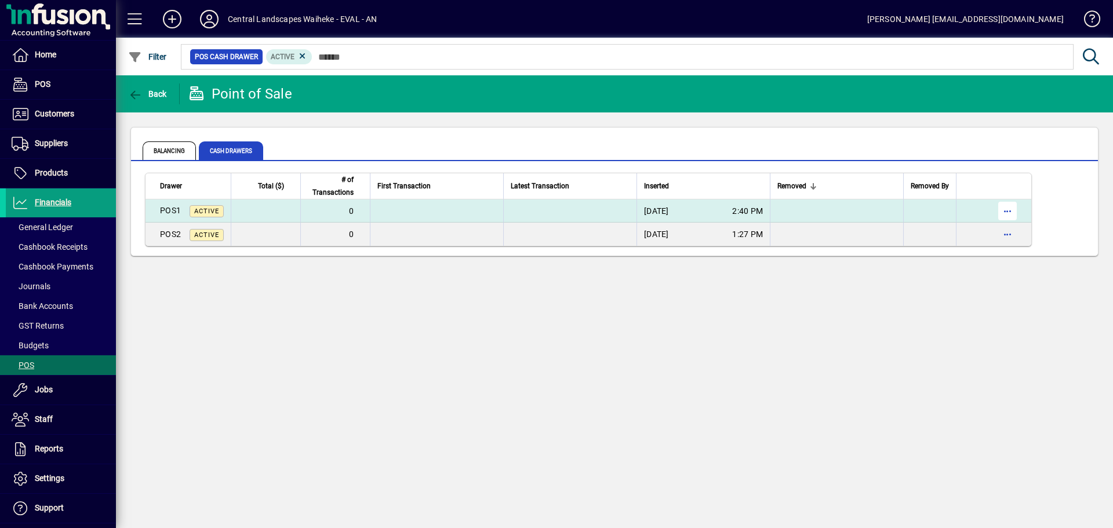
click at [1012, 210] on span "button" at bounding box center [1007, 211] width 28 height 28
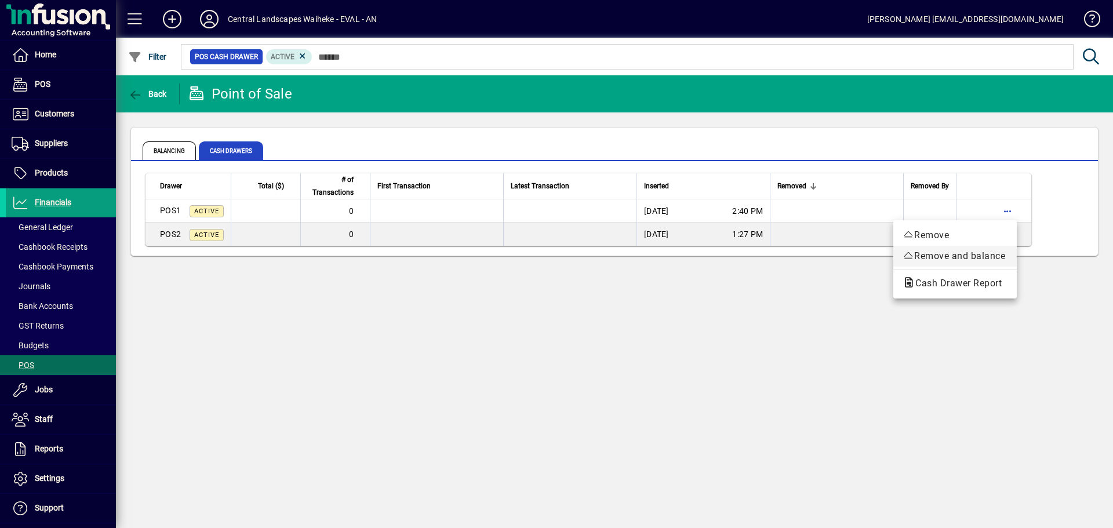
click at [991, 256] on span "Remove and balance" at bounding box center [954, 256] width 105 height 14
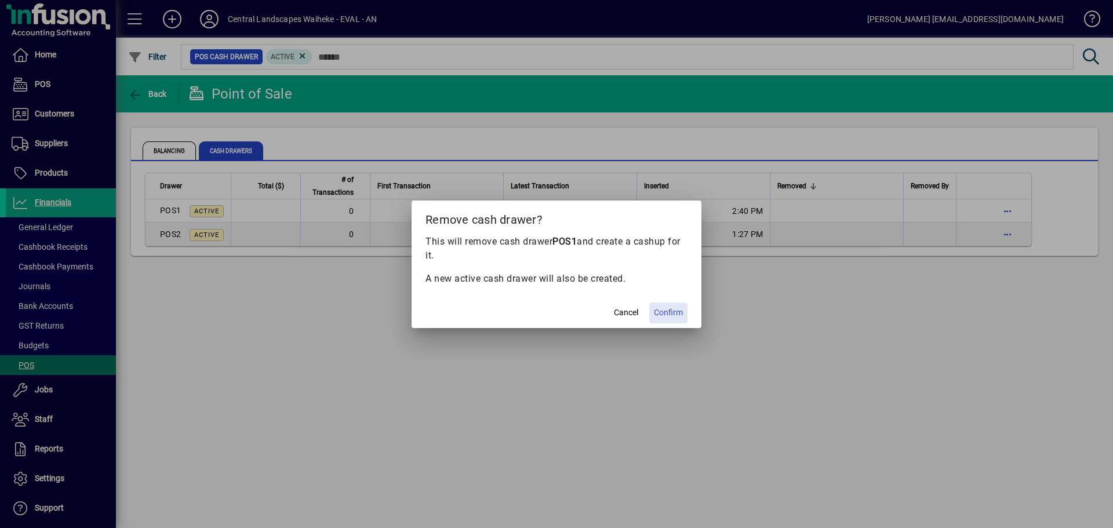
click at [687, 312] on span at bounding box center [668, 313] width 38 height 28
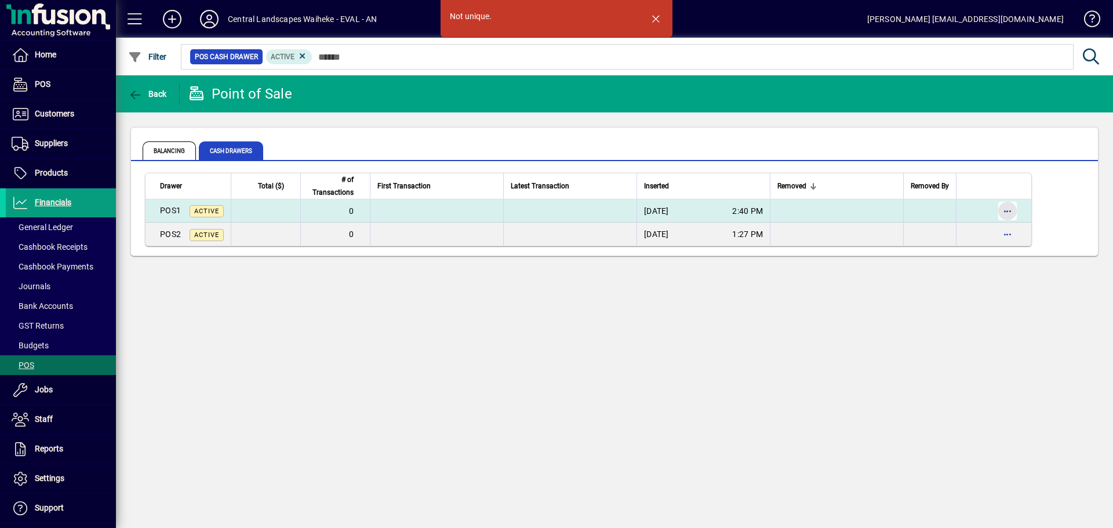
click at [997, 213] on span "button" at bounding box center [1007, 211] width 28 height 28
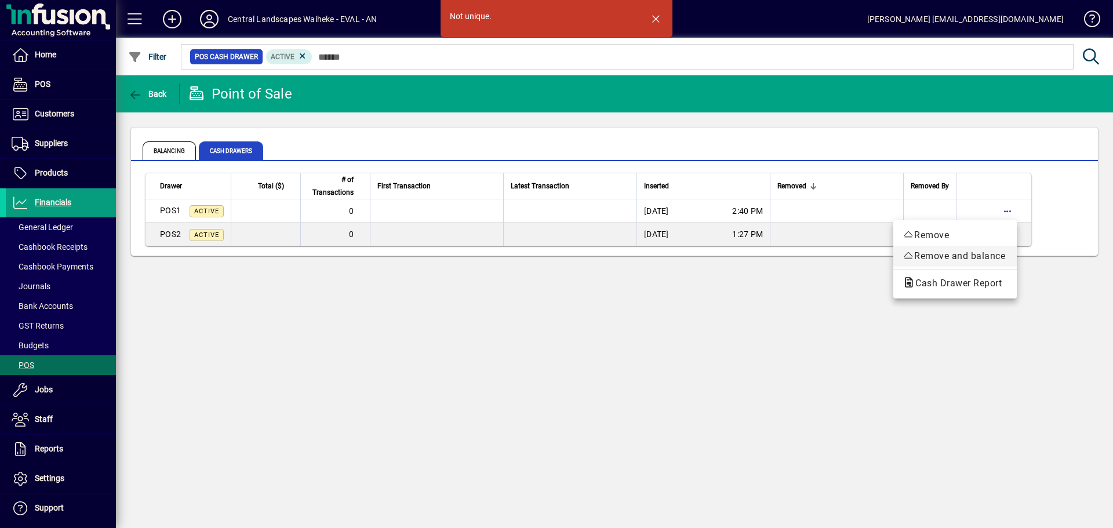
click at [977, 257] on span "Remove and balance" at bounding box center [954, 256] width 105 height 14
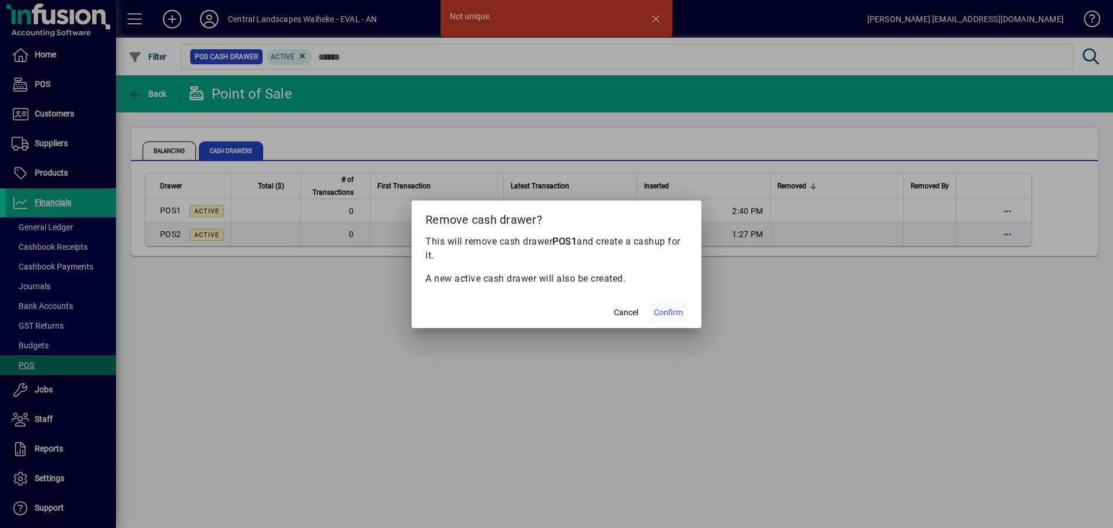
click at [660, 316] on span "Confirm" at bounding box center [668, 313] width 29 height 12
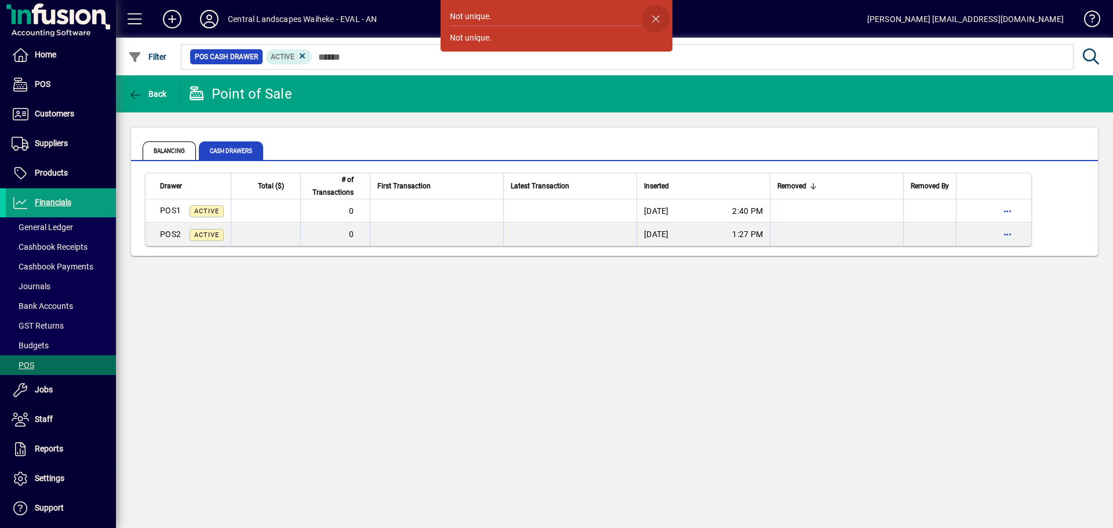
drag, startPoint x: 657, startPoint y: 12, endPoint x: 739, endPoint y: 92, distance: 115.2
click at [657, 12] on span "button" at bounding box center [656, 19] width 28 height 28
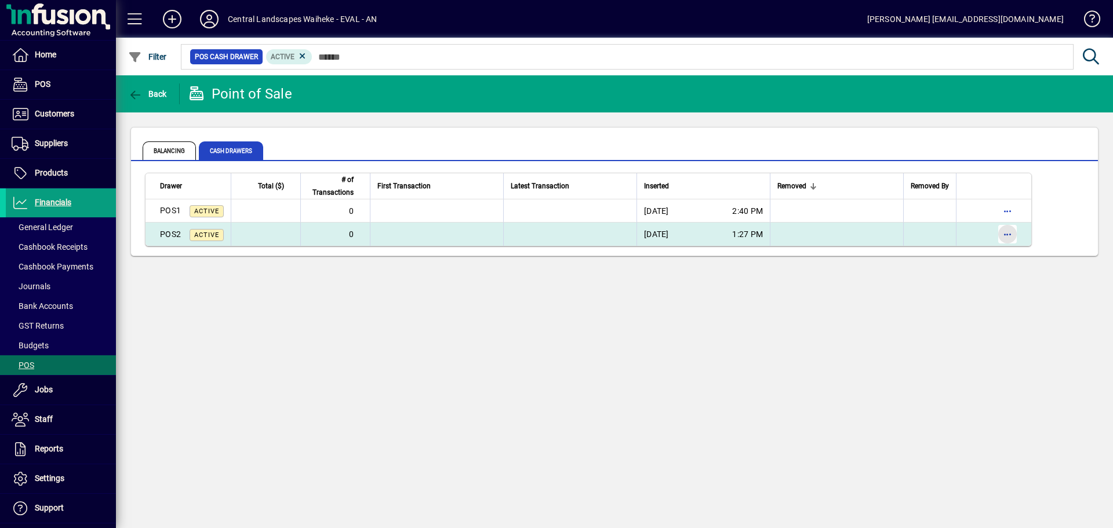
click at [1008, 235] on span "button" at bounding box center [1007, 234] width 28 height 28
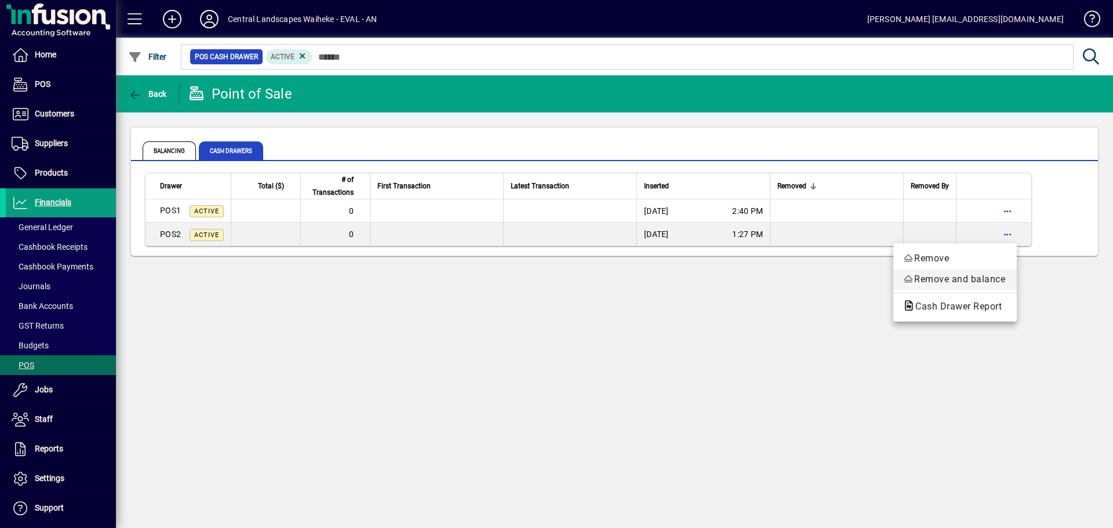
click at [982, 278] on span "Remove and balance" at bounding box center [954, 279] width 105 height 14
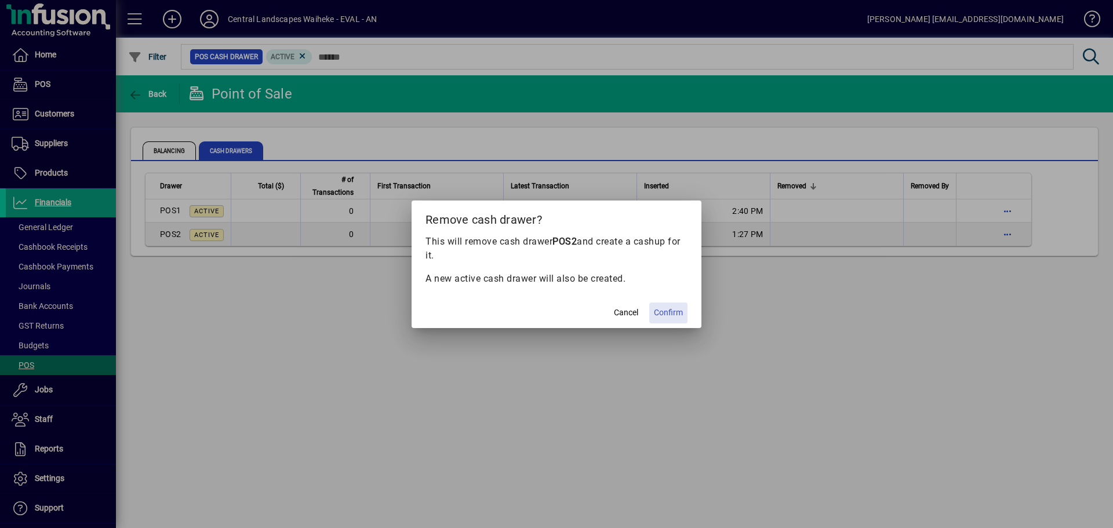
click at [679, 312] on span "Confirm" at bounding box center [668, 313] width 29 height 12
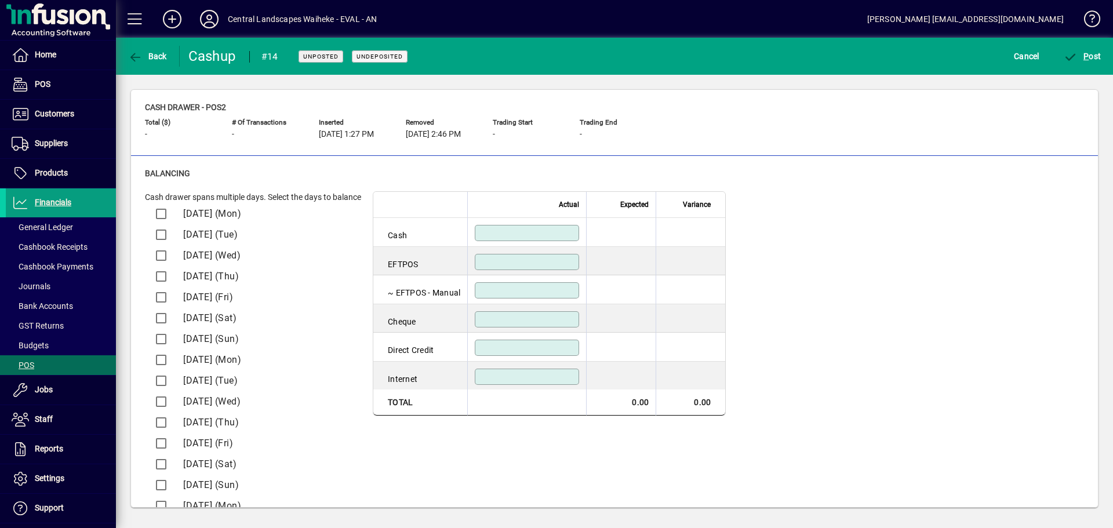
scroll to position [637, 0]
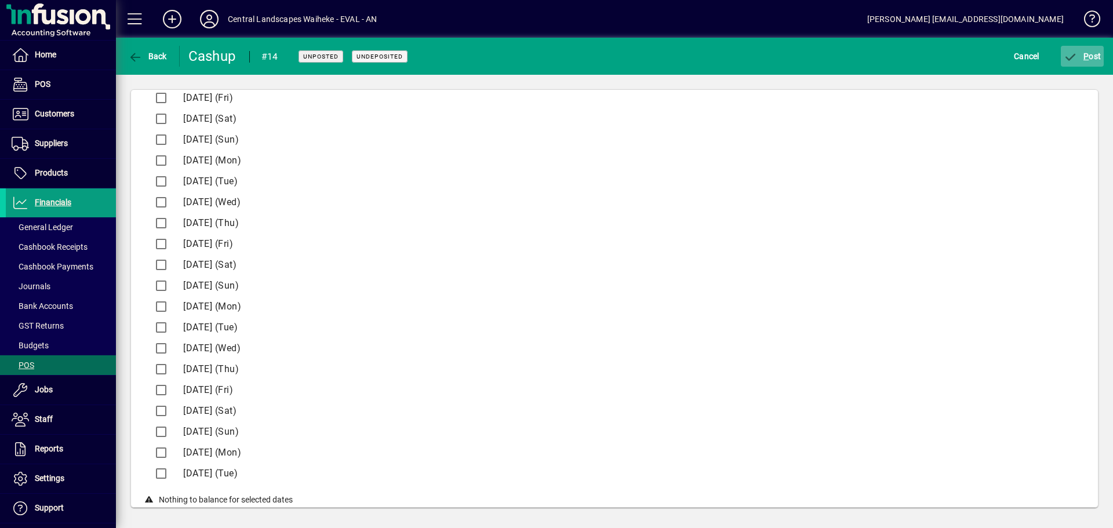
click at [1077, 52] on icon "submit" at bounding box center [1070, 58] width 14 height 12
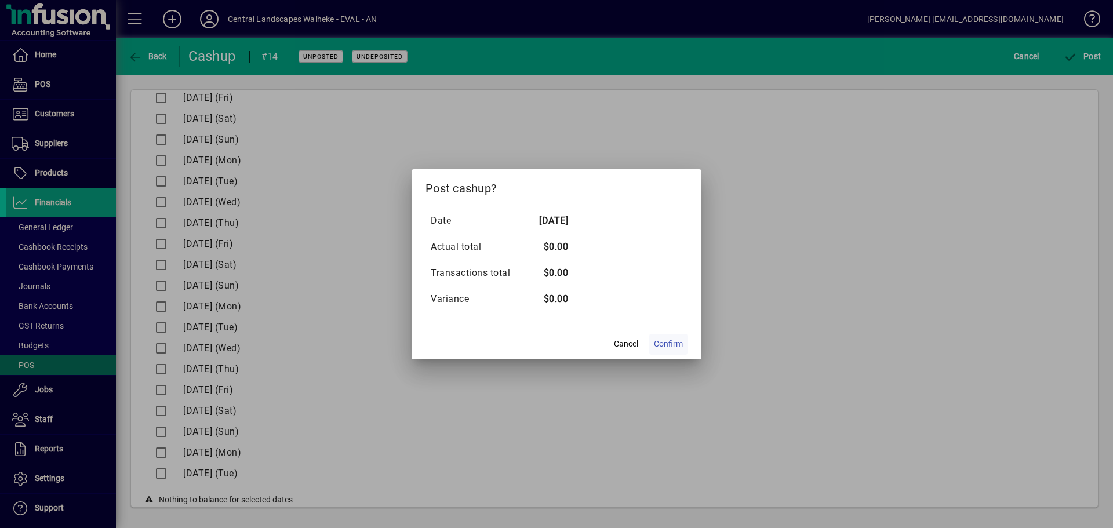
click at [661, 340] on span "Confirm" at bounding box center [668, 344] width 29 height 12
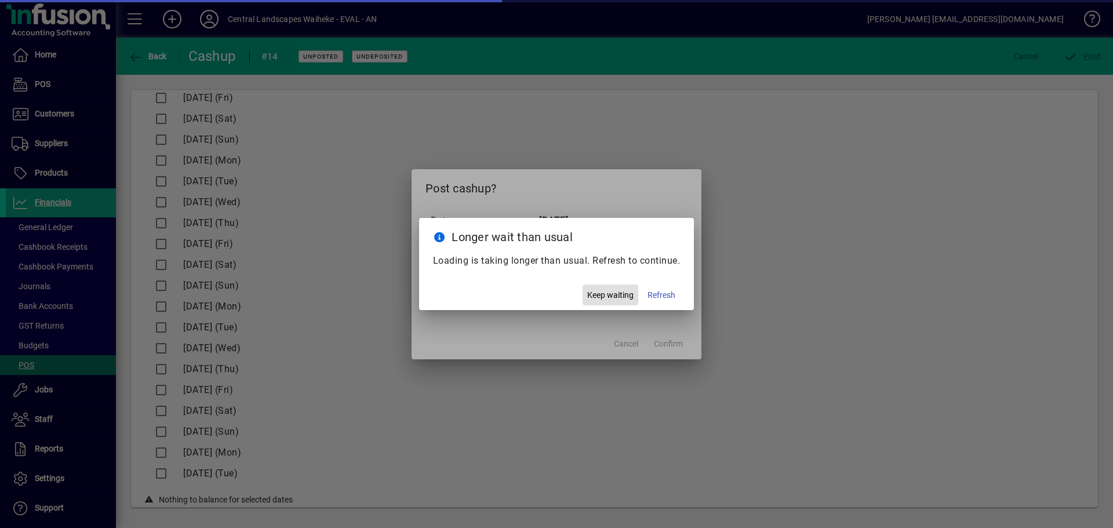
click at [619, 301] on span "Keep waiting" at bounding box center [610, 295] width 46 height 12
